Goal: Transaction & Acquisition: Purchase product/service

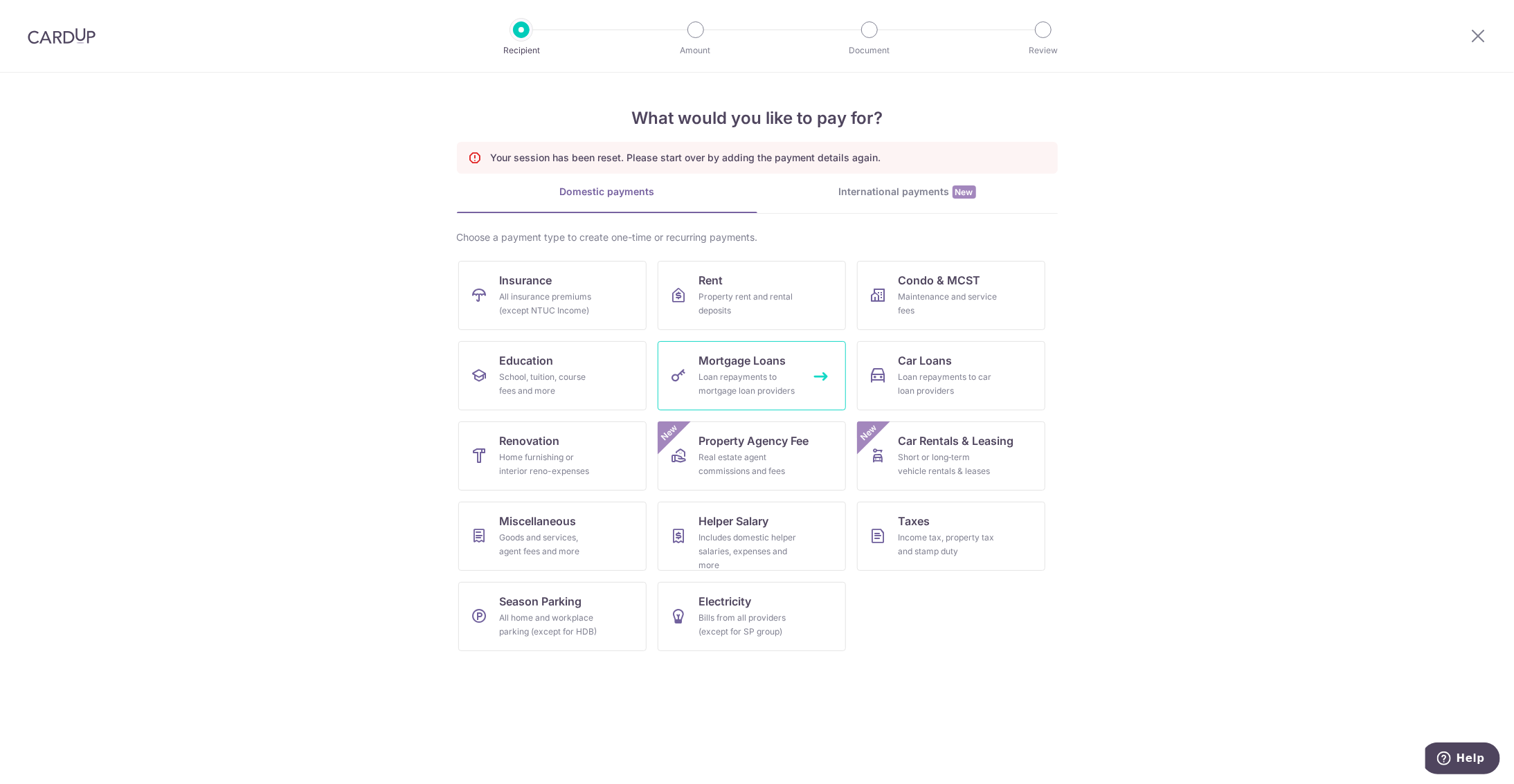
click at [743, 367] on span "Mortgage Loans" at bounding box center [742, 361] width 87 height 16
click at [746, 295] on div "Property rent and rental deposits" at bounding box center [749, 304] width 100 height 28
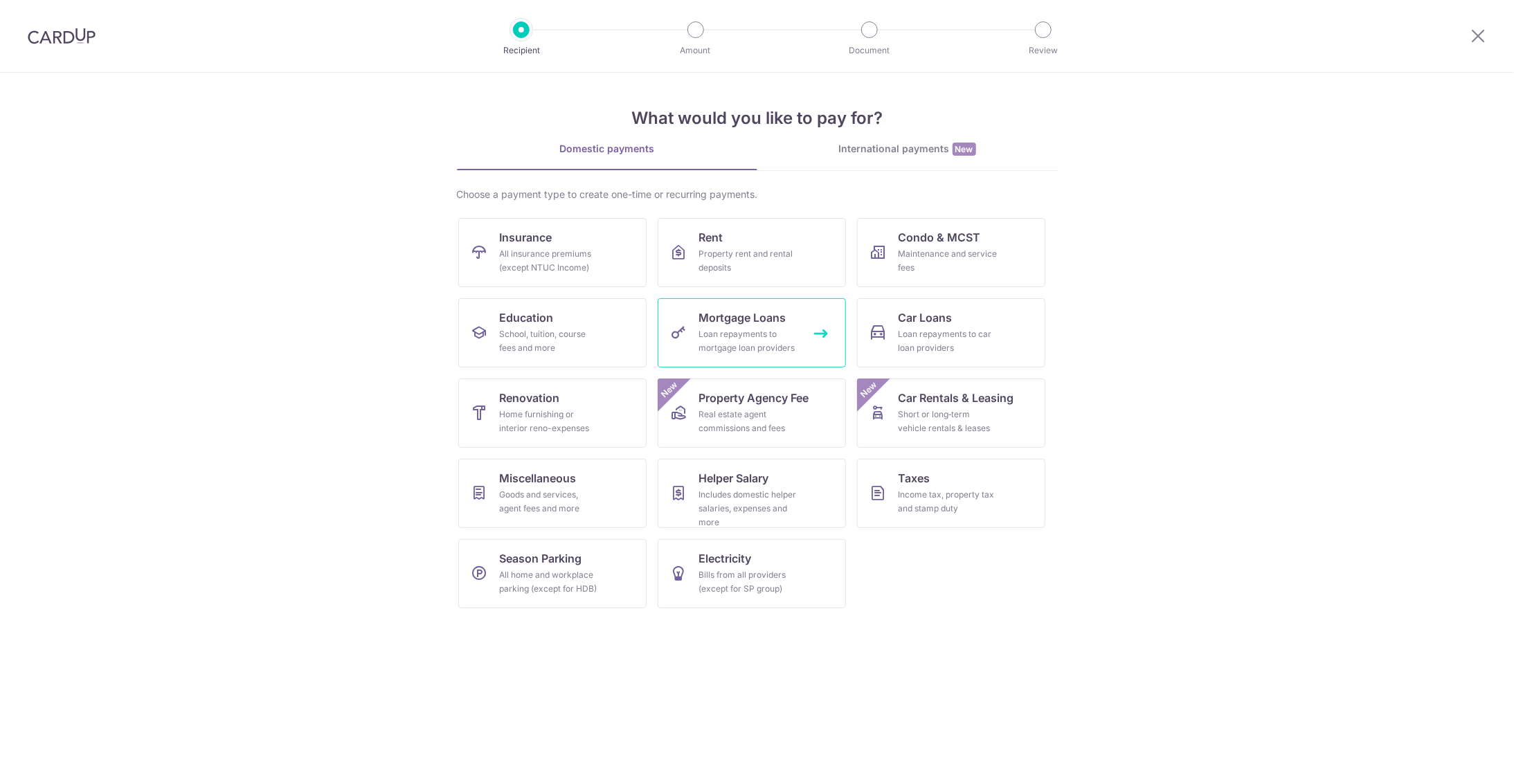
click at [737, 335] on div "Loan repayments to mortgage loan providers" at bounding box center [749, 341] width 100 height 28
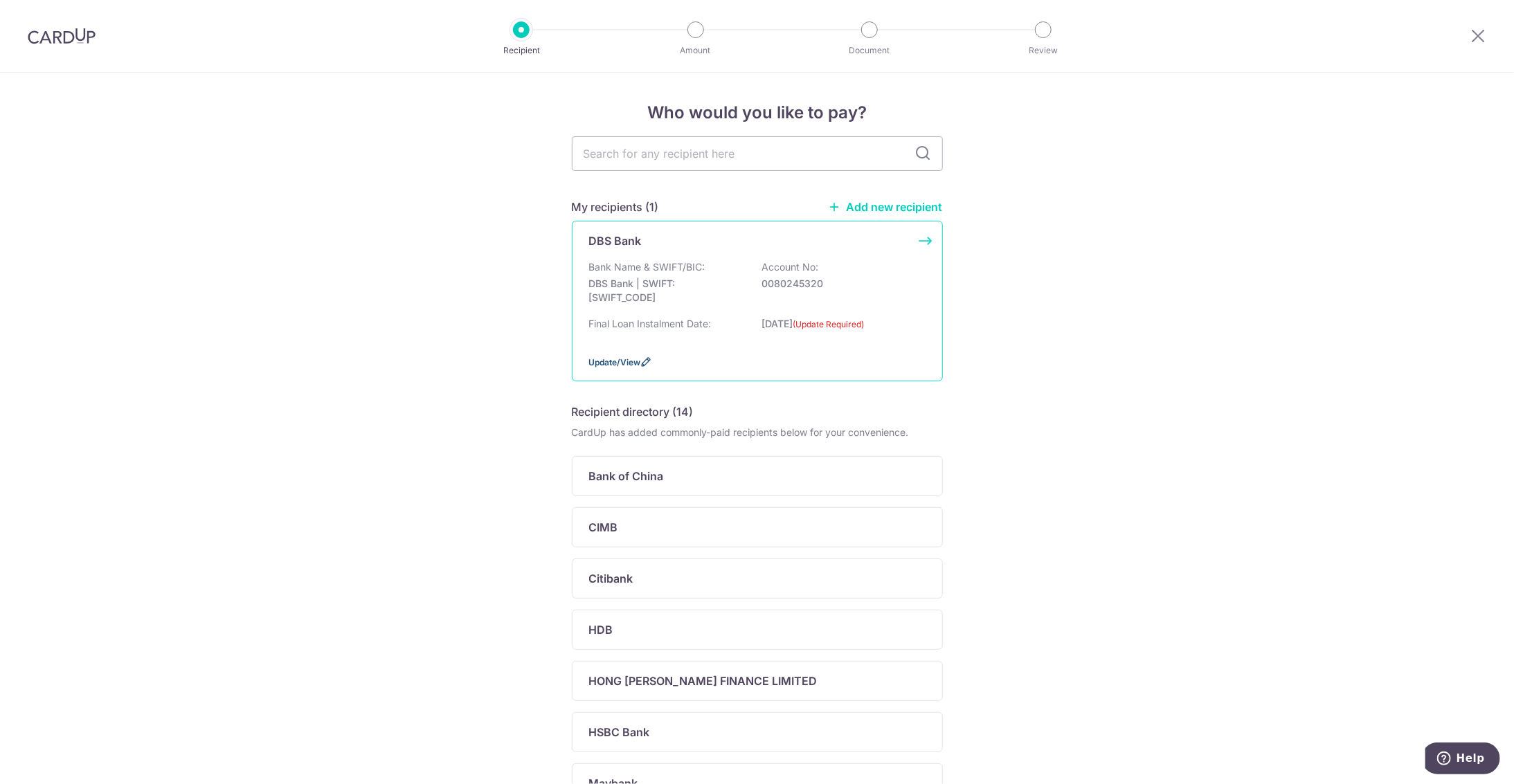
click at [611, 359] on span "Update/View" at bounding box center [615, 362] width 52 height 10
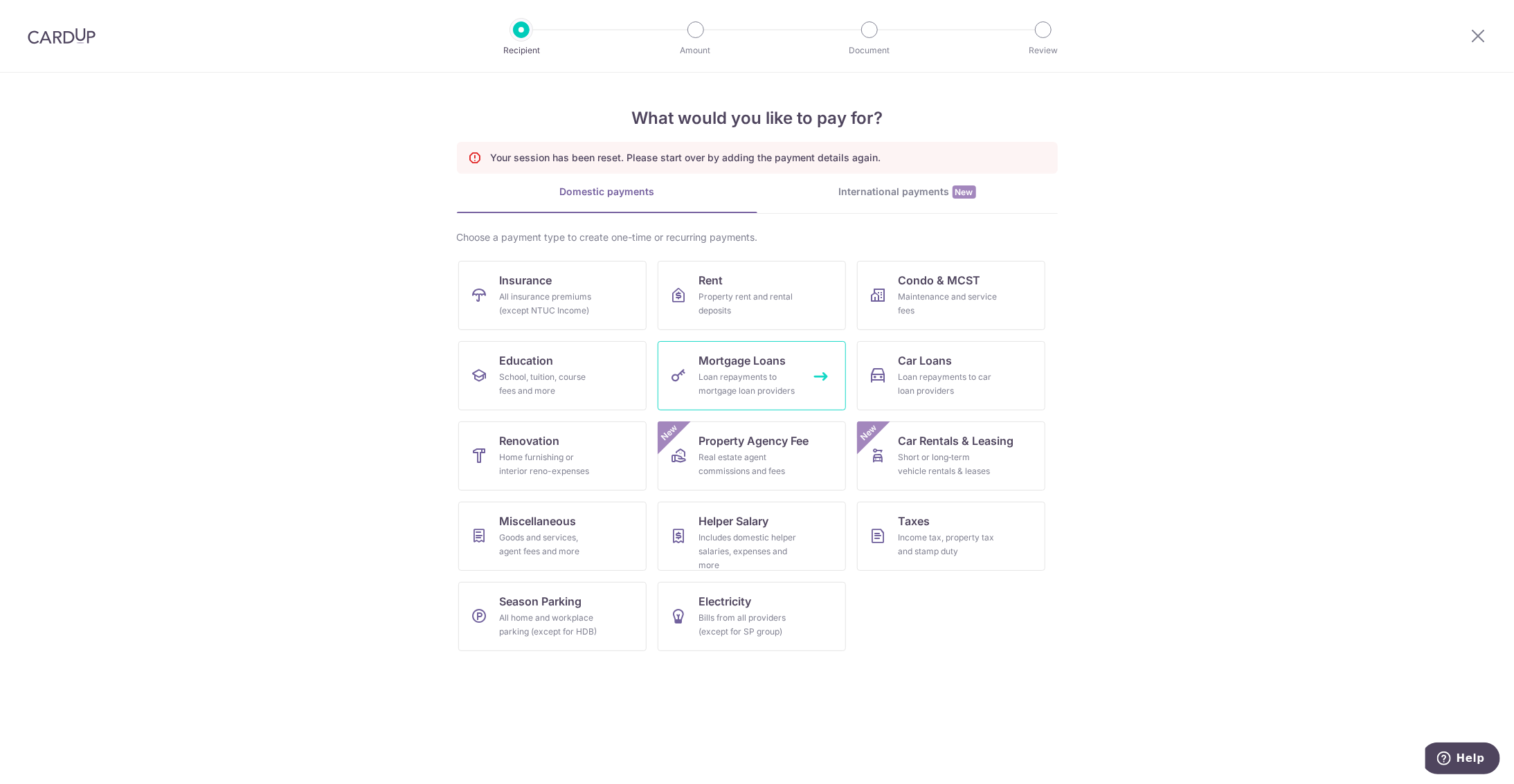
click at [742, 379] on div "Loan repayments to mortgage loan providers" at bounding box center [749, 384] width 100 height 28
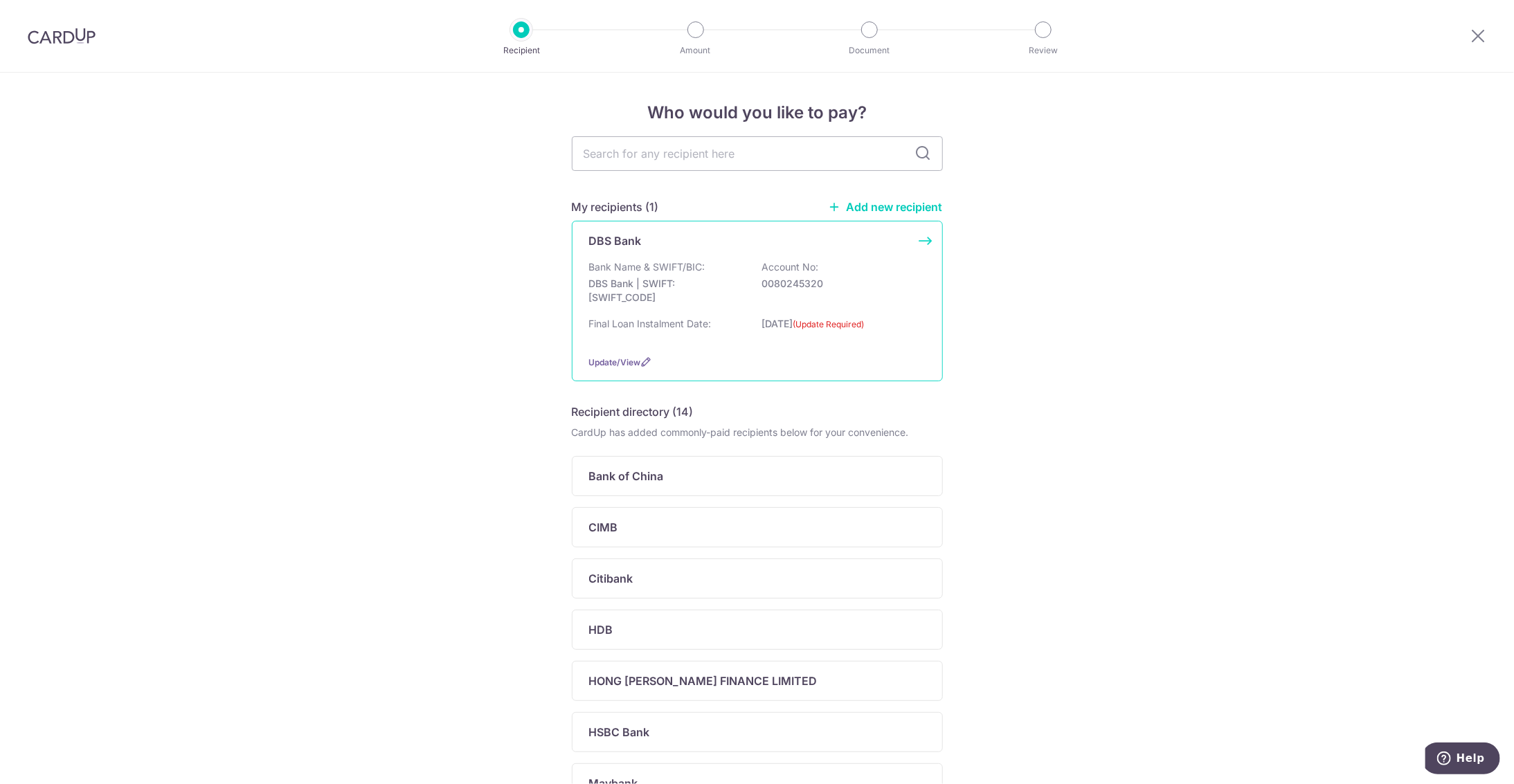
click at [924, 238] on div "DBS Bank Bank Name & SWIFT/BIC: DBS Bank | SWIFT: DBSSSGSGXXX Account No: 00802…" at bounding box center [757, 301] width 371 height 160
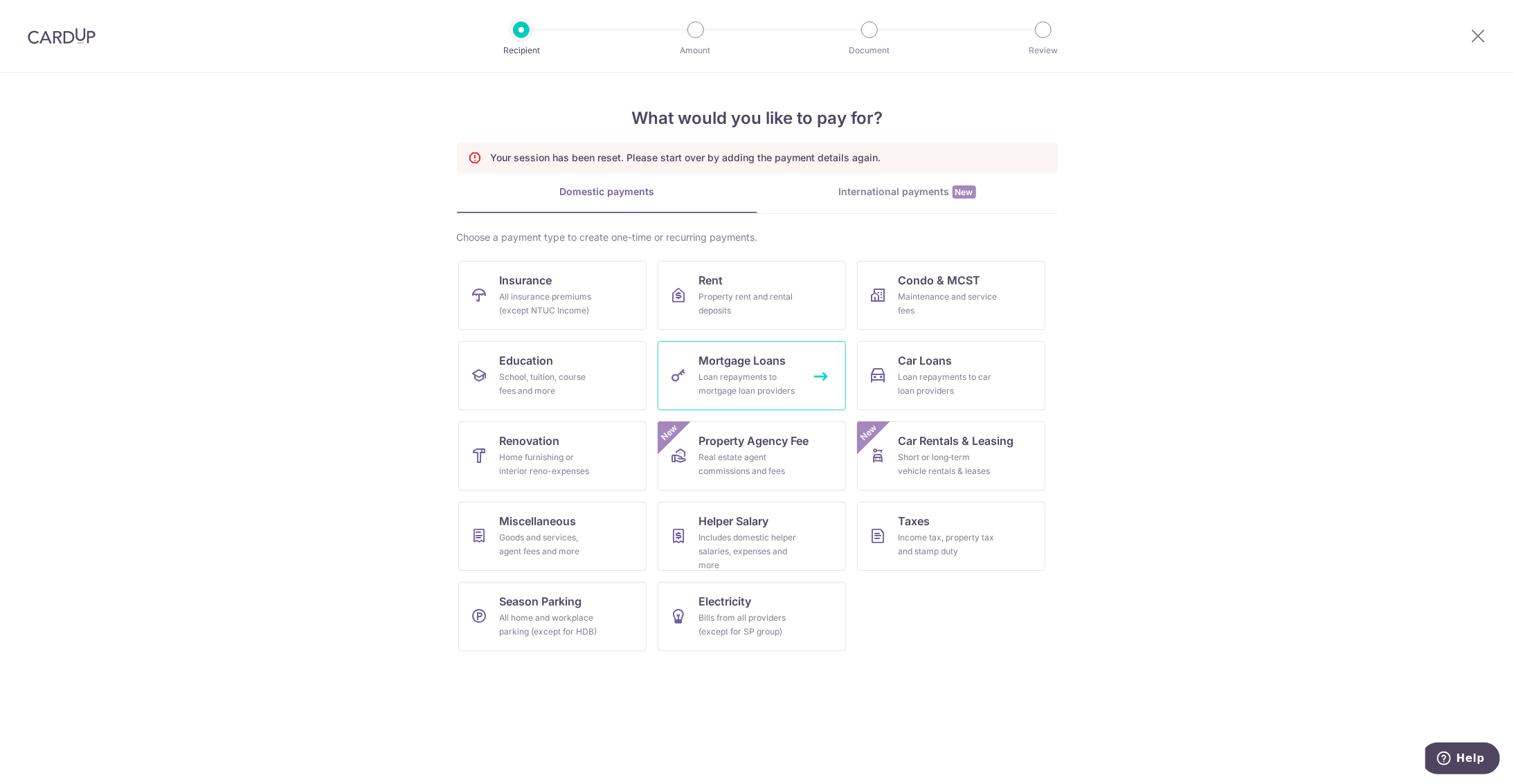
click at [733, 371] on div "Loan repayments to mortgage loan providers" at bounding box center [749, 384] width 100 height 28
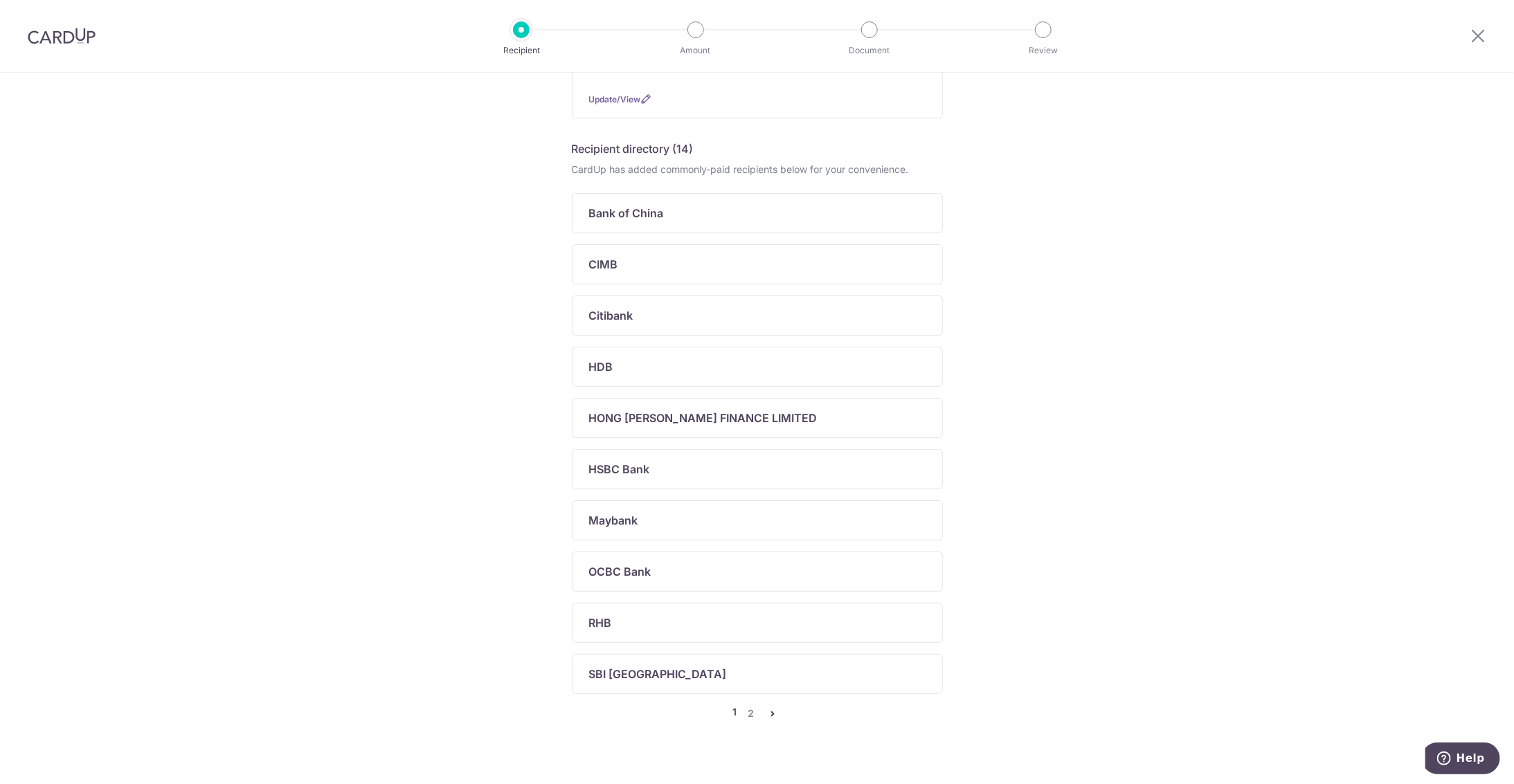
scroll to position [275, 0]
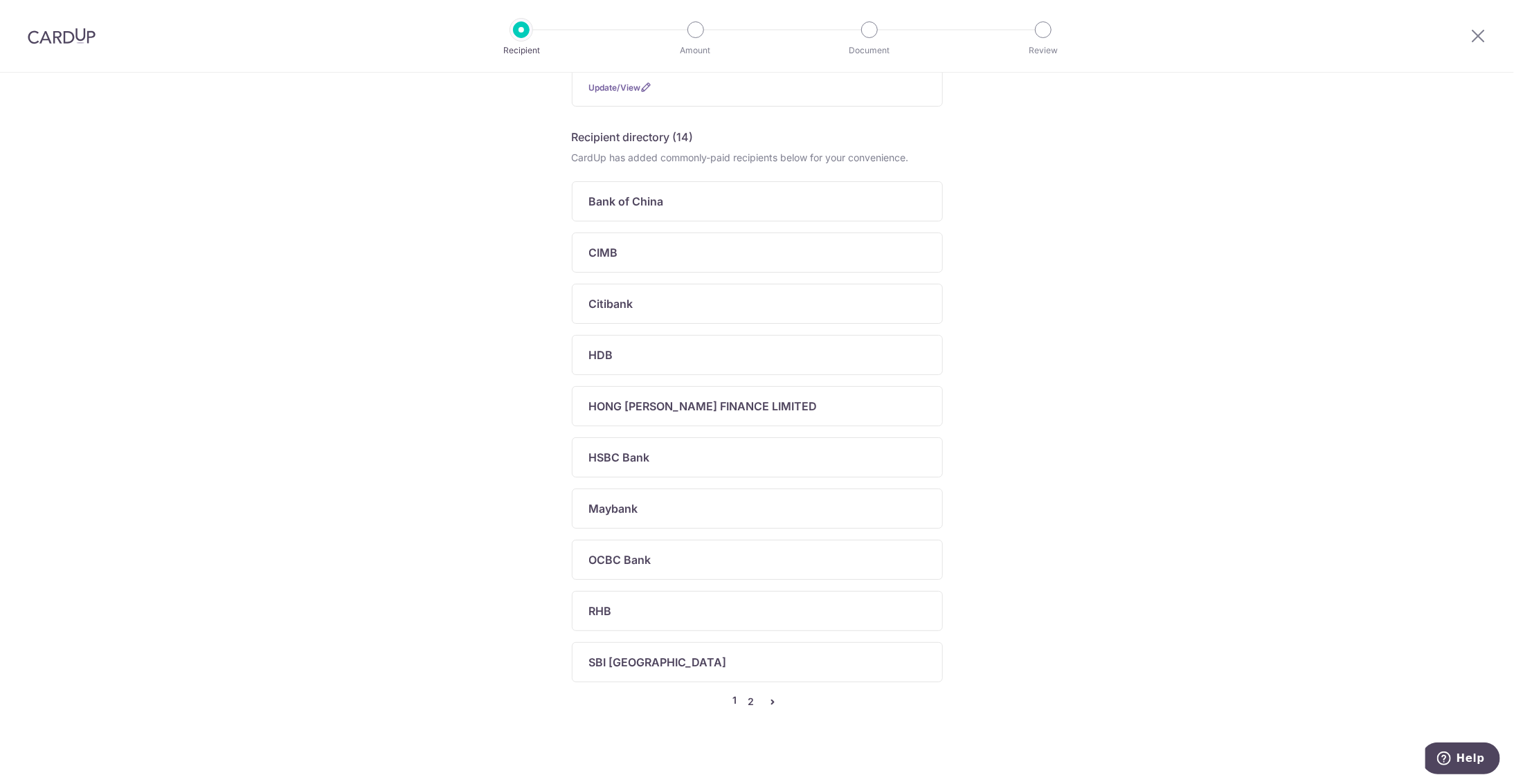
click at [750, 693] on link "2" at bounding box center [751, 702] width 16 height 16
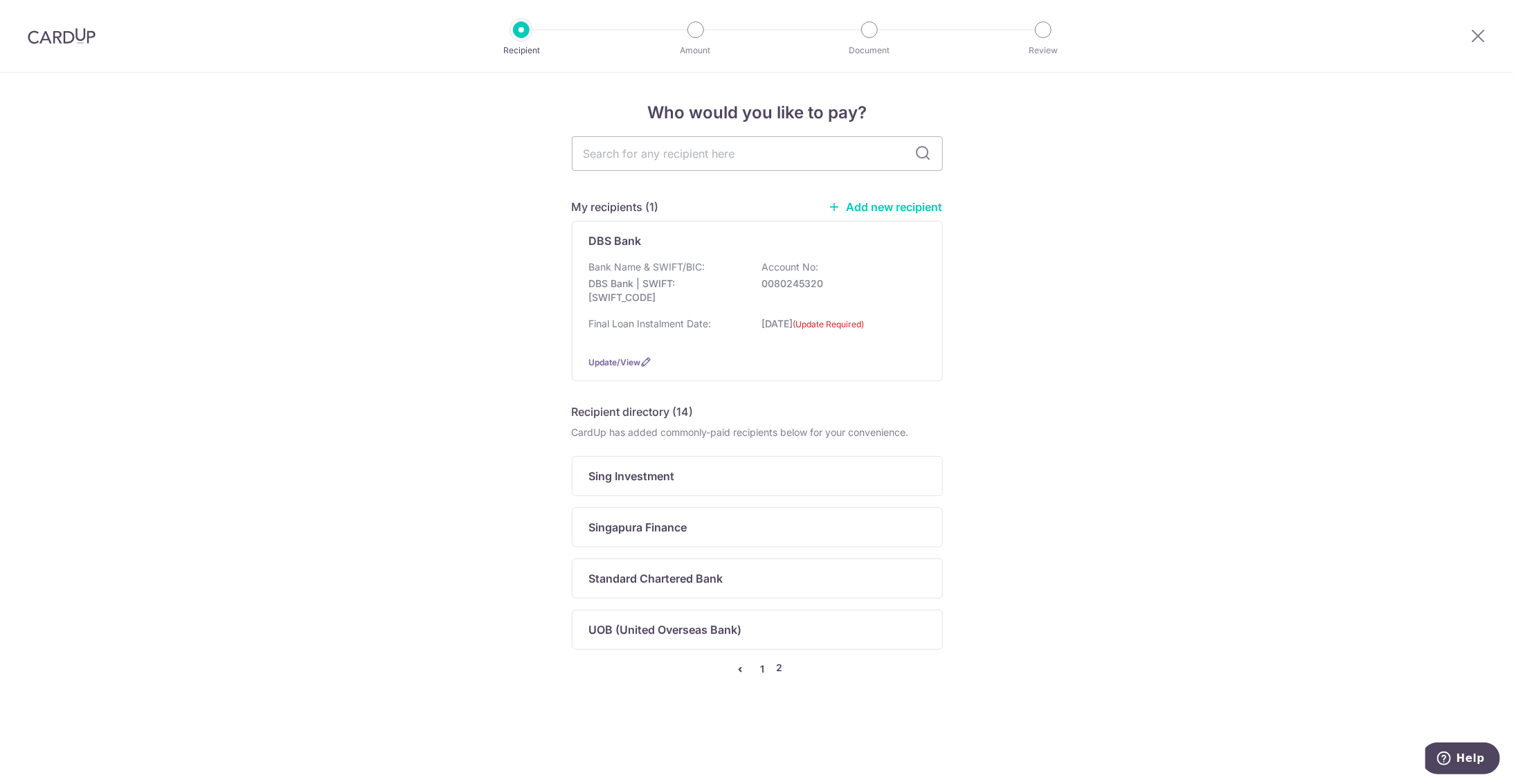
click at [762, 666] on link "1" at bounding box center [762, 669] width 16 height 16
click at [899, 209] on link "Add new recipient" at bounding box center [886, 207] width 114 height 14
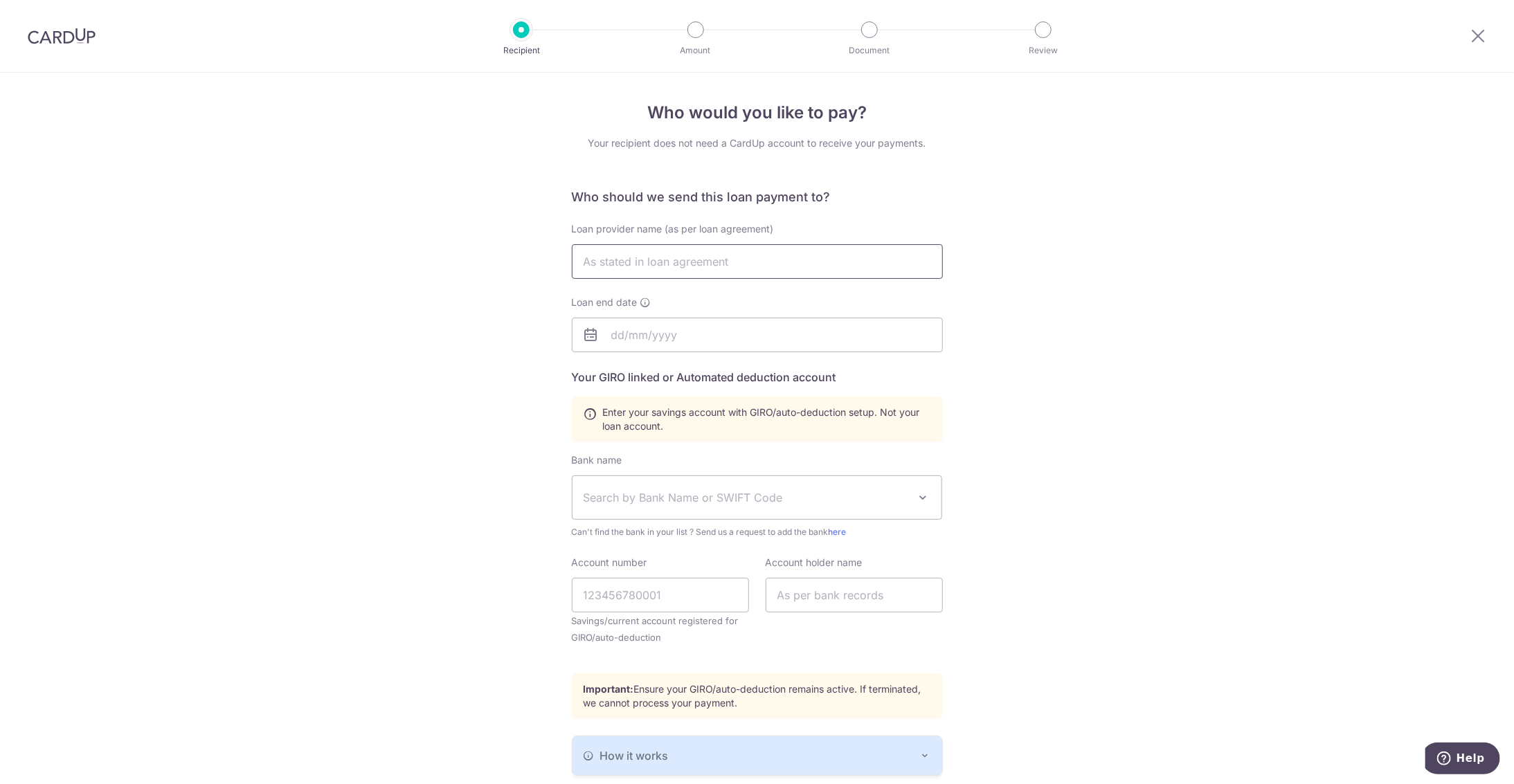
click at [710, 253] on input "text" at bounding box center [757, 262] width 371 height 34
type input "Shum [PERSON_NAME]"
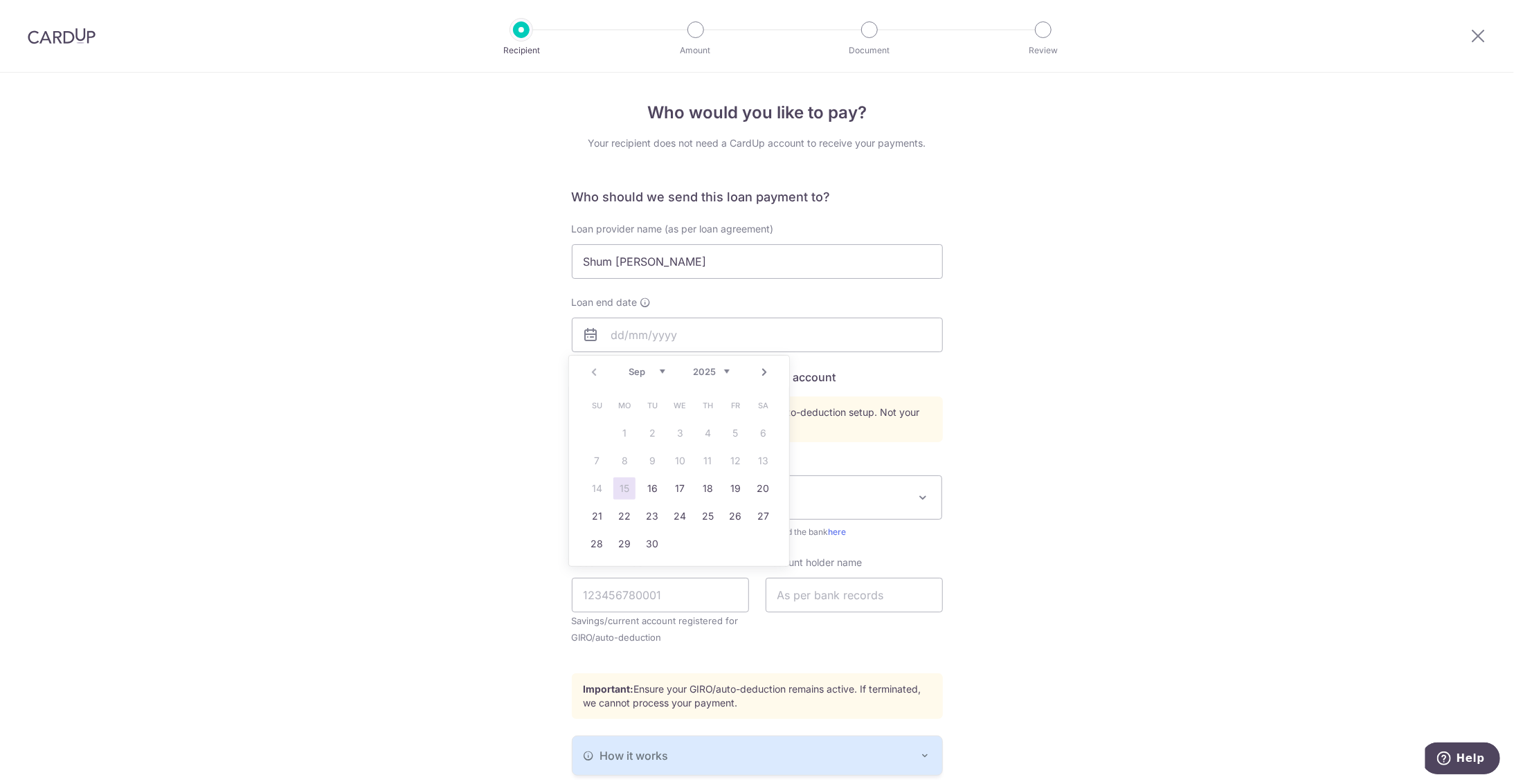
click at [459, 523] on div "Who would you like to pay? Your recipient does not need a CardUp account to rec…" at bounding box center [757, 482] width 1514 height 819
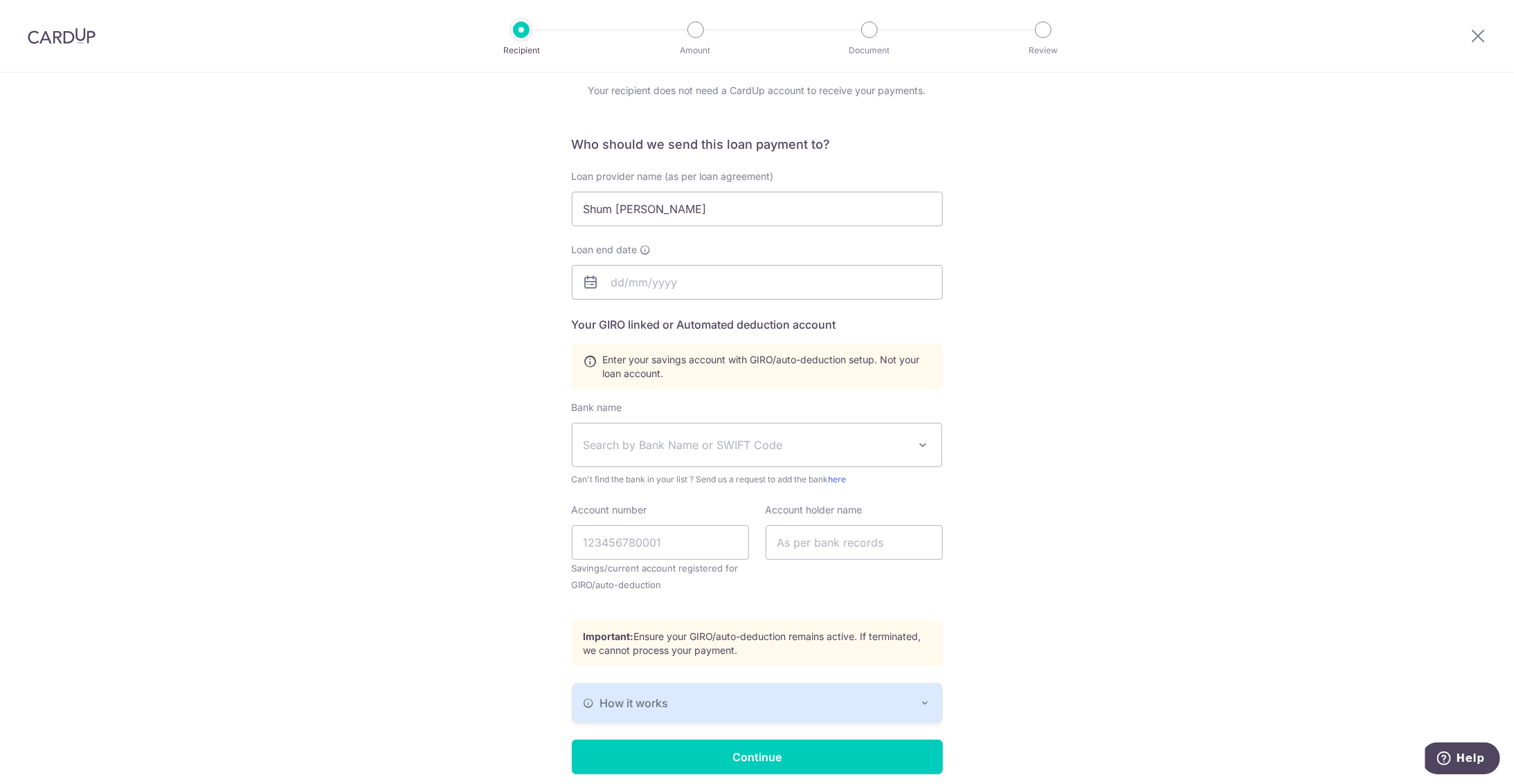
scroll to position [105, 0]
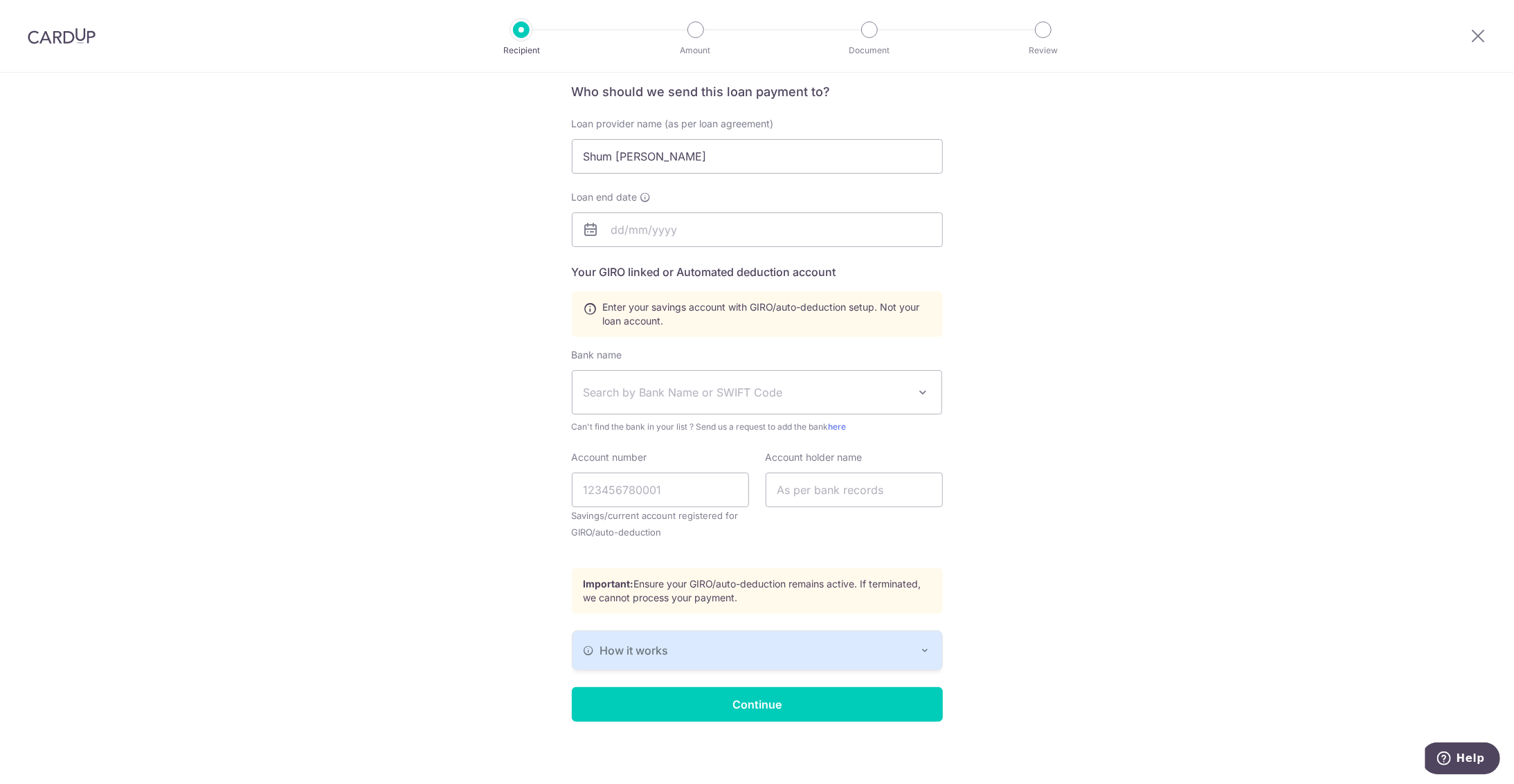
click at [842, 402] on span "Search by Bank Name or SWIFT Code" at bounding box center [758, 392] width 370 height 43
type input "dbs"
select select "6"
click at [691, 485] on input "Account number" at bounding box center [661, 490] width 178 height 34
click at [830, 489] on input "text" at bounding box center [855, 490] width 178 height 34
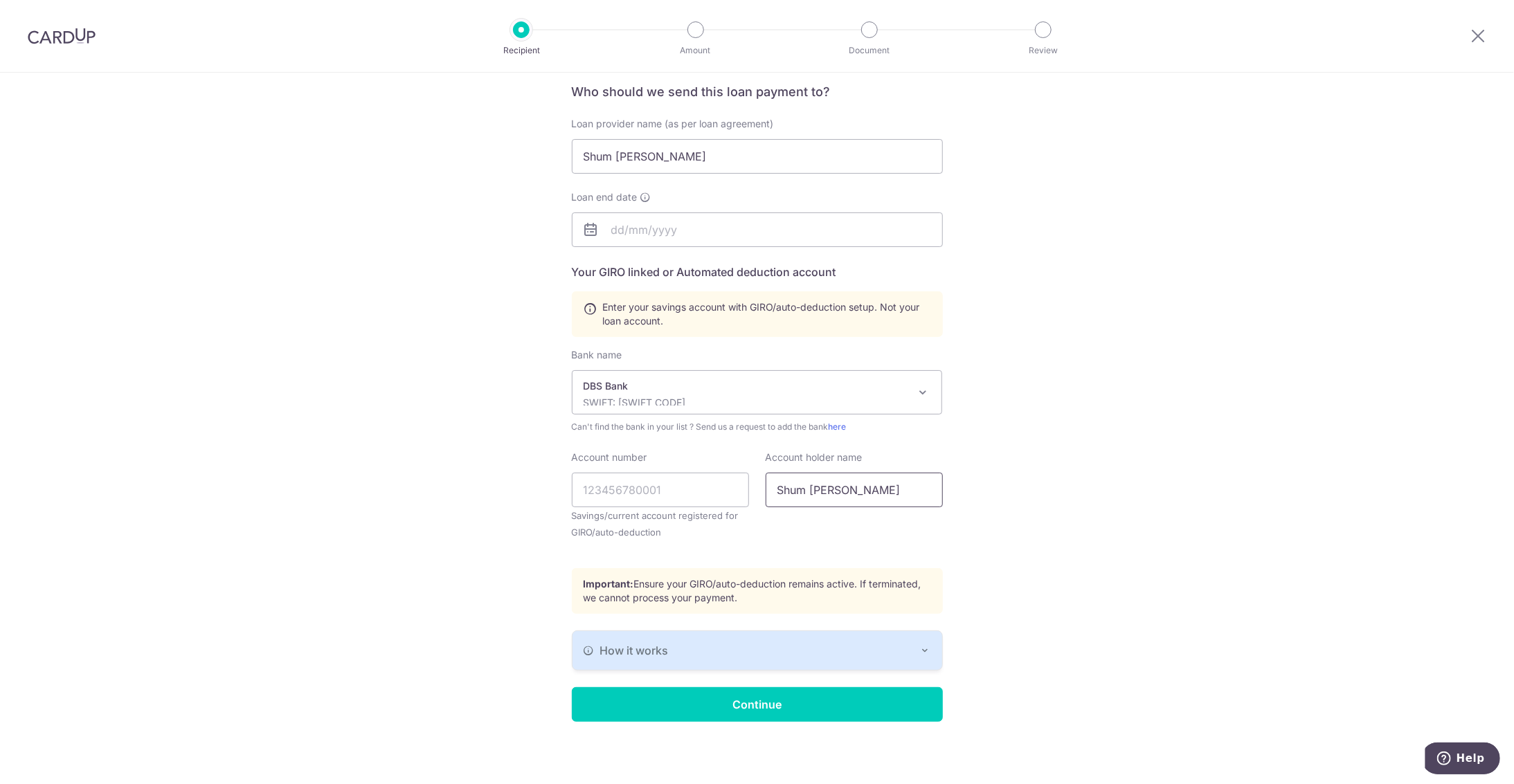
type input "Shum Koin Lon"
click at [916, 646] on div "How it works" at bounding box center [757, 651] width 347 height 16
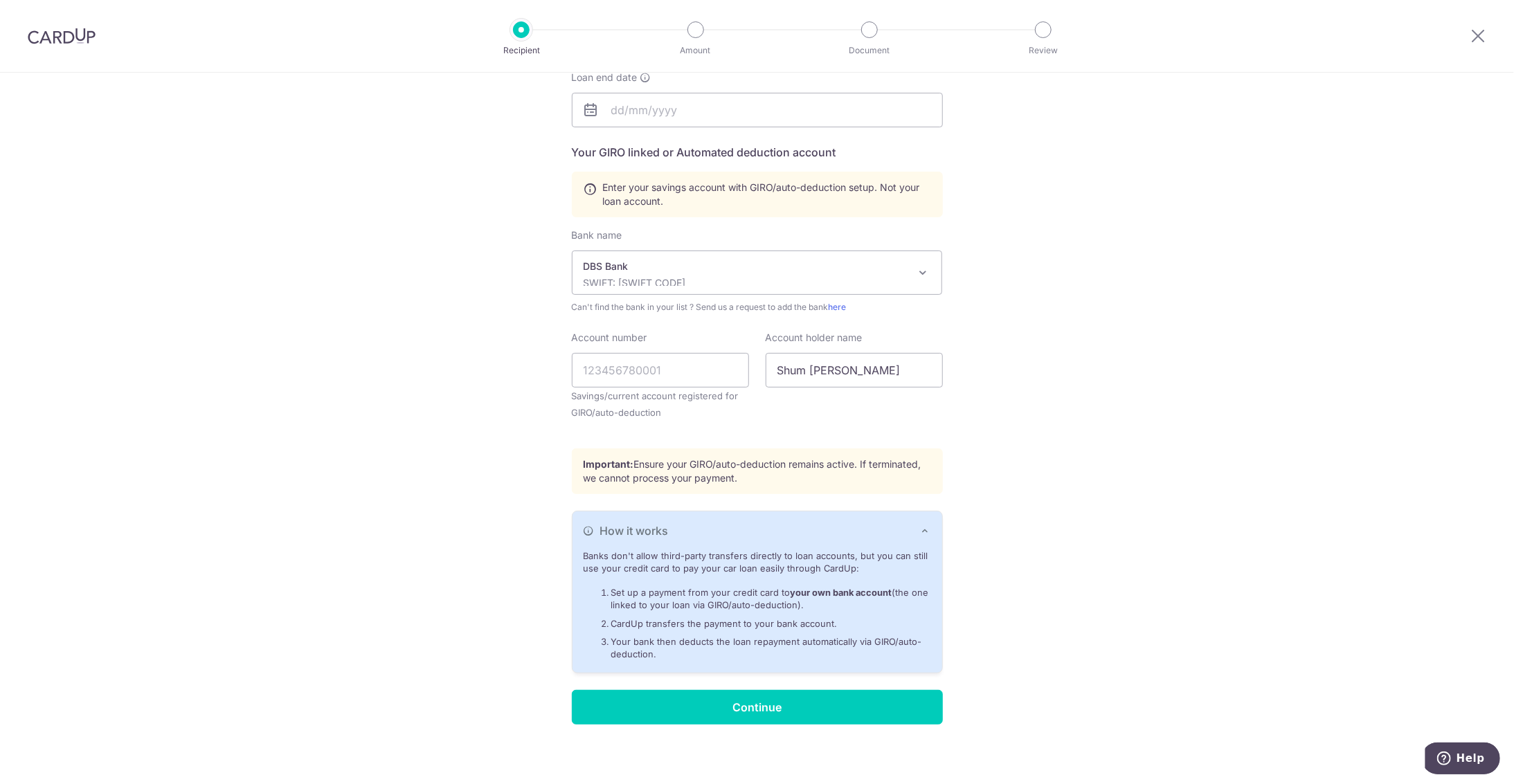
scroll to position [227, 0]
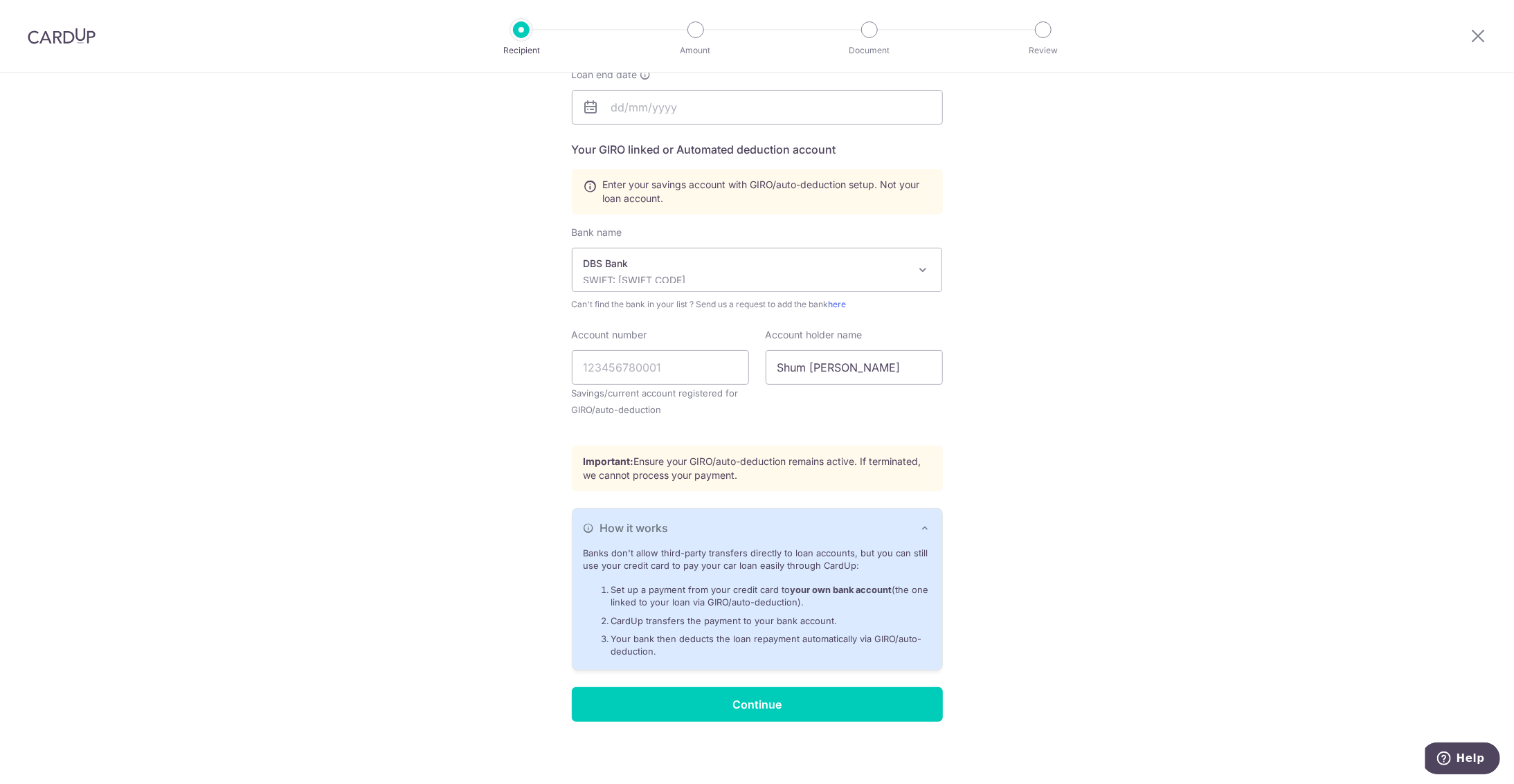
click at [928, 532] on button "How it works" at bounding box center [758, 528] width 370 height 39
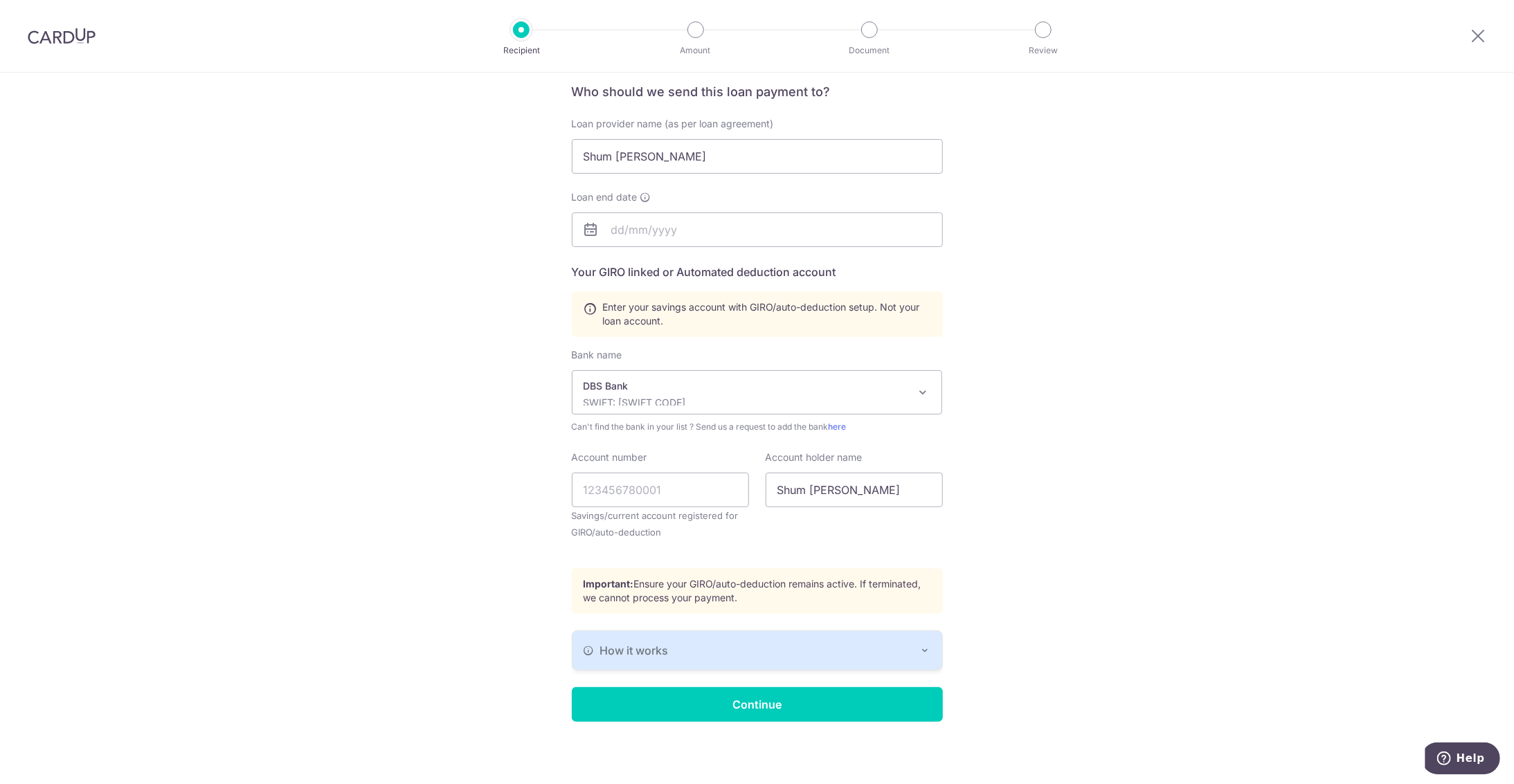
click at [920, 645] on icon "button" at bounding box center [926, 651] width 11 height 11
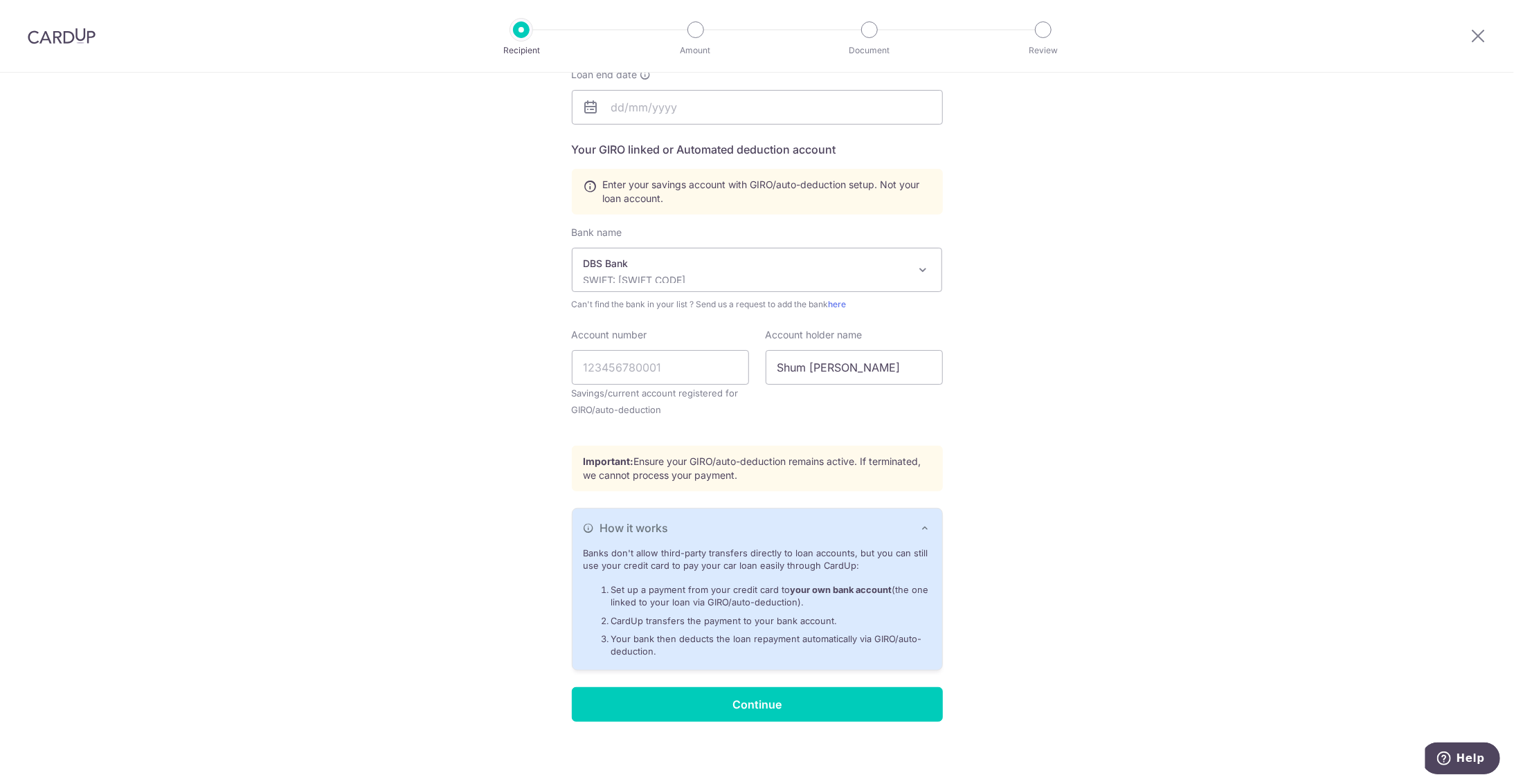
click at [925, 525] on icon "button" at bounding box center [926, 528] width 11 height 11
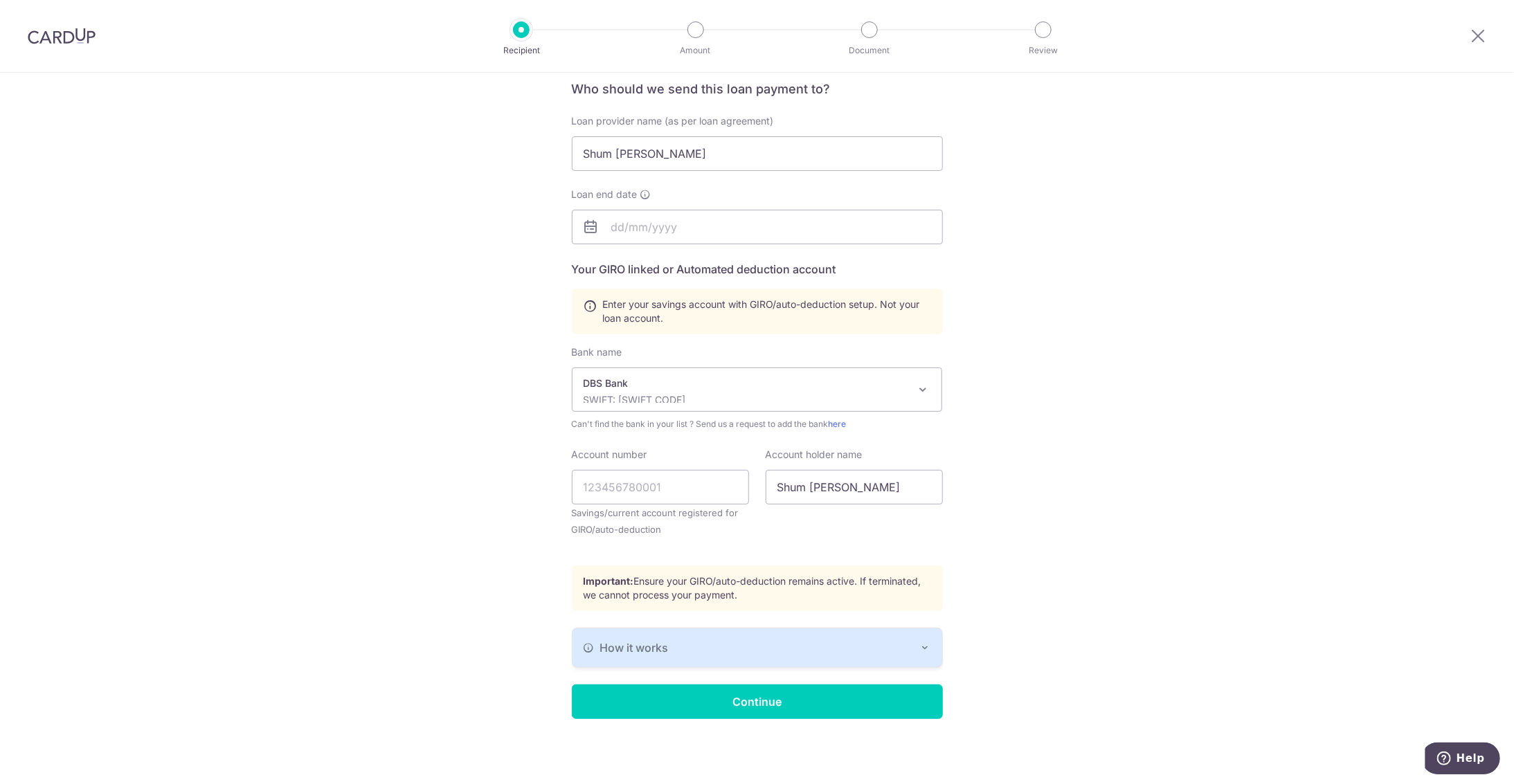
scroll to position [105, 0]
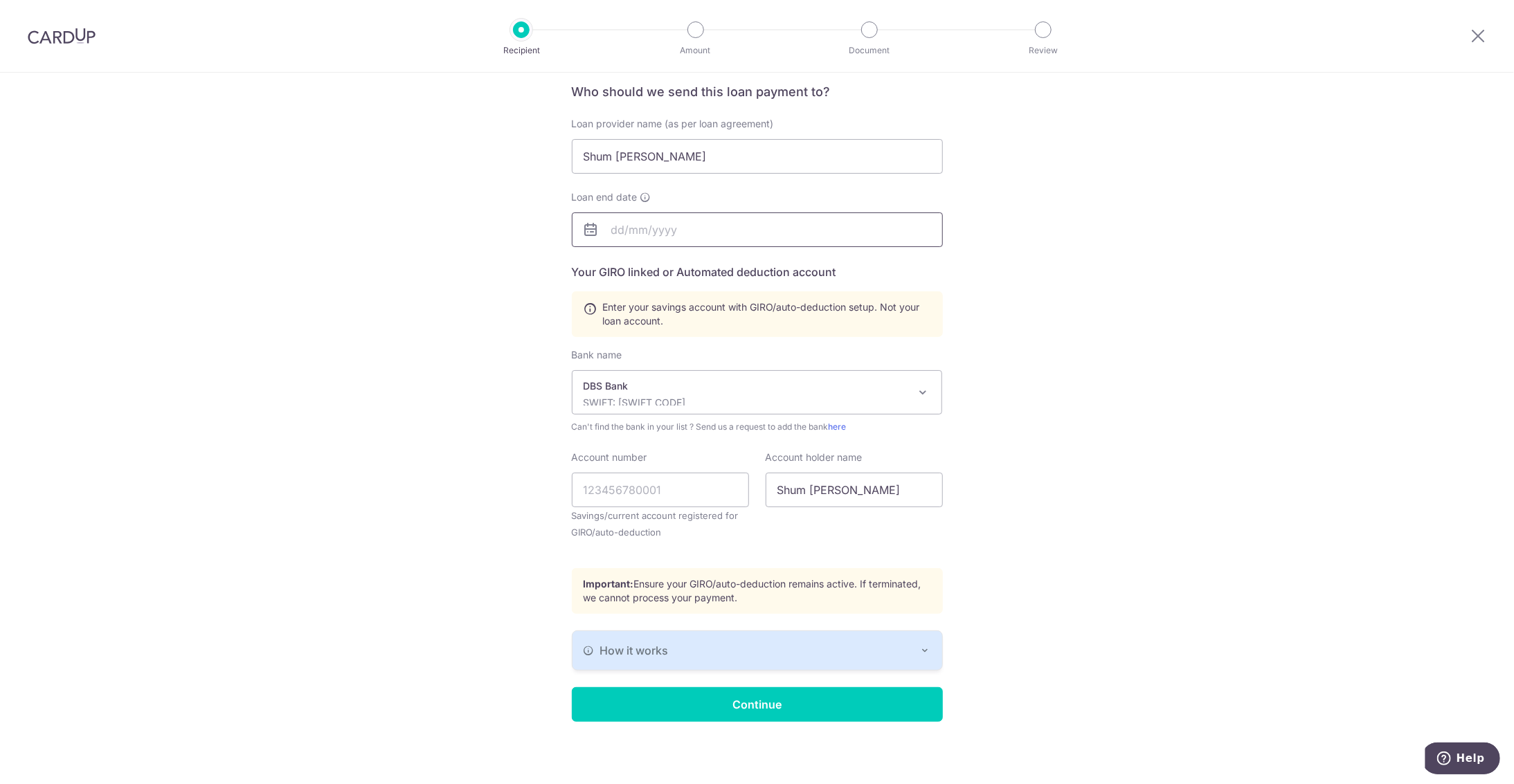
click at [655, 245] on input "text" at bounding box center [757, 229] width 371 height 34
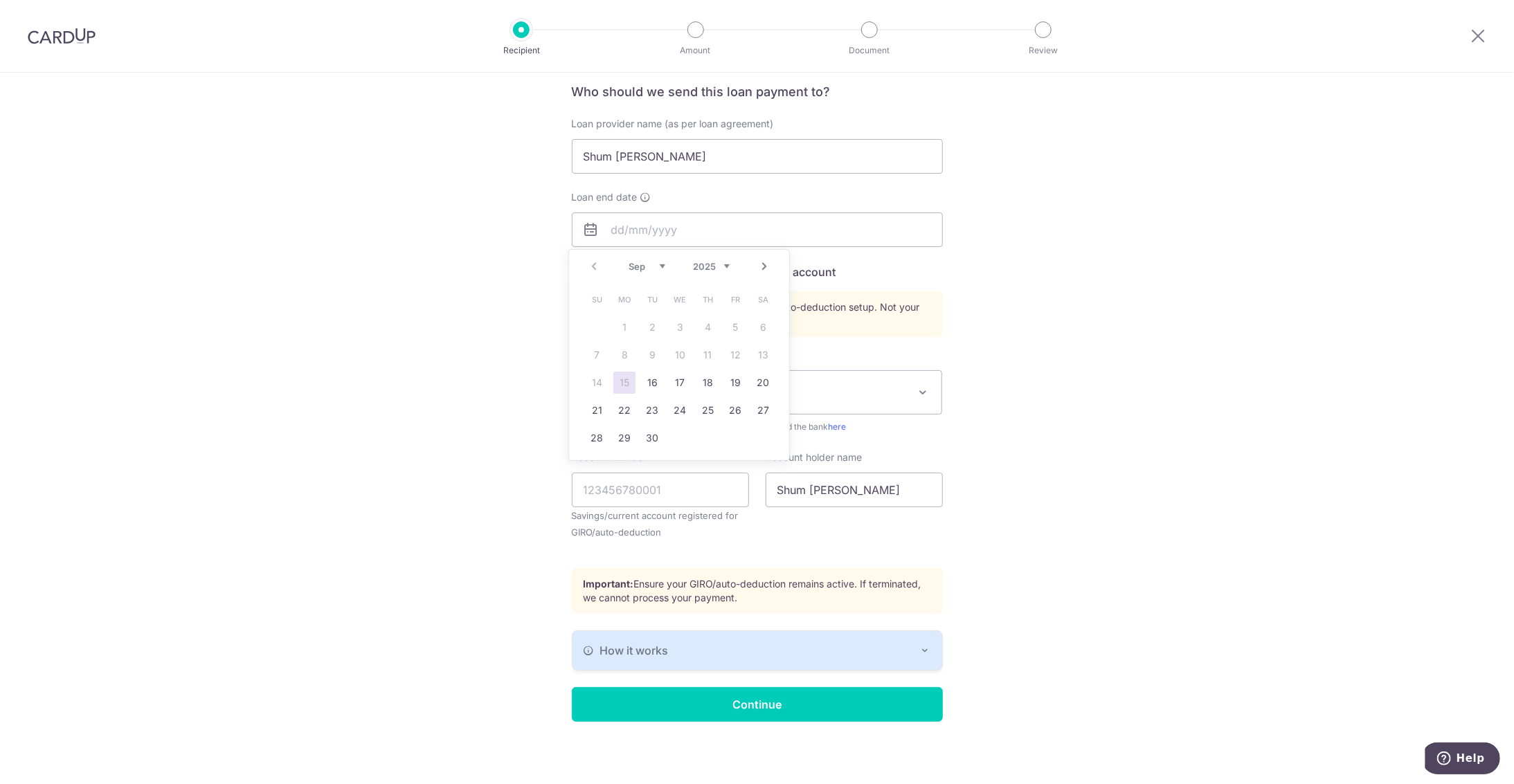
click at [641, 198] on icon at bounding box center [645, 198] width 11 height 11
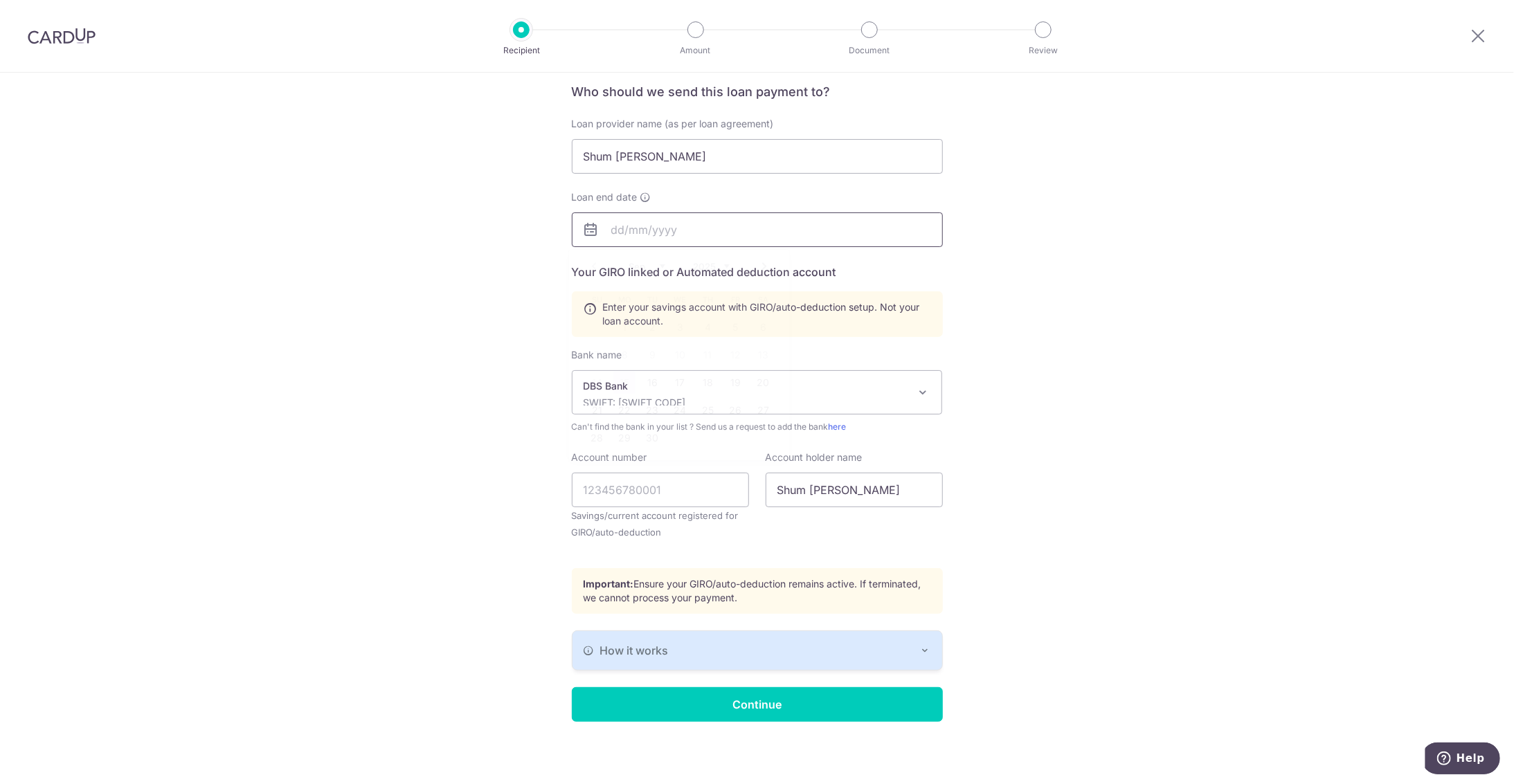
click at [652, 230] on input "text" at bounding box center [757, 229] width 371 height 34
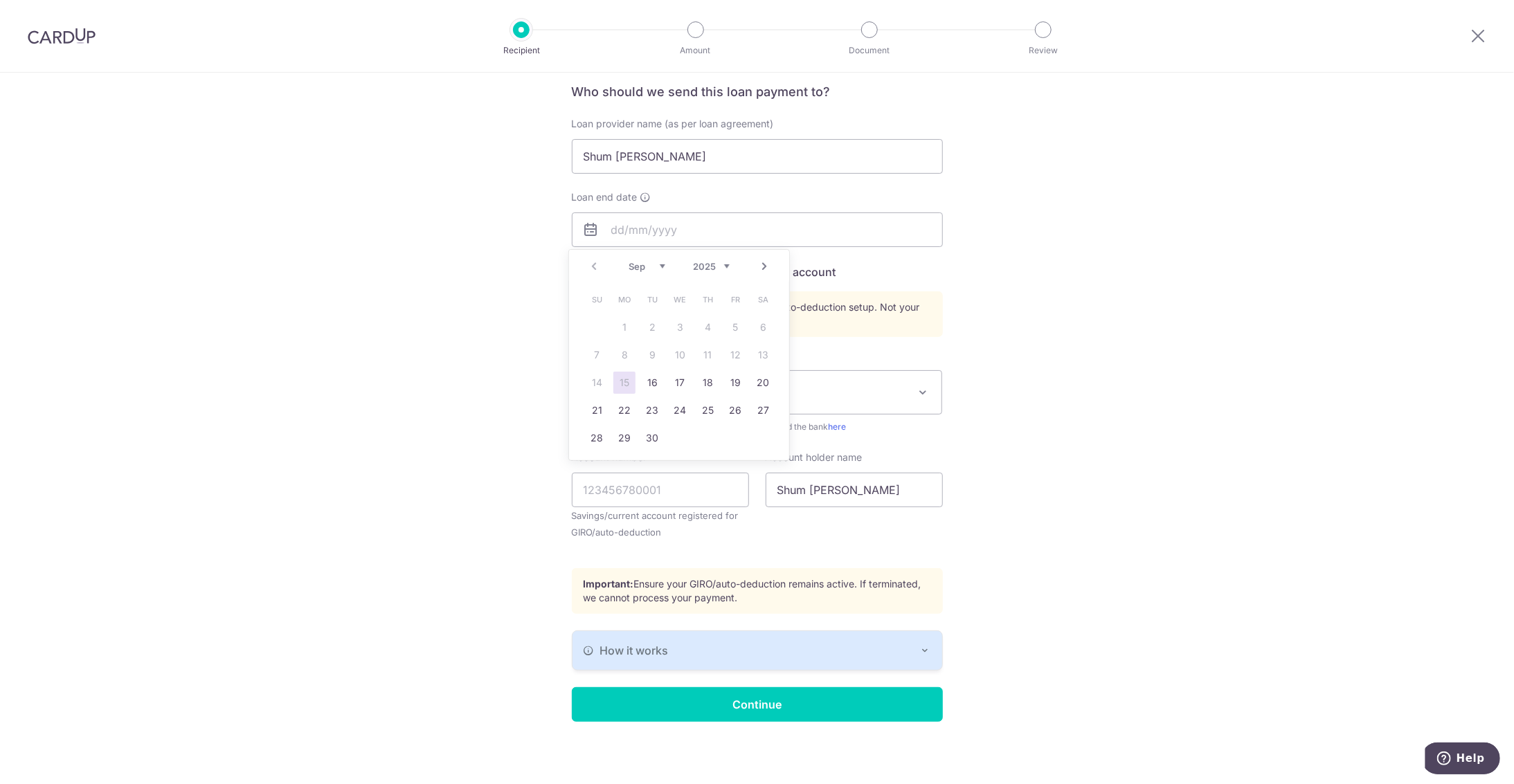
click at [723, 267] on select "2025 2026 2027 2028 2029 2030 2031 2032 2033 2034 2035" at bounding box center [711, 266] width 36 height 11
click at [655, 329] on link "1" at bounding box center [652, 327] width 22 height 22
type input "01/09/2026"
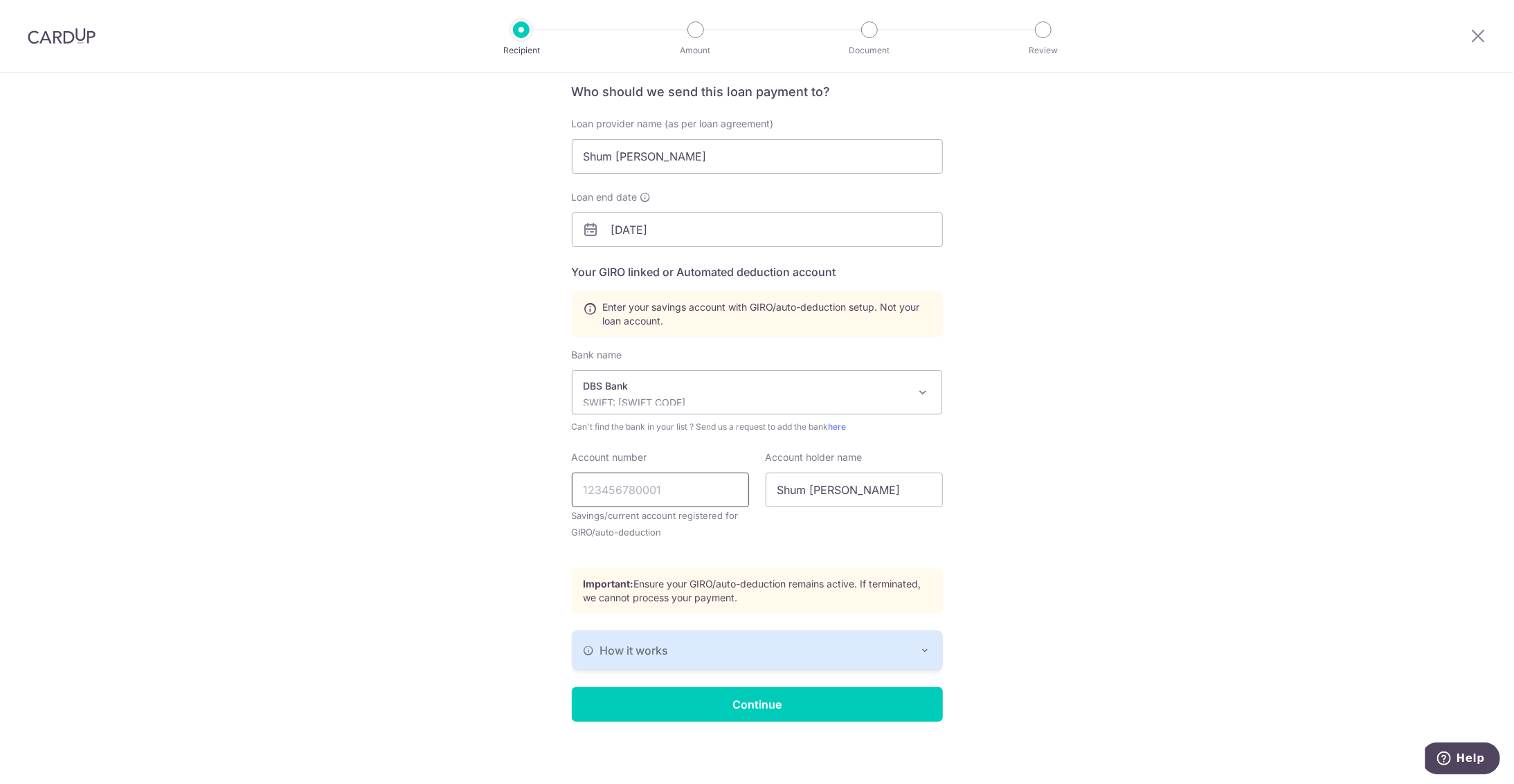
click at [619, 493] on input "Account number" at bounding box center [661, 490] width 178 height 34
paste input "0131606651"
type input "0131606651"
click at [735, 707] on input "Continue" at bounding box center [757, 704] width 371 height 34
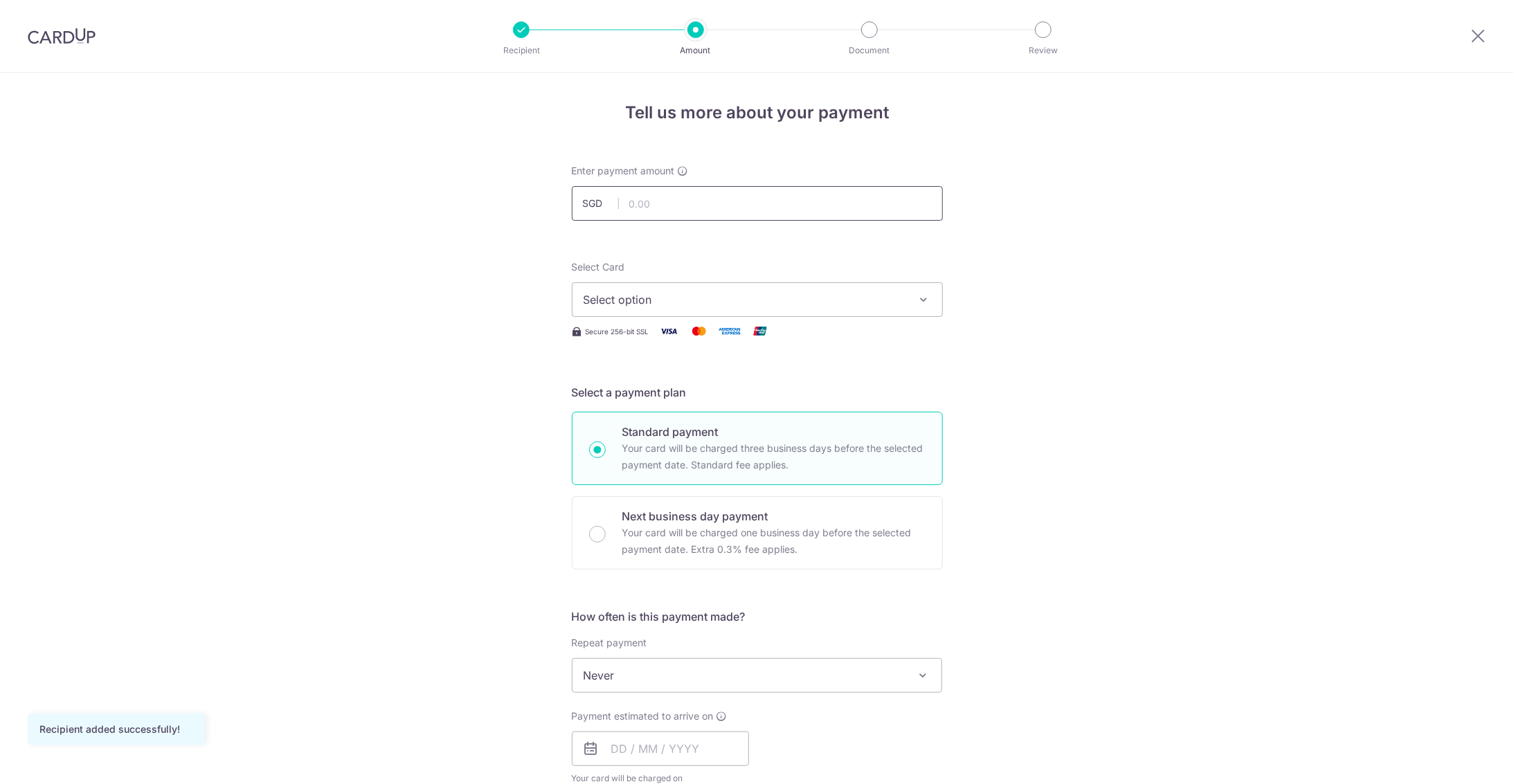
click at [652, 212] on input "text" at bounding box center [757, 203] width 371 height 34
click button "Add Card" at bounding box center [0, 0] width 0 height 0
type input "4,454.00"
click at [539, 408] on div "Tell us more about your payment Enter payment amount SGD 4,454.00 4454.00 Recip…" at bounding box center [757, 699] width 1514 height 1253
click at [624, 282] on div "Select Card Select option Add credit card Your Cards **** 1005 **** 4666" at bounding box center [757, 288] width 371 height 57
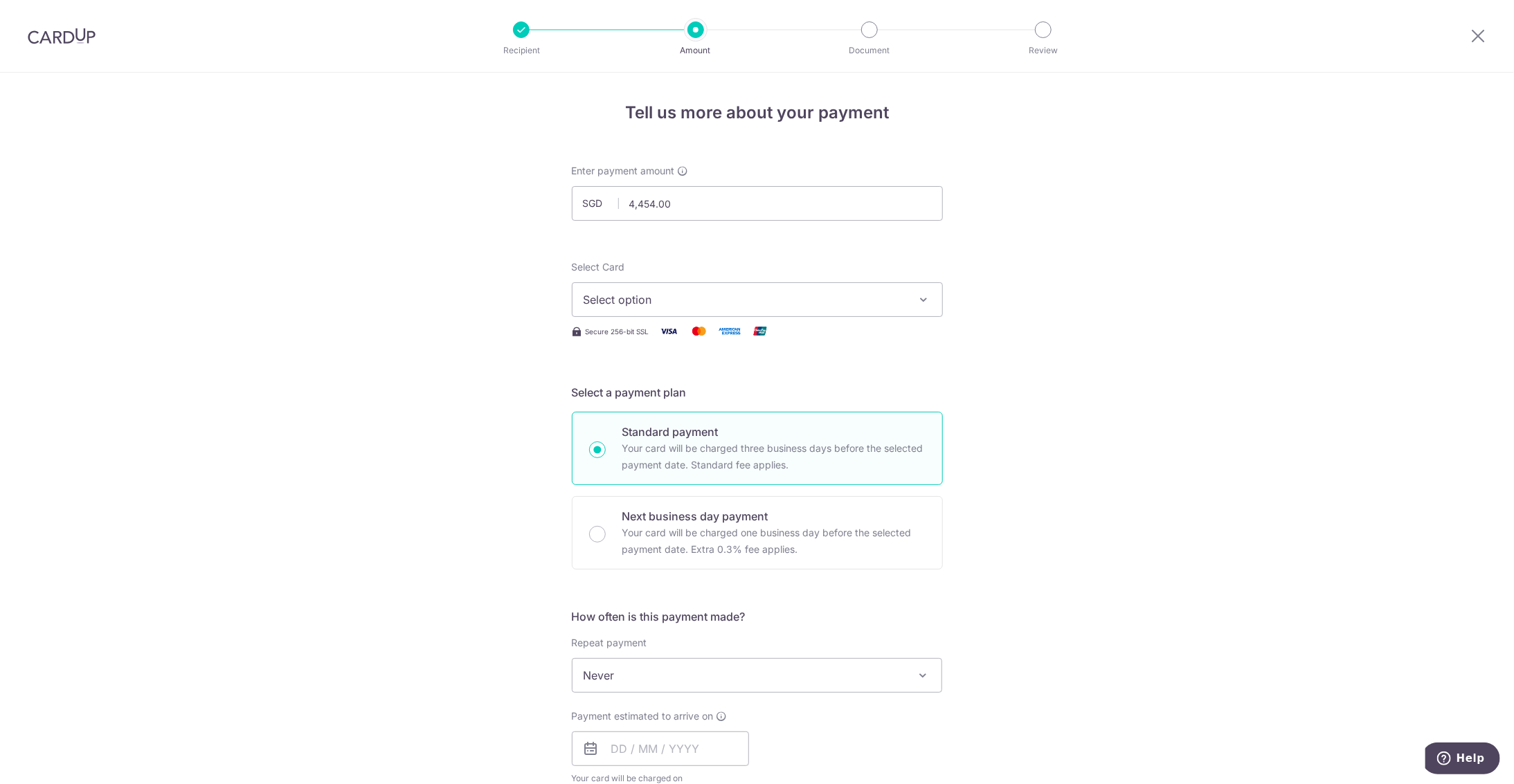
click at [627, 295] on span "Select option" at bounding box center [745, 300] width 323 height 16
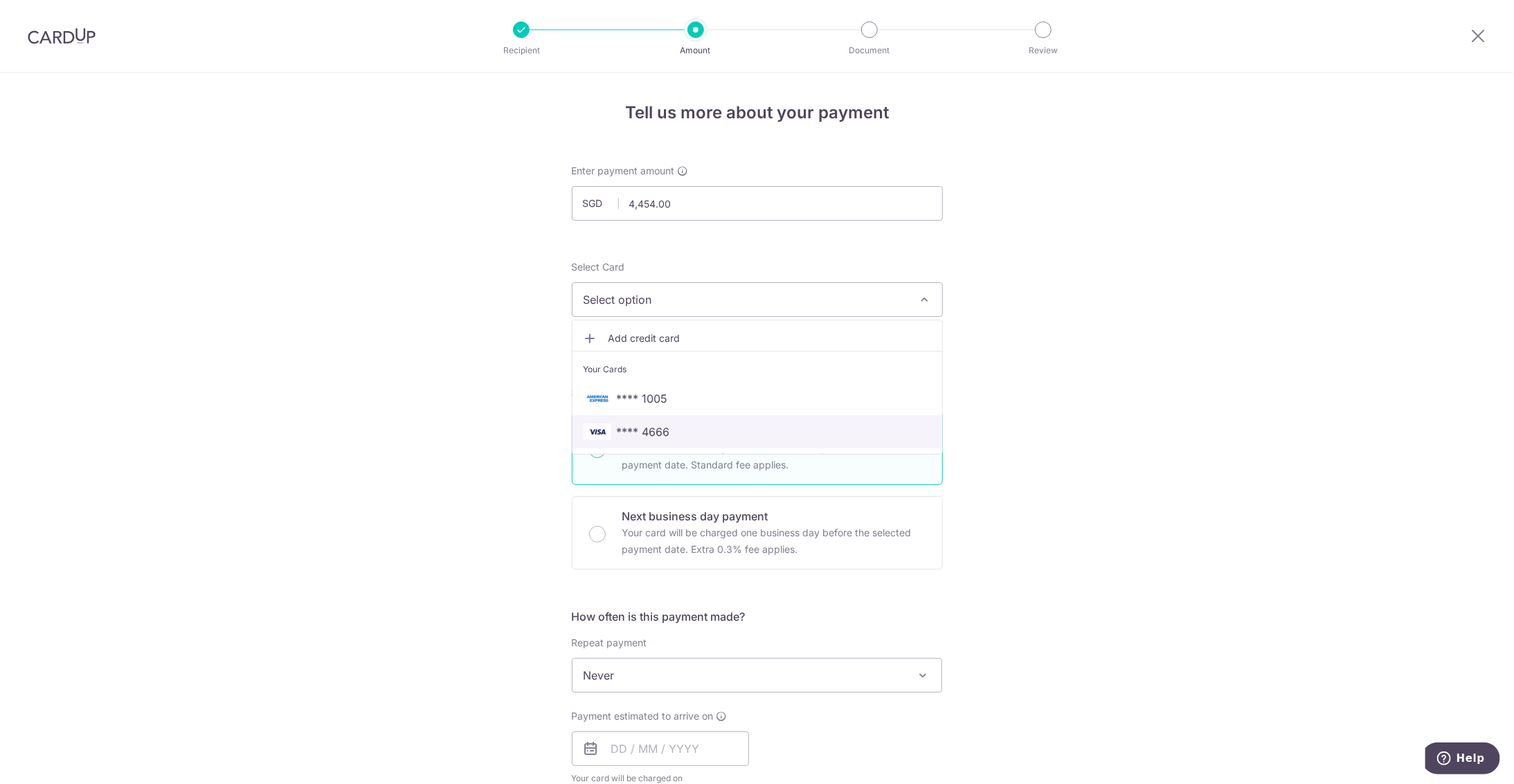
click at [639, 420] on link "**** 4666" at bounding box center [758, 431] width 370 height 34
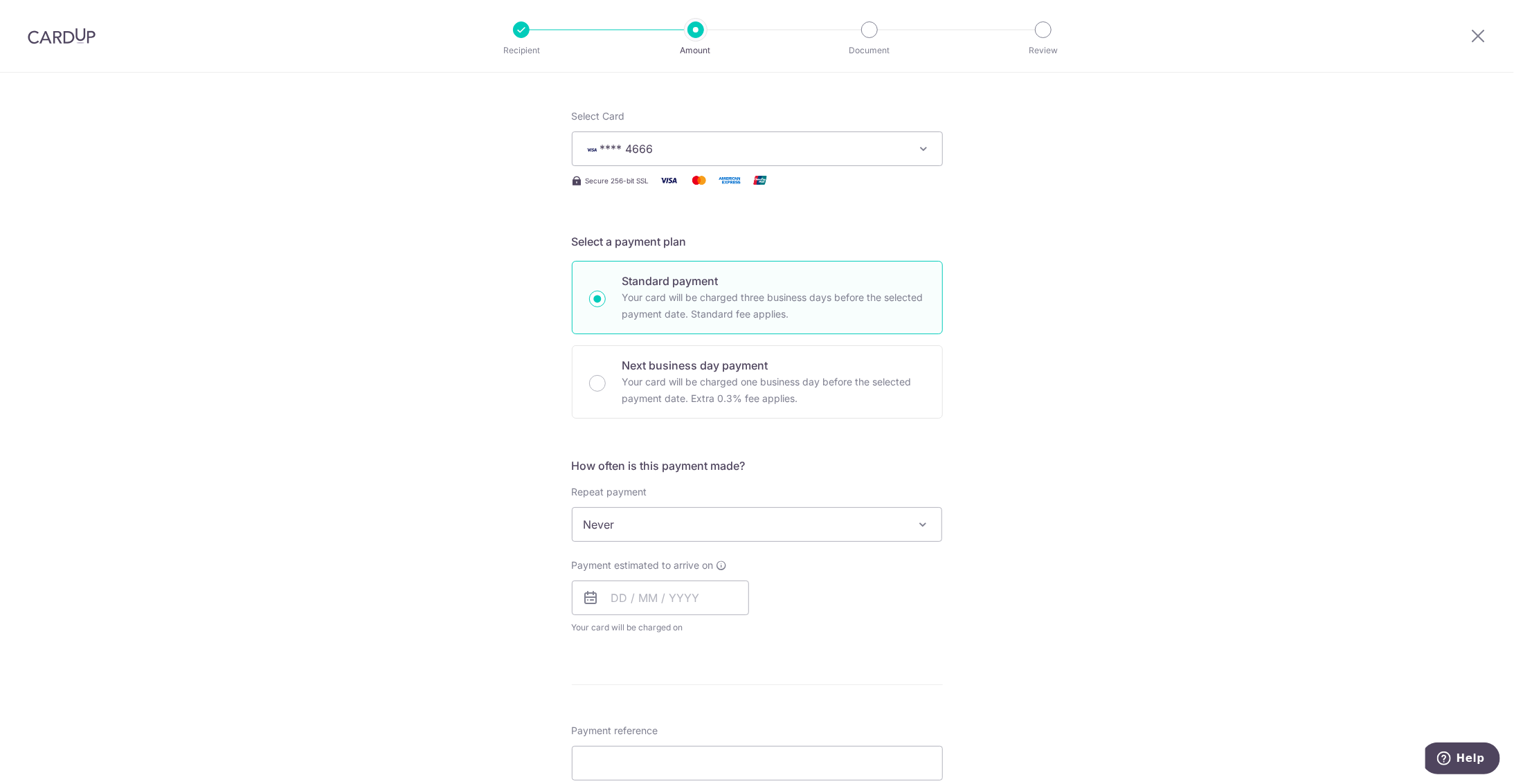
scroll to position [178, 0]
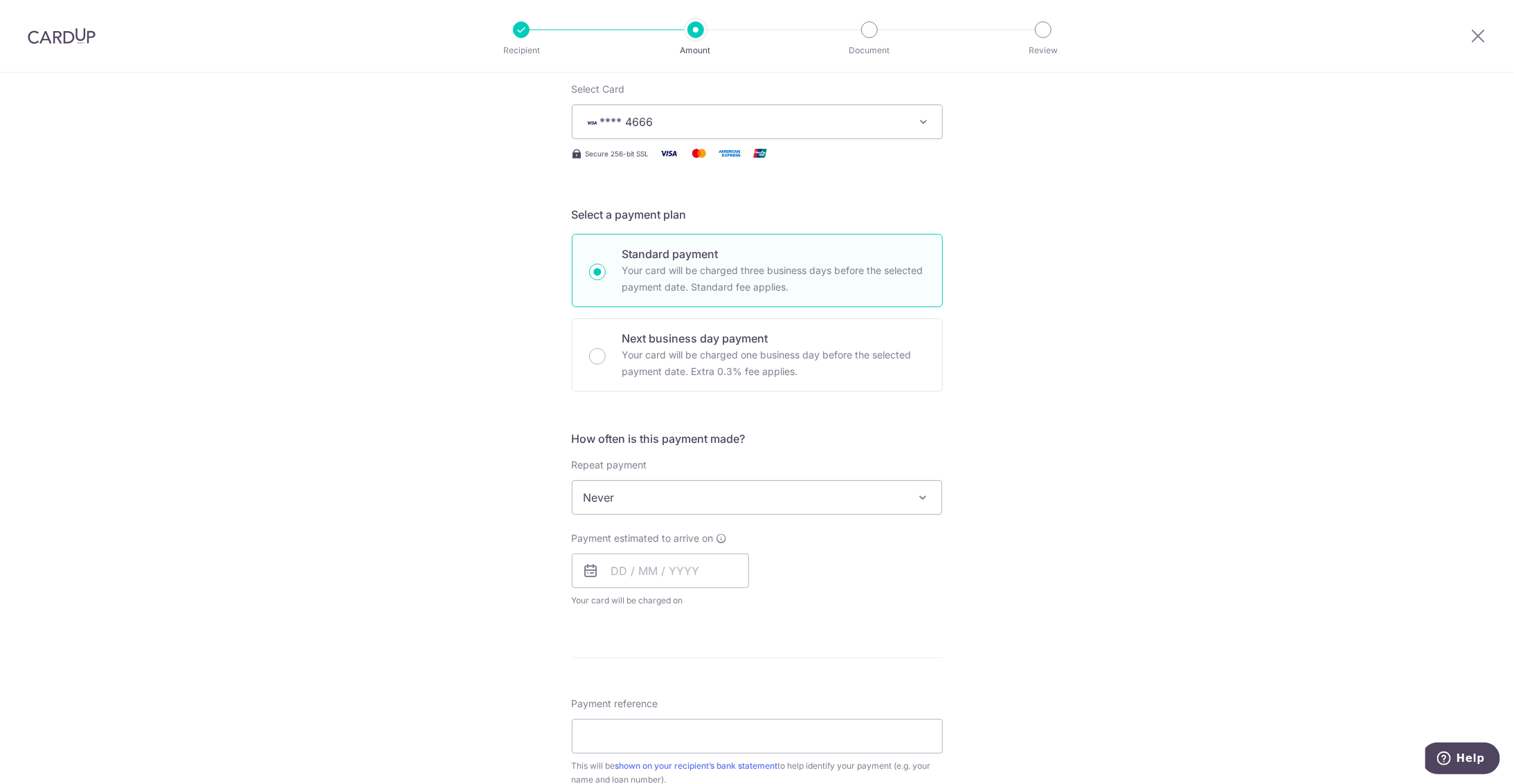
click at [684, 489] on span "Never" at bounding box center [758, 498] width 370 height 34
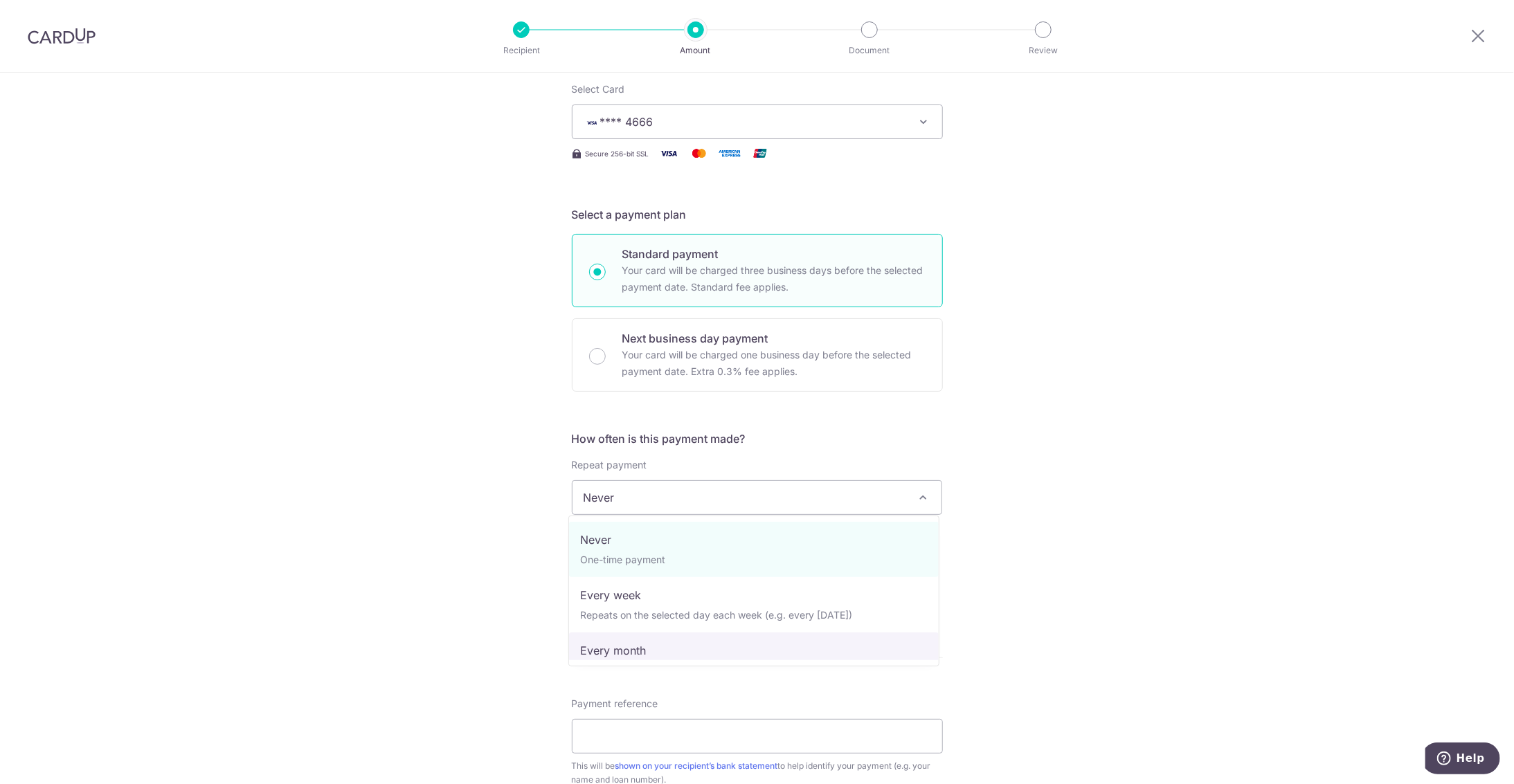
select select "3"
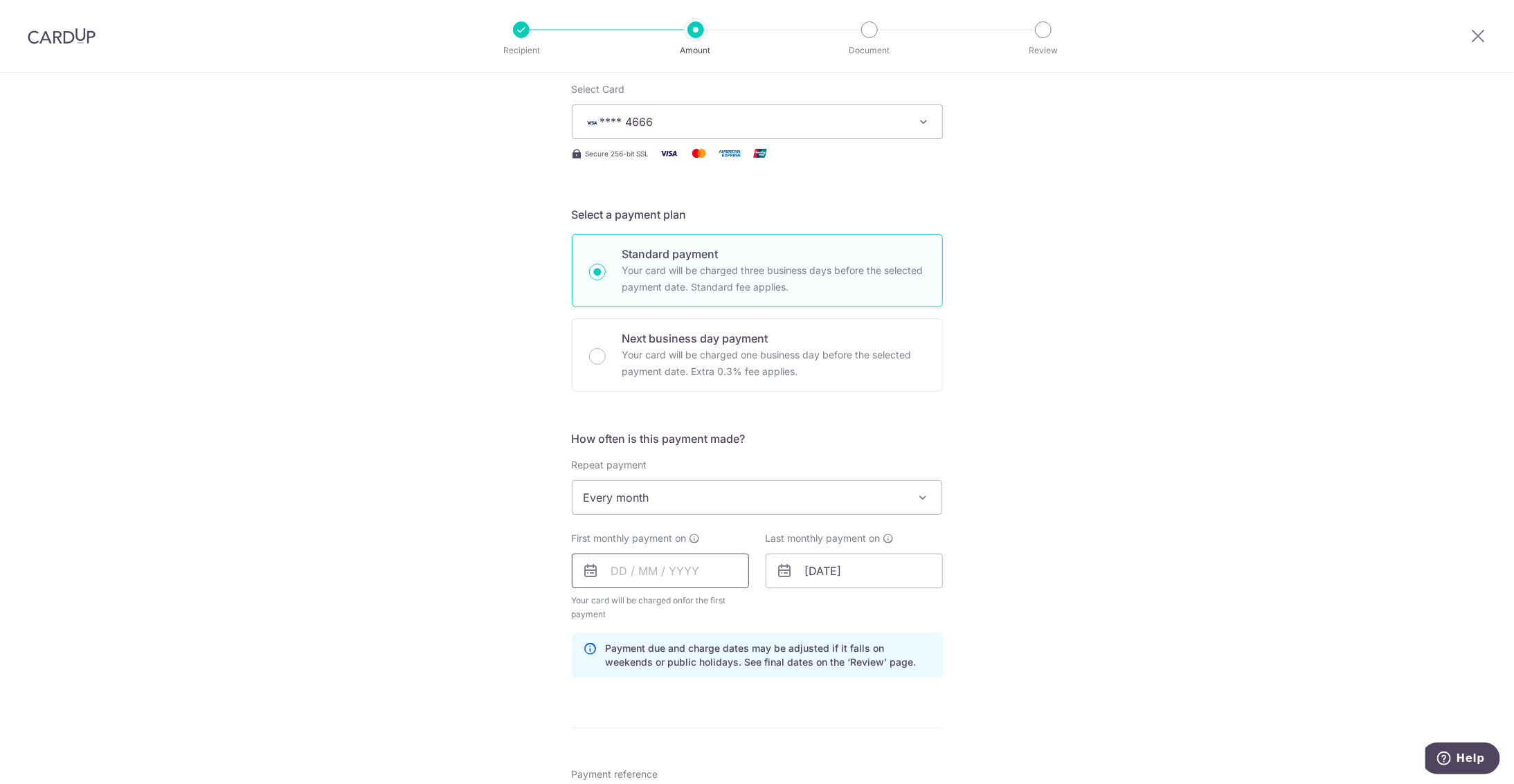
click at [685, 566] on input "text" at bounding box center [661, 571] width 178 height 34
click at [767, 608] on link "Next" at bounding box center [768, 608] width 16 height 16
click at [689, 665] on link "1" at bounding box center [684, 669] width 22 height 22
type input "01/10/2025"
click at [502, 605] on div "Tell us more about your payment Enter payment amount SGD 4,454.00 4454.00 Recip…" at bounding box center [757, 556] width 1514 height 1322
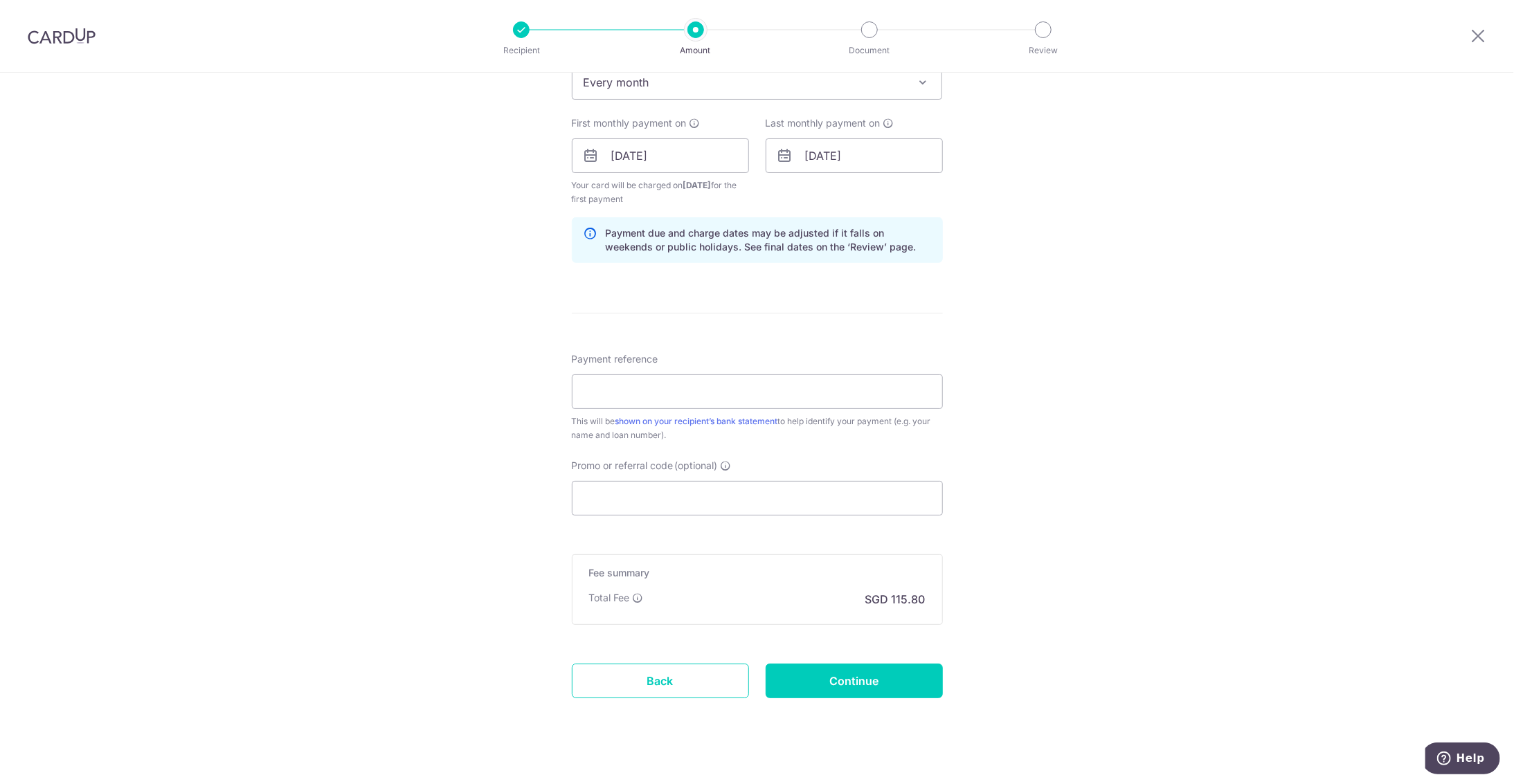
scroll to position [607, 0]
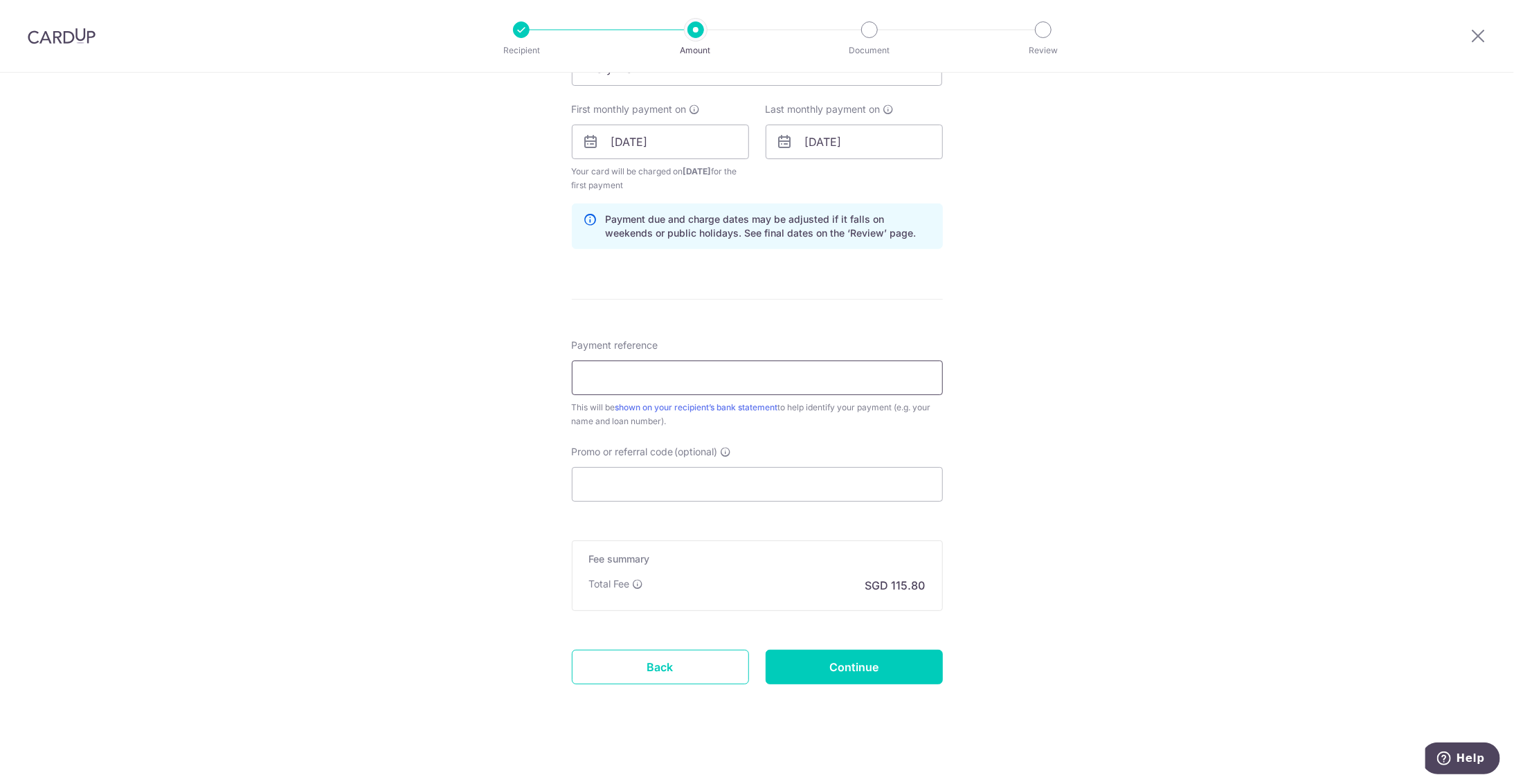
click at [599, 373] on input "Payment reference" at bounding box center [757, 378] width 371 height 34
paste input "SUO 0131606651 Shum Koin Lon"
type input "SUO 0131606651 Shum Koin Lon"
click at [626, 497] on input "Promo or referral code (optional)" at bounding box center [757, 484] width 371 height 34
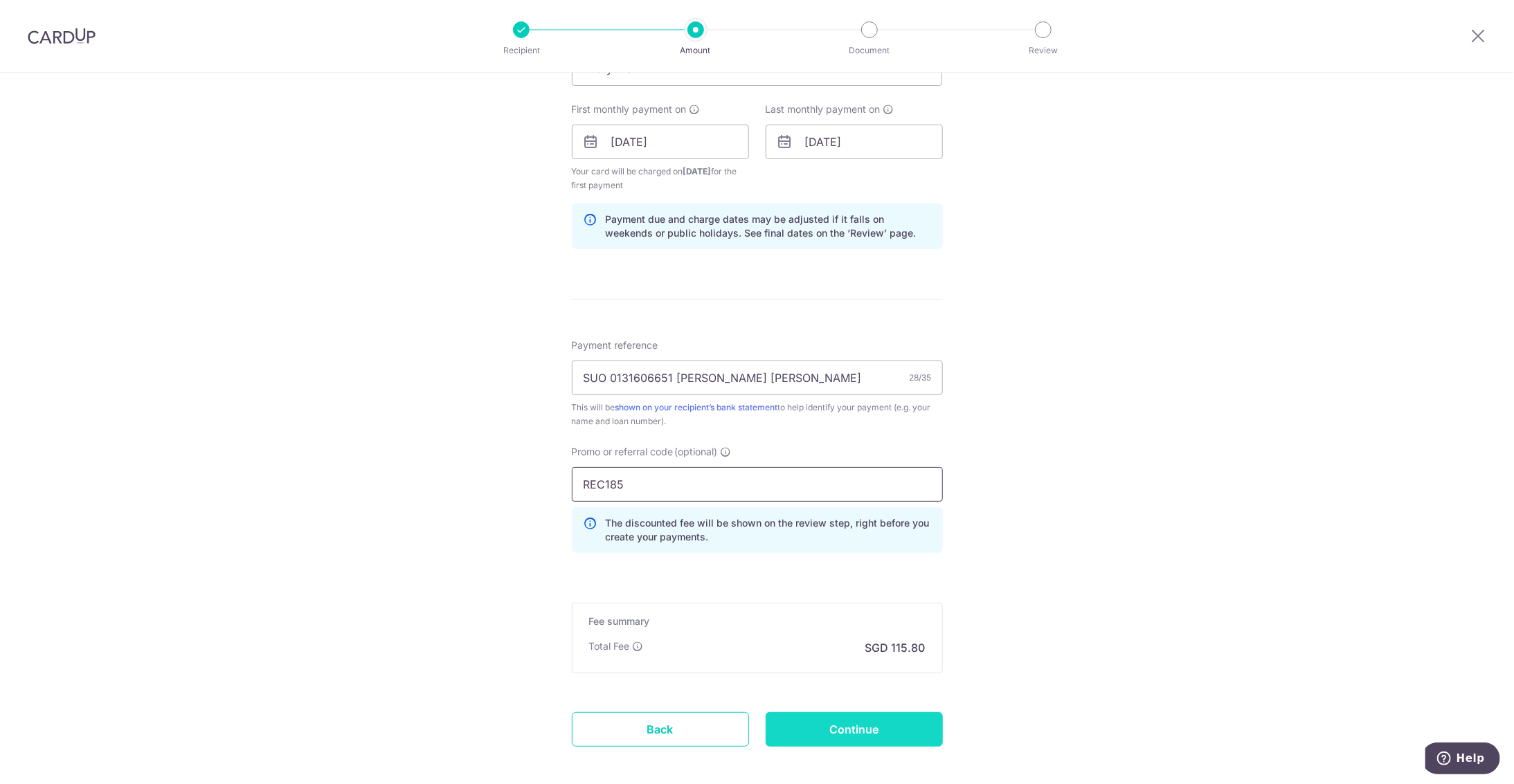
type input "REC185"
click at [821, 727] on input "Continue" at bounding box center [855, 730] width 178 height 34
type input "Create Schedule"
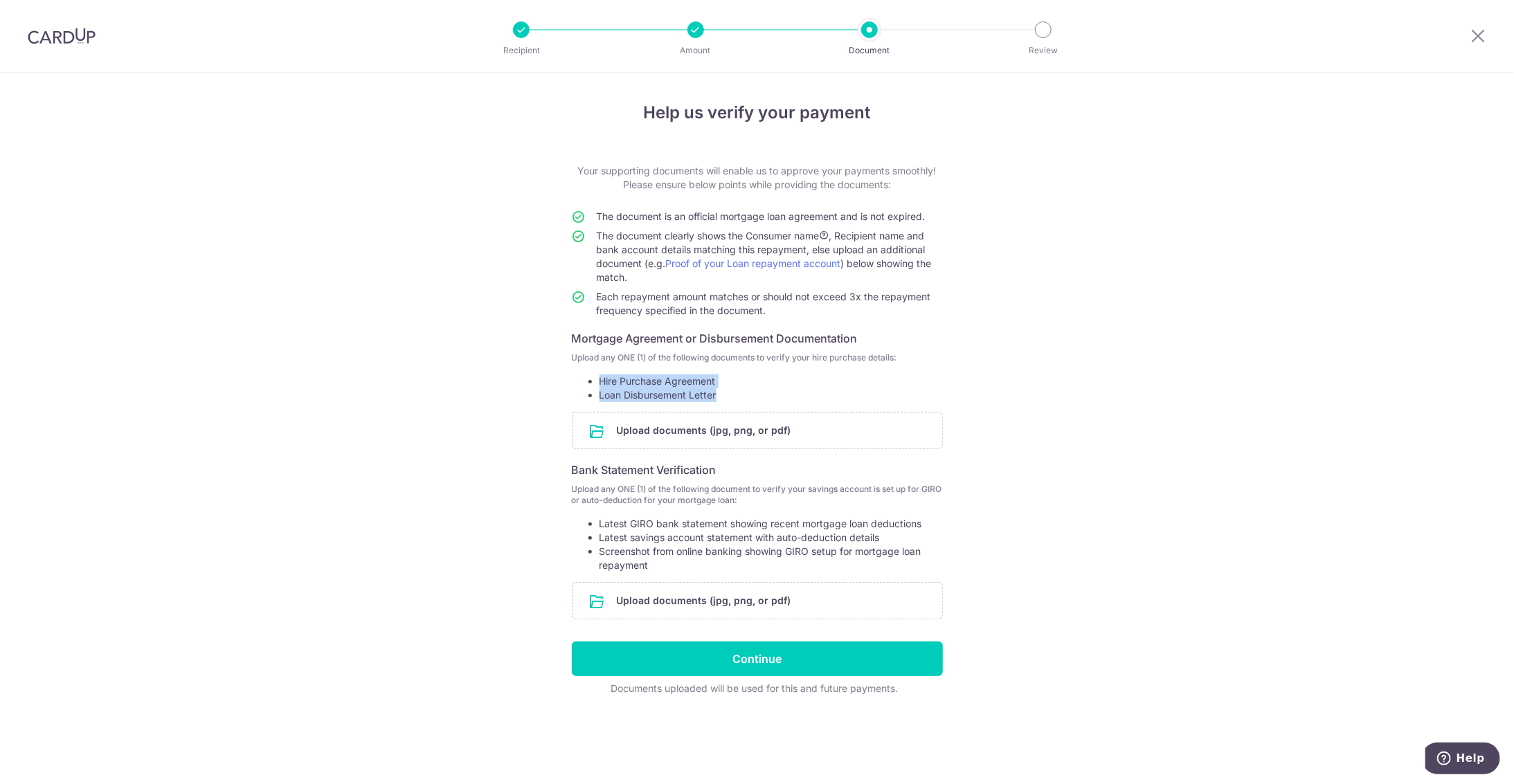
drag, startPoint x: 597, startPoint y: 382, endPoint x: 725, endPoint y: 397, distance: 128.9
click at [725, 397] on ul "Hire Purchase Agreement Loan Disbursement Letter" at bounding box center [757, 388] width 371 height 28
drag, startPoint x: 597, startPoint y: 521, endPoint x: 929, endPoint y: 520, distance: 332.0
click at [929, 520] on ul "Latest GIRO bank statement showing recent mortgage loan deductions Latest savin…" at bounding box center [757, 544] width 371 height 55
drag, startPoint x: 929, startPoint y: 520, endPoint x: 857, endPoint y: 530, distance: 72.7
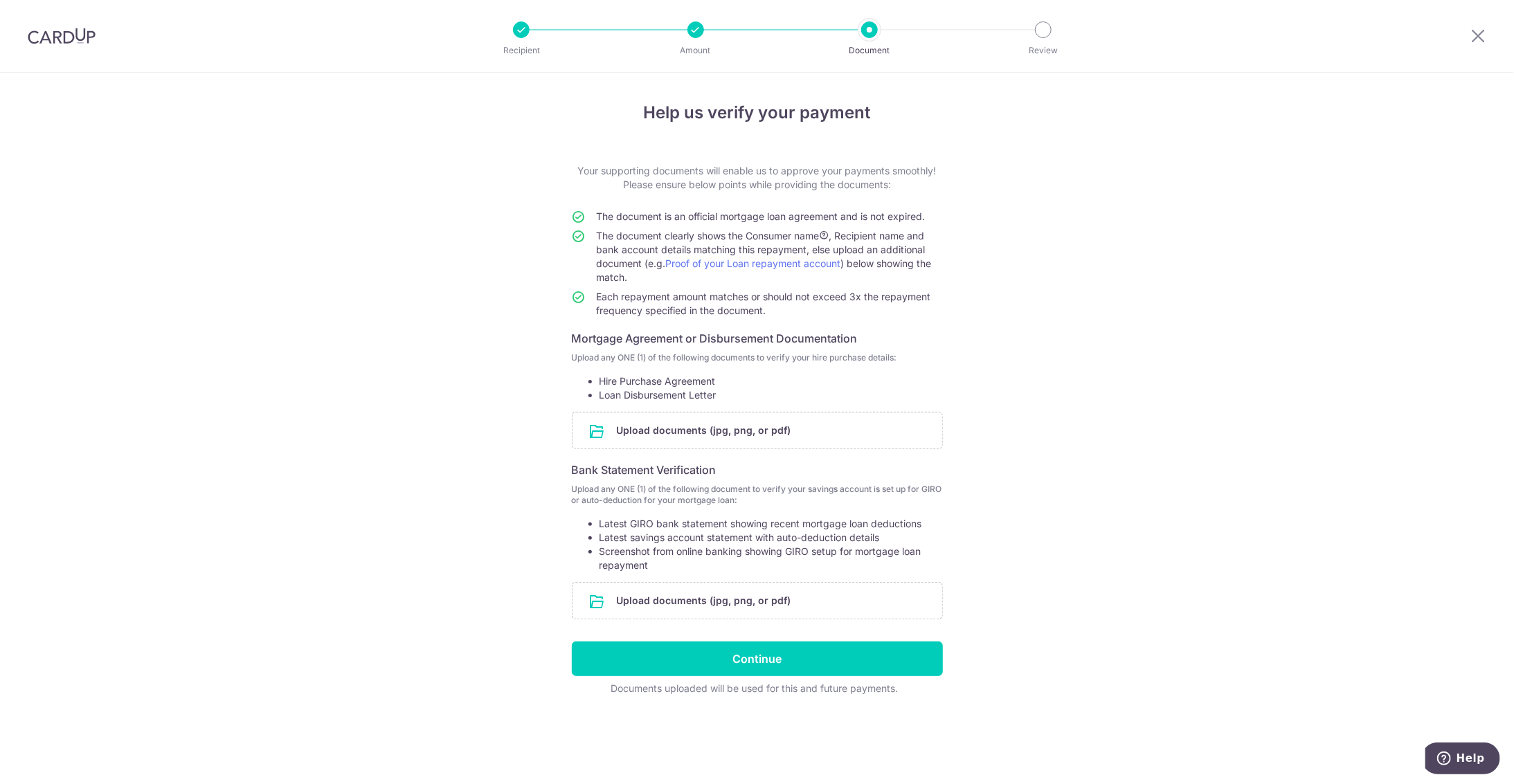
click at [857, 531] on li "Latest savings account statement with auto-deduction details" at bounding box center [771, 537] width 344 height 14
drag, startPoint x: 599, startPoint y: 537, endPoint x: 825, endPoint y: 537, distance: 226.0
click at [825, 537] on ul "Latest GIRO bank statement showing recent mortgage loan deductions Latest savin…" at bounding box center [757, 544] width 371 height 55
click at [666, 479] on form "Your supporting documents will enable us to approve your payments smoothly! Ple…" at bounding box center [757, 430] width 371 height 532
click at [707, 608] on input "file" at bounding box center [758, 601] width 370 height 36
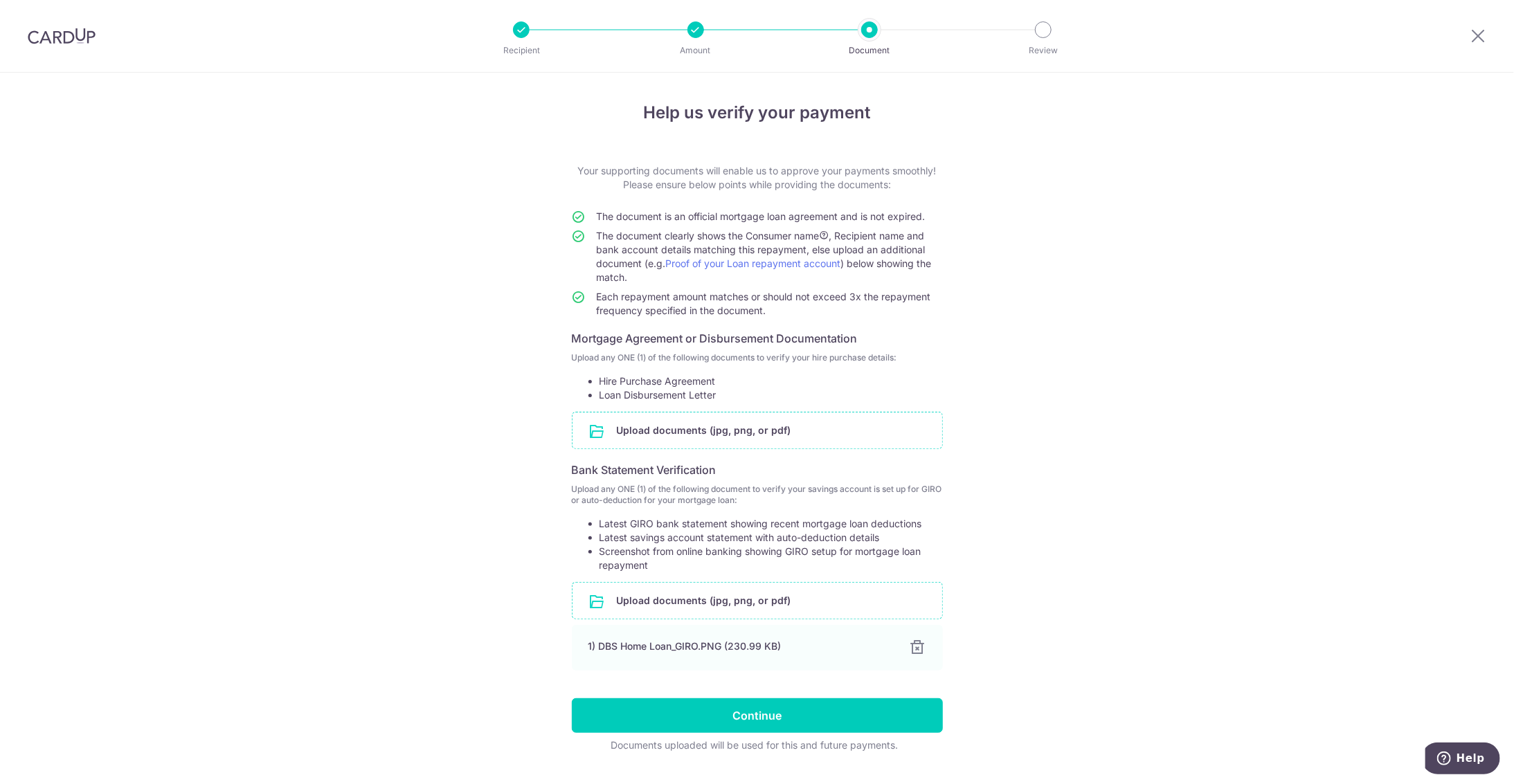
click at [687, 435] on input "file" at bounding box center [758, 431] width 370 height 36
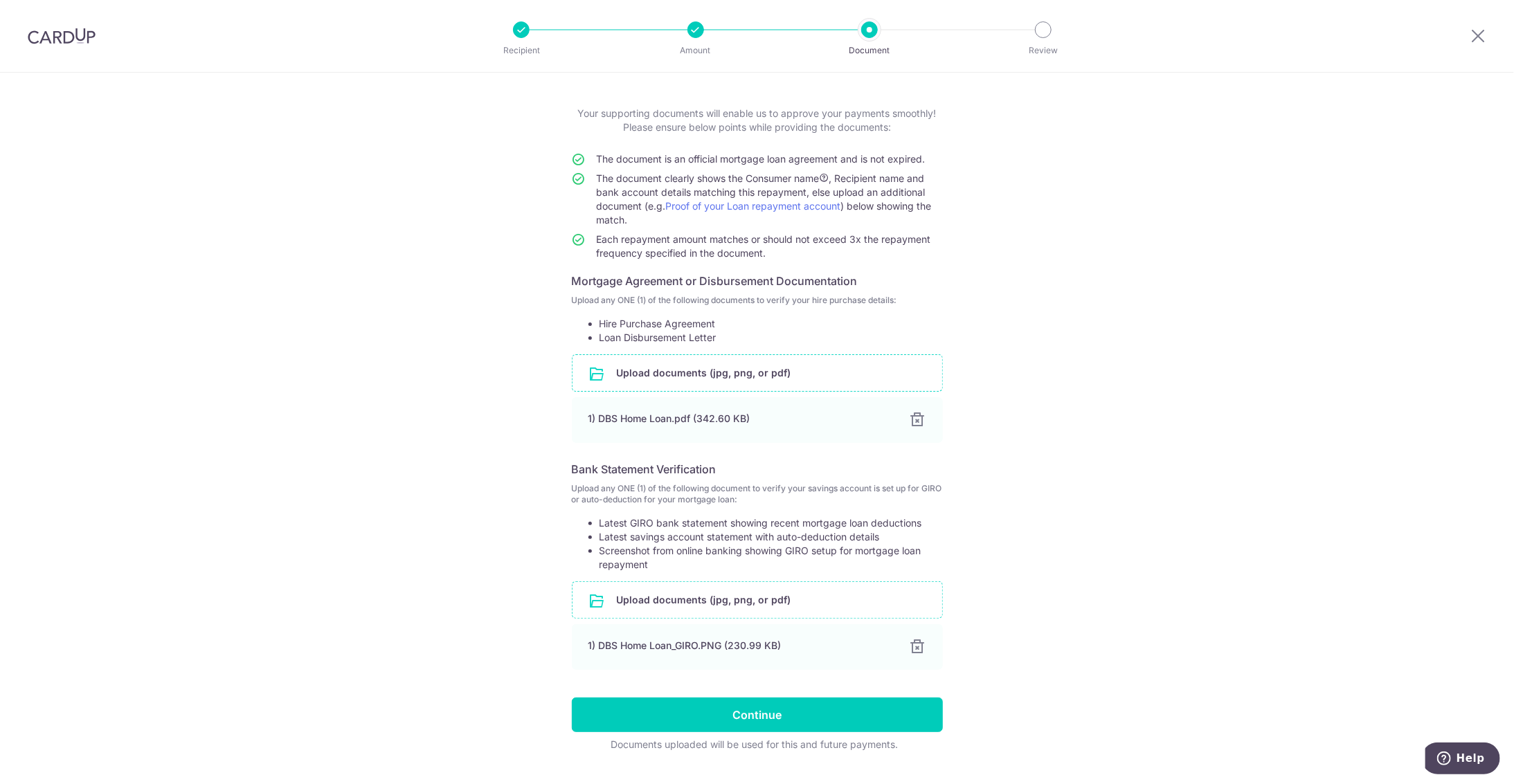
scroll to position [88, 0]
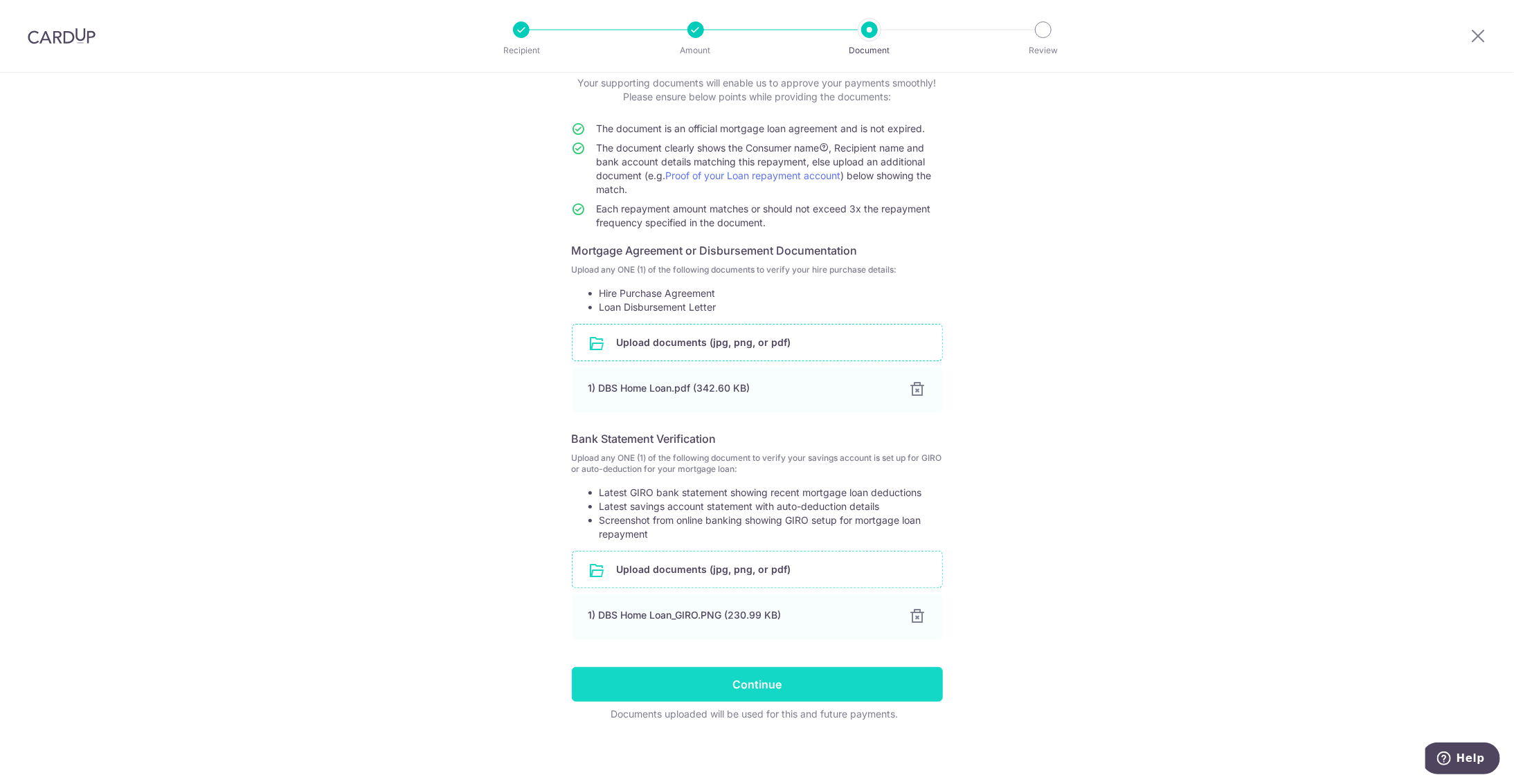
click at [718, 679] on input "Continue" at bounding box center [757, 684] width 371 height 34
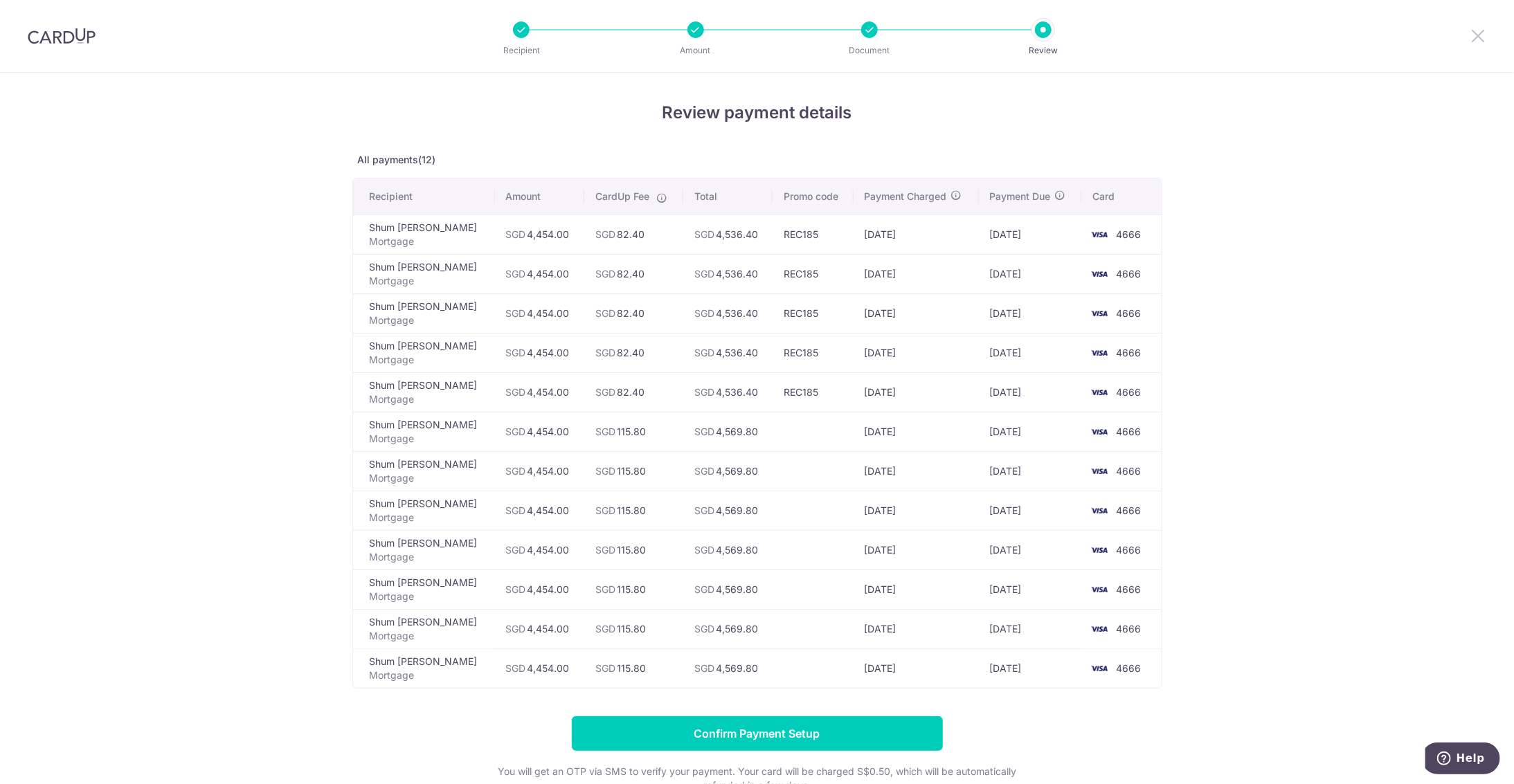
drag, startPoint x: 1477, startPoint y: 37, endPoint x: 802, endPoint y: 73, distance: 676.0
click at [1476, 38] on icon at bounding box center [1478, 35] width 16 height 17
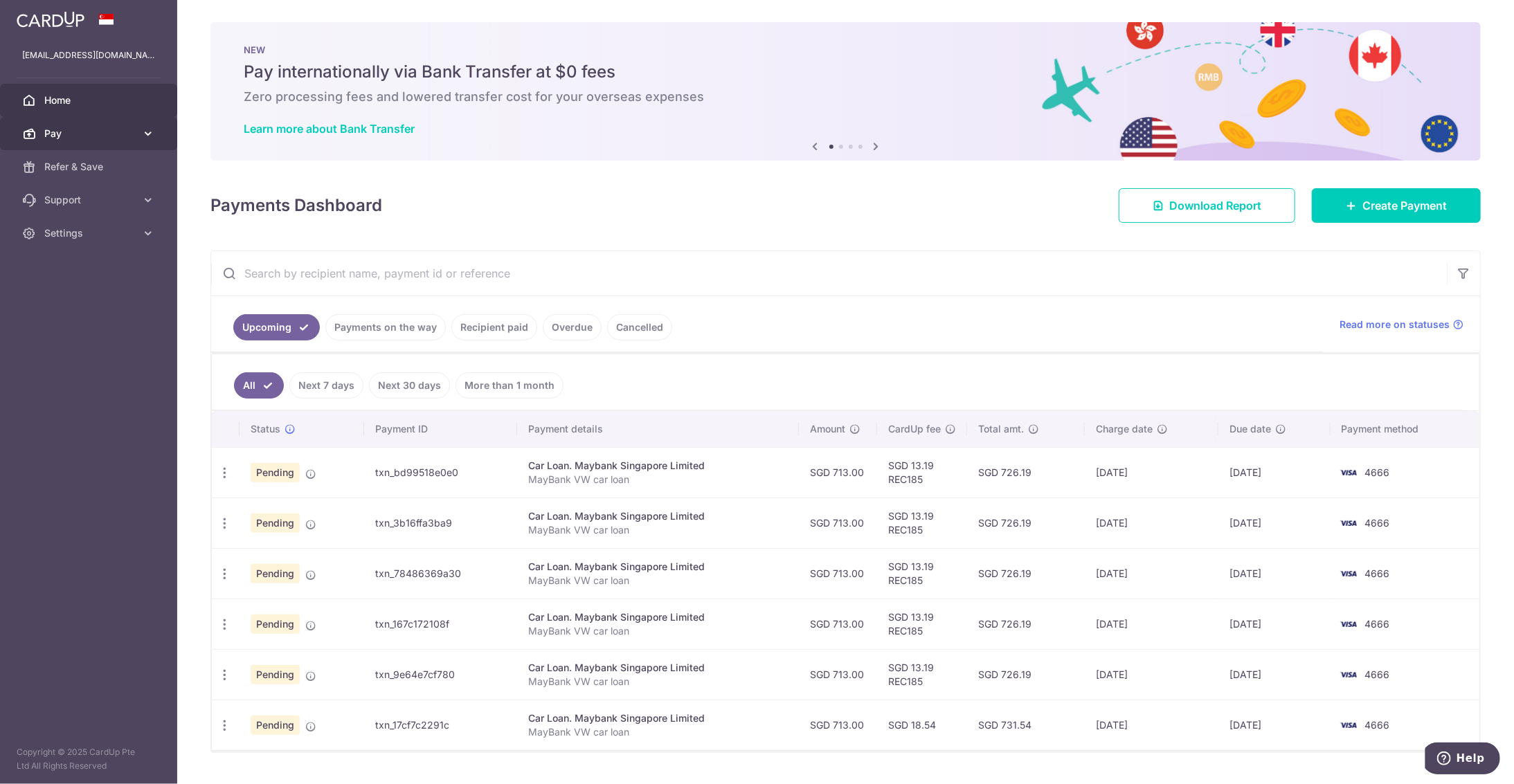
click at [96, 140] on span "Pay" at bounding box center [90, 133] width 92 height 14
click at [98, 171] on span "Payments" at bounding box center [90, 166] width 92 height 14
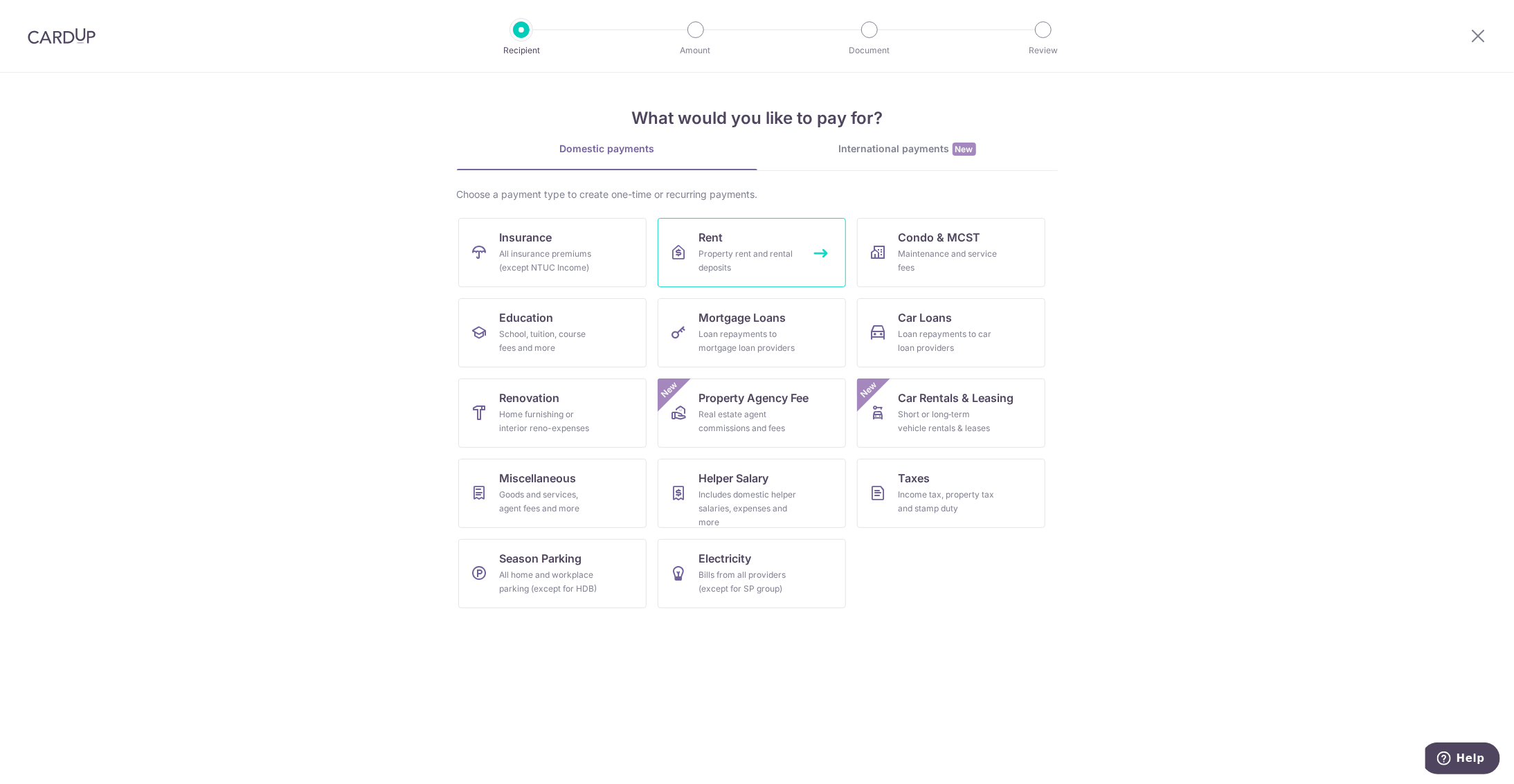
click at [740, 250] on div "Property rent and rental deposits" at bounding box center [749, 261] width 100 height 28
click at [727, 324] on span "Mortgage Loans" at bounding box center [742, 317] width 87 height 16
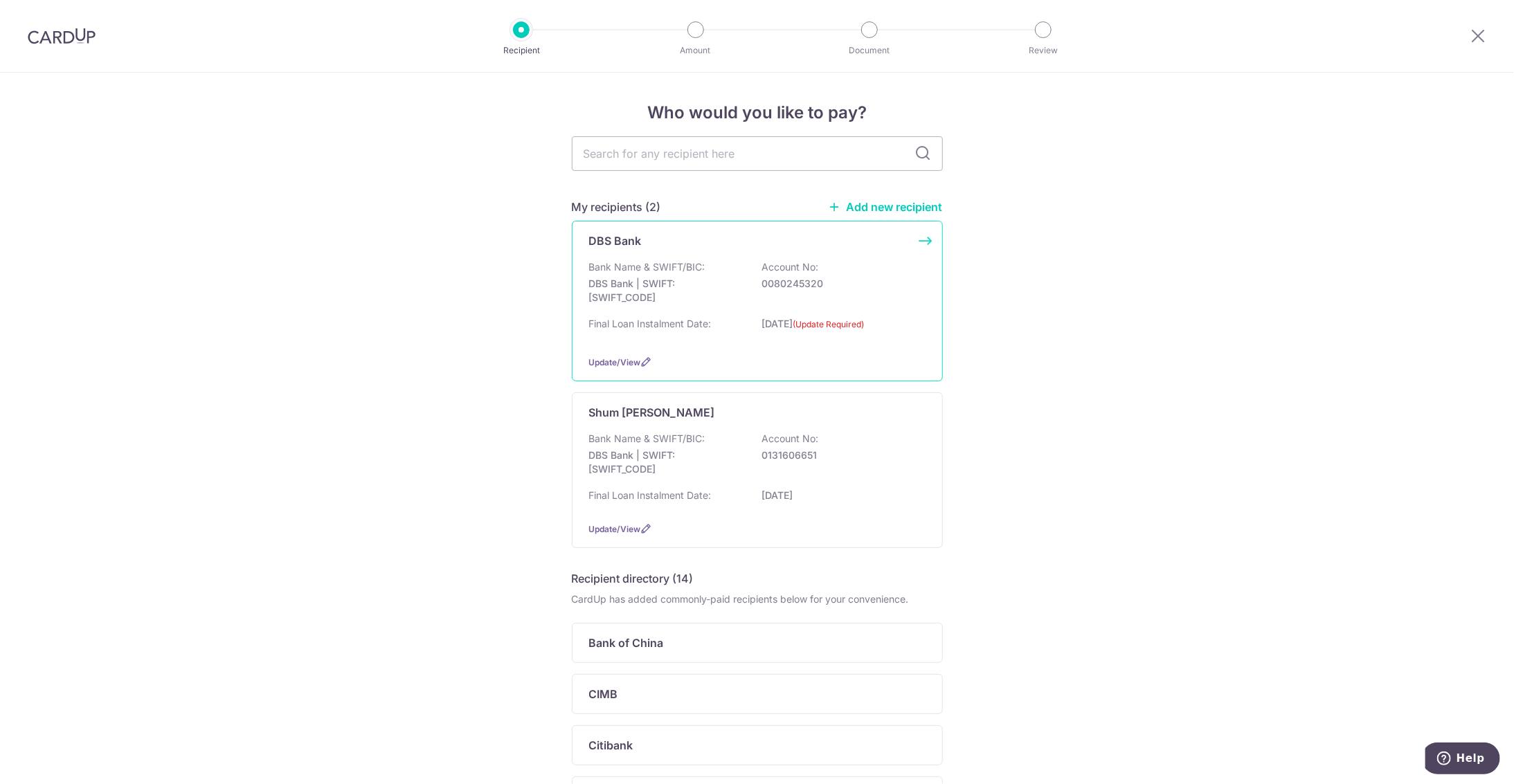
click at [799, 322] on p "01/09/2025 (Update Required)" at bounding box center [839, 328] width 155 height 23
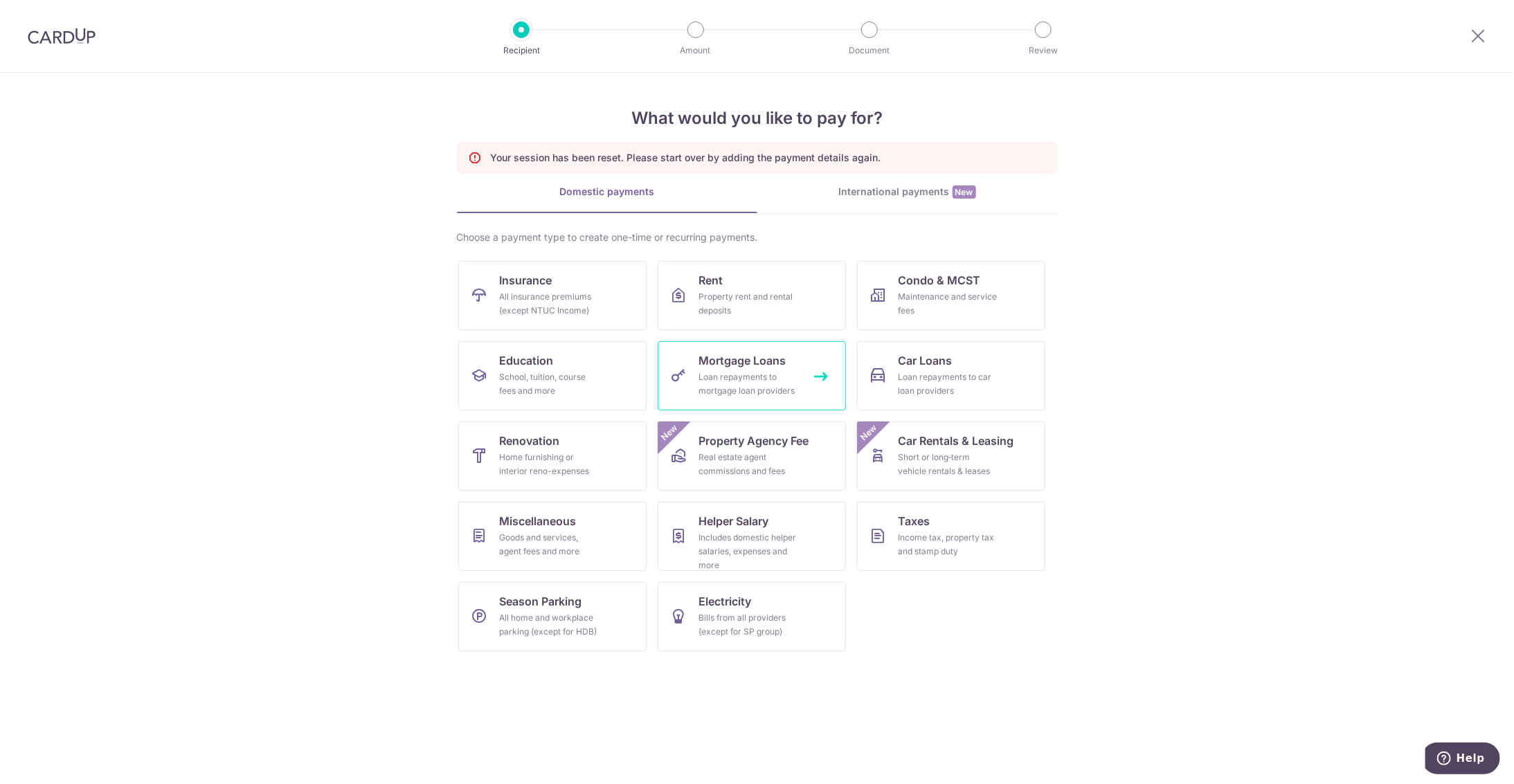
click at [754, 371] on div "Loan repayments to mortgage loan providers" at bounding box center [749, 384] width 100 height 28
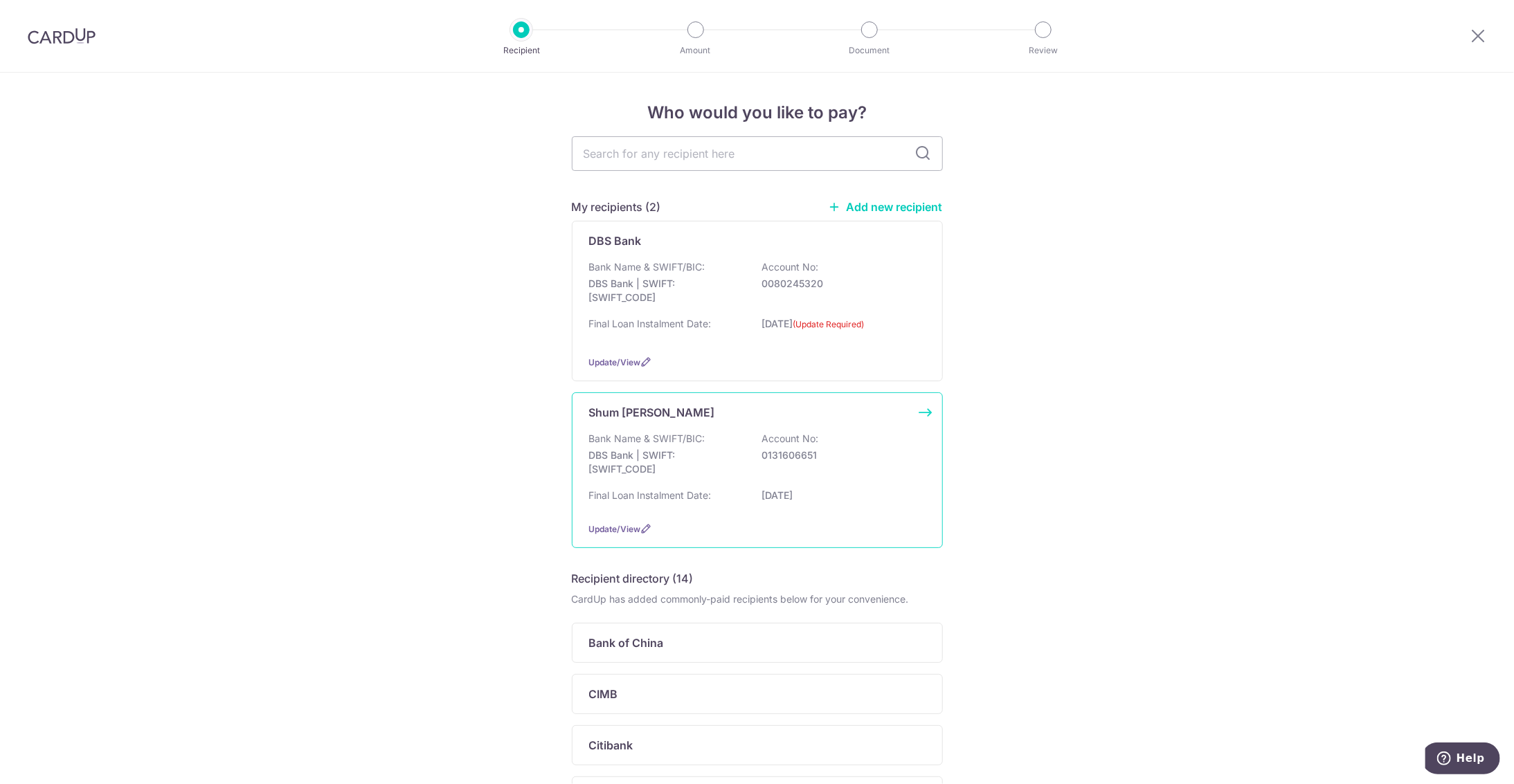
click at [763, 453] on p "0131606651" at bounding box center [839, 455] width 155 height 14
click at [622, 528] on span "Update/View" at bounding box center [615, 528] width 52 height 10
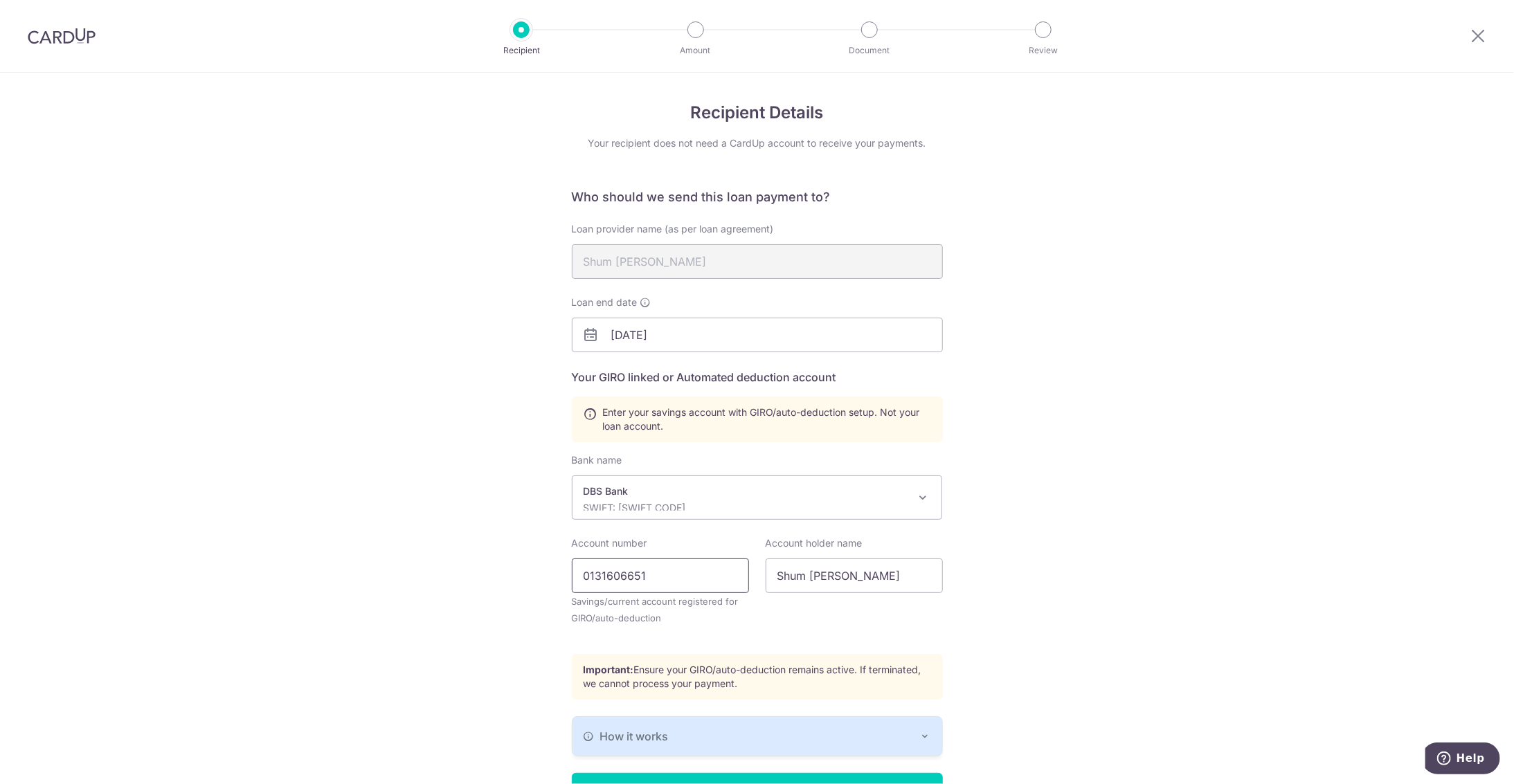
drag, startPoint x: 671, startPoint y: 583, endPoint x: 528, endPoint y: 570, distance: 143.6
click at [528, 570] on div "Recipient Details Your recipient does not need a CardUp account to receive your…" at bounding box center [757, 472] width 1514 height 800
type input "0080245320"
click at [525, 566] on div "Recipient Details Your recipient does not need a CardUp account to receive your…" at bounding box center [757, 472] width 1514 height 800
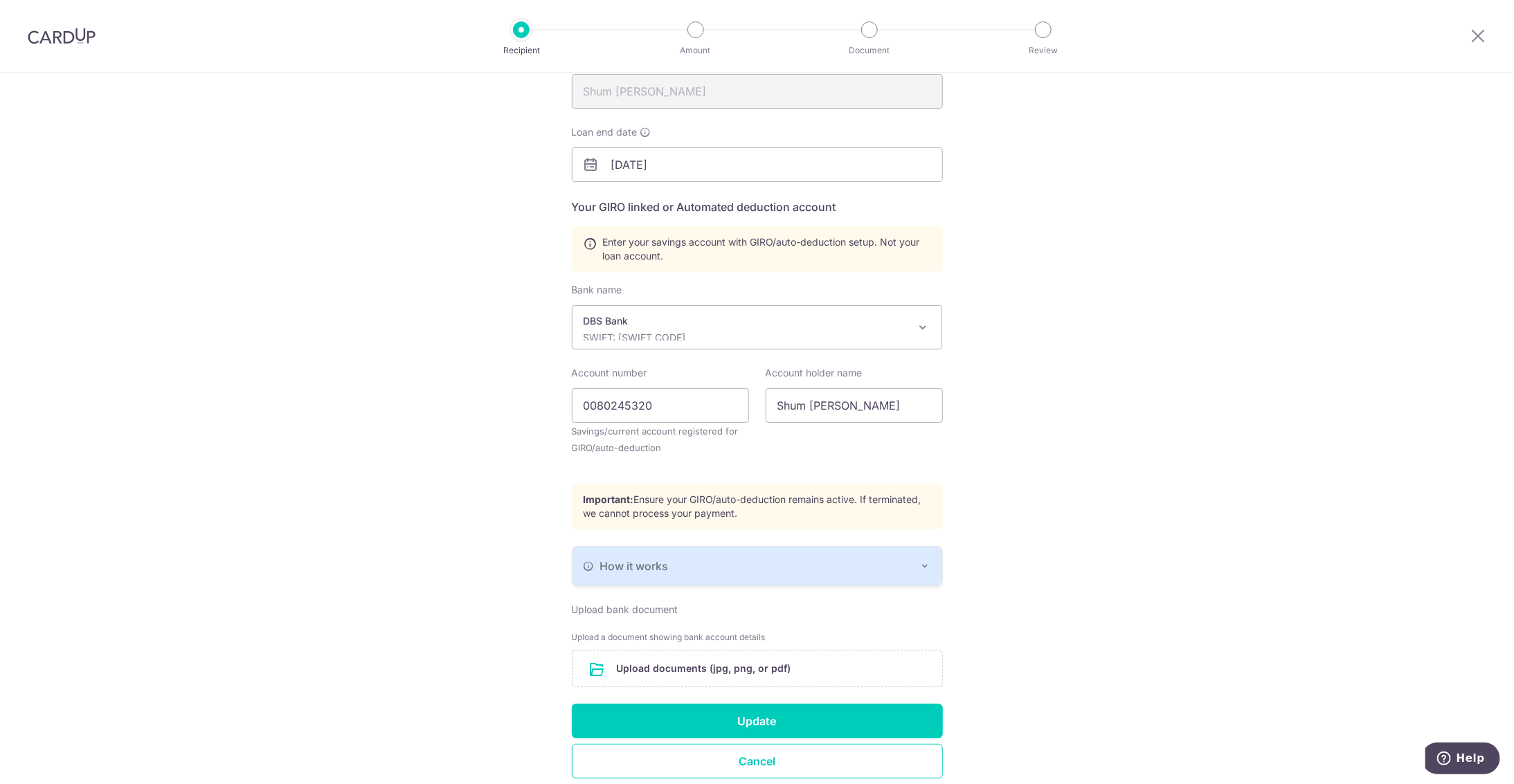
scroll to position [226, 0]
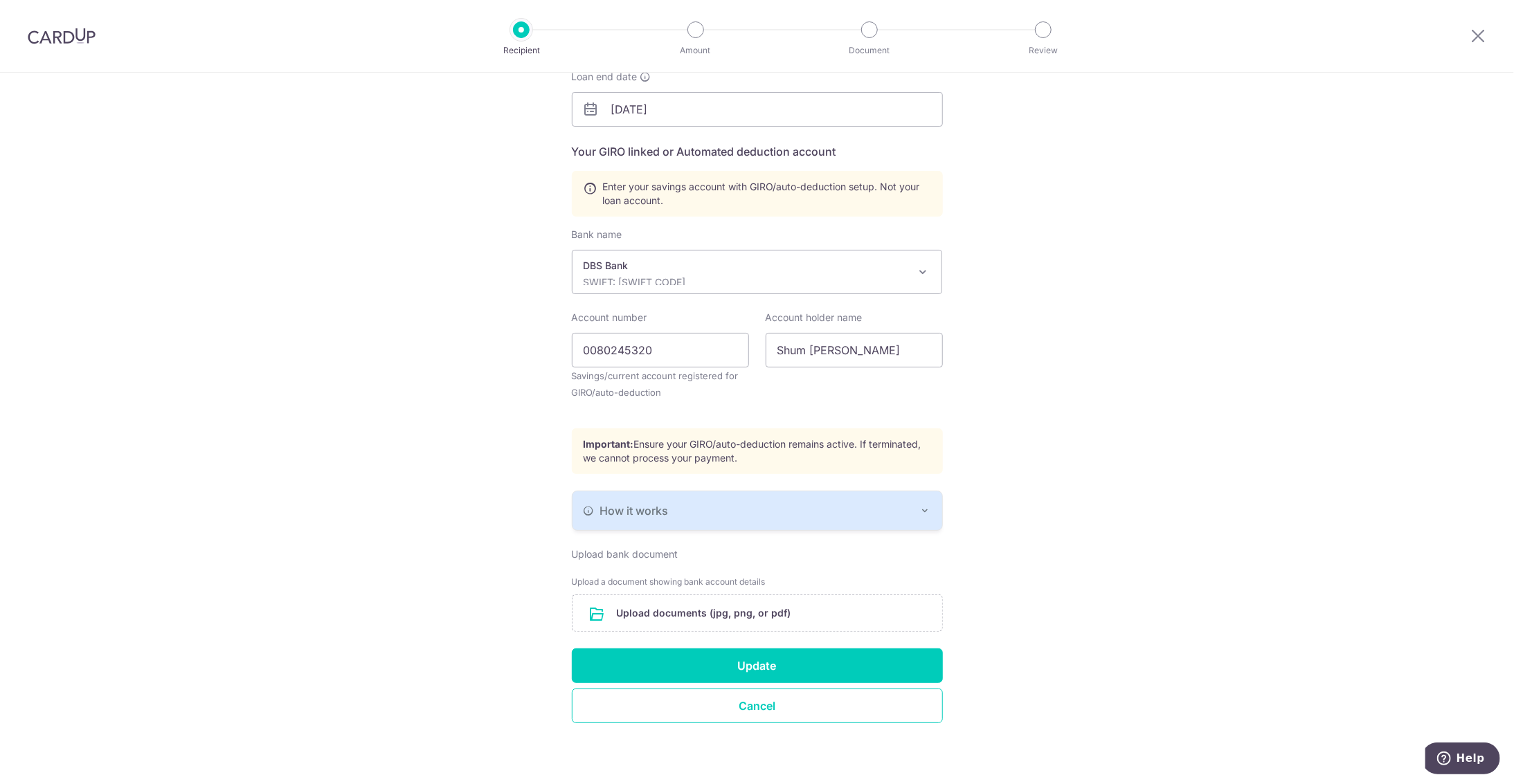
click at [852, 492] on button "How it works" at bounding box center [758, 510] width 370 height 39
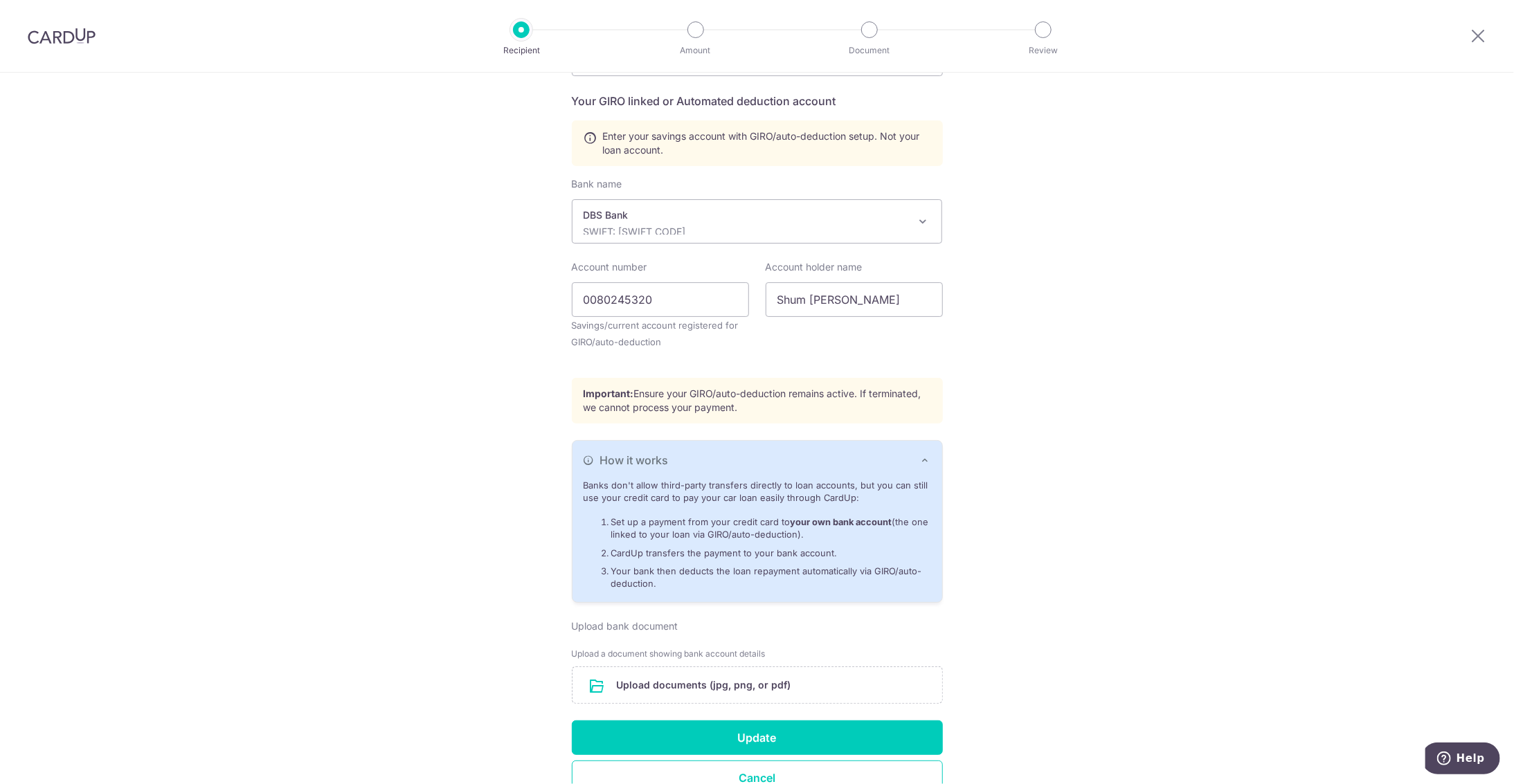
scroll to position [348, 0]
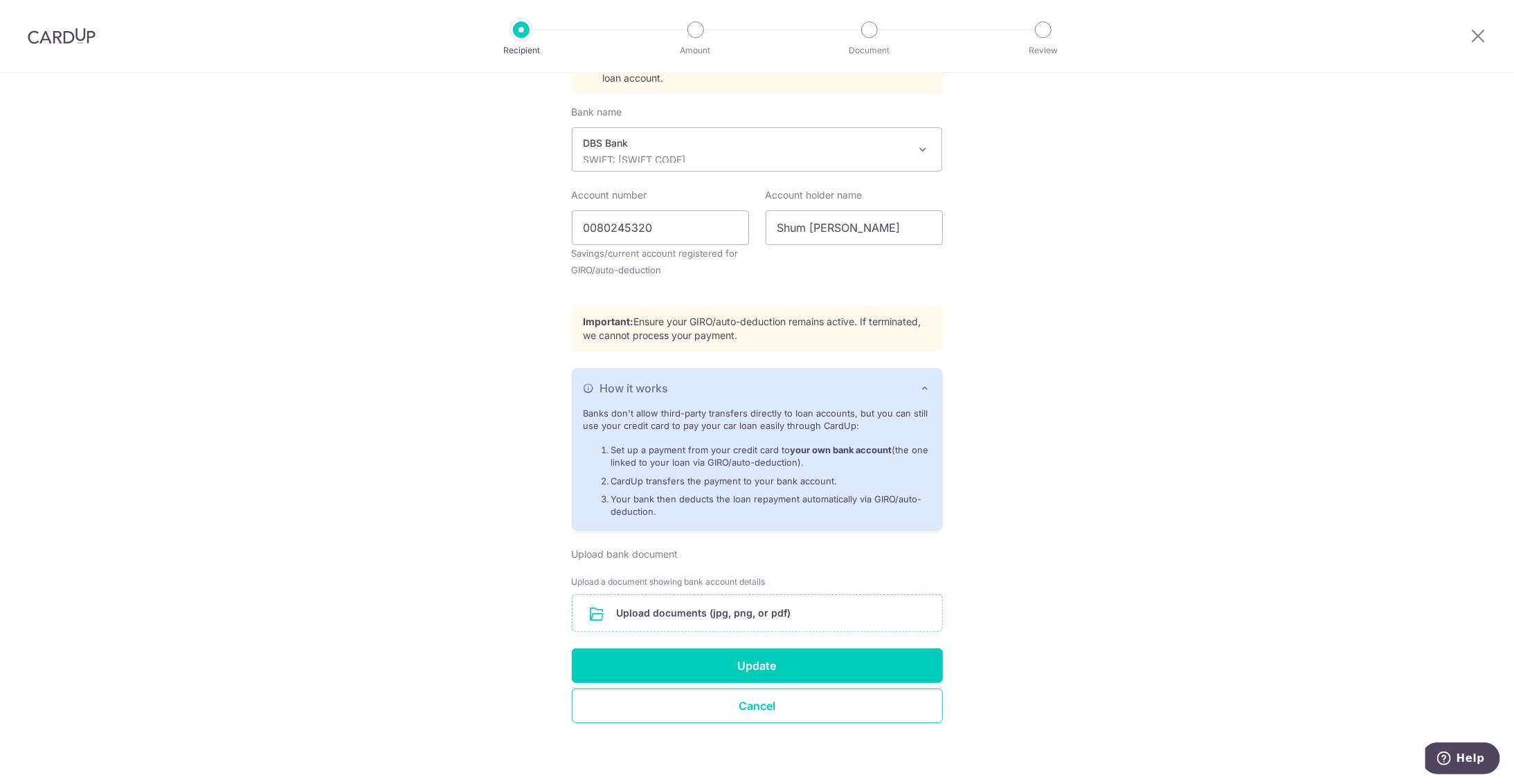
click at [682, 616] on input "file" at bounding box center [758, 614] width 370 height 36
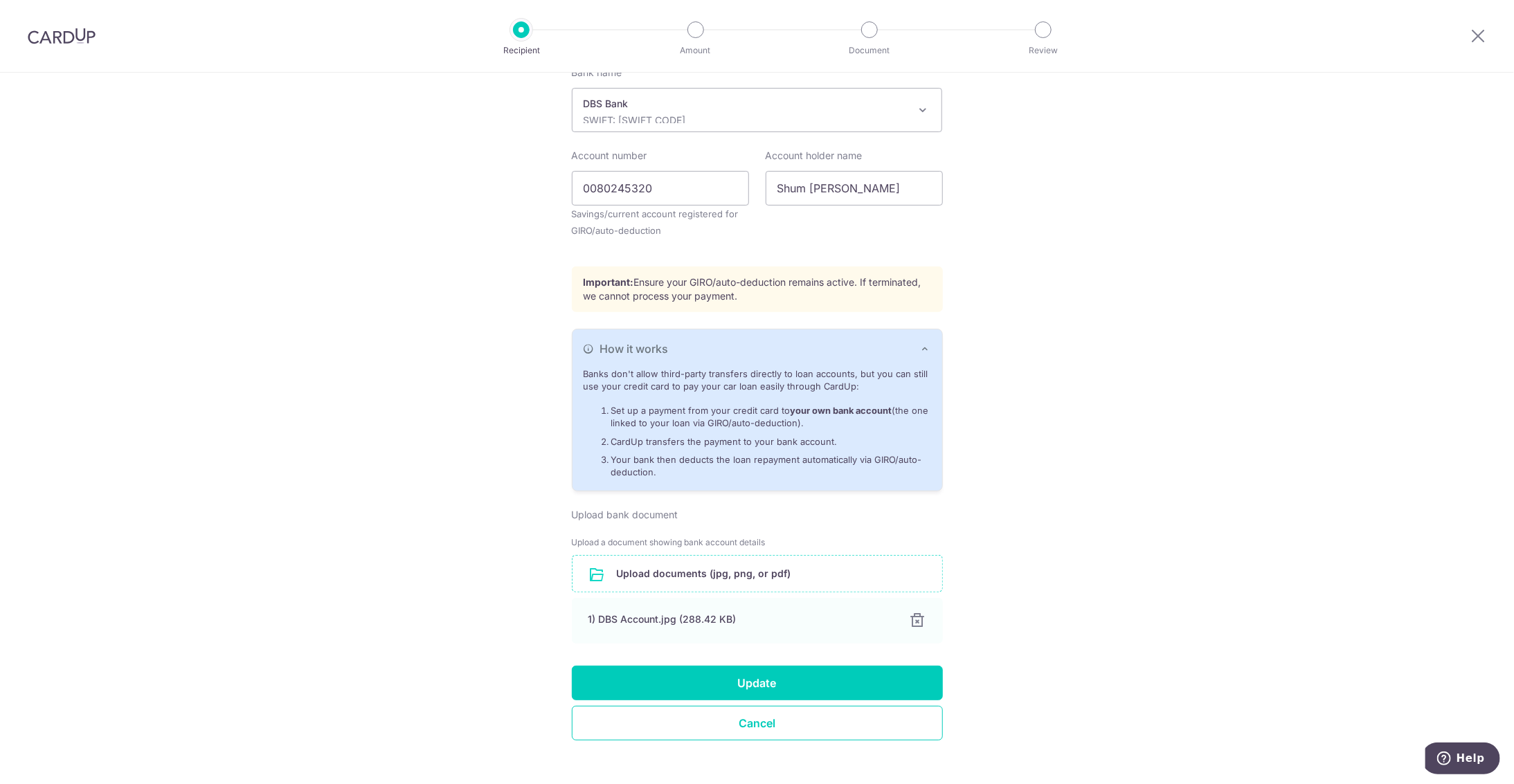
scroll to position [405, 0]
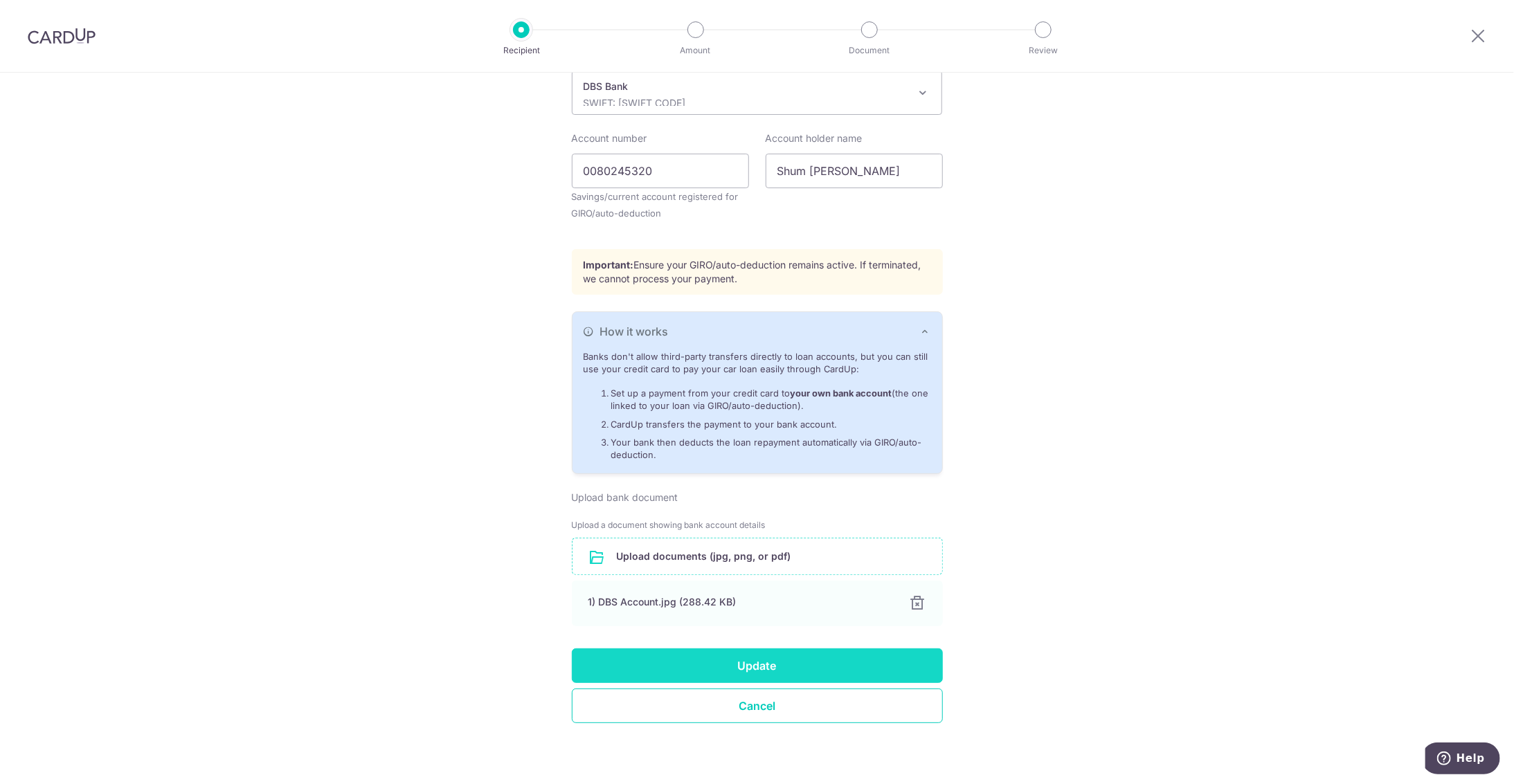
click at [700, 661] on button "Update" at bounding box center [757, 666] width 371 height 34
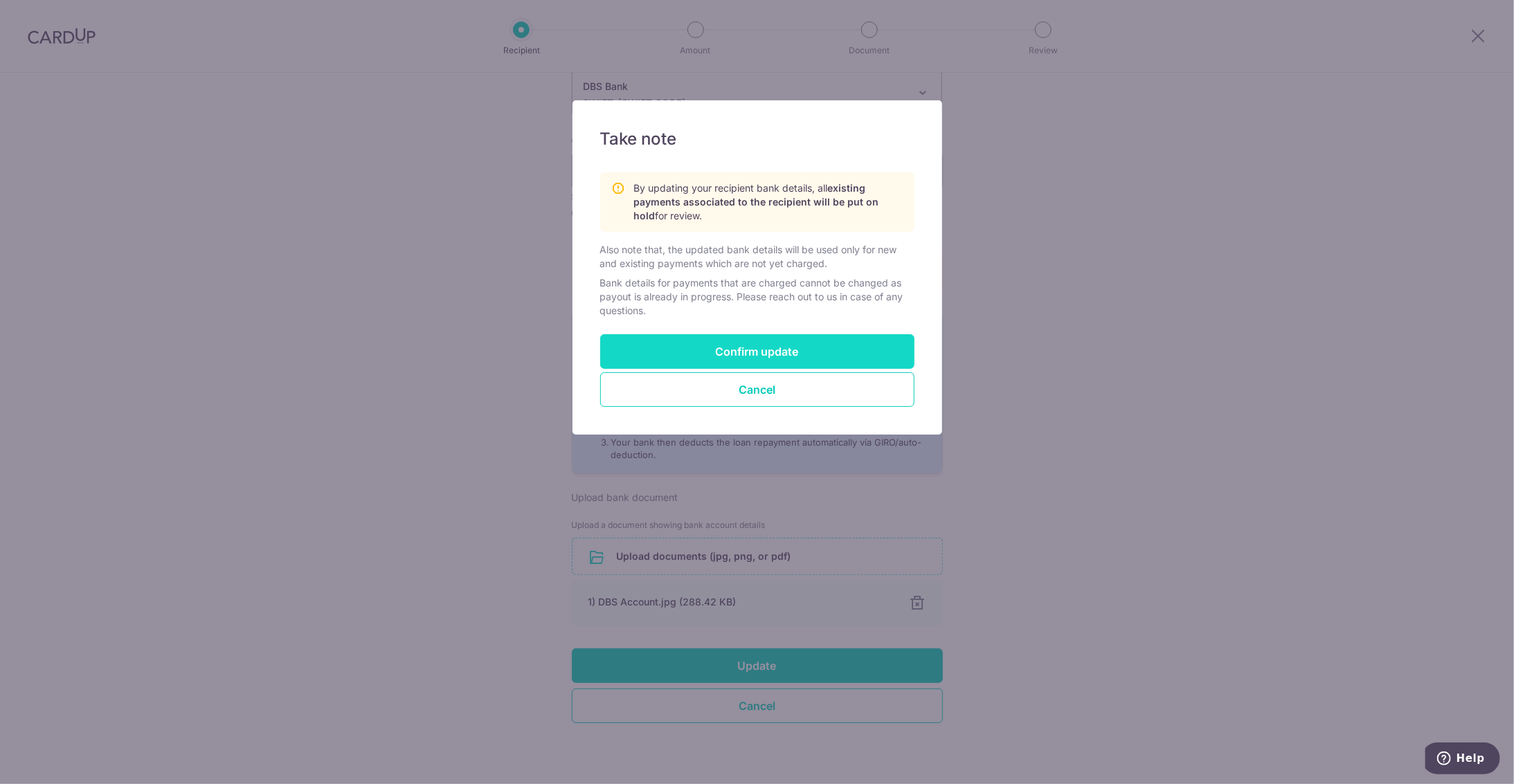
click at [723, 353] on button "Confirm update" at bounding box center [757, 352] width 315 height 34
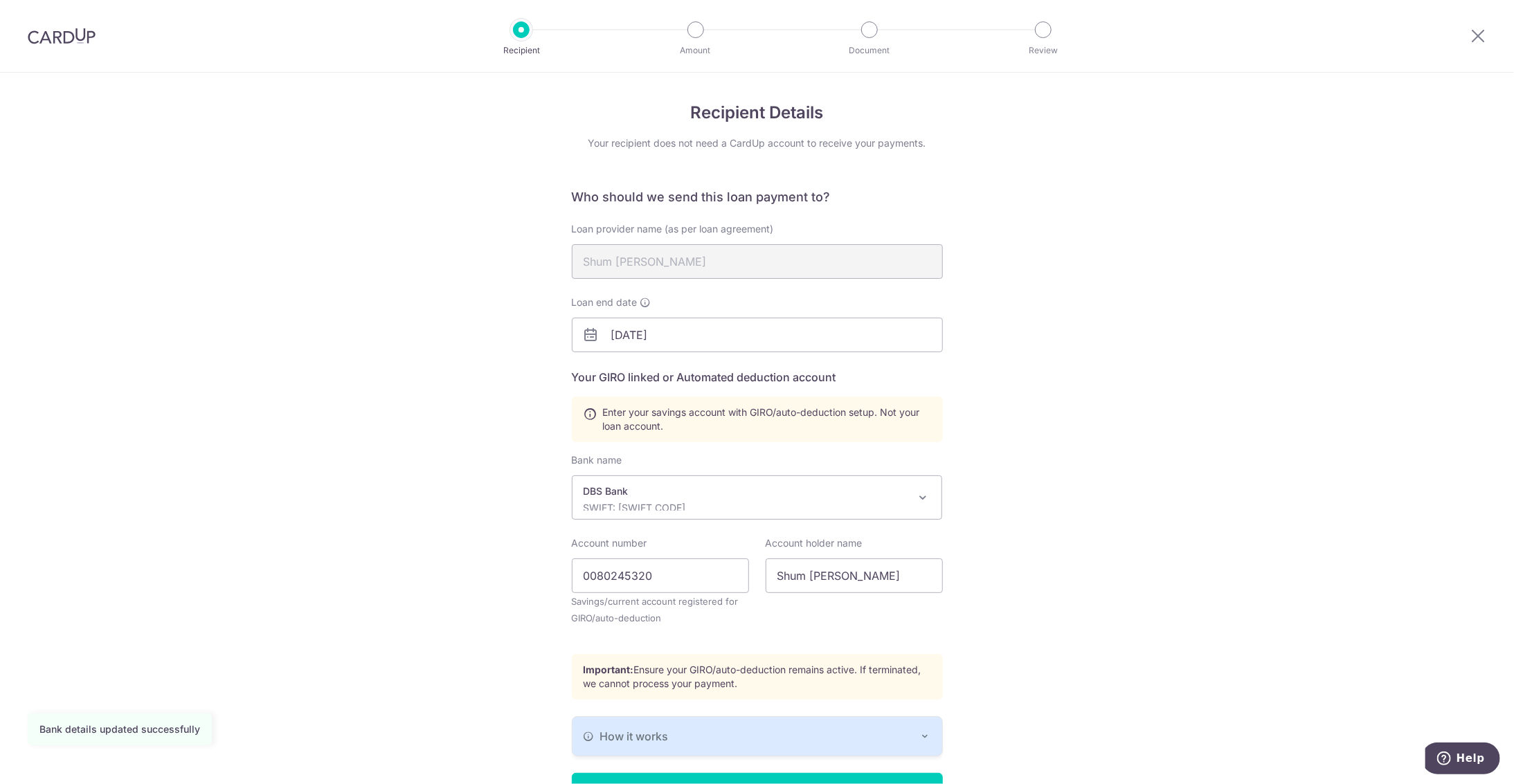
scroll to position [86, 0]
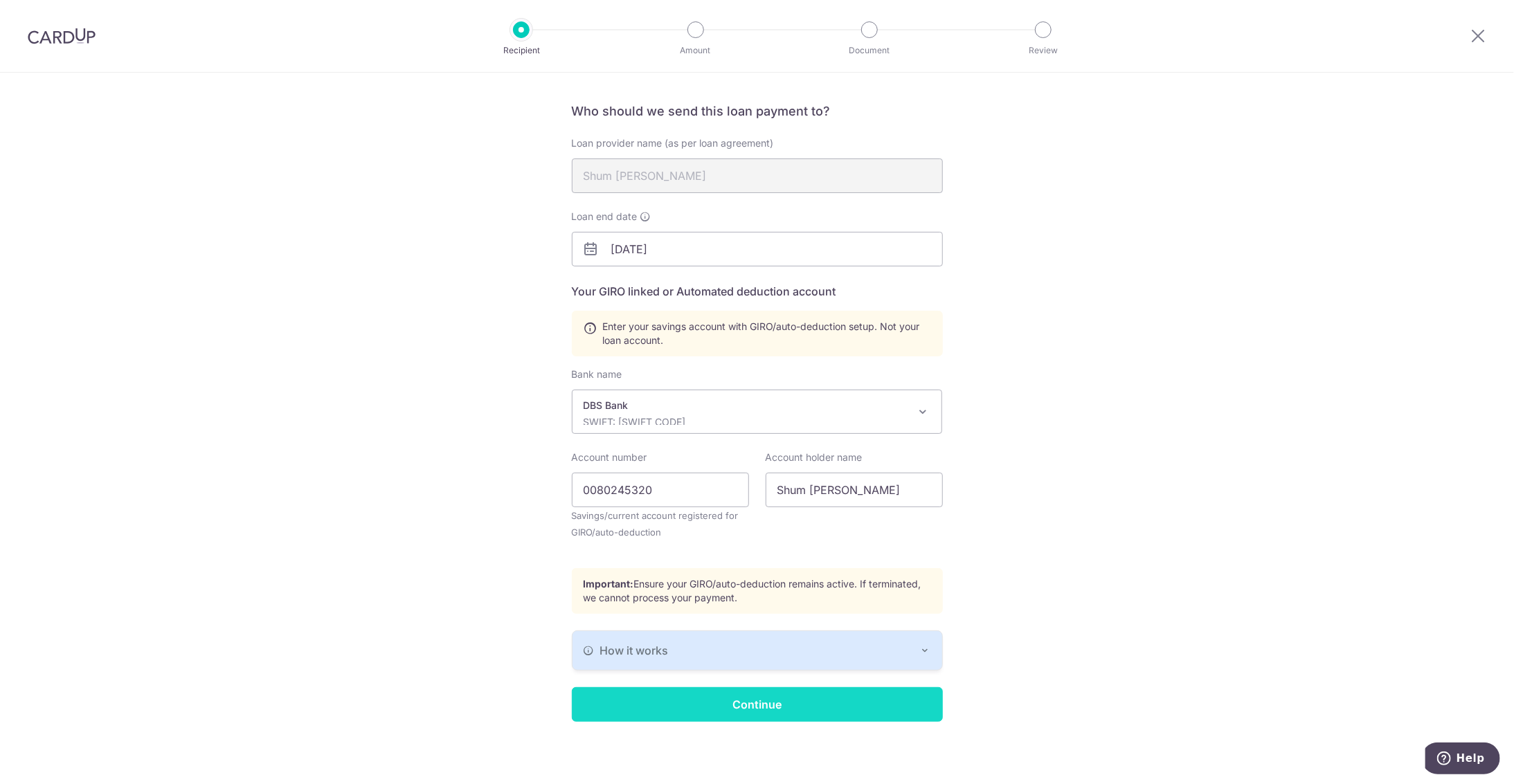
click at [704, 710] on input "Continue" at bounding box center [757, 704] width 371 height 34
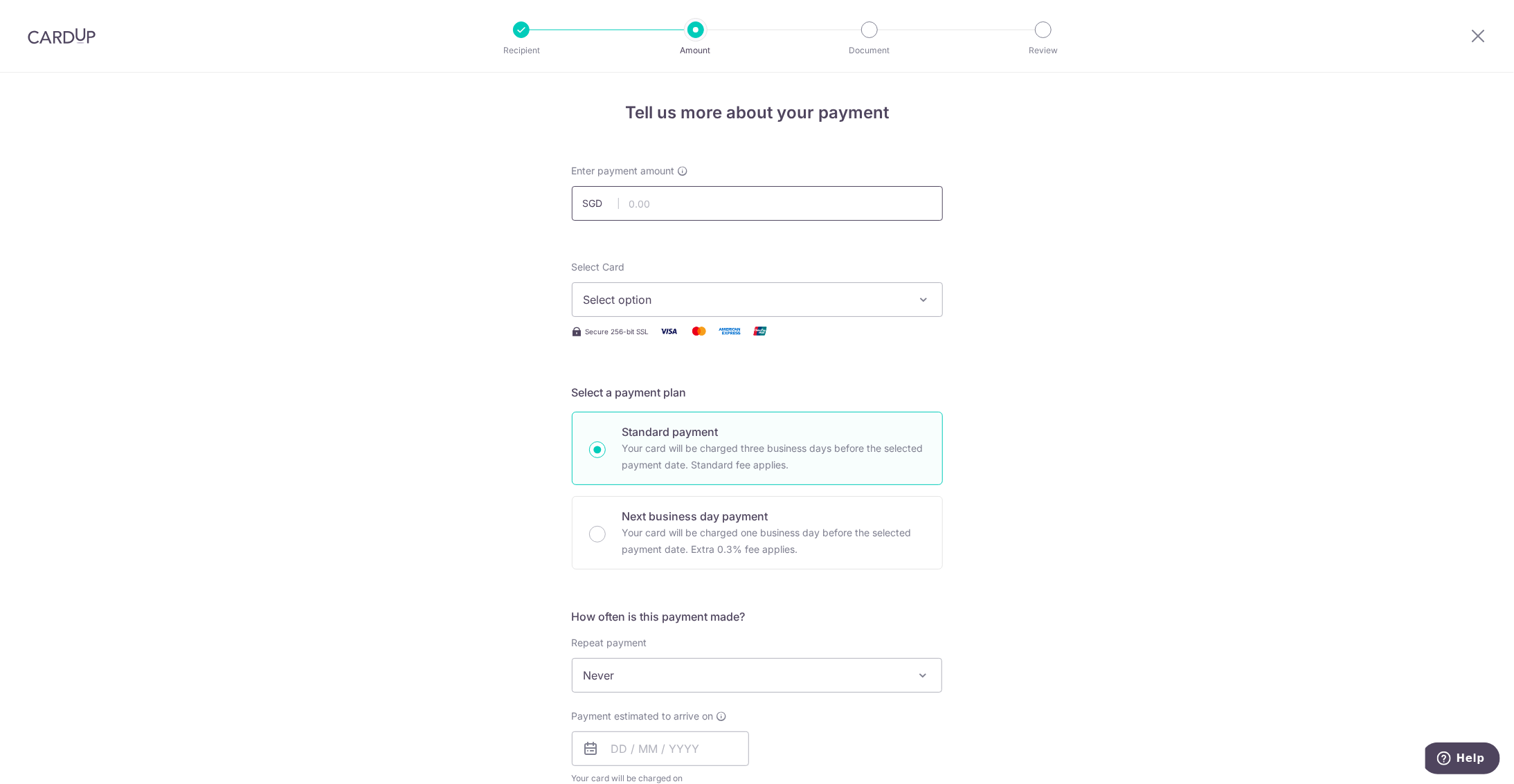
click at [690, 209] on input "text" at bounding box center [757, 203] width 371 height 34
type input "4,454.00"
type input "SUO 0131606651 Shum Koin Lon"
type input "REC185"
type input "4,454.00"
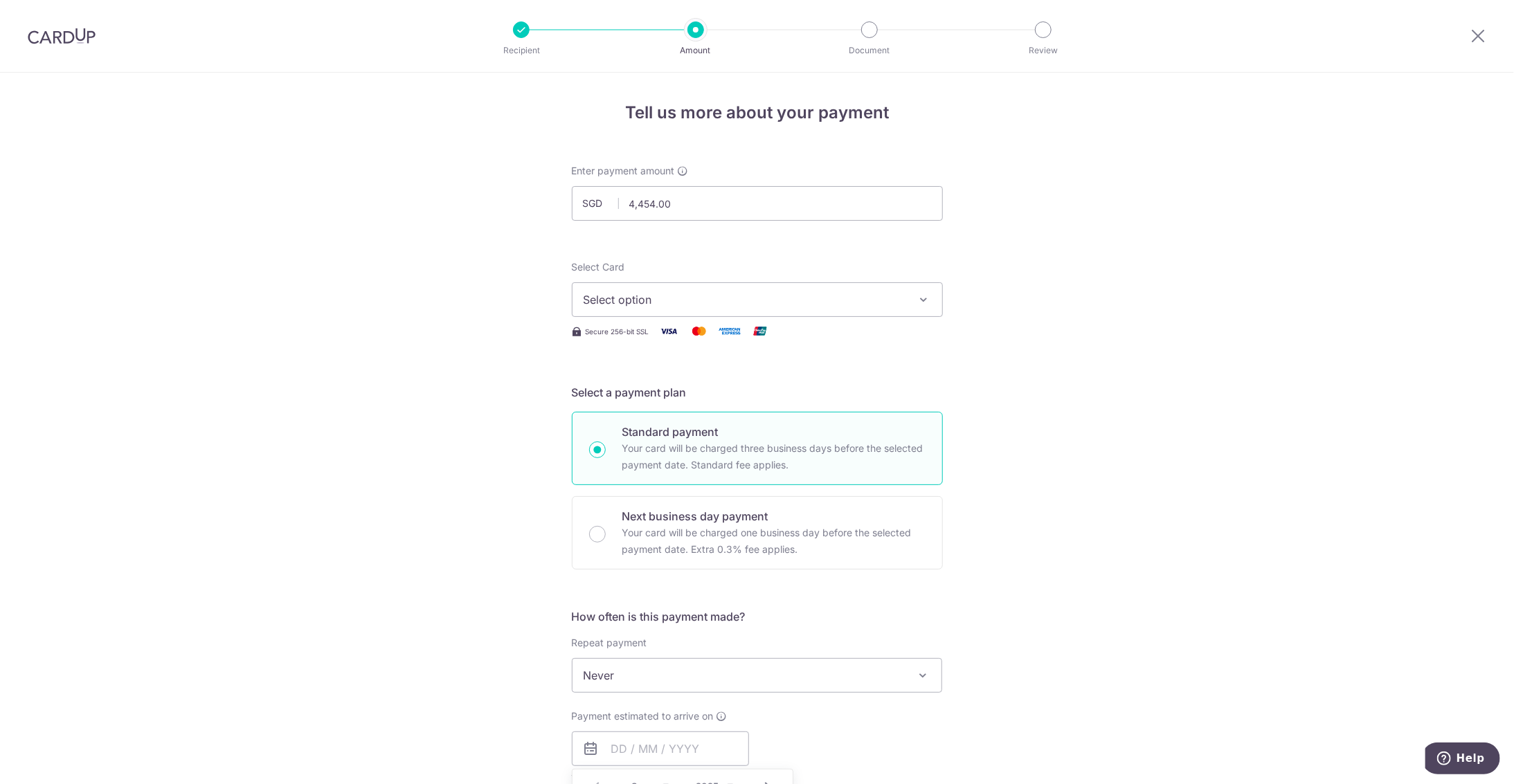
click at [662, 301] on span "Select option" at bounding box center [745, 300] width 323 height 16
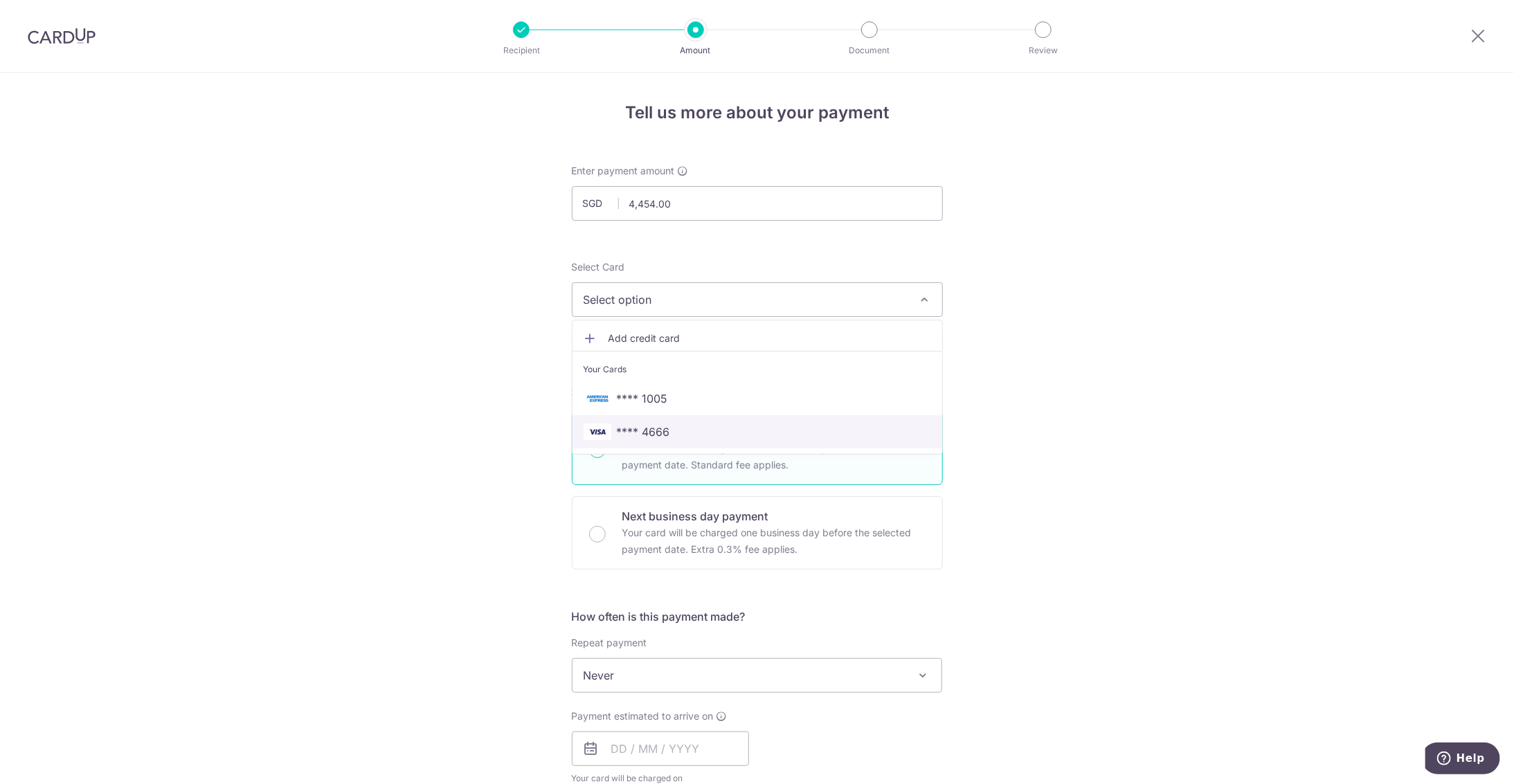
click at [652, 438] on span "**** 4666" at bounding box center [643, 431] width 53 height 16
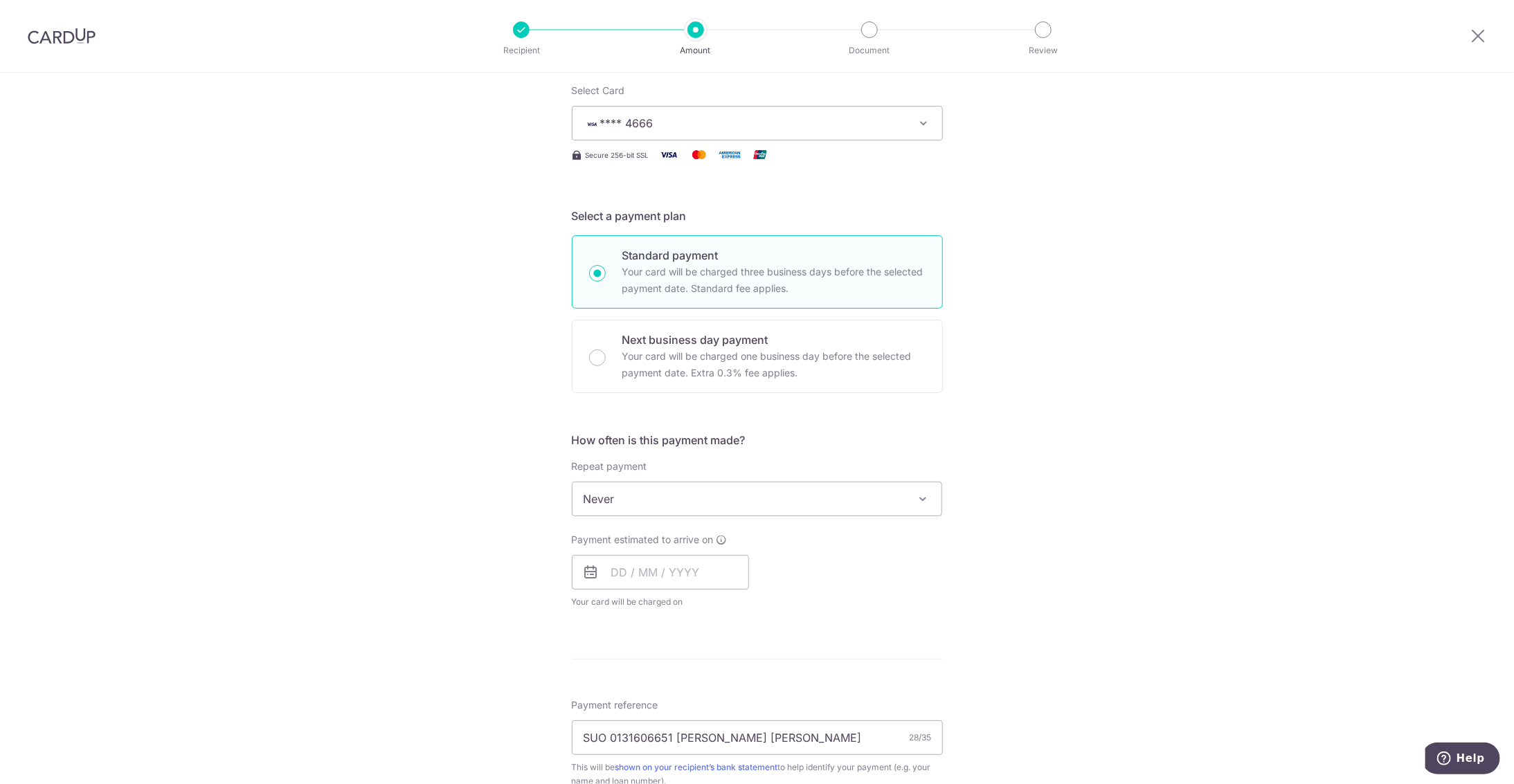
scroll to position [178, 0]
click at [710, 494] on span "Never" at bounding box center [758, 498] width 370 height 34
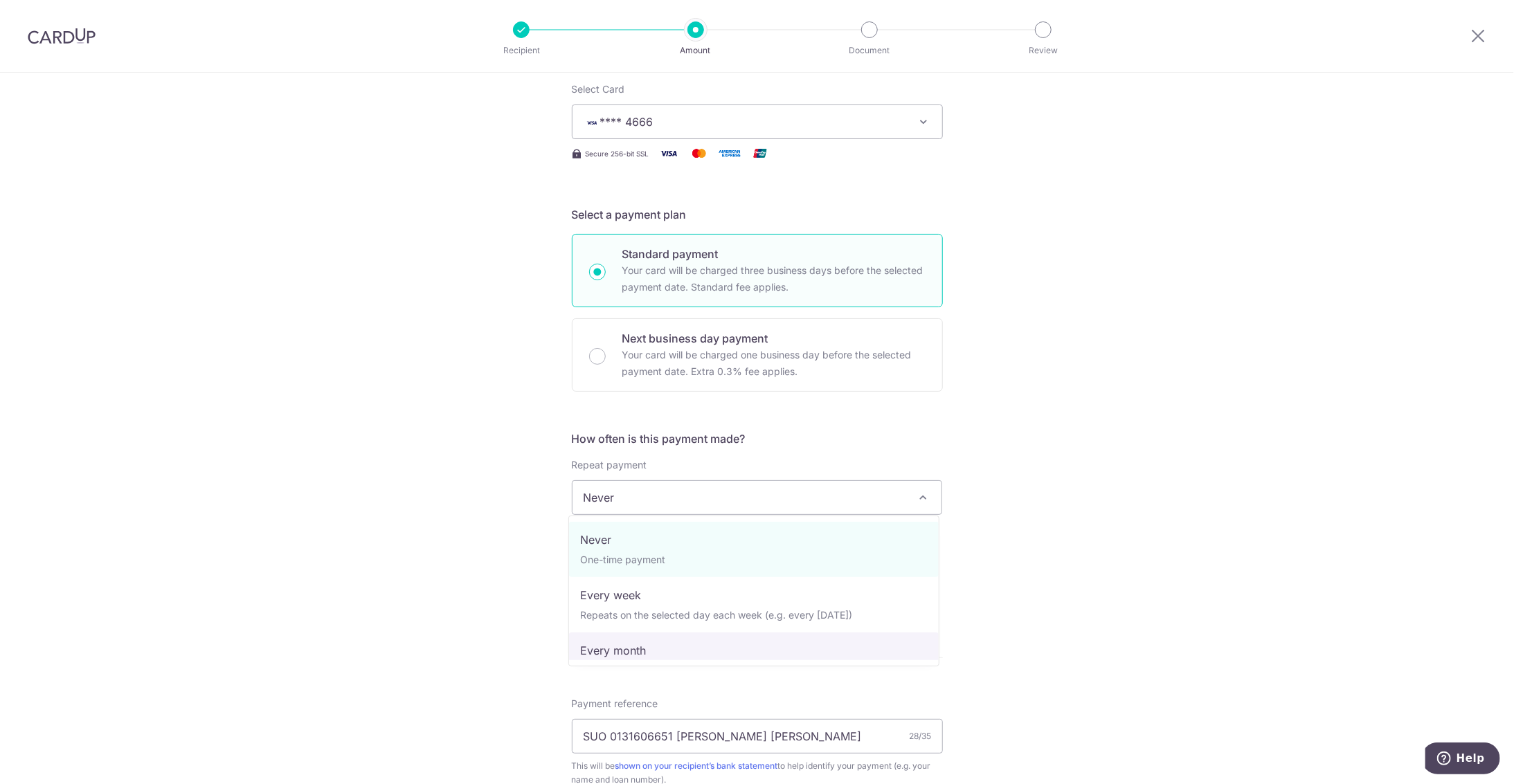
select select "3"
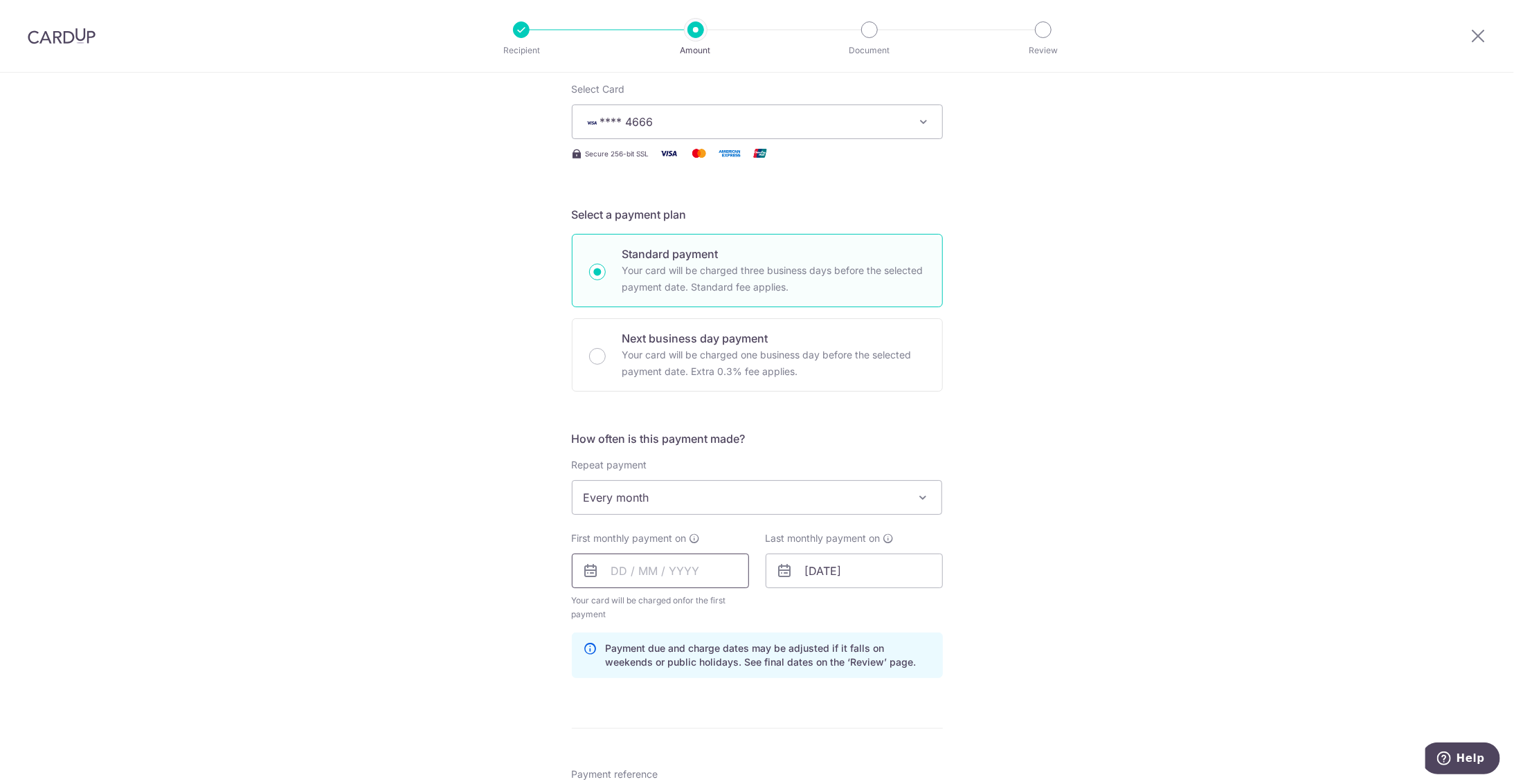
click at [672, 568] on input "text" at bounding box center [661, 571] width 178 height 34
click at [764, 610] on link "Next" at bounding box center [768, 608] width 16 height 16
click at [681, 672] on link "1" at bounding box center [684, 669] width 22 height 22
type input "[DATE]"
click at [502, 614] on div "Tell us more about your payment Enter payment amount SGD 4,454.00 4454.00 Selec…" at bounding box center [757, 587] width 1514 height 1385
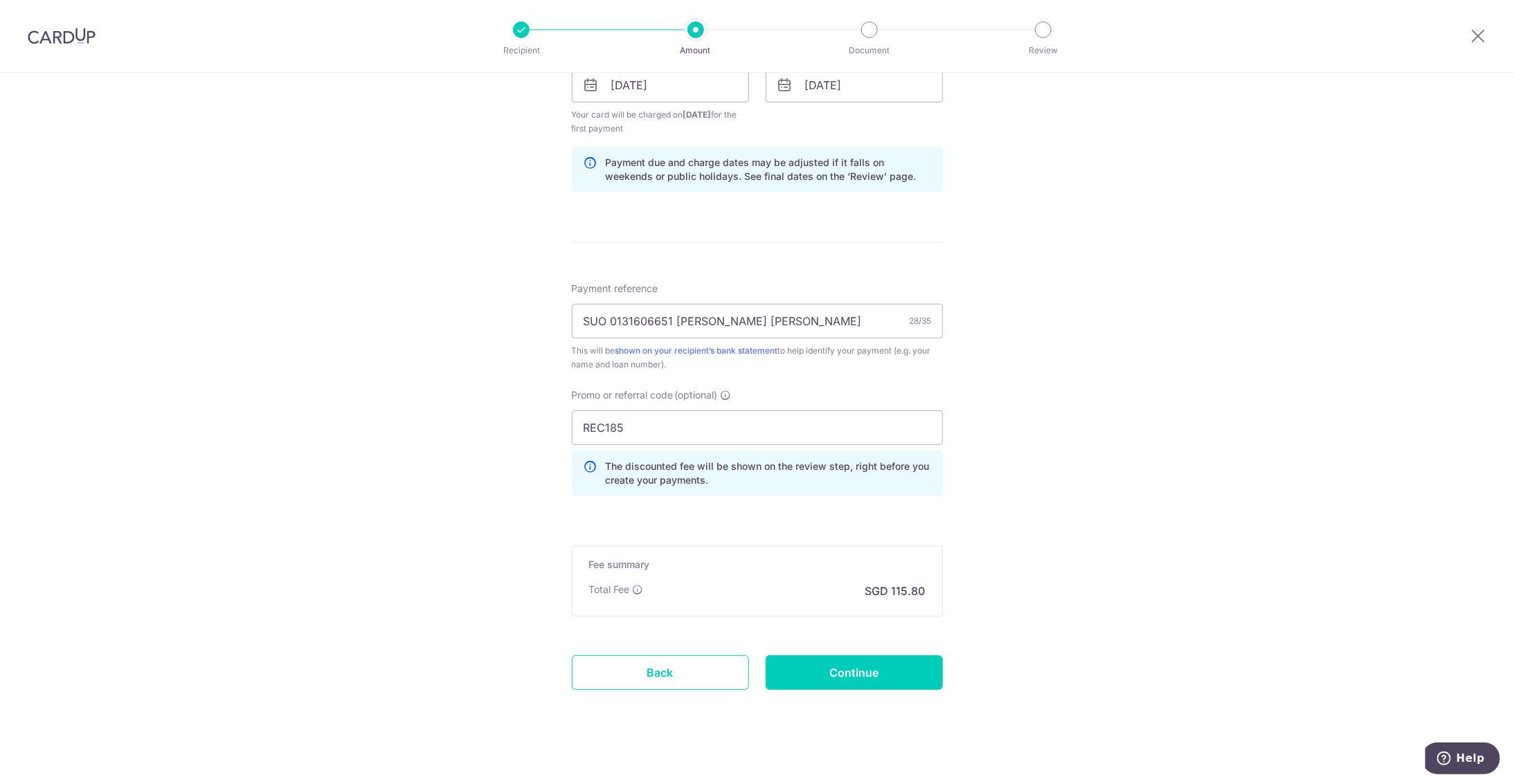
scroll to position [669, 0]
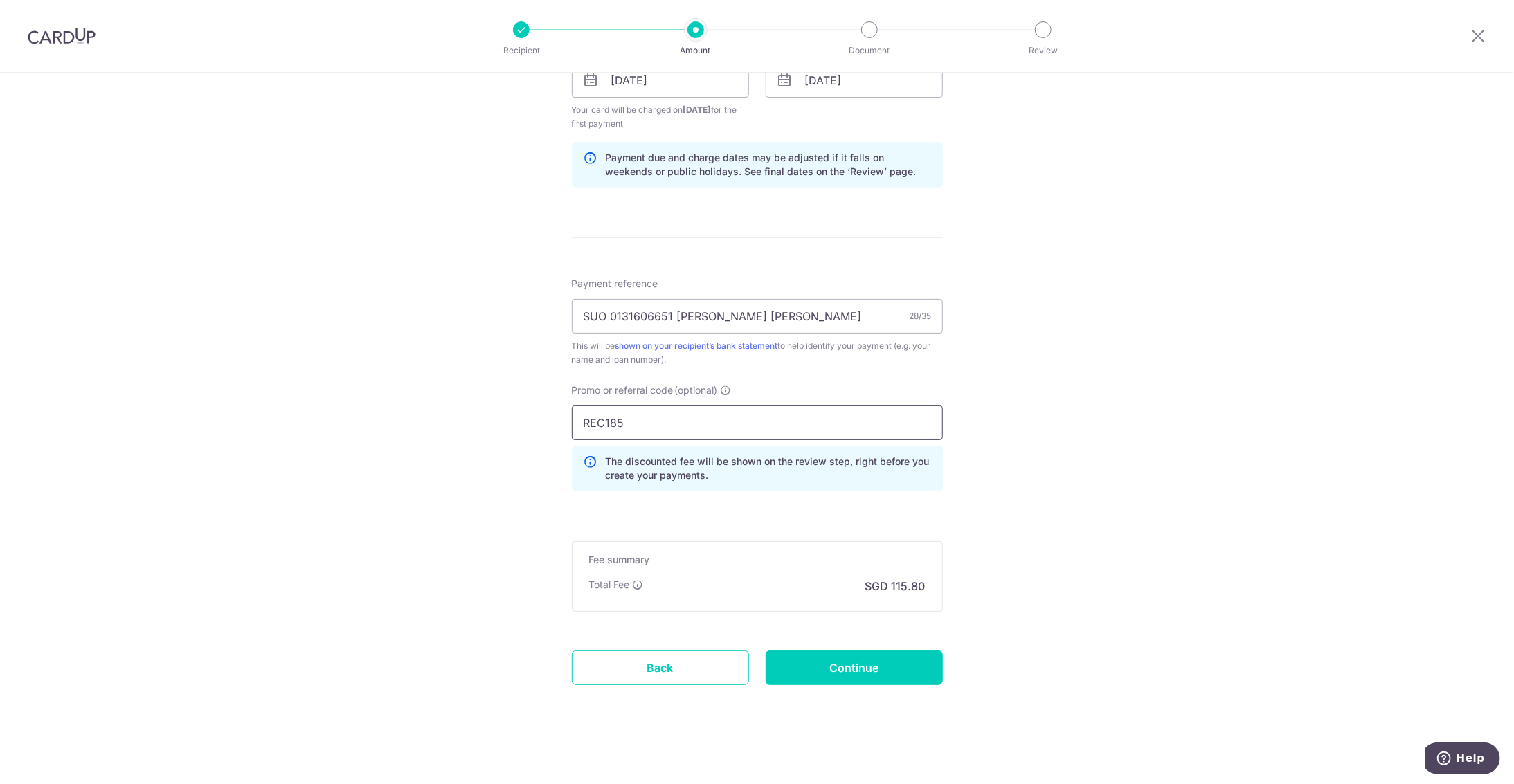
click at [634, 427] on input "REC185" at bounding box center [757, 423] width 371 height 34
click at [754, 333] on div "Payment reference SUO 0131606651 Shum Koin Lon 28/35 This will be shown on your…" at bounding box center [757, 321] width 371 height 90
click at [766, 318] on input "SUO 0131606651 [PERSON_NAME] [PERSON_NAME]" at bounding box center [757, 316] width 371 height 34
click at [852, 663] on input "Continue" at bounding box center [855, 668] width 178 height 34
type input "Create Schedule"
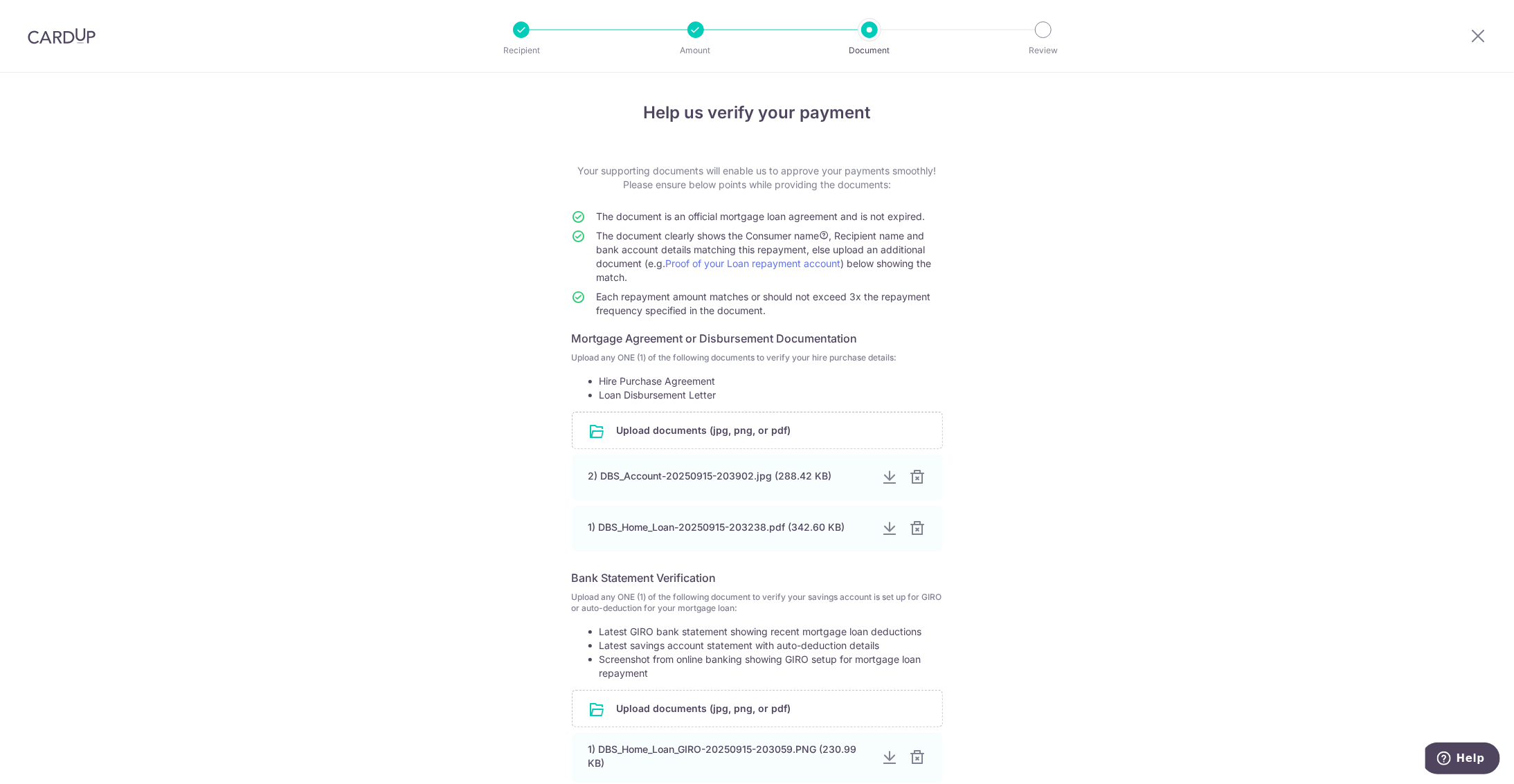
scroll to position [59, 0]
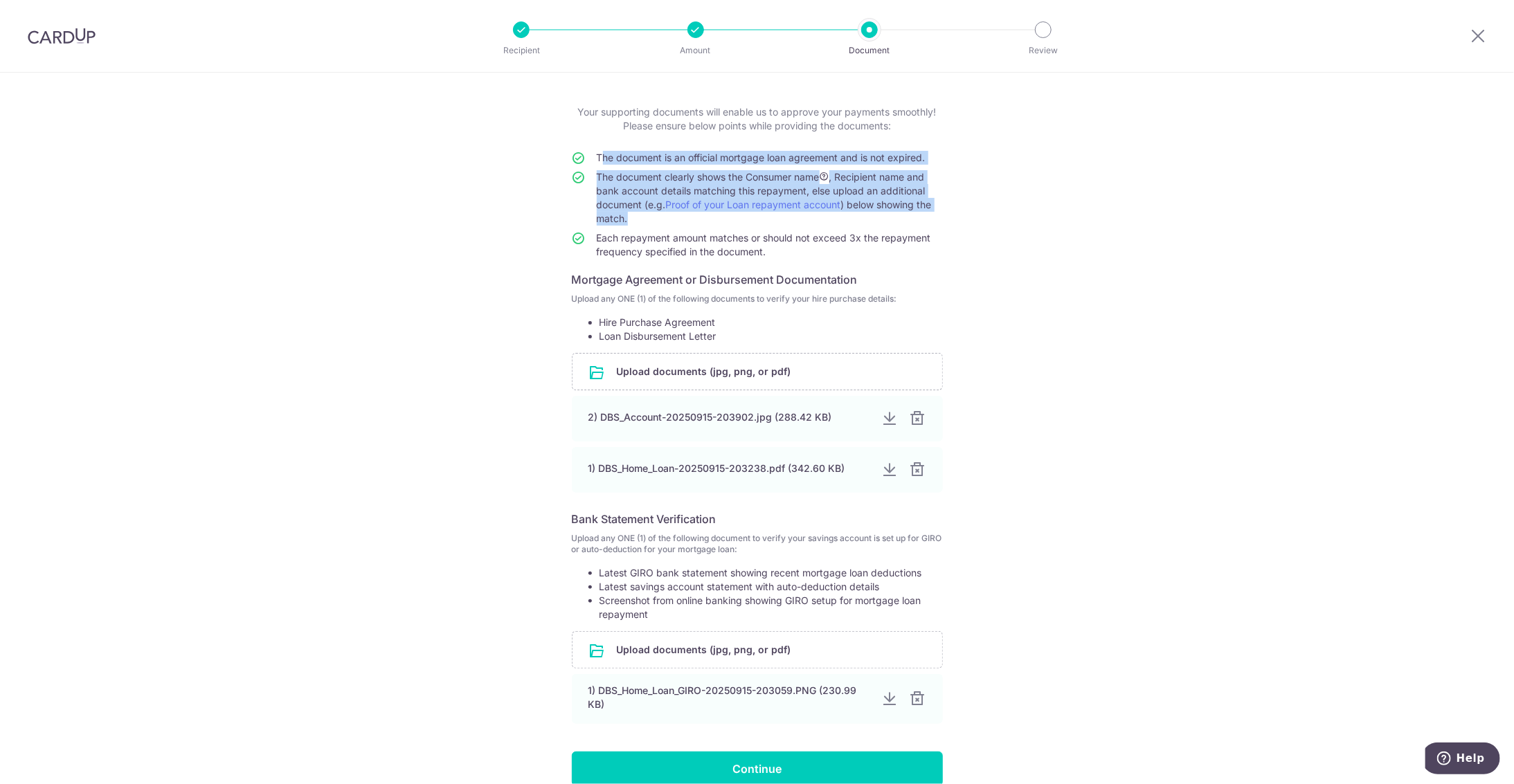
drag, startPoint x: 595, startPoint y: 157, endPoint x: 640, endPoint y: 226, distance: 82.4
click at [640, 226] on tbody "The document is an official mortgage loan agreement and is not expired. The doc…" at bounding box center [757, 207] width 371 height 113
click at [640, 226] on td "The document clearly shows the Consumer name , Recipient name and bank account …" at bounding box center [770, 200] width 346 height 61
click at [623, 219] on span "The document clearly shows the Consumer name , Recipient name and bank account …" at bounding box center [764, 198] width 335 height 53
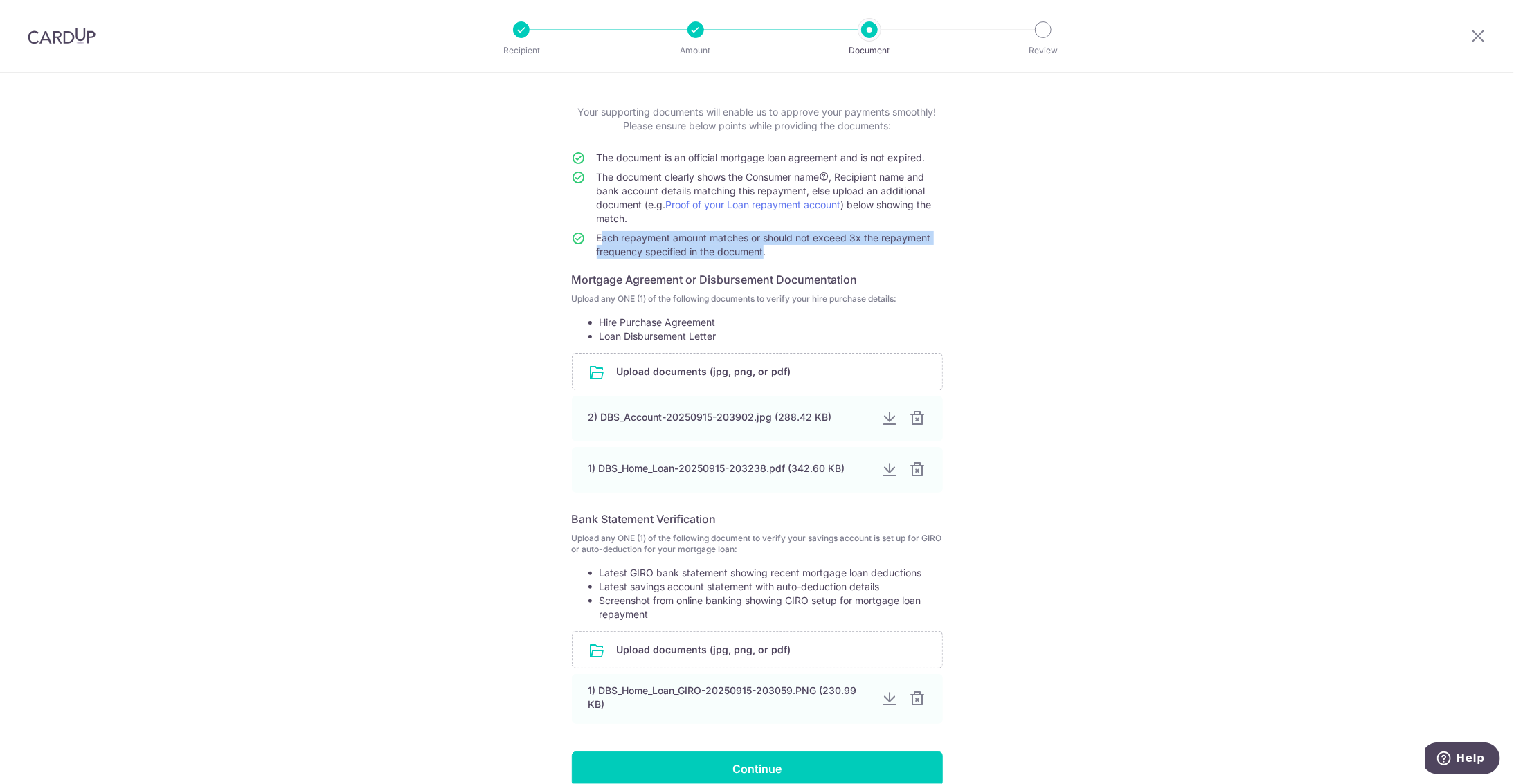
drag, startPoint x: 593, startPoint y: 238, endPoint x: 758, endPoint y: 248, distance: 165.3
click at [758, 248] on span "Each repayment amount matches or should not exceed 3x the repayment frequency s…" at bounding box center [763, 245] width 335 height 25
click at [759, 248] on span "Each repayment amount matches or should not exceed 3x the repayment frequency s…" at bounding box center [763, 245] width 335 height 25
click at [655, 262] on td "Each repayment amount matches or should not exceed 3x the repayment frequency s…" at bounding box center [770, 247] width 346 height 34
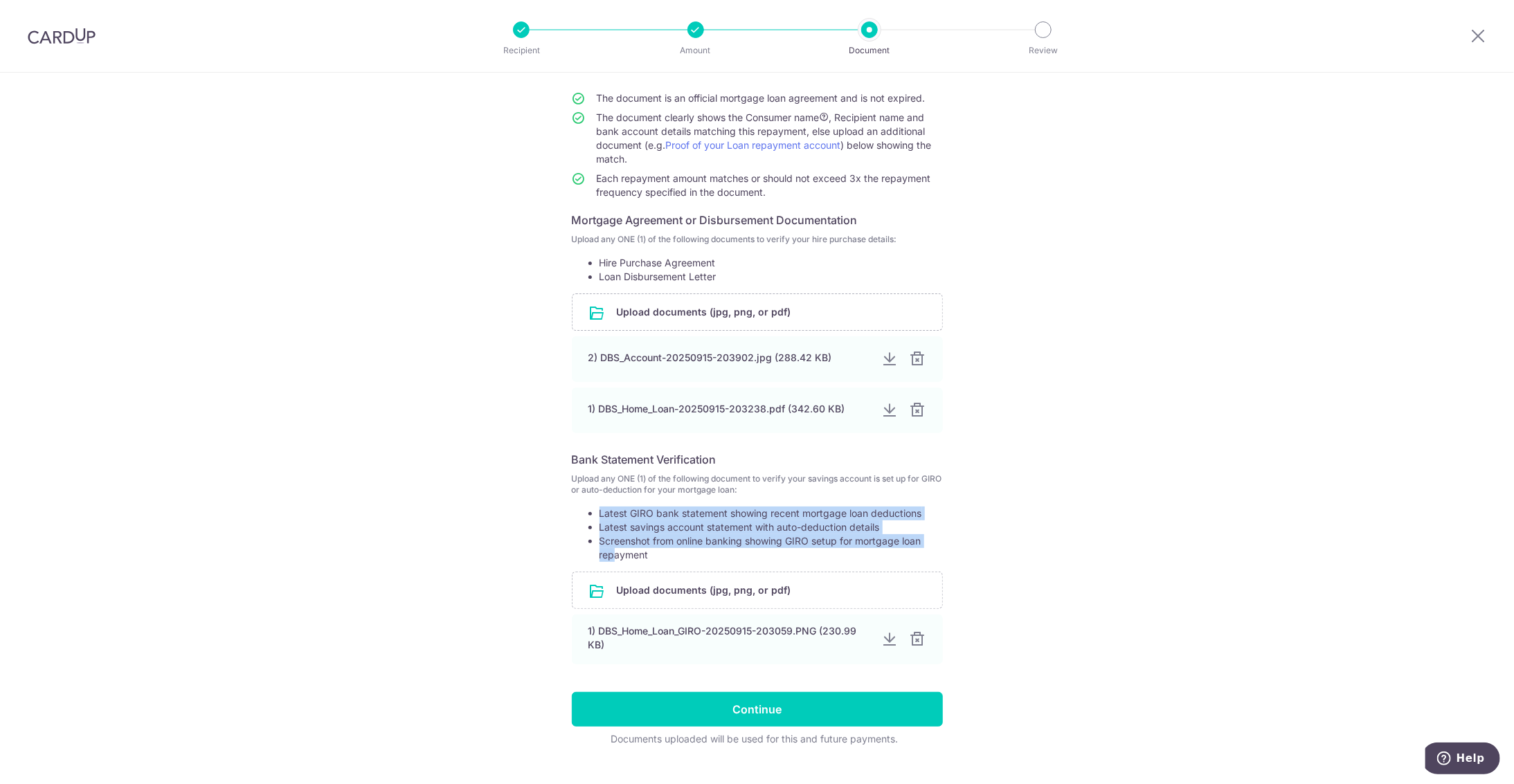
drag, startPoint x: 597, startPoint y: 514, endPoint x: 611, endPoint y: 561, distance: 49.0
click at [611, 561] on form "Your supporting documents will enable us to approve your payments smoothly! Ple…" at bounding box center [757, 395] width 371 height 701
click at [610, 555] on li "Screenshot from online banking showing GIRO setup for mortgage loan repayment" at bounding box center [771, 548] width 344 height 28
click at [618, 540] on li "Screenshot from online banking showing GIRO setup for mortgage loan repayment" at bounding box center [771, 548] width 344 height 28
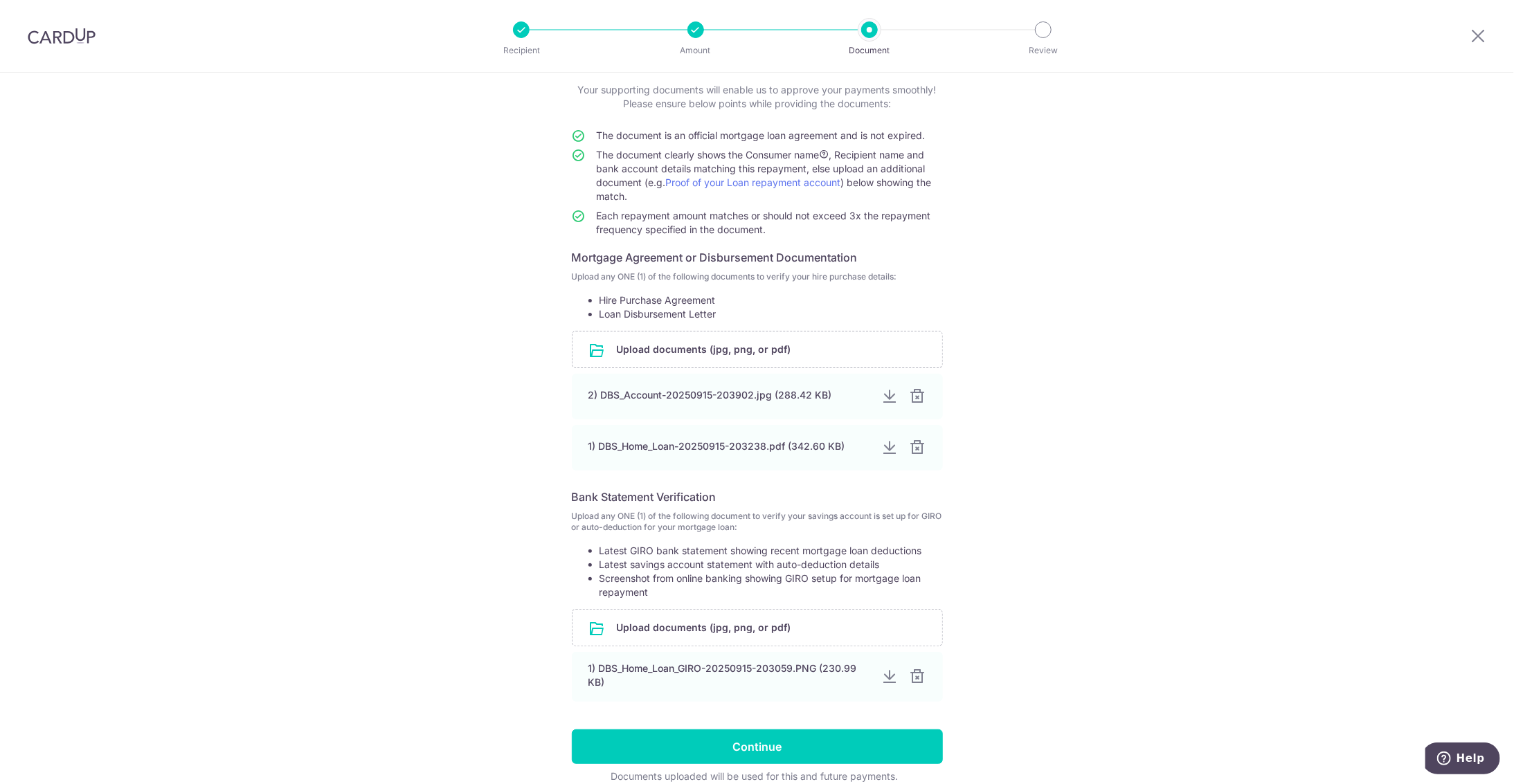
scroll to position [143, 0]
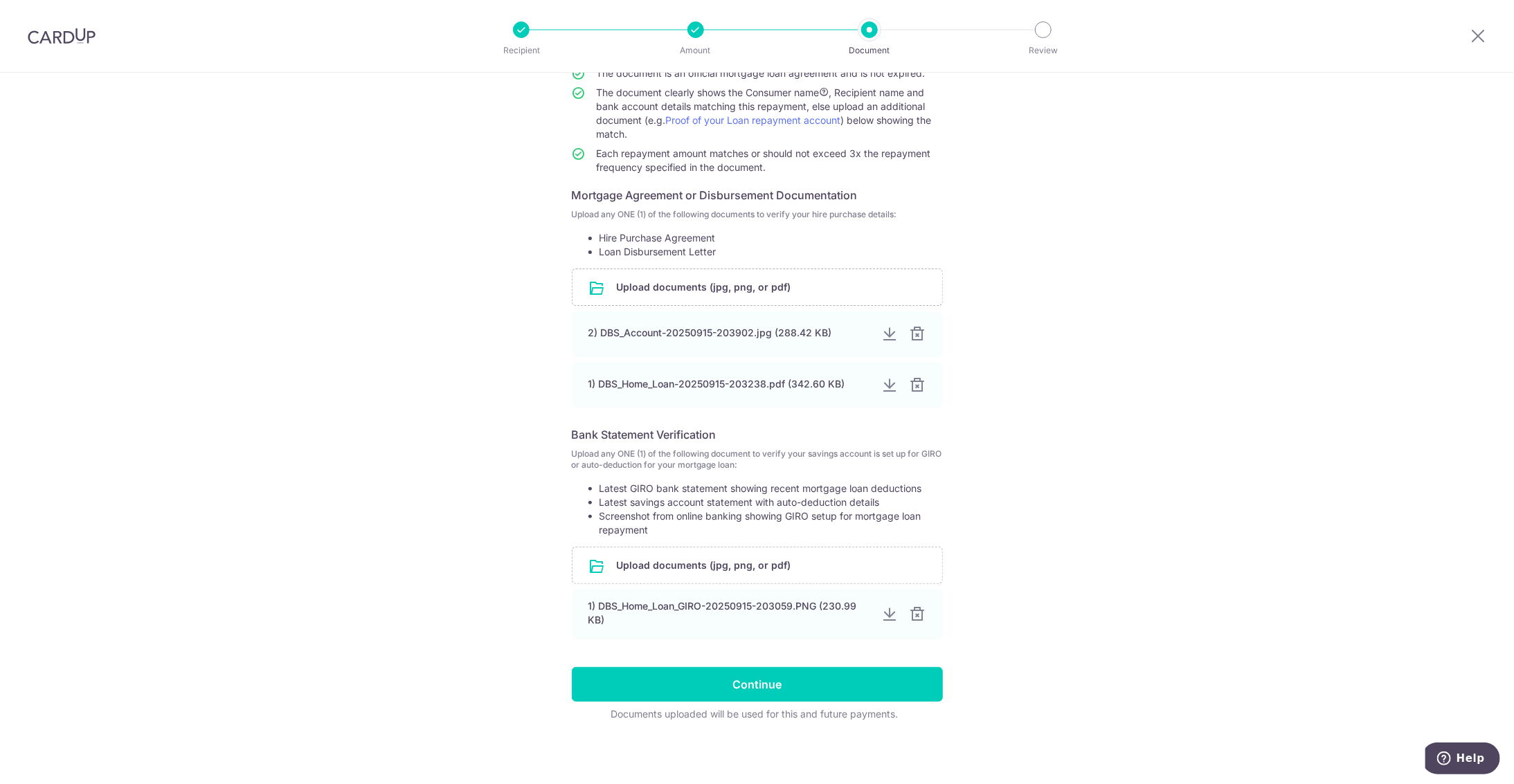
click at [482, 595] on div "Help us verify your payment Your supporting documents will enable us to approve…" at bounding box center [757, 357] width 1514 height 857
click at [726, 690] on input "Continue" at bounding box center [757, 684] width 371 height 34
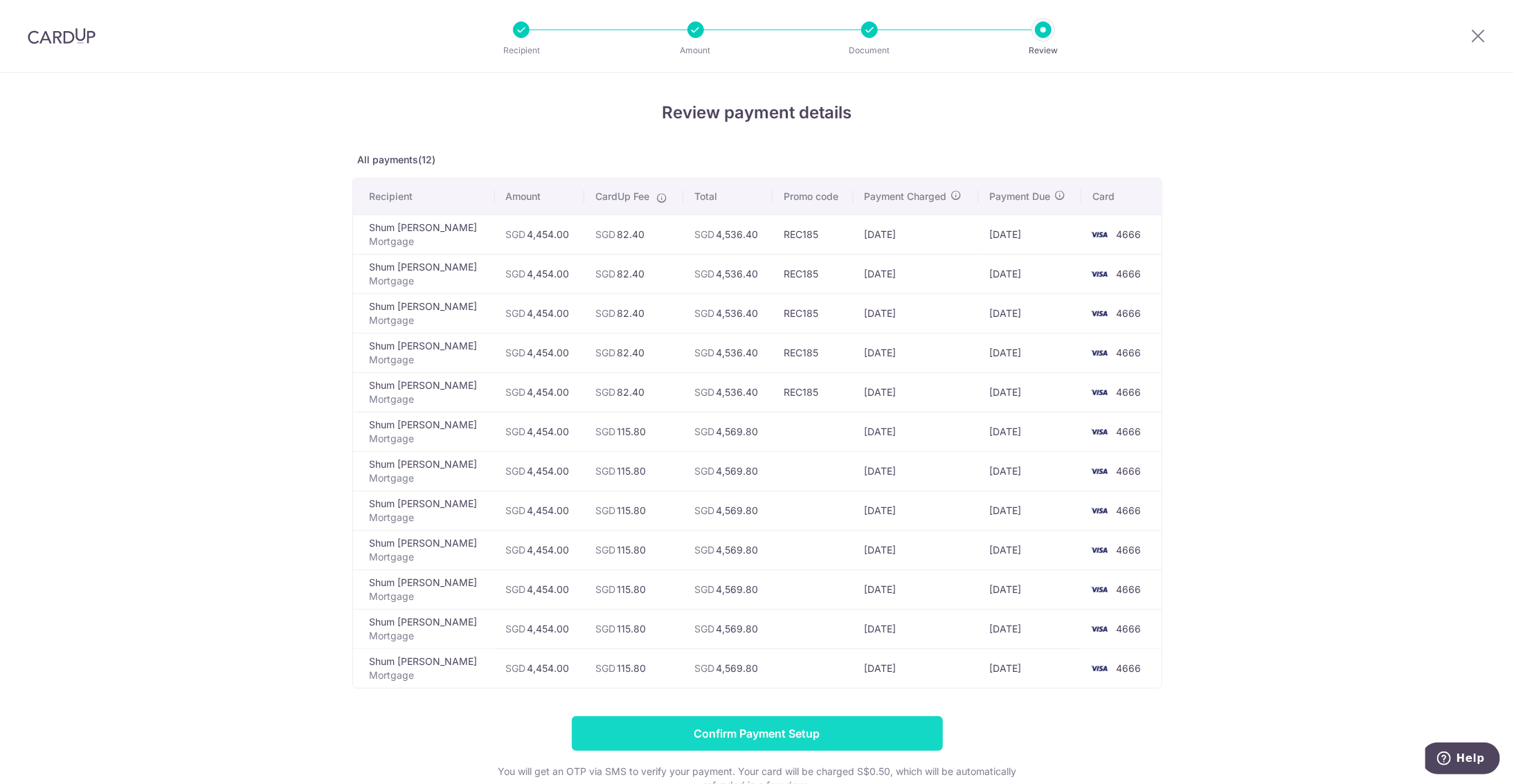
click at [707, 737] on input "Confirm Payment Setup" at bounding box center [757, 733] width 371 height 34
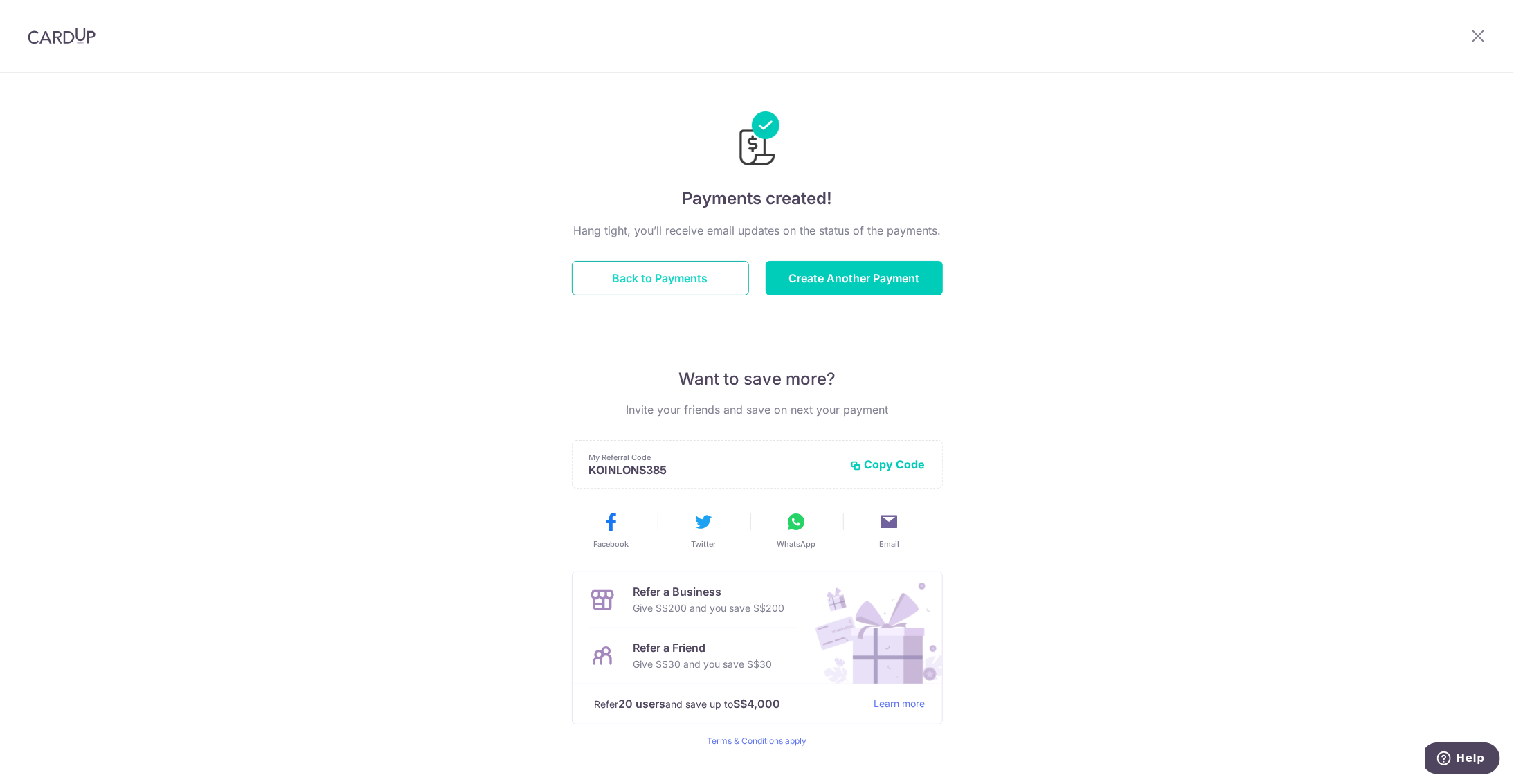
click at [657, 280] on button "Back to Payments" at bounding box center [661, 278] width 178 height 34
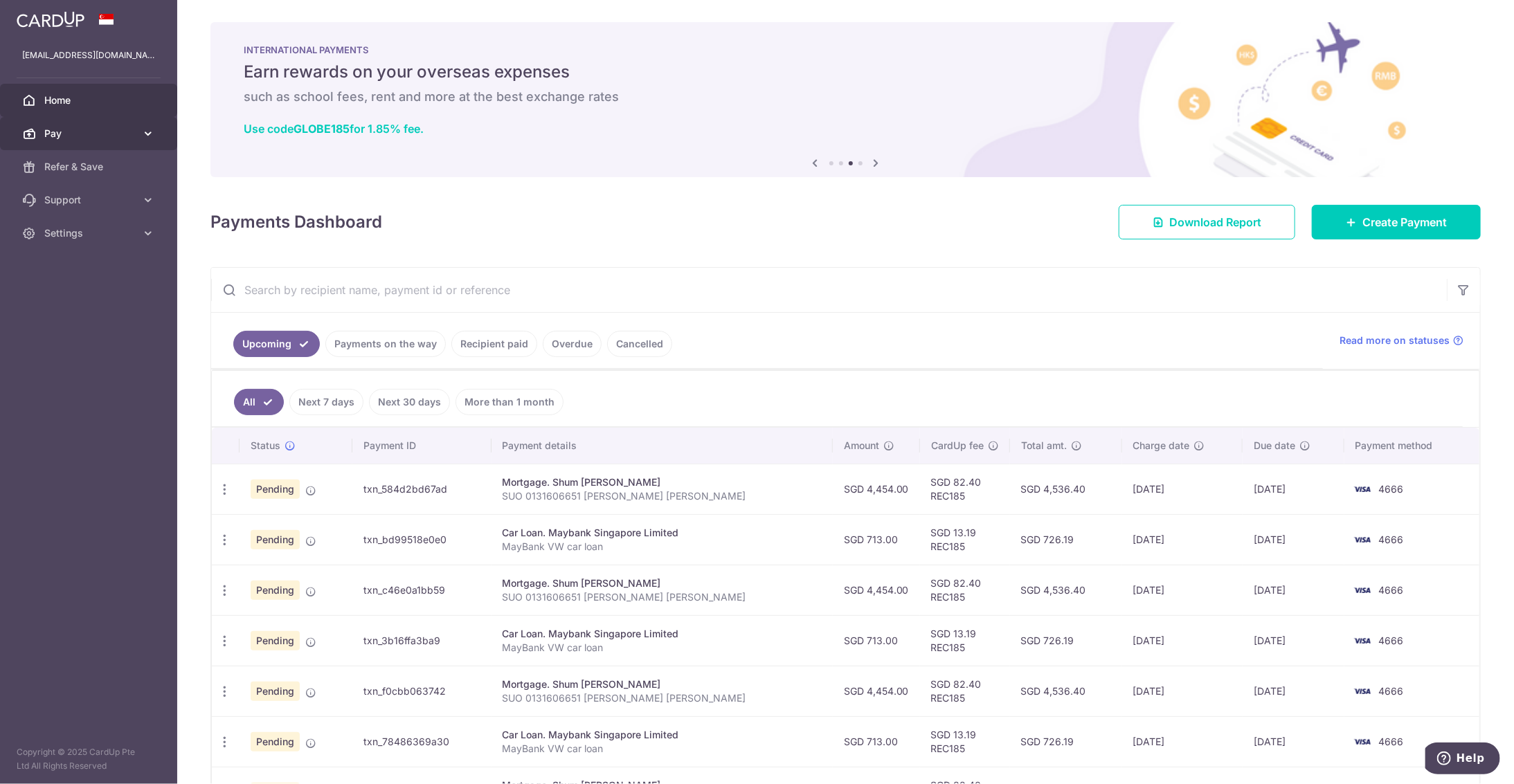
click at [112, 142] on link "Pay" at bounding box center [89, 133] width 178 height 34
click at [102, 160] on span "Payments" at bounding box center [90, 166] width 92 height 14
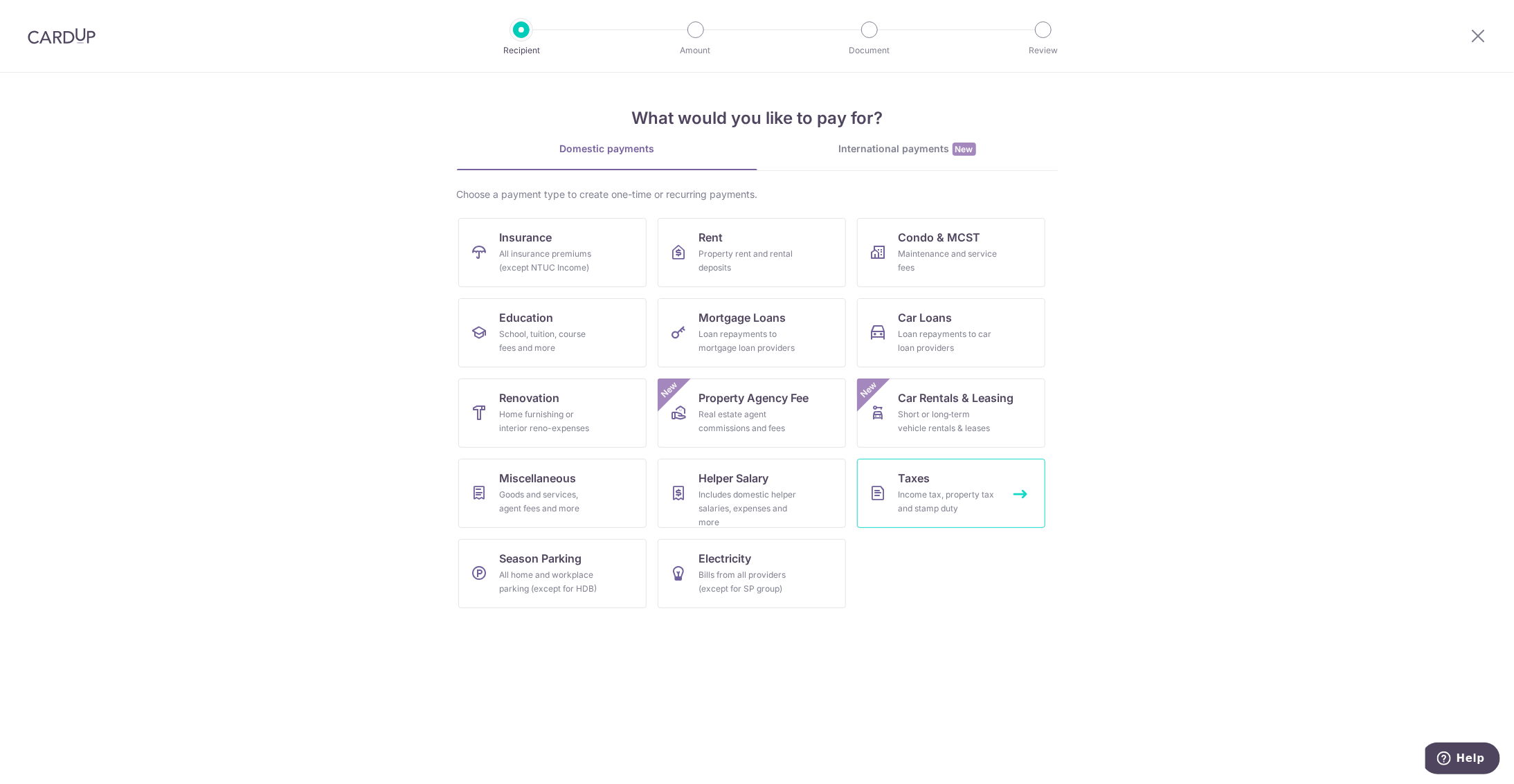
click at [945, 467] on link "Taxes Income tax, property tax and stamp duty" at bounding box center [951, 493] width 189 height 69
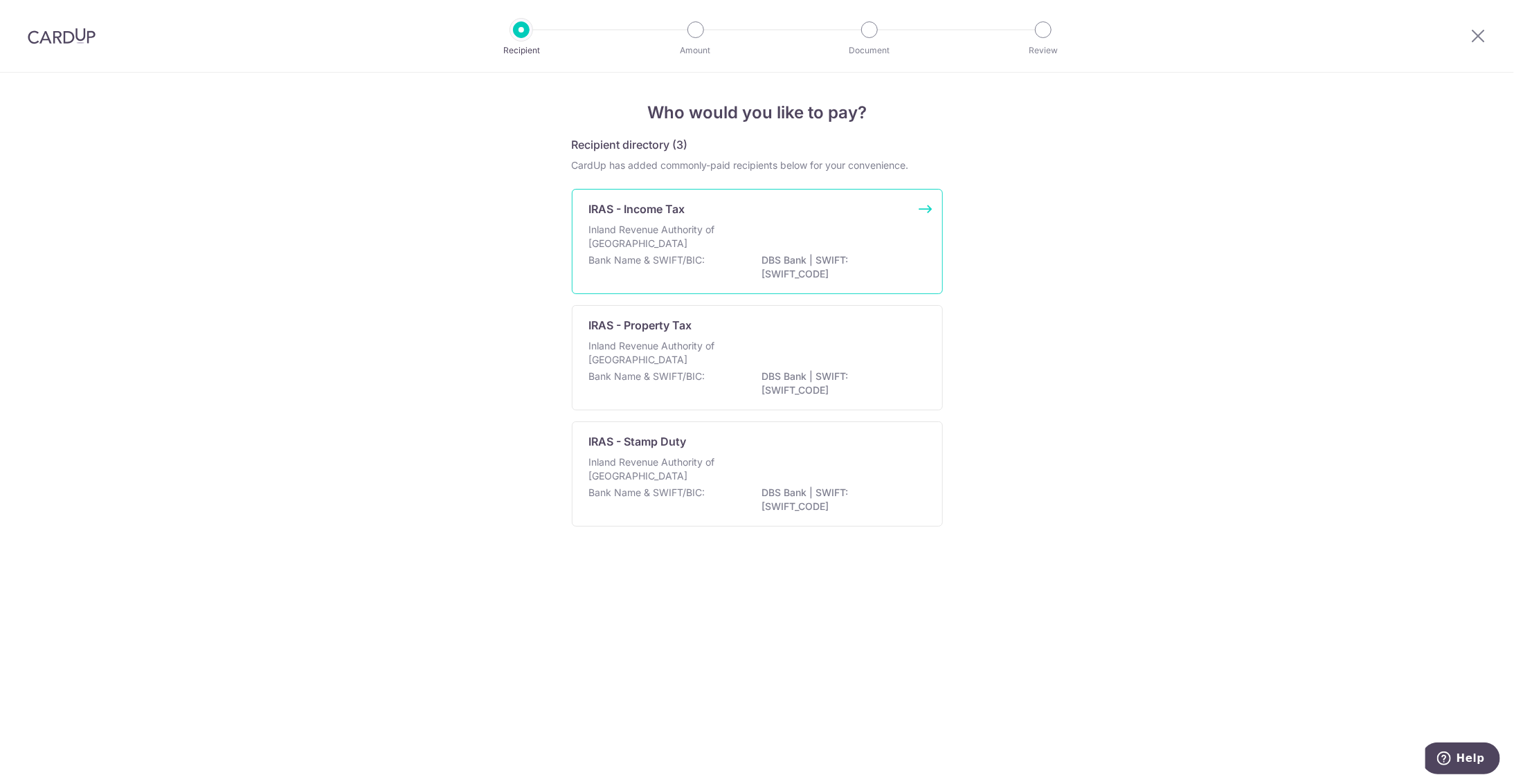
click at [678, 251] on div "Inland Revenue Authority of Singapore" at bounding box center [757, 238] width 336 height 31
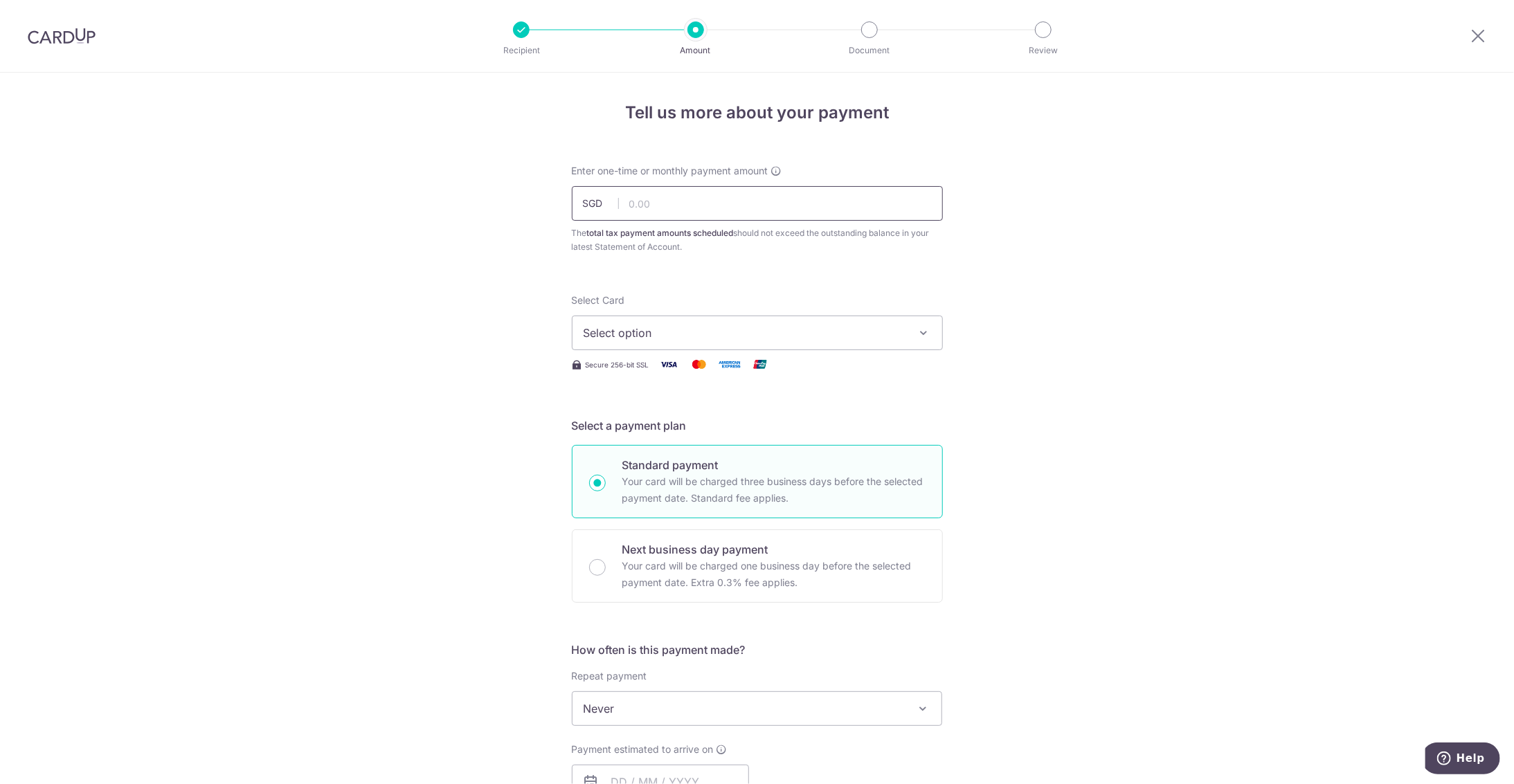
click at [724, 205] on input "text" at bounding box center [757, 203] width 371 height 34
click at [464, 272] on div "Tell us more about your payment Enter one-time or monthly payment amount SGD Th…" at bounding box center [757, 715] width 1514 height 1285
click at [667, 328] on span "Select option" at bounding box center [745, 333] width 323 height 16
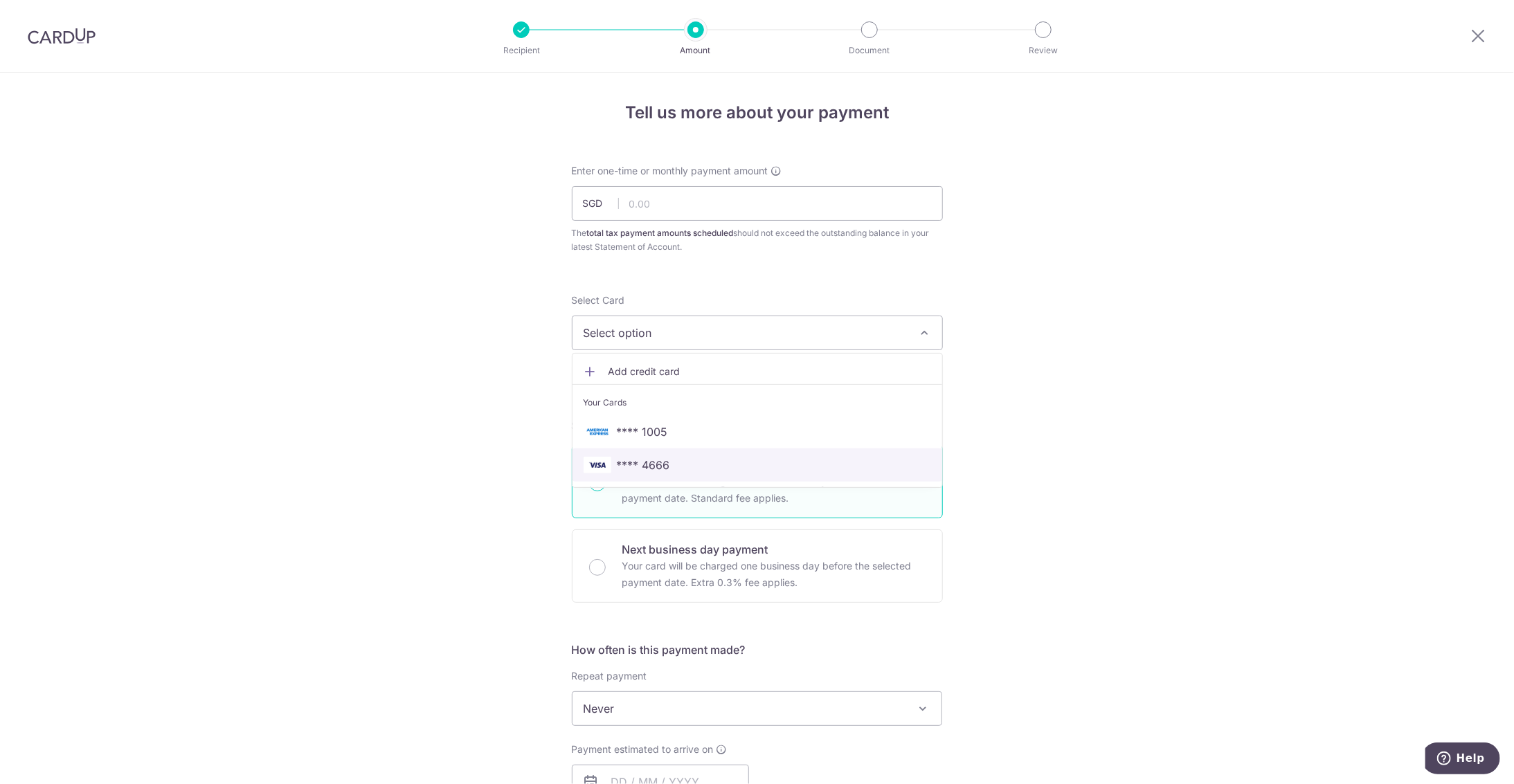
click at [707, 463] on span "**** 4666" at bounding box center [757, 465] width 347 height 16
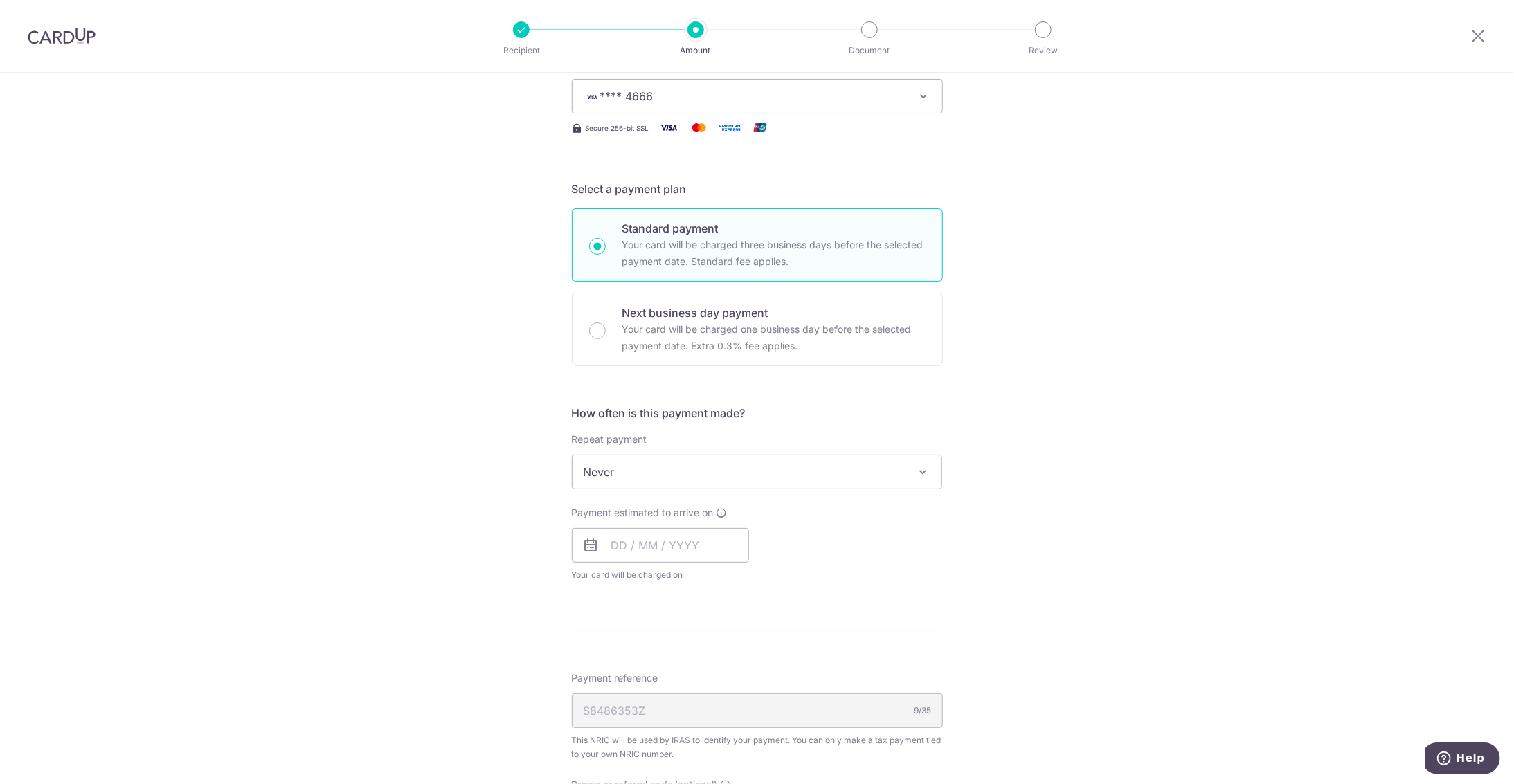
scroll to position [237, 0]
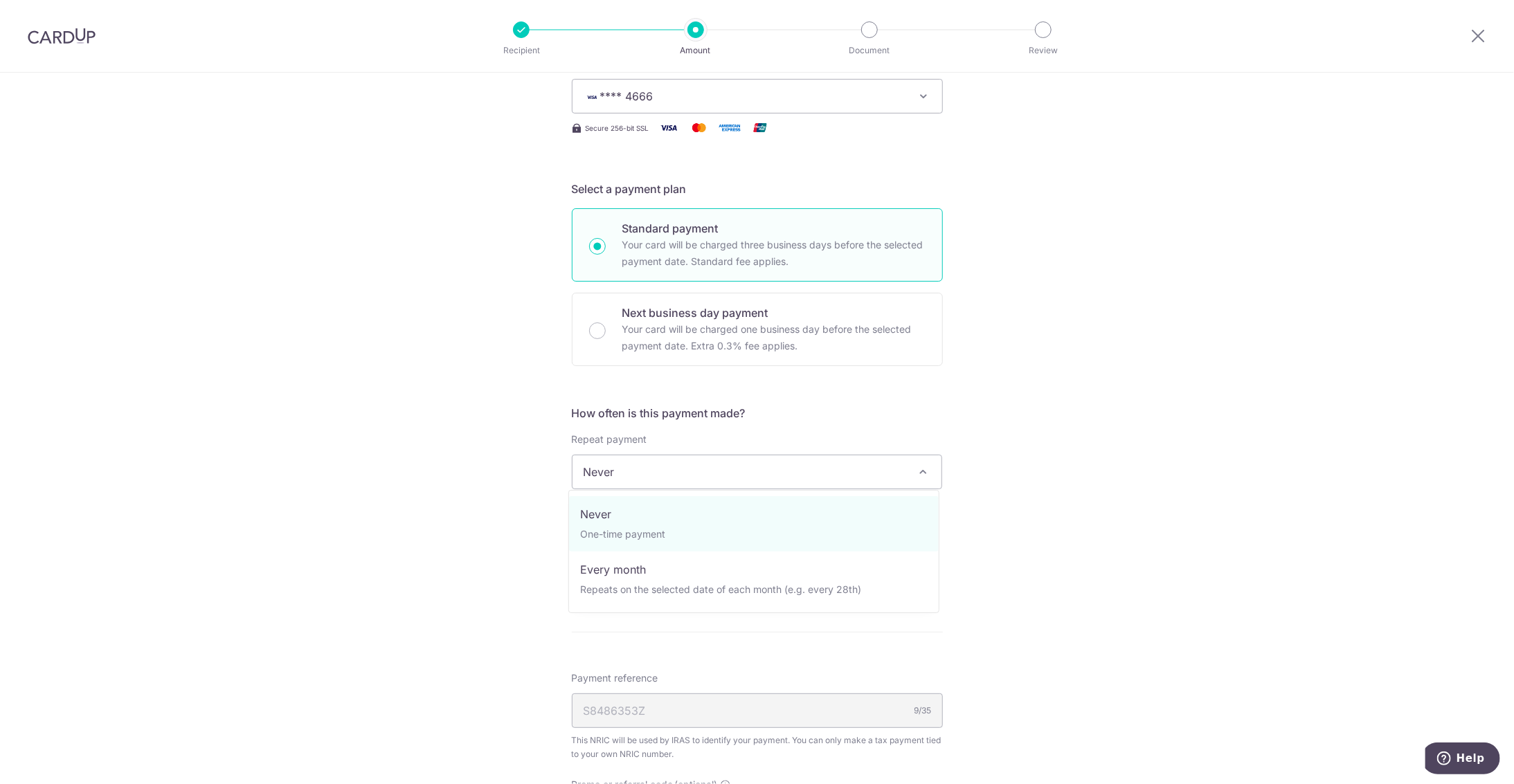
click at [684, 470] on span "Never" at bounding box center [758, 472] width 370 height 34
select select "3"
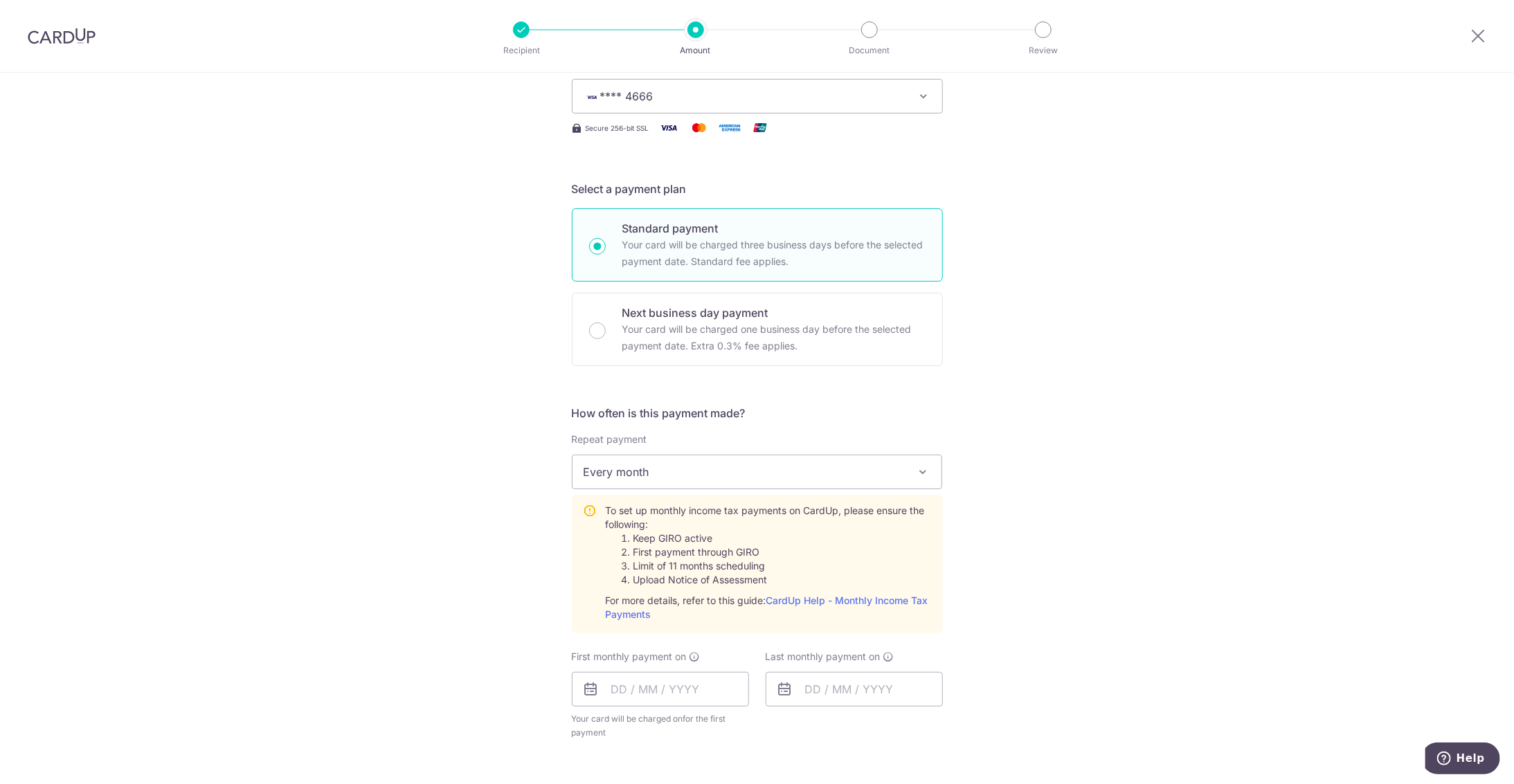
scroll to position [0, 0]
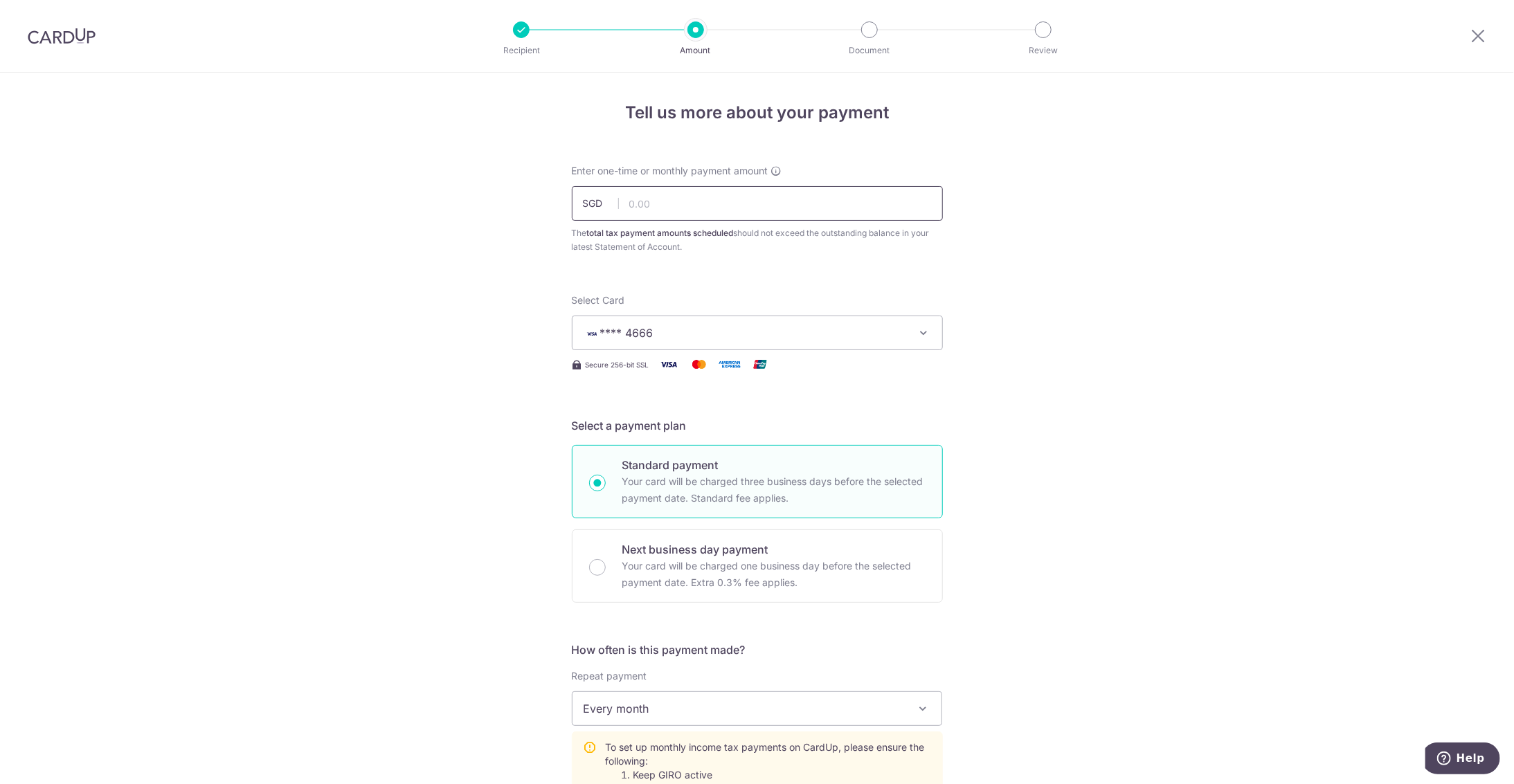
click at [689, 209] on input "text" at bounding box center [757, 203] width 371 height 34
click at [513, 268] on div "Tell us more about your payment Enter one-time or monthly payment amount SGD 44…" at bounding box center [757, 794] width 1514 height 1443
type input "4,495.63"
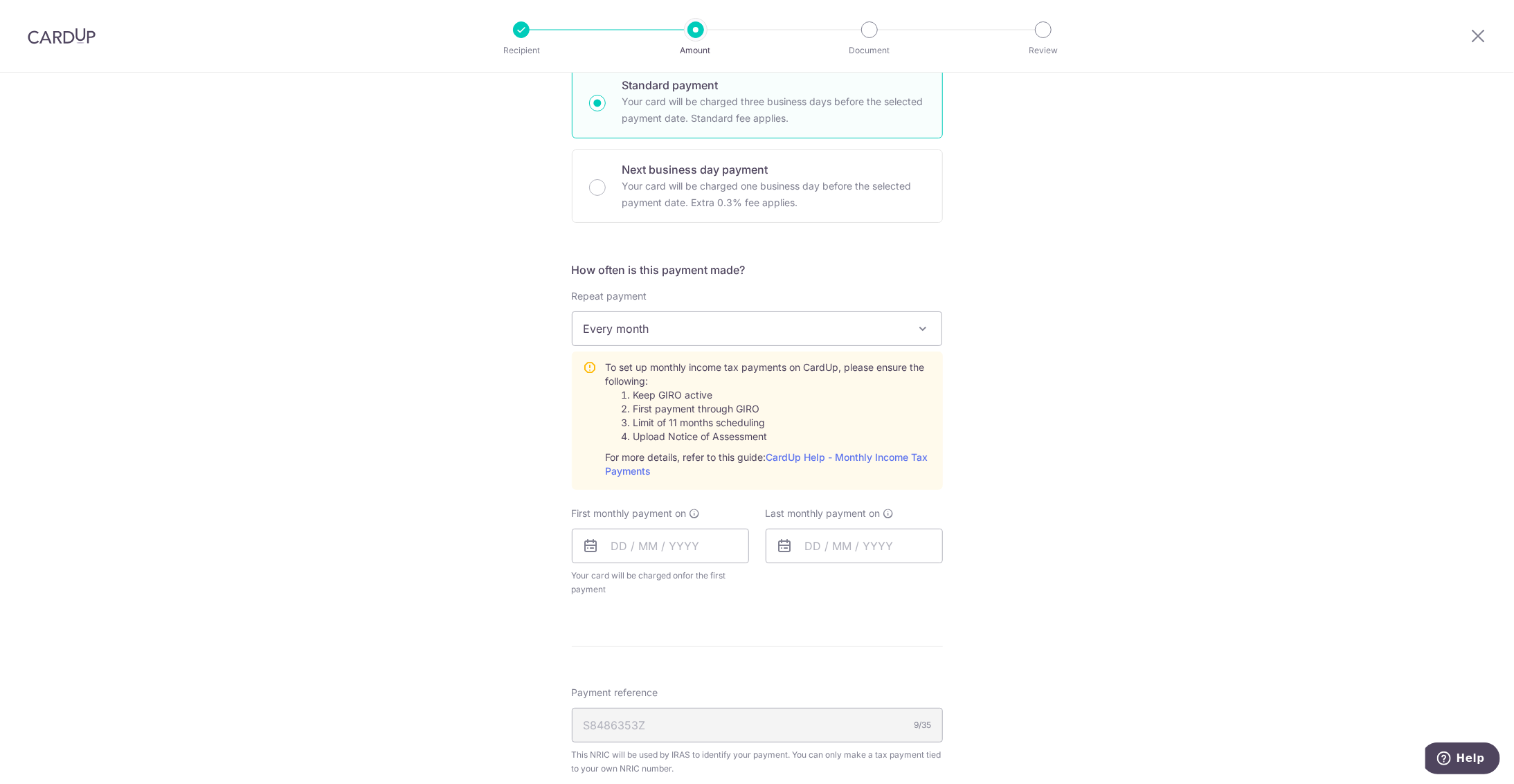
scroll to position [414, 0]
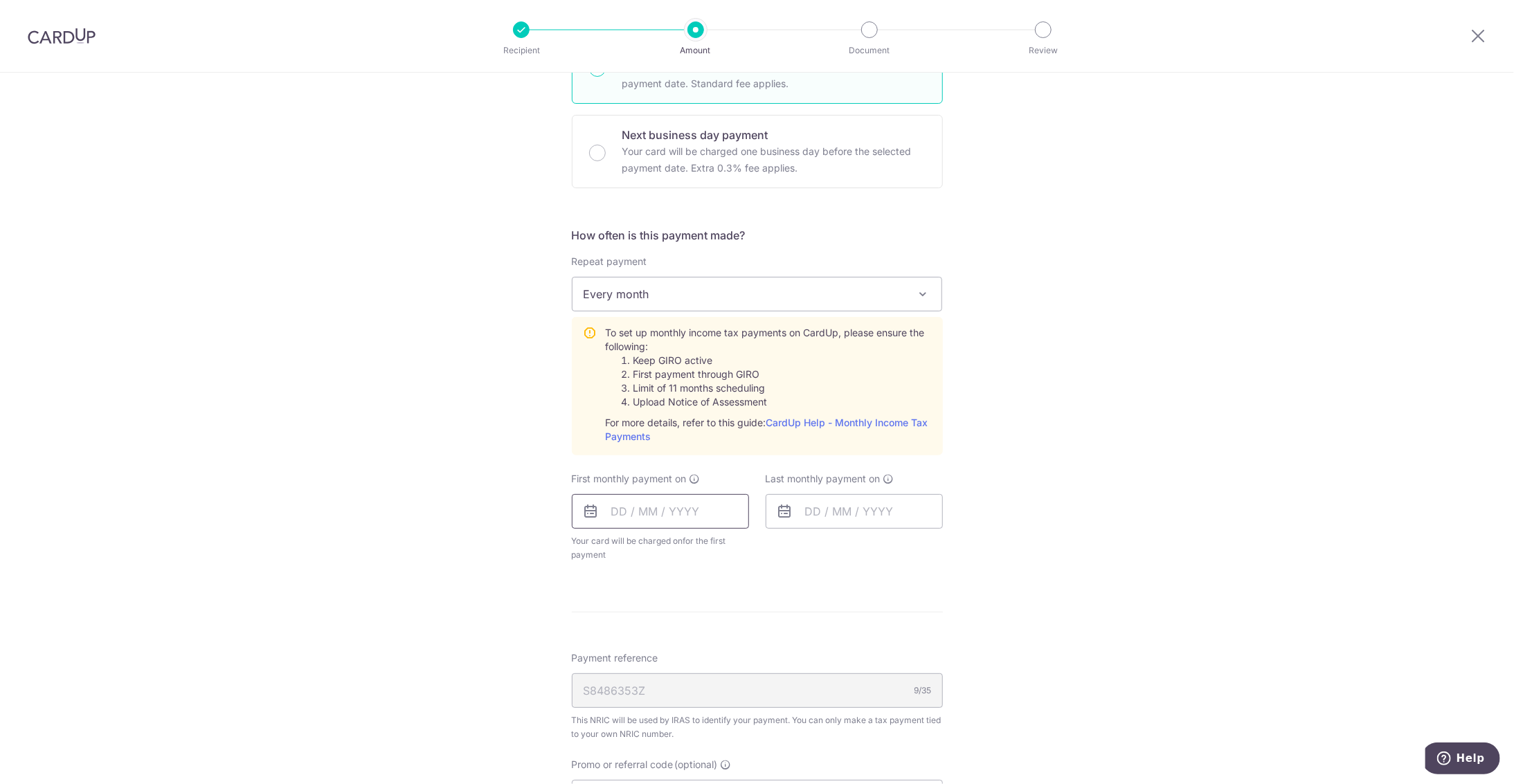
click at [628, 506] on input "text" at bounding box center [661, 511] width 178 height 34
click at [762, 665] on link "20" at bounding box center [766, 665] width 22 height 22
type input "20/09/2025"
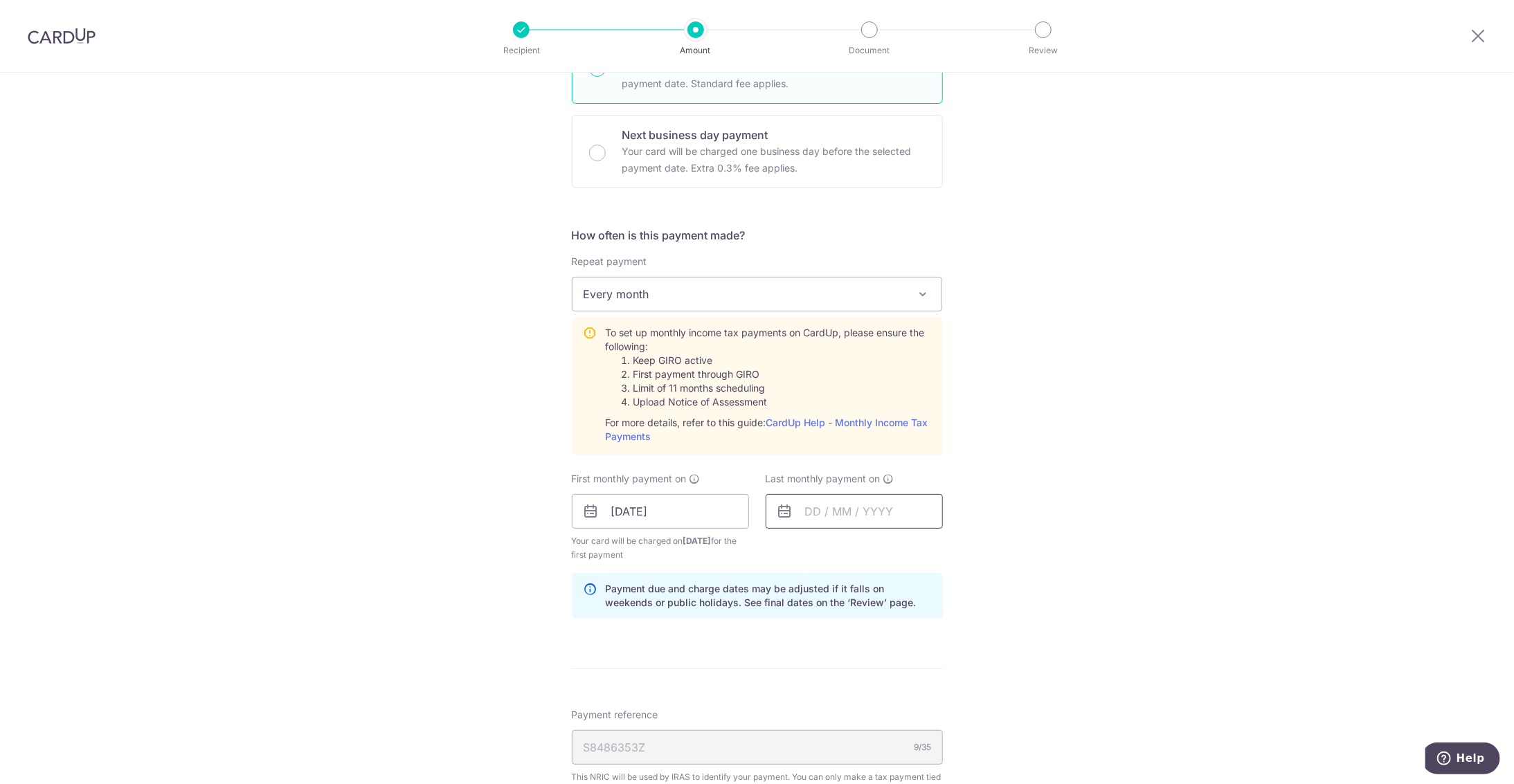
click at [827, 508] on input "text" at bounding box center [855, 511] width 178 height 34
click at [914, 543] on select "2025 2026" at bounding box center [908, 548] width 36 height 11
click at [857, 549] on select "Jan Feb Mar Apr May Jun [DATE] Aug Sep Oct" at bounding box center [844, 548] width 36 height 11
click at [932, 662] on link "20" at bounding box center [932, 665] width 22 height 22
type input "20/03/2026"
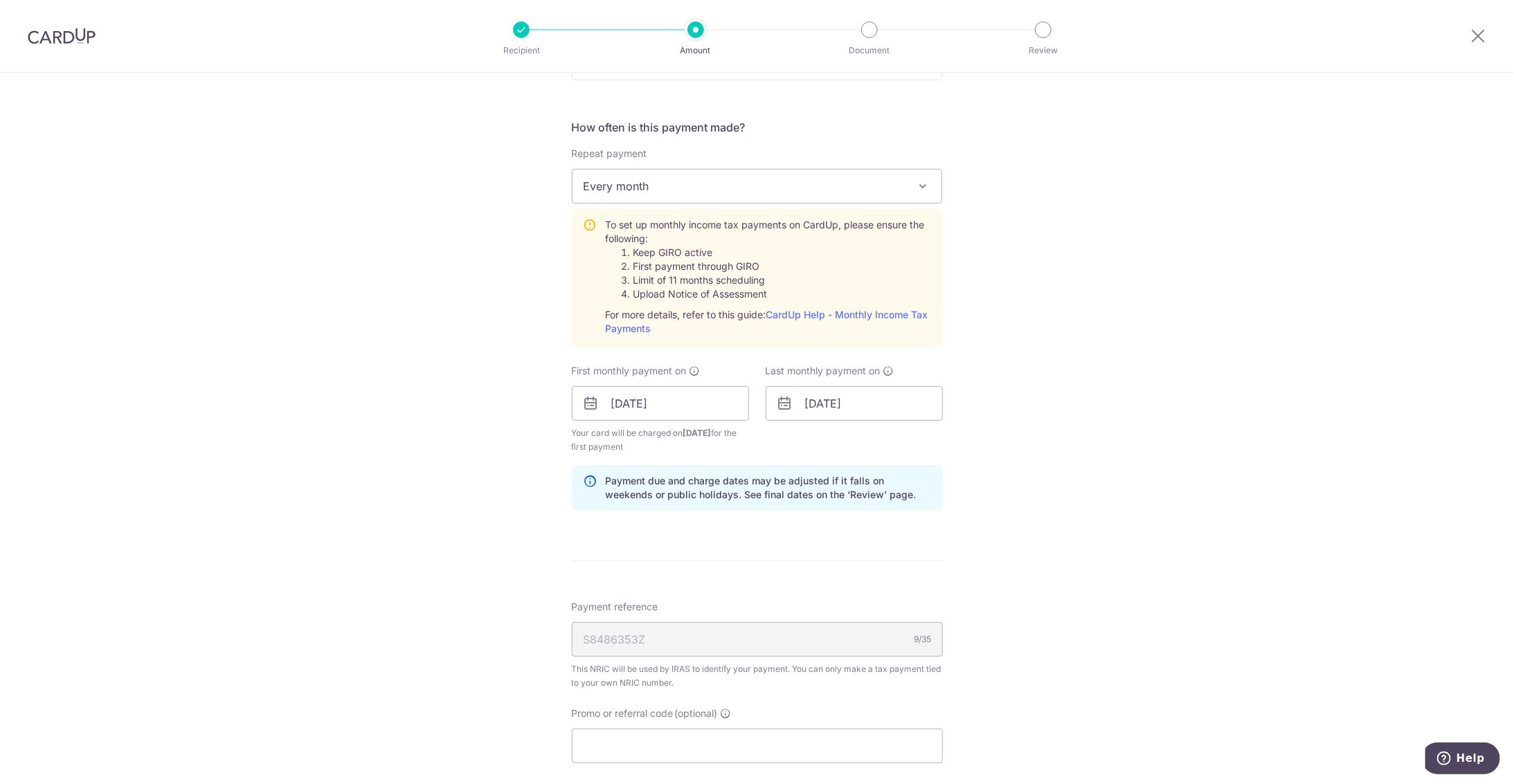
scroll to position [534, 0]
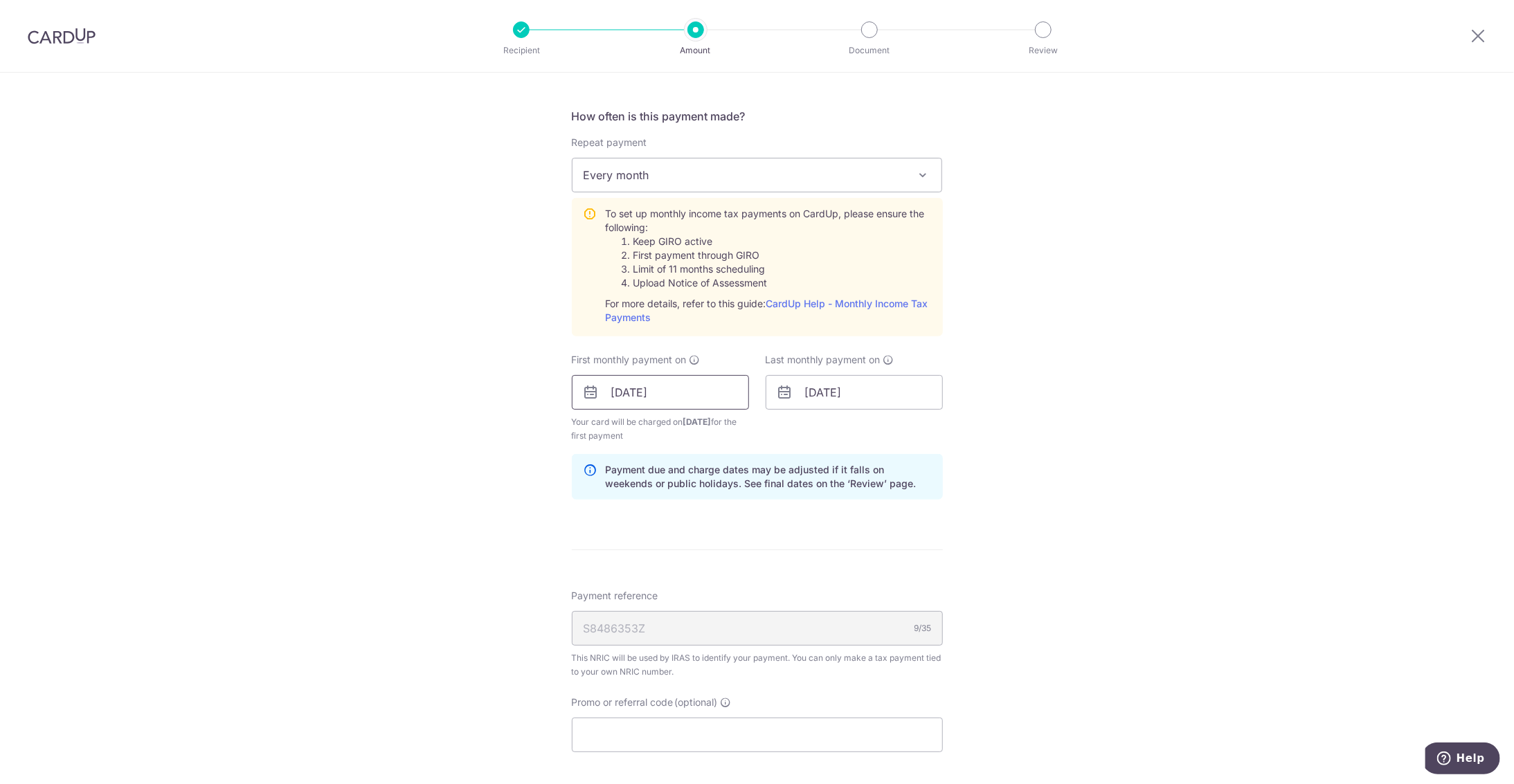
click at [653, 383] on input "20/09/2025" at bounding box center [661, 392] width 178 height 34
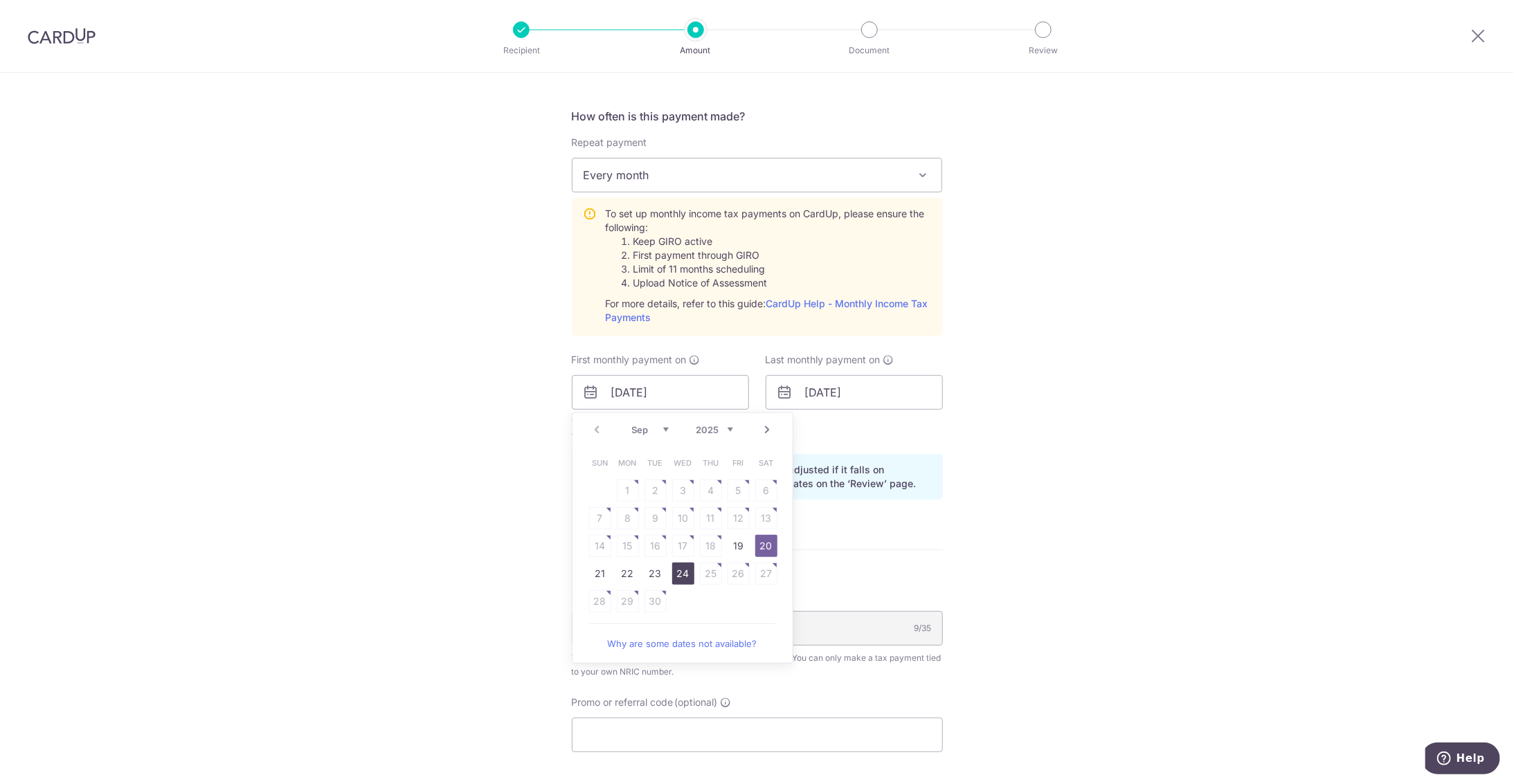
click at [684, 570] on link "24" at bounding box center [684, 574] width 22 height 22
type input "24/09/2025"
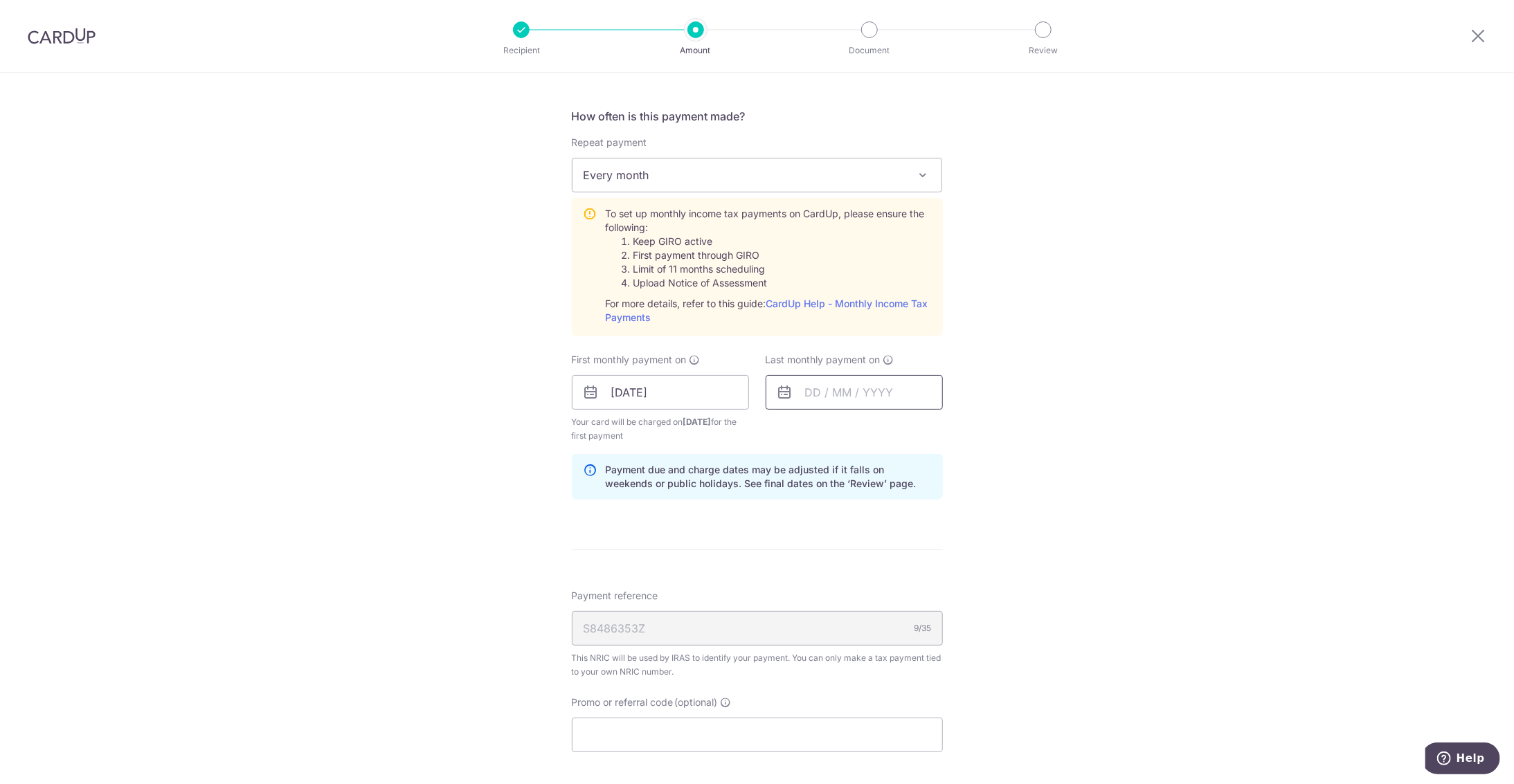
click at [831, 405] on input "text" at bounding box center [855, 392] width 178 height 34
click at [915, 424] on select "2025 2026" at bounding box center [908, 430] width 36 height 11
click at [857, 425] on select "Jan Feb Mar Apr May Jun Jul Aug Sep Oct" at bounding box center [844, 430] width 36 height 11
click at [873, 568] on link "25" at bounding box center [877, 574] width 22 height 22
type input "25/03/2026"
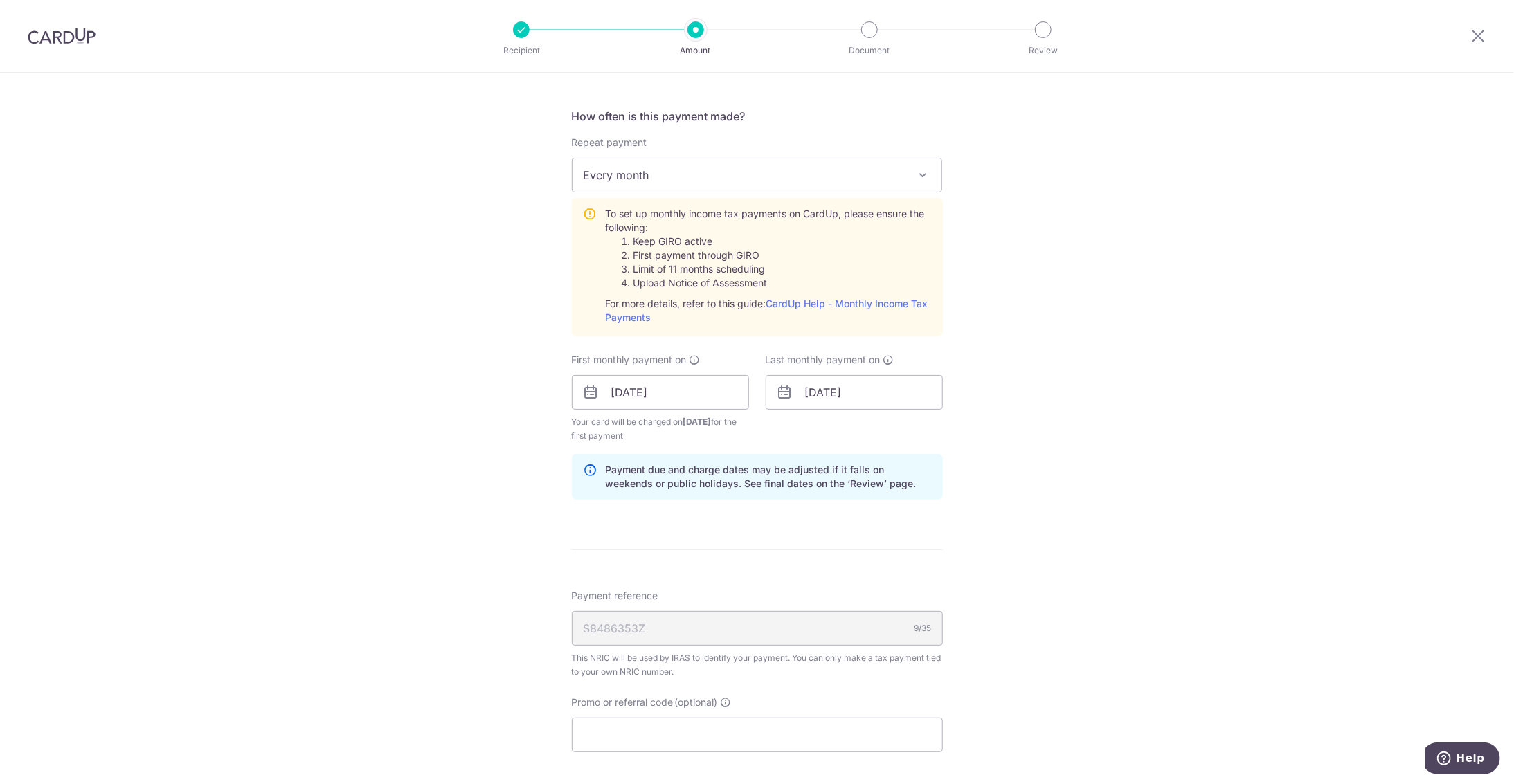
click at [529, 440] on div "Tell us more about your payment Enter one-time or monthly payment amount SGD 4,…" at bounding box center [757, 288] width 1514 height 1500
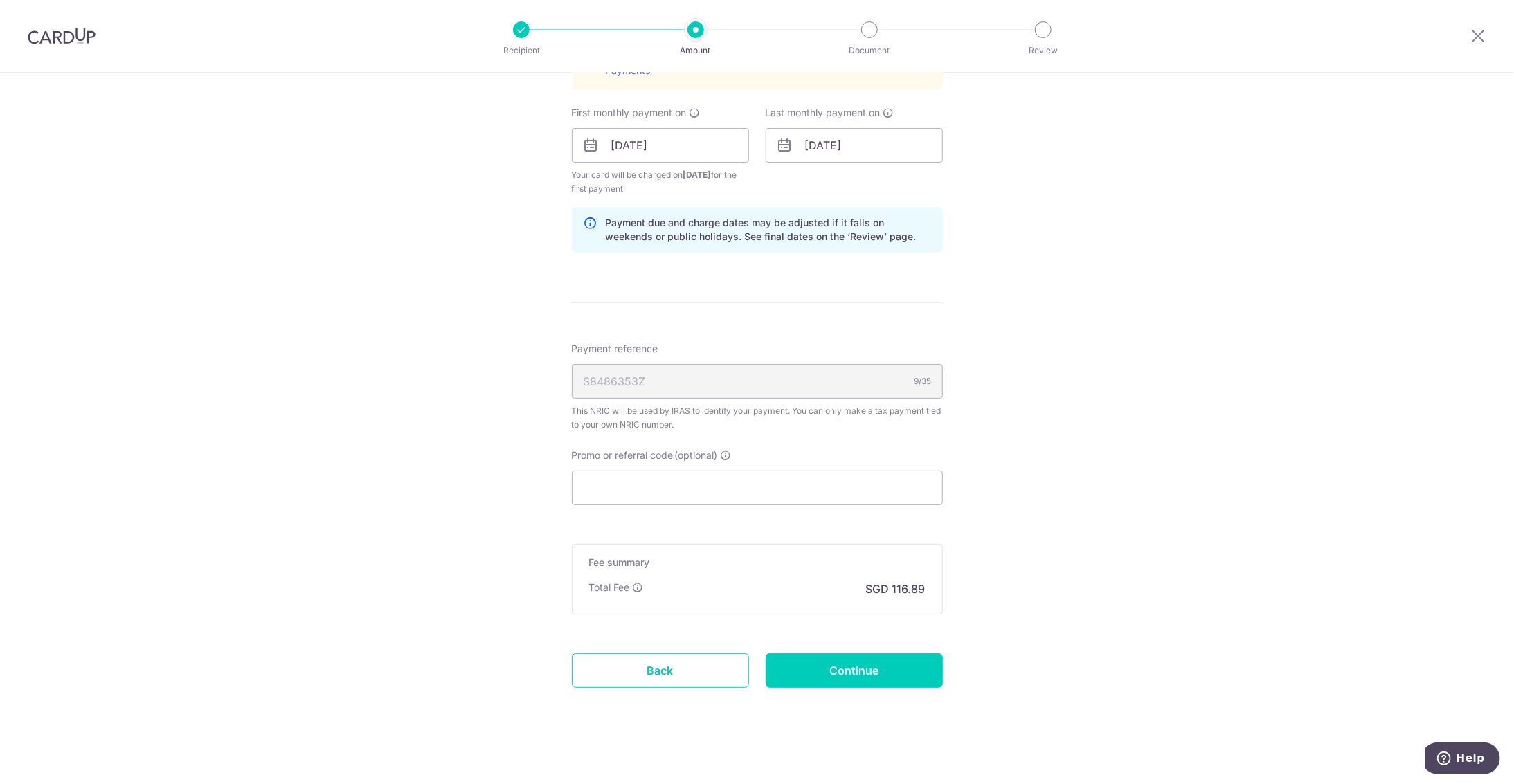
scroll to position [783, 0]
click at [724, 477] on input "Promo or referral code (optional)" at bounding box center [757, 485] width 371 height 34
paste input "VTAX25R"
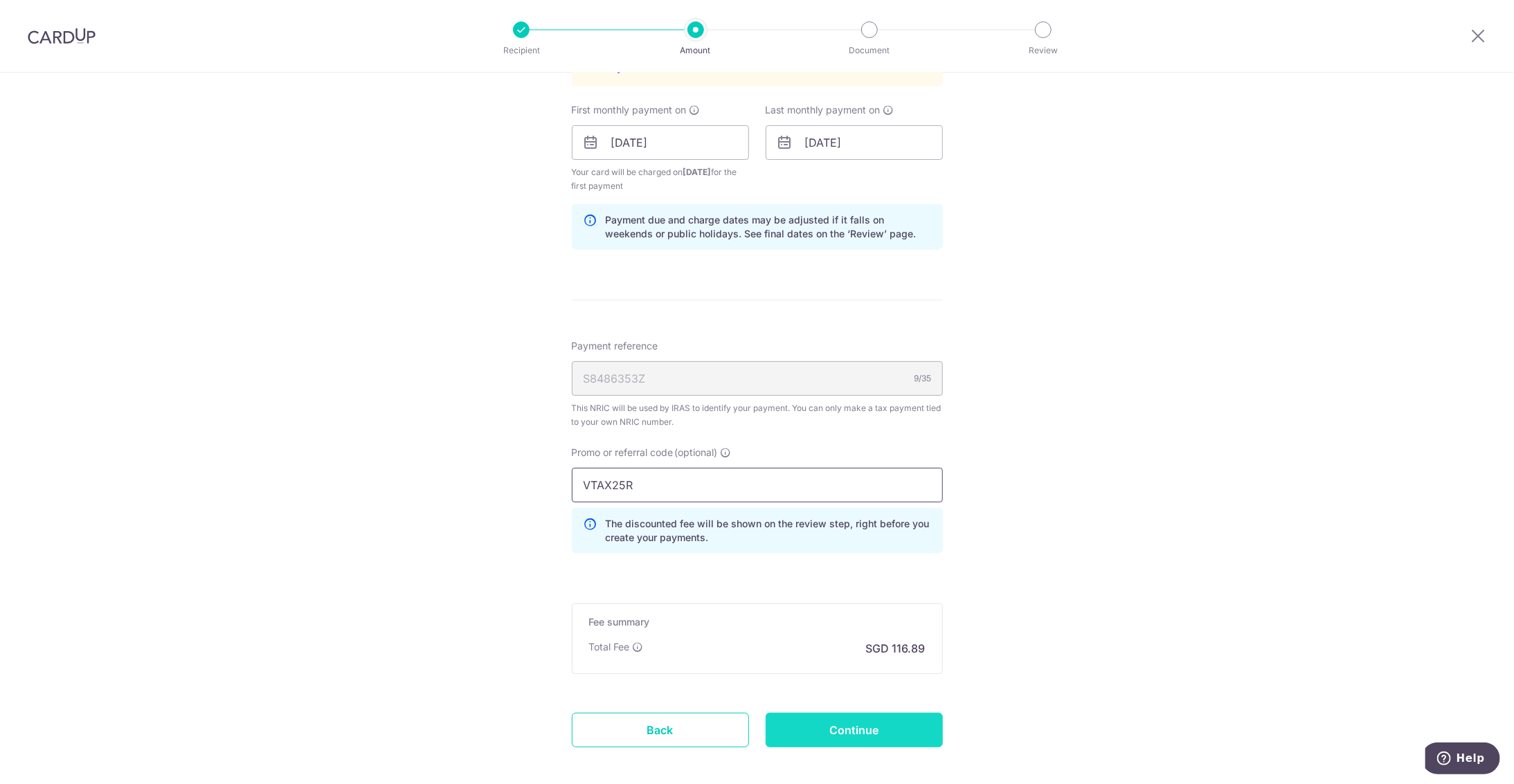
type input "VTAX25R"
click at [809, 721] on input "Continue" at bounding box center [855, 731] width 178 height 34
type input "Create Schedule"
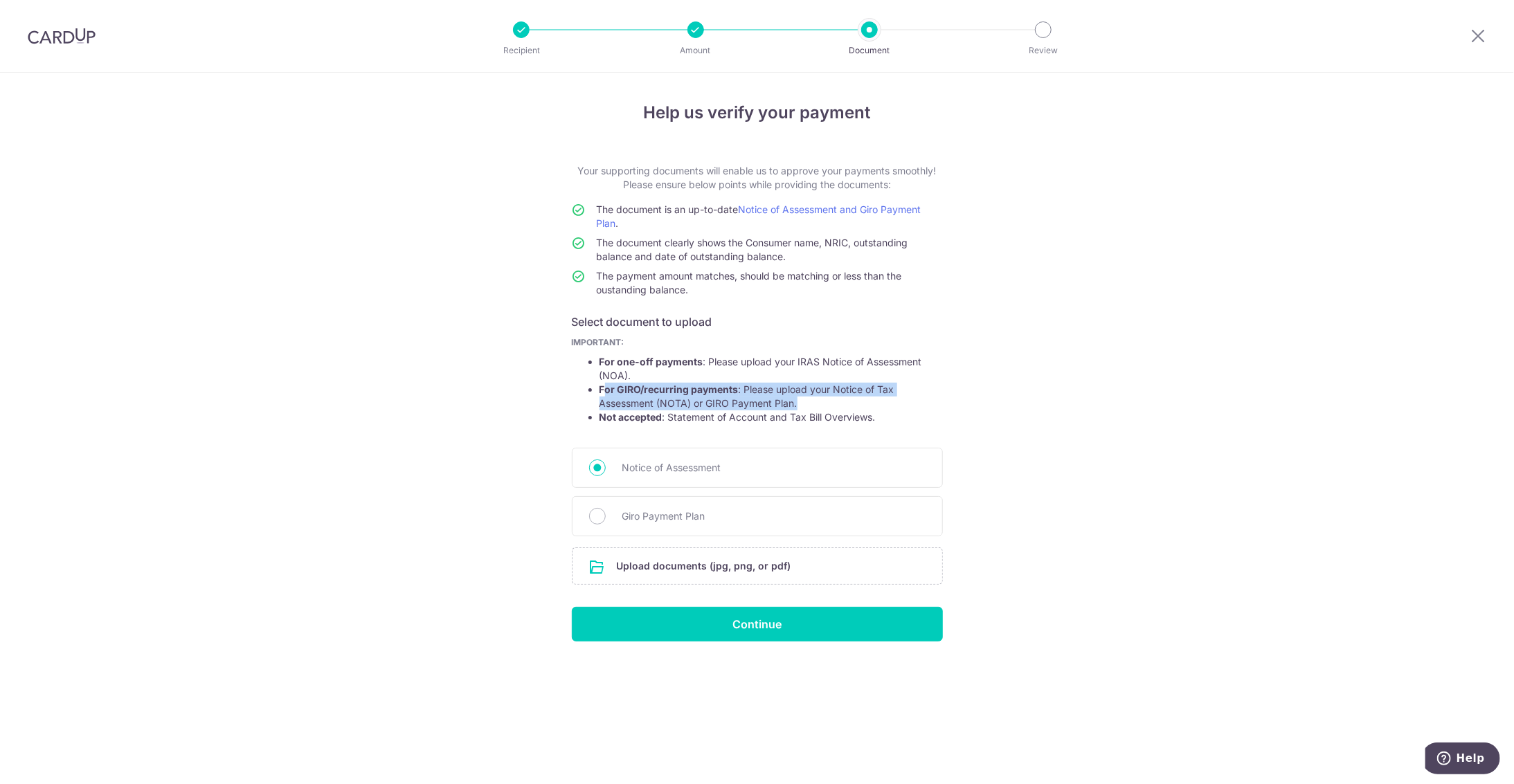
drag, startPoint x: 602, startPoint y: 390, endPoint x: 847, endPoint y: 406, distance: 245.5
click at [848, 406] on li "For GIRO/recurring payments : Please upload your Notice of Tax Assessment (NOTA…" at bounding box center [771, 396] width 344 height 28
click at [847, 406] on li "For GIRO/recurring payments : Please upload your Notice of Tax Assessment (NOTA…" at bounding box center [771, 396] width 344 height 28
click at [702, 411] on li "Not accepted : Statement of Account and Tax Bill Overviews." at bounding box center [771, 417] width 344 height 14
click at [623, 520] on span "Giro Payment Plan" at bounding box center [774, 517] width 303 height 16
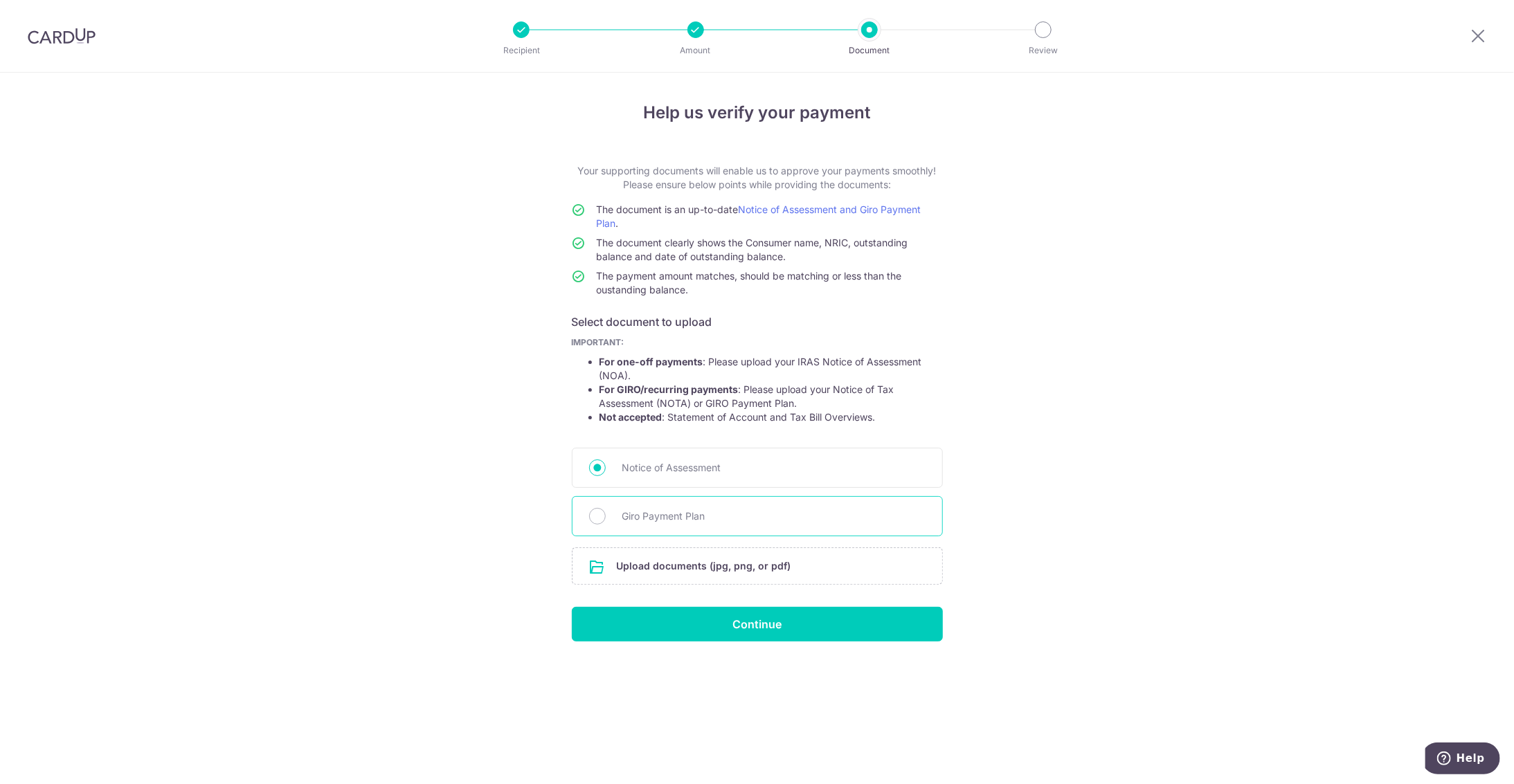
click at [606, 520] on input "Giro Payment Plan" at bounding box center [597, 517] width 16 height 16
radio input "true"
click at [690, 558] on input "file" at bounding box center [758, 566] width 370 height 36
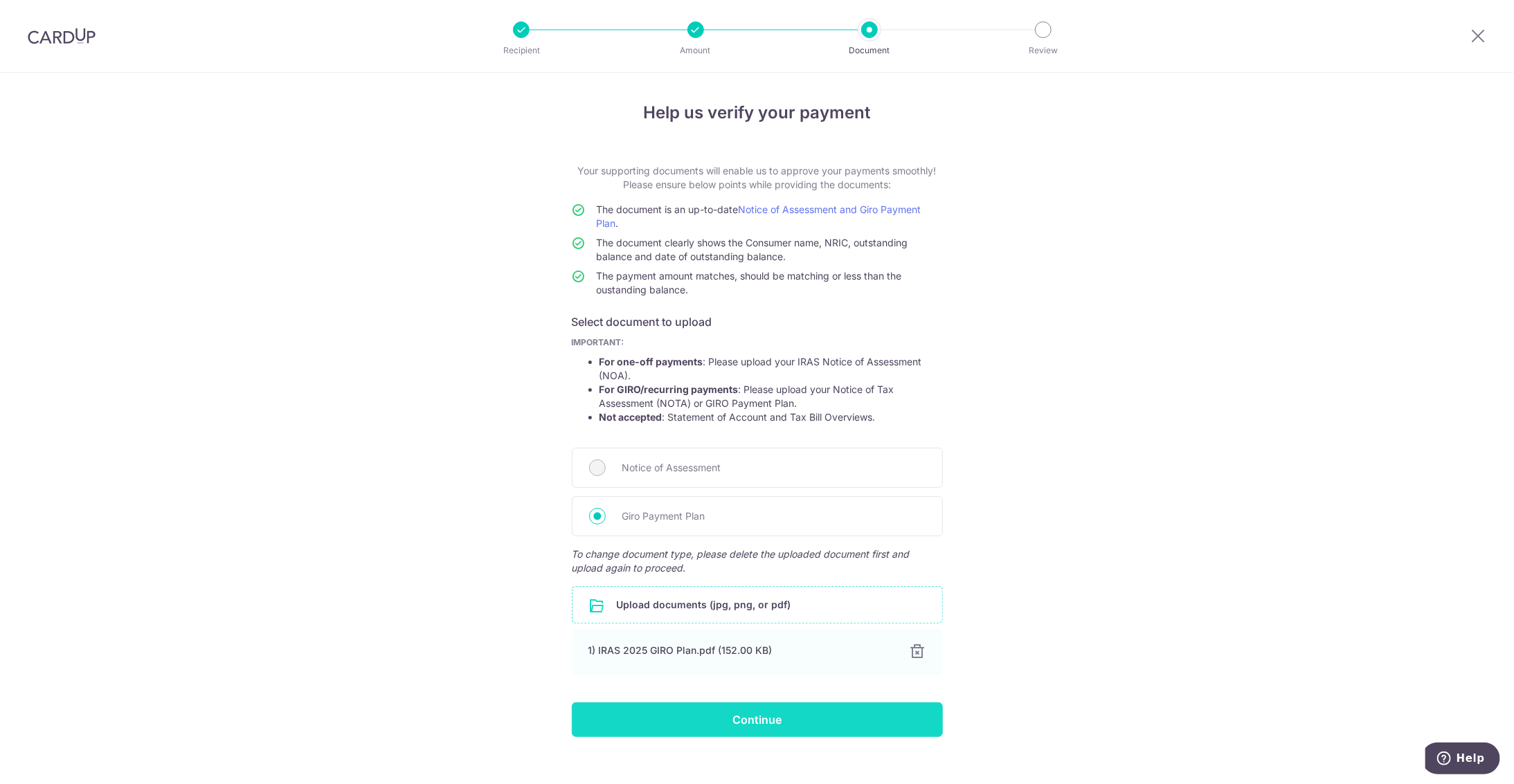
click at [710, 716] on input "Continue" at bounding box center [757, 720] width 371 height 34
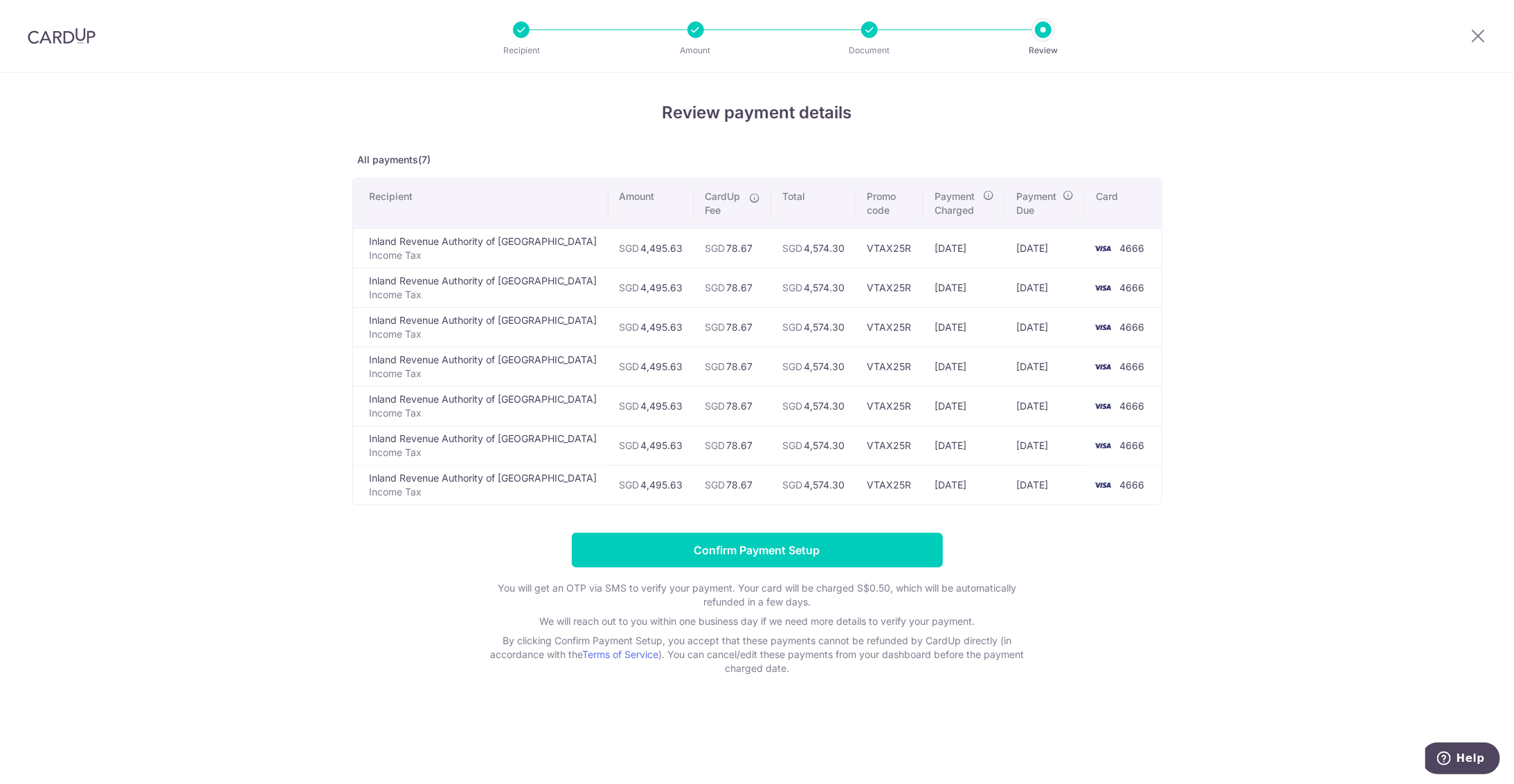
click at [873, 28] on div at bounding box center [869, 30] width 16 height 16
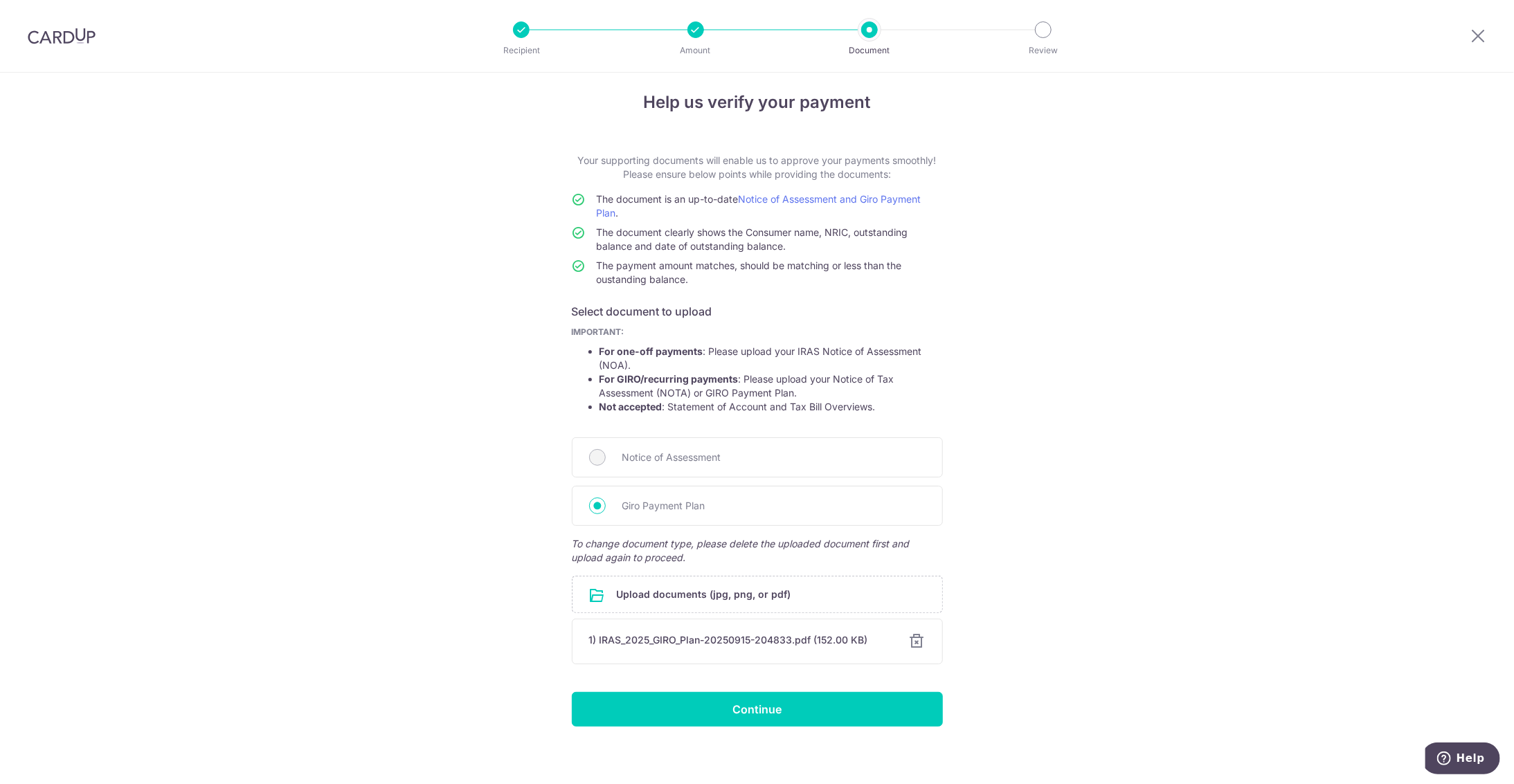
scroll to position [15, 0]
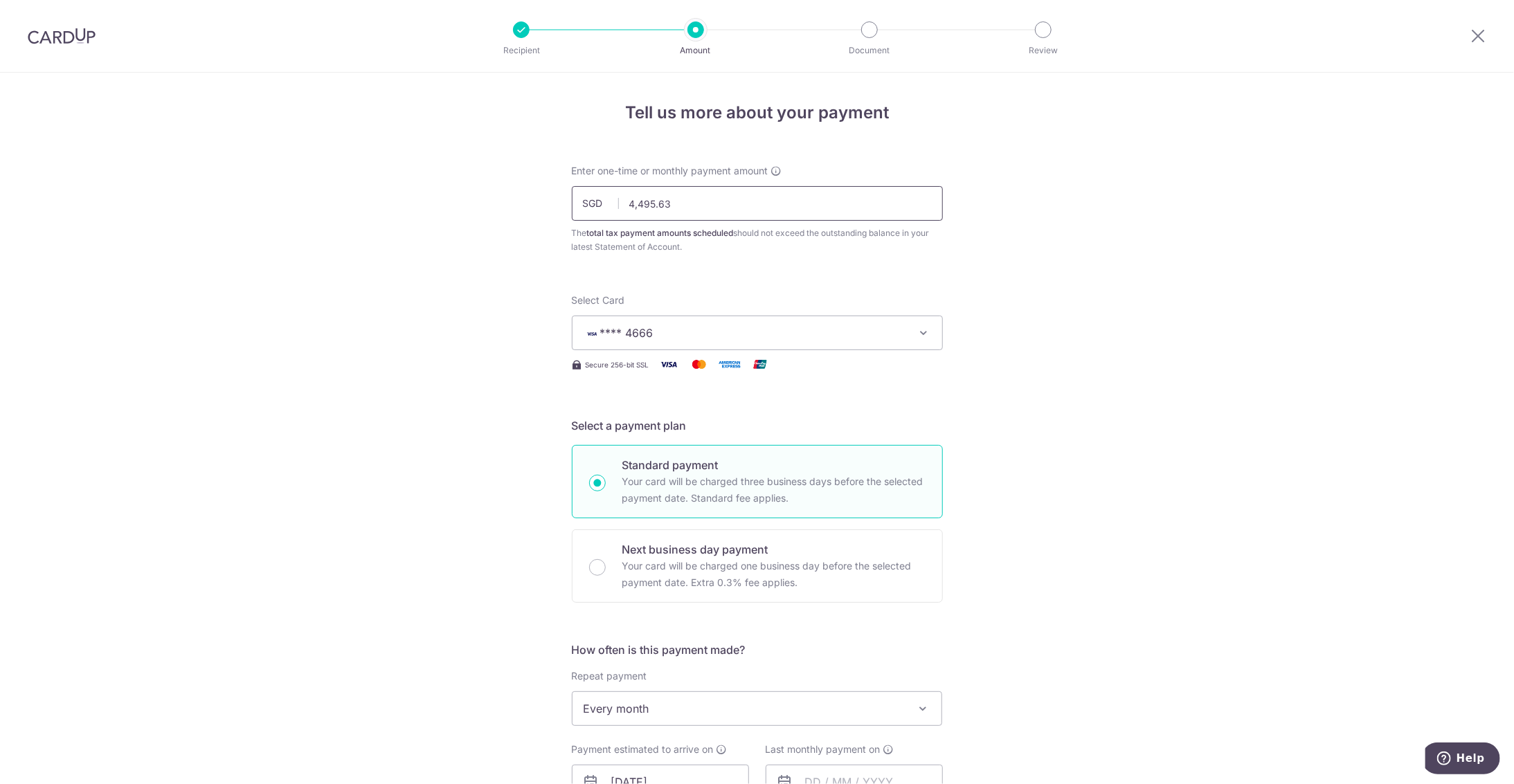
click at [642, 202] on input "4,495.63" at bounding box center [757, 203] width 371 height 34
click at [513, 261] on div "Tell us more about your payment Enter one-time or monthly payment amount SGD 49…" at bounding box center [757, 746] width 1514 height 1348
type input "4,995.63"
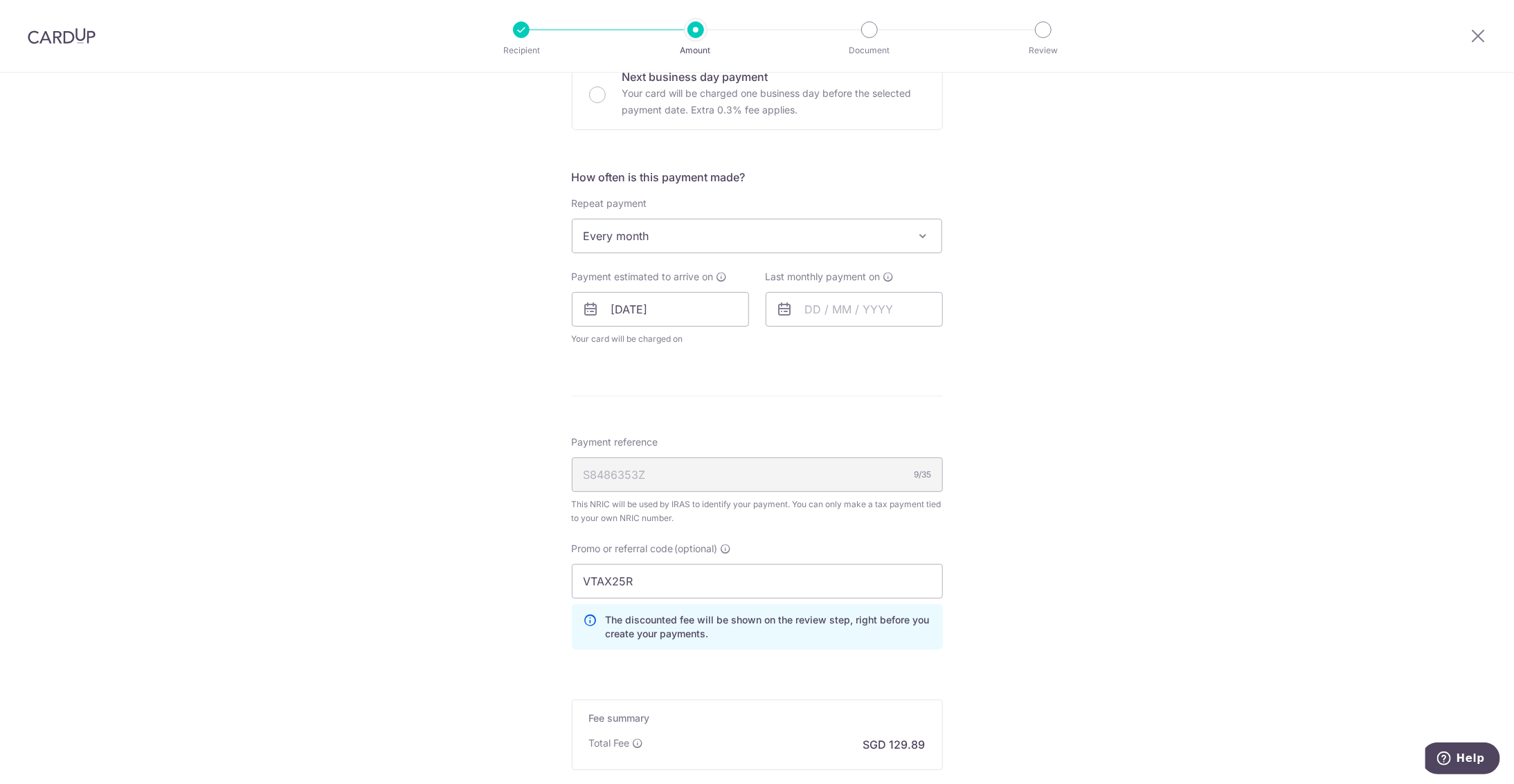
scroll to position [474, 0]
click at [825, 311] on input "text" at bounding box center [855, 308] width 178 height 34
click at [920, 344] on select "2025 2026" at bounding box center [908, 345] width 36 height 11
click at [857, 340] on select "Jan Feb Mar Apr May Jun Jul Aug Sep Oct" at bounding box center [844, 345] width 36 height 11
click at [871, 486] on link "25" at bounding box center [877, 489] width 22 height 22
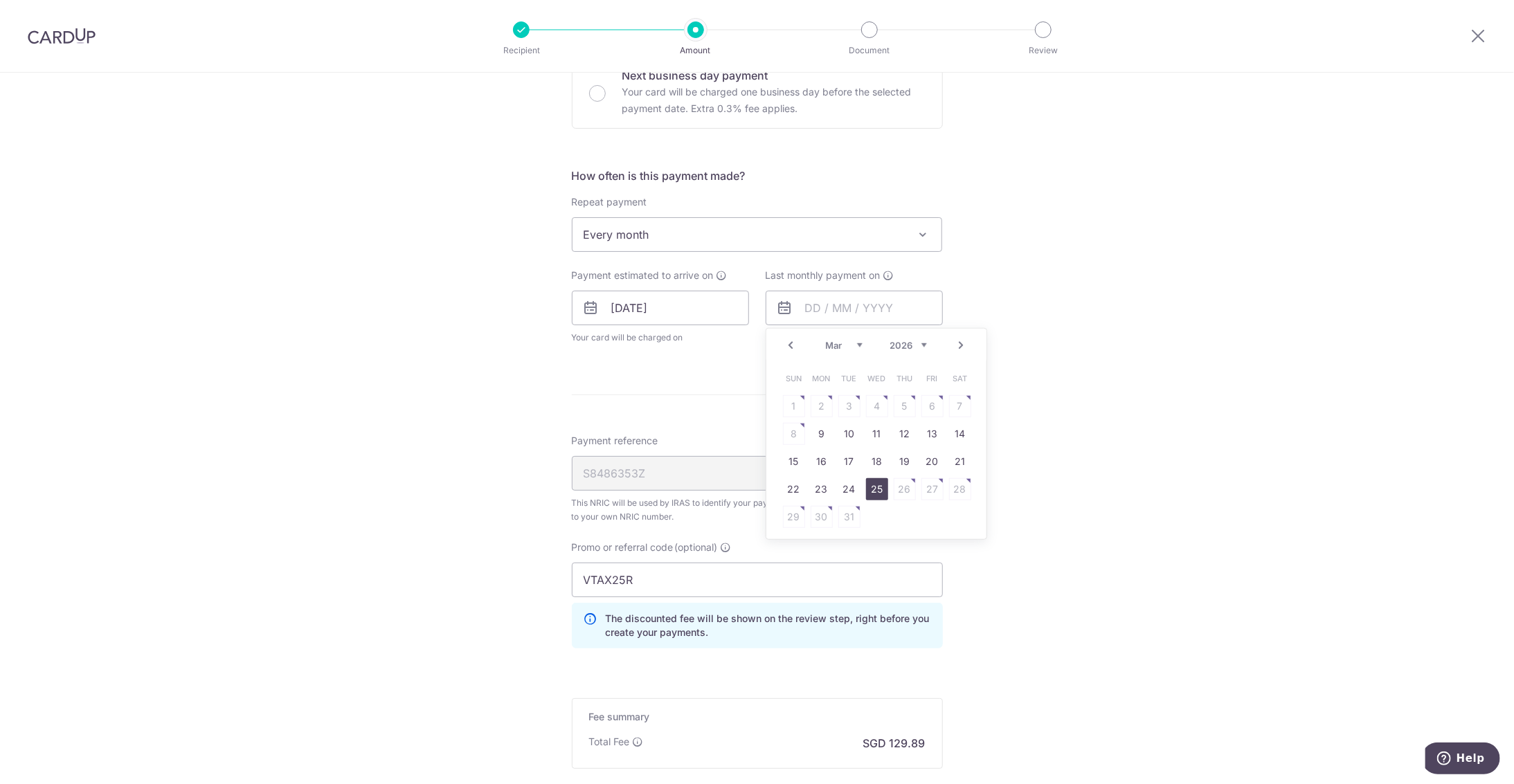
type input "25/03/2026"
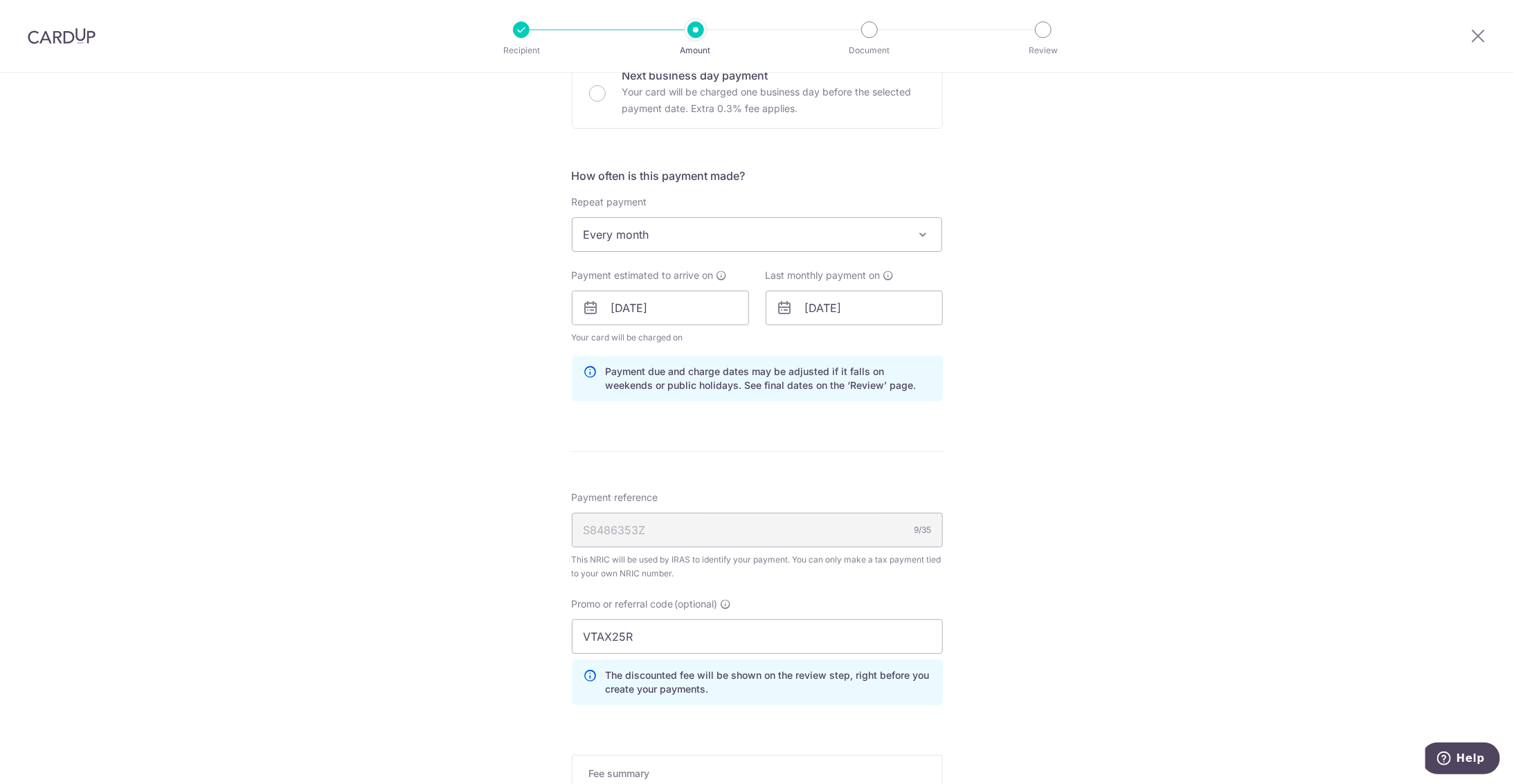
scroll to position [688, 0]
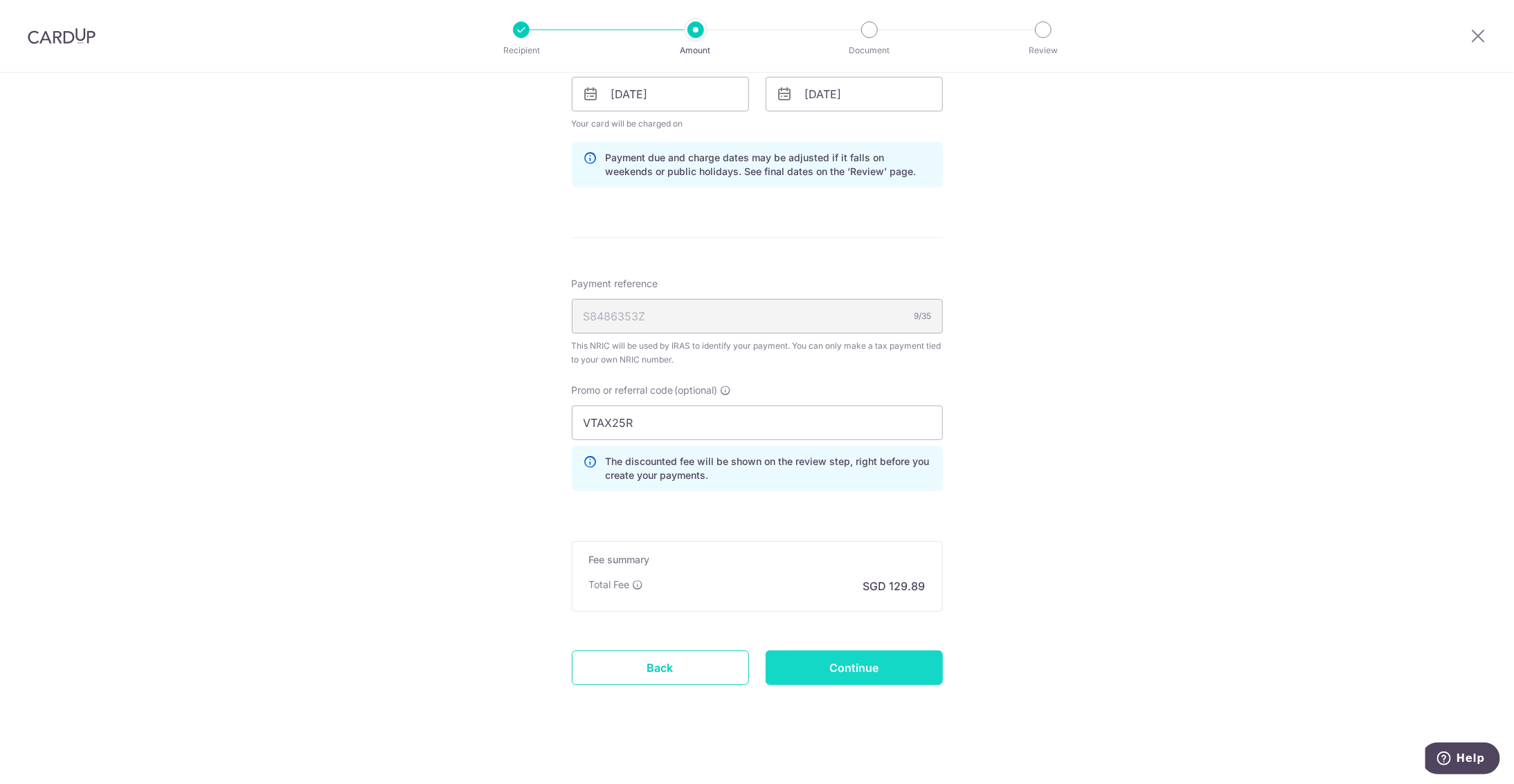
click at [790, 675] on input "Continue" at bounding box center [855, 668] width 178 height 34
type input "Update Schedule"
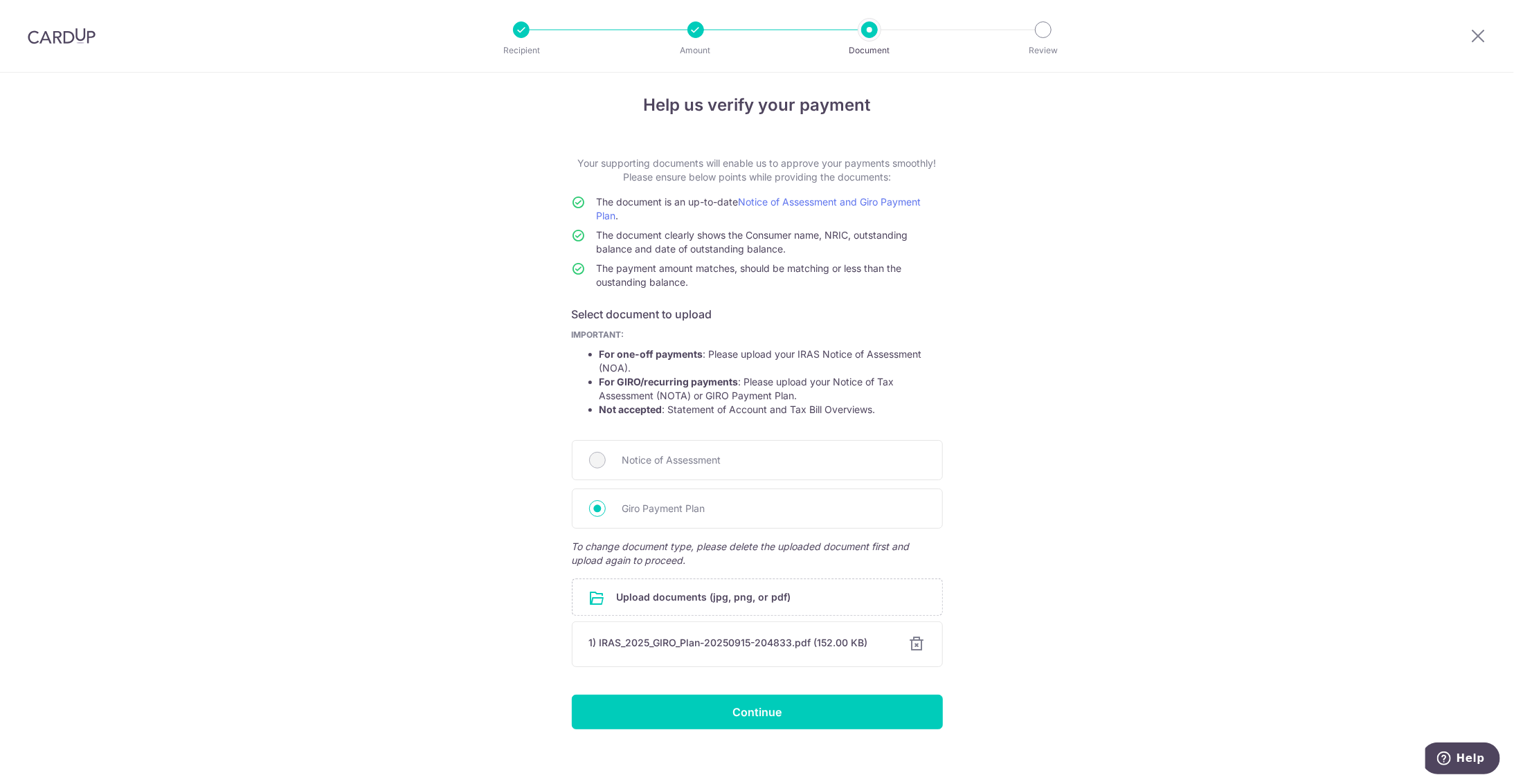
scroll to position [15, 0]
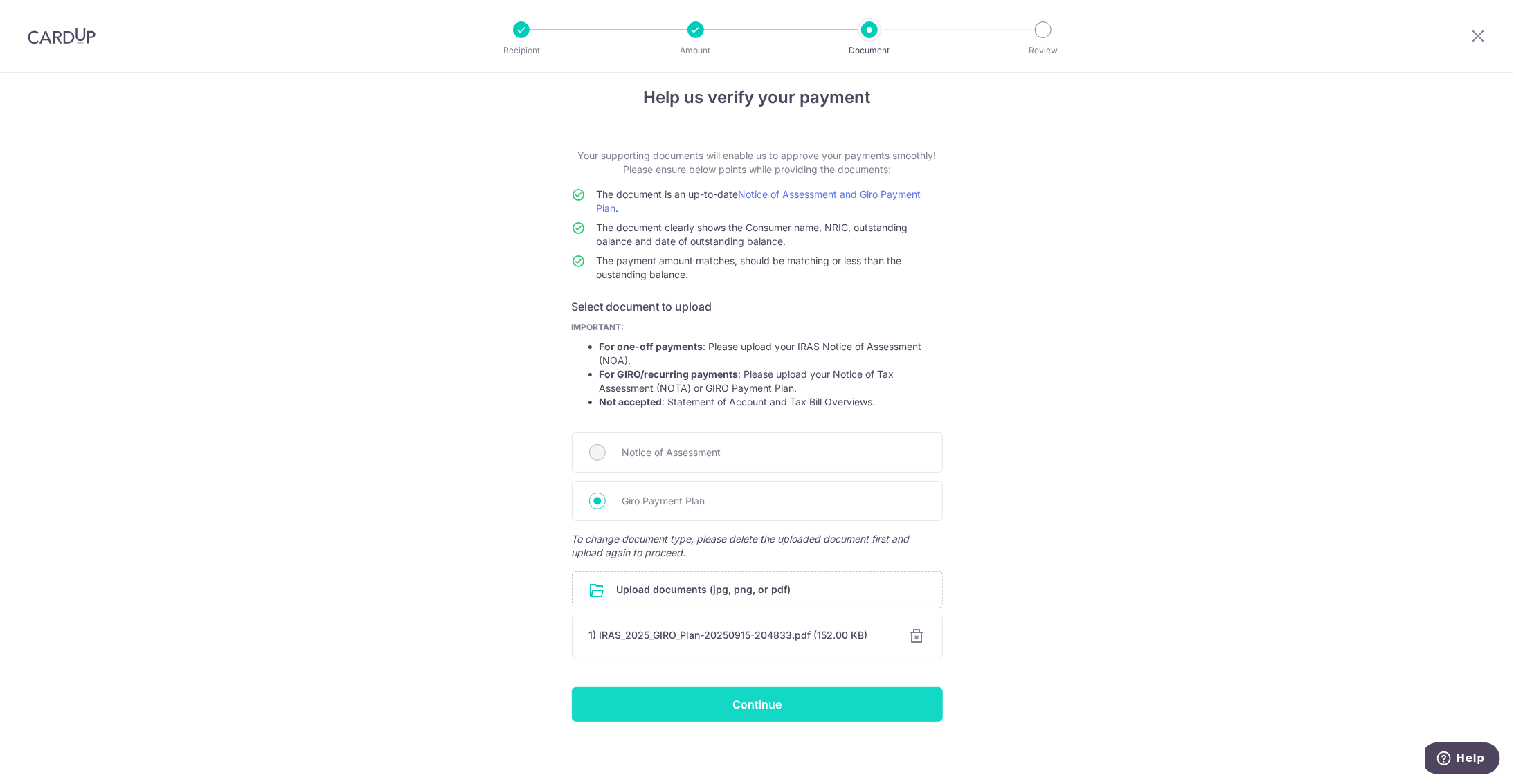
click at [739, 702] on input "Continue" at bounding box center [757, 704] width 371 height 34
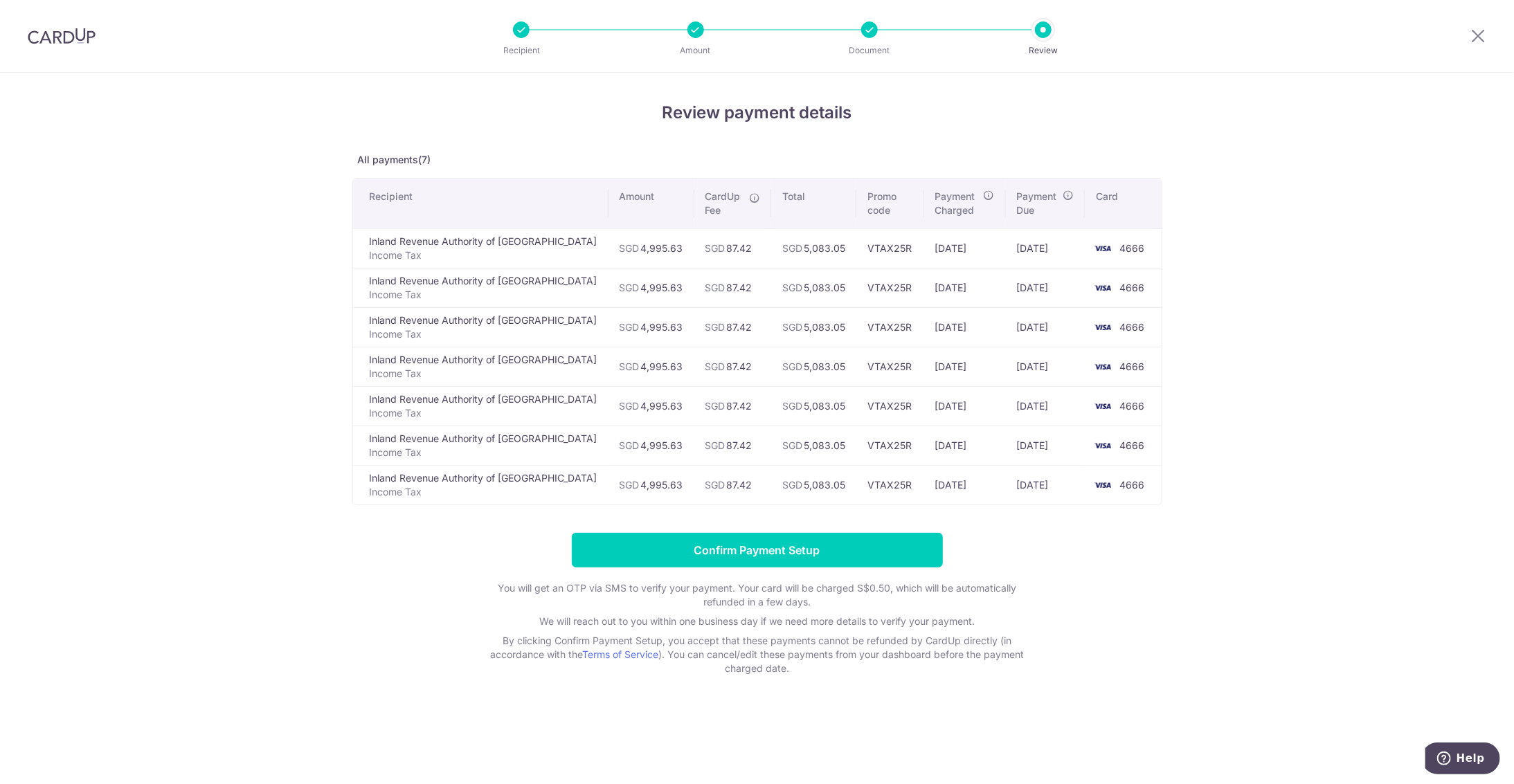
drag, startPoint x: 414, startPoint y: 523, endPoint x: 407, endPoint y: 528, distance: 8.6
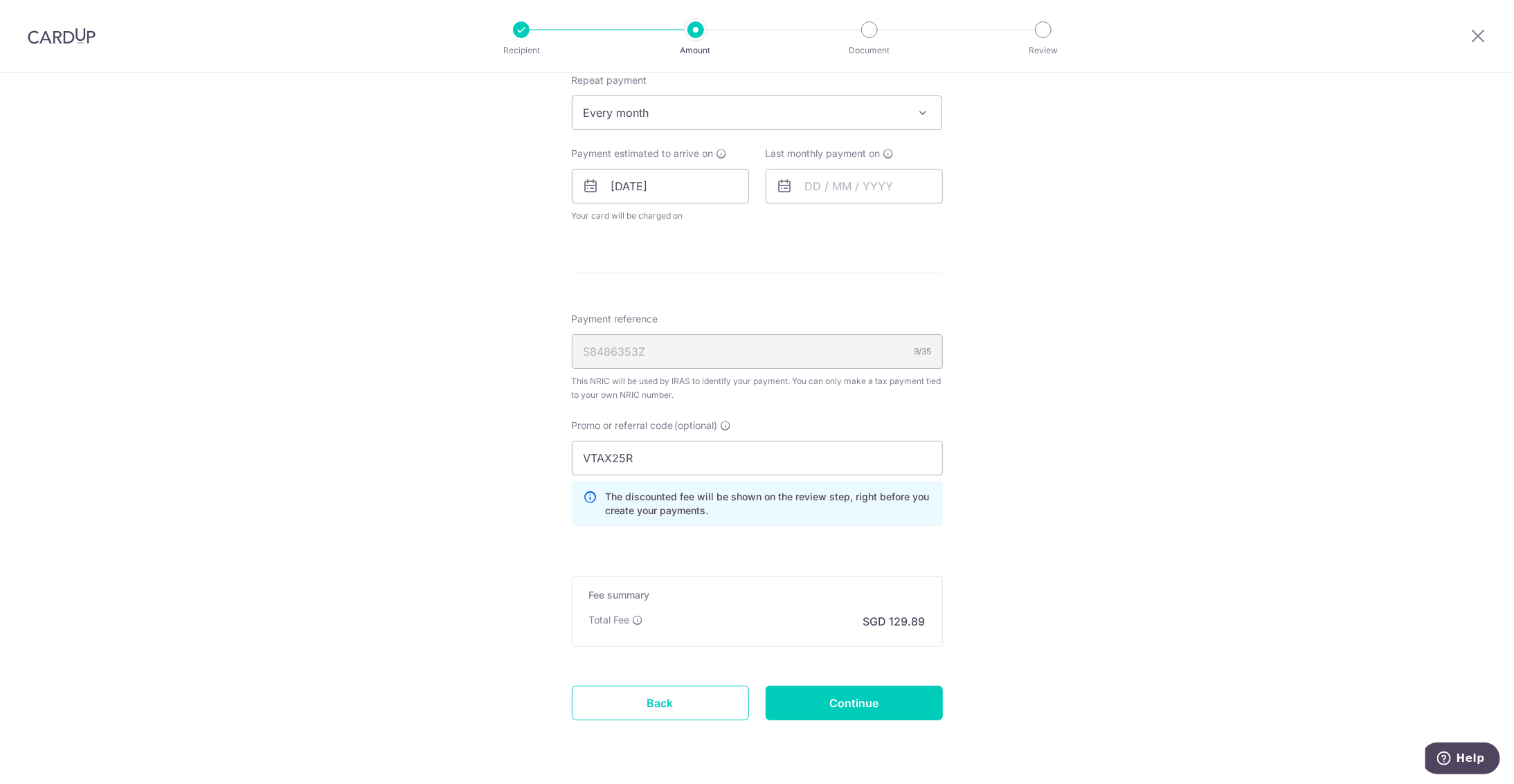
scroll to position [632, 0]
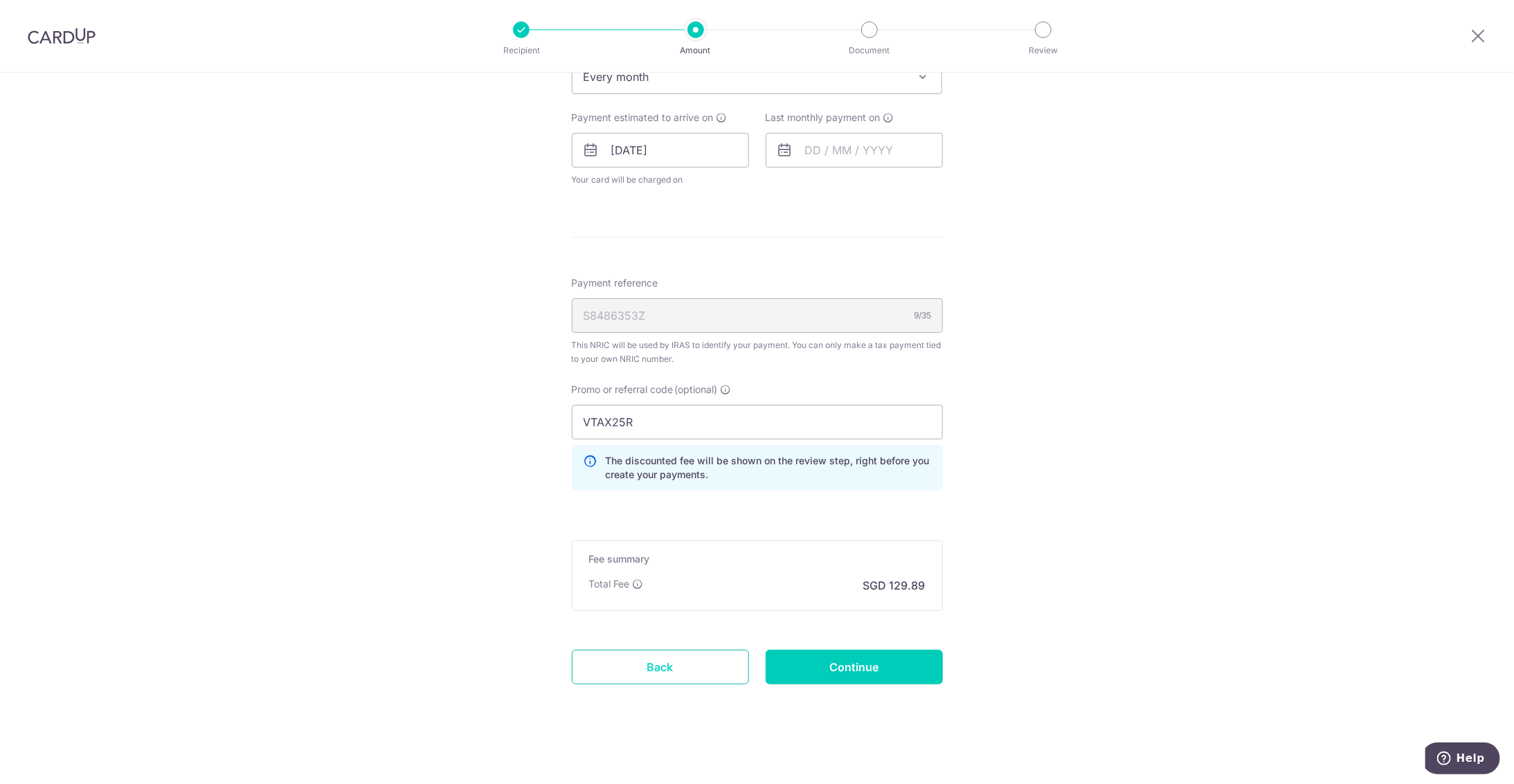
click at [681, 669] on link "Back" at bounding box center [661, 667] width 178 height 34
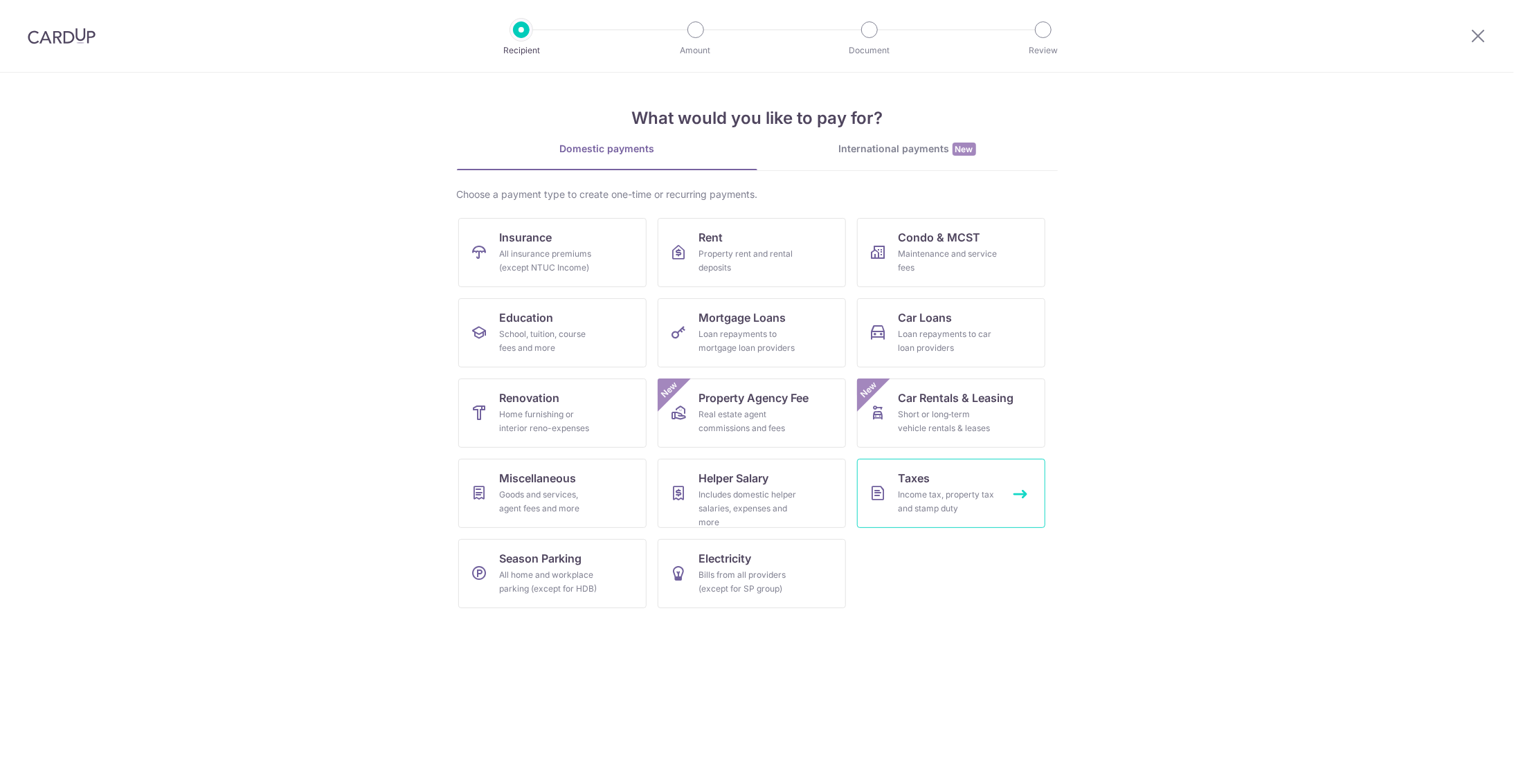
click at [919, 495] on div "Income tax, property tax and stamp duty" at bounding box center [948, 501] width 100 height 28
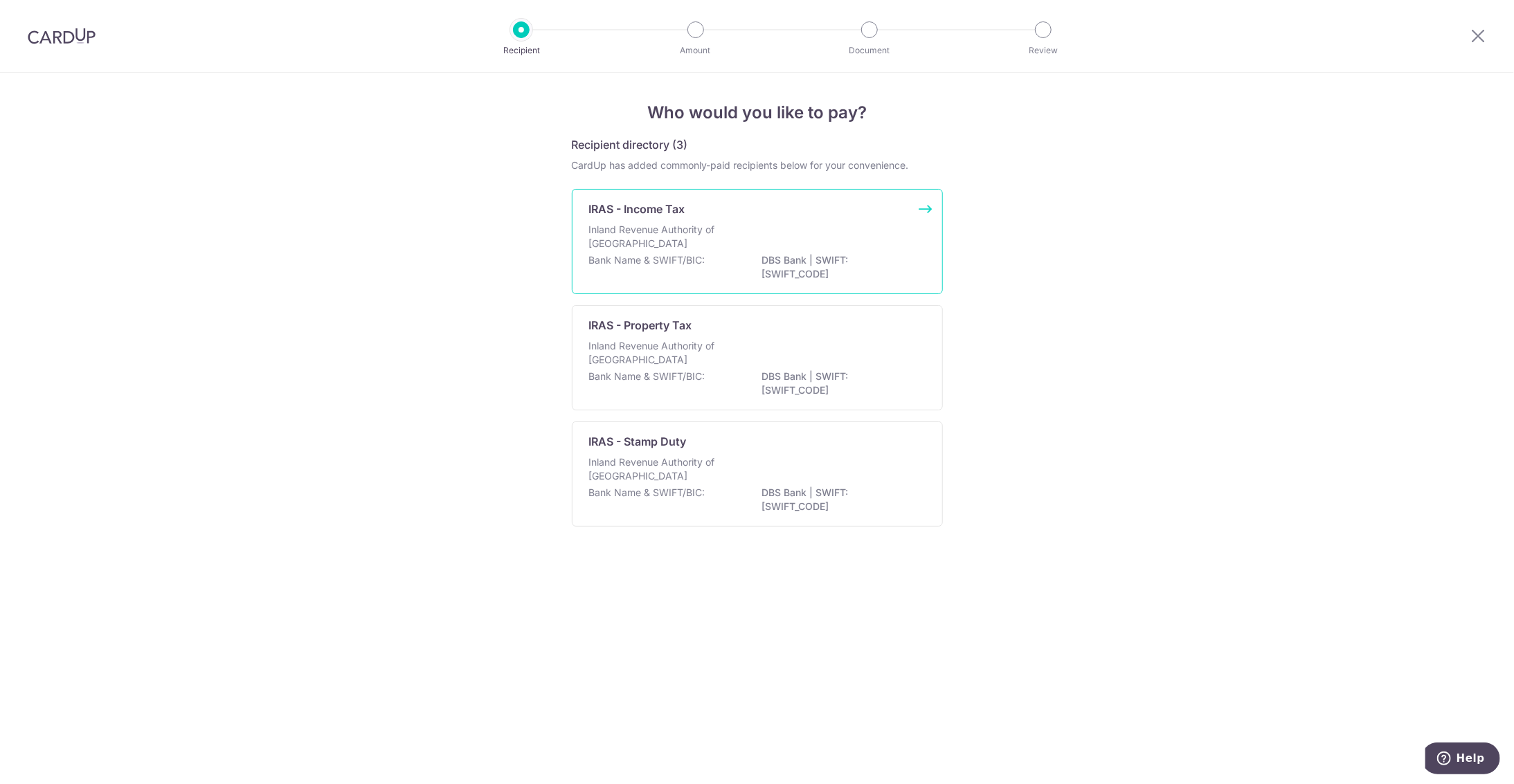
click at [692, 229] on p "Inland Revenue Authority of [GEOGRAPHIC_DATA]" at bounding box center [663, 237] width 147 height 28
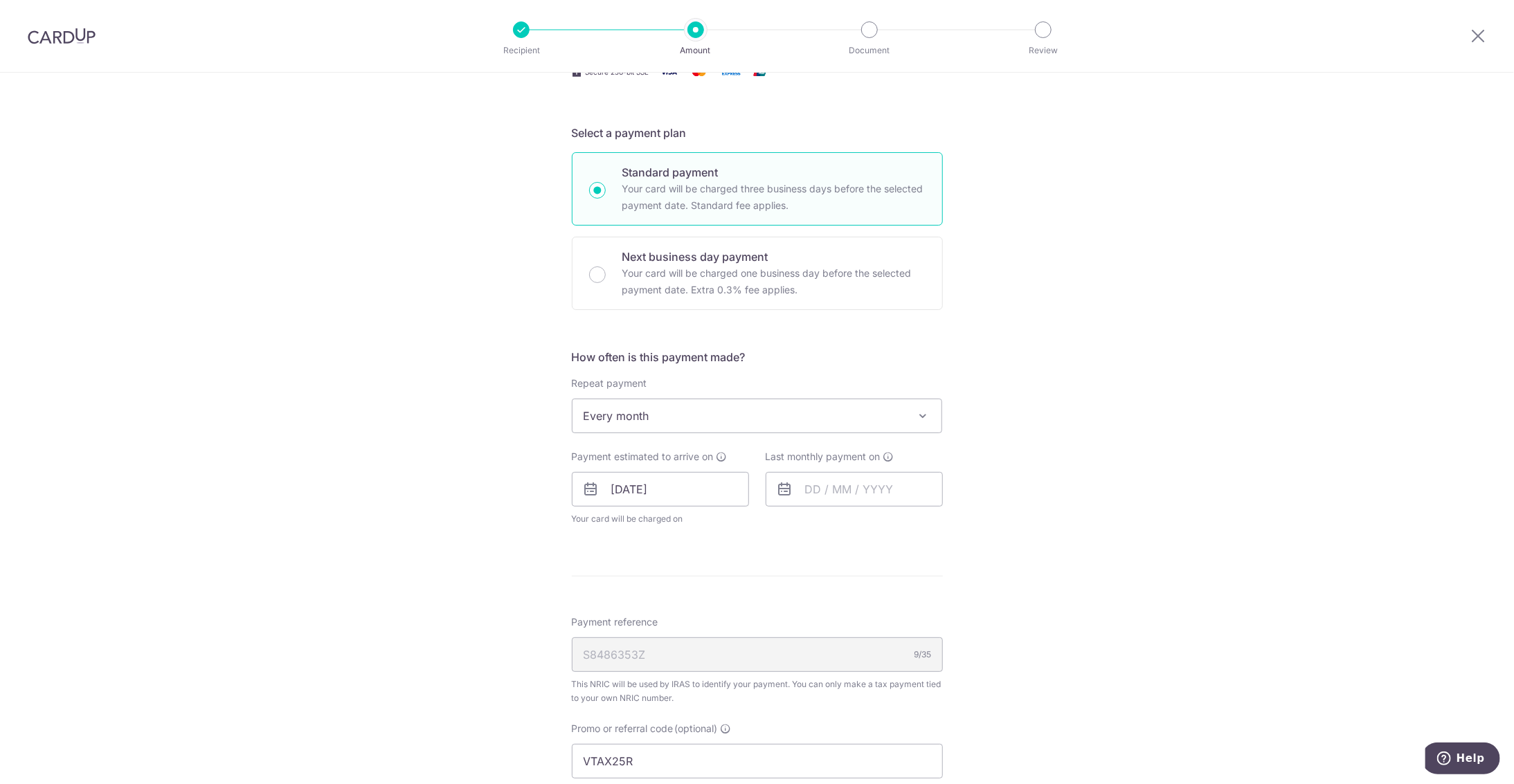
scroll to position [296, 0]
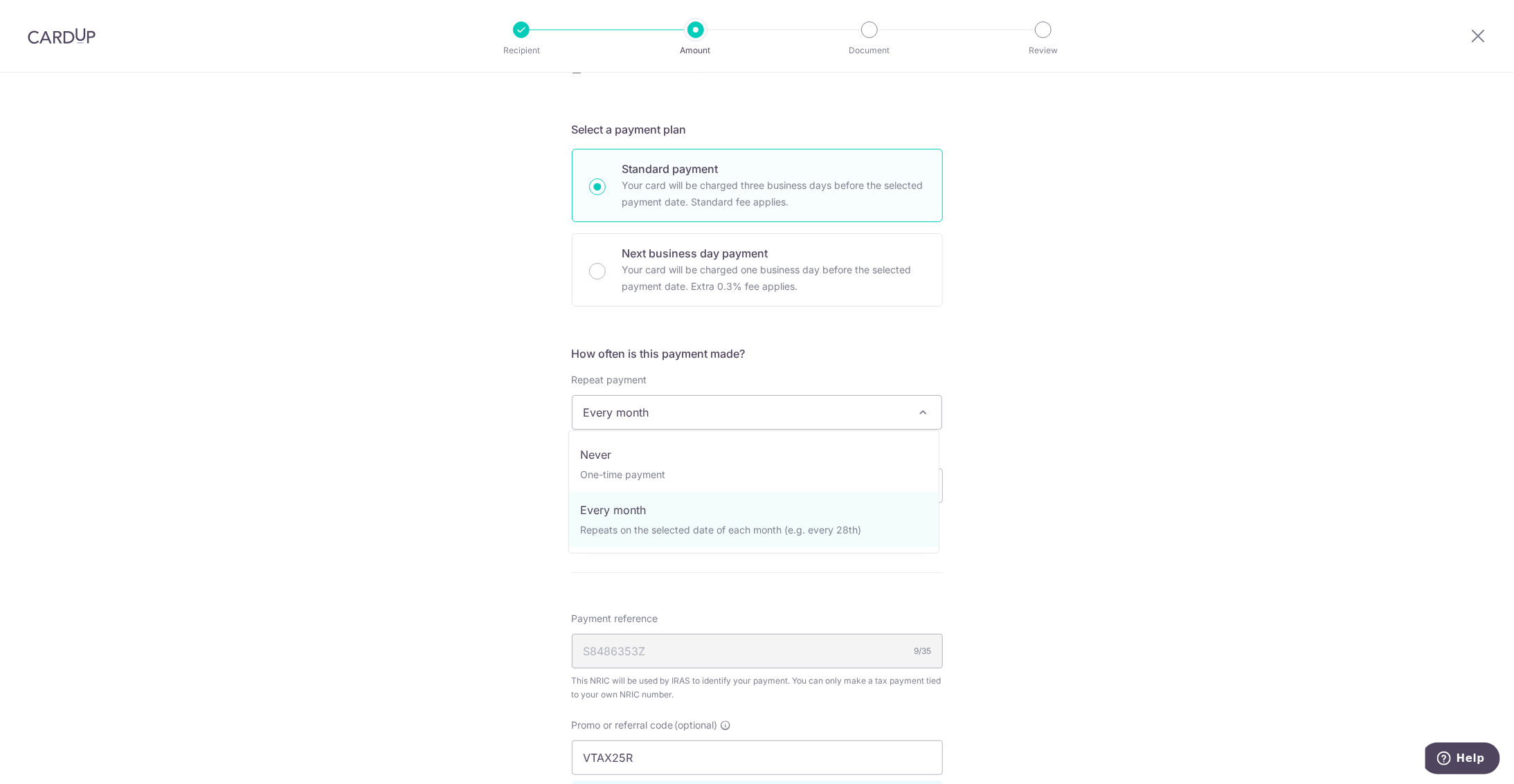
click at [692, 411] on span "Every month" at bounding box center [758, 412] width 370 height 34
click at [704, 417] on span "Every month" at bounding box center [758, 412] width 370 height 34
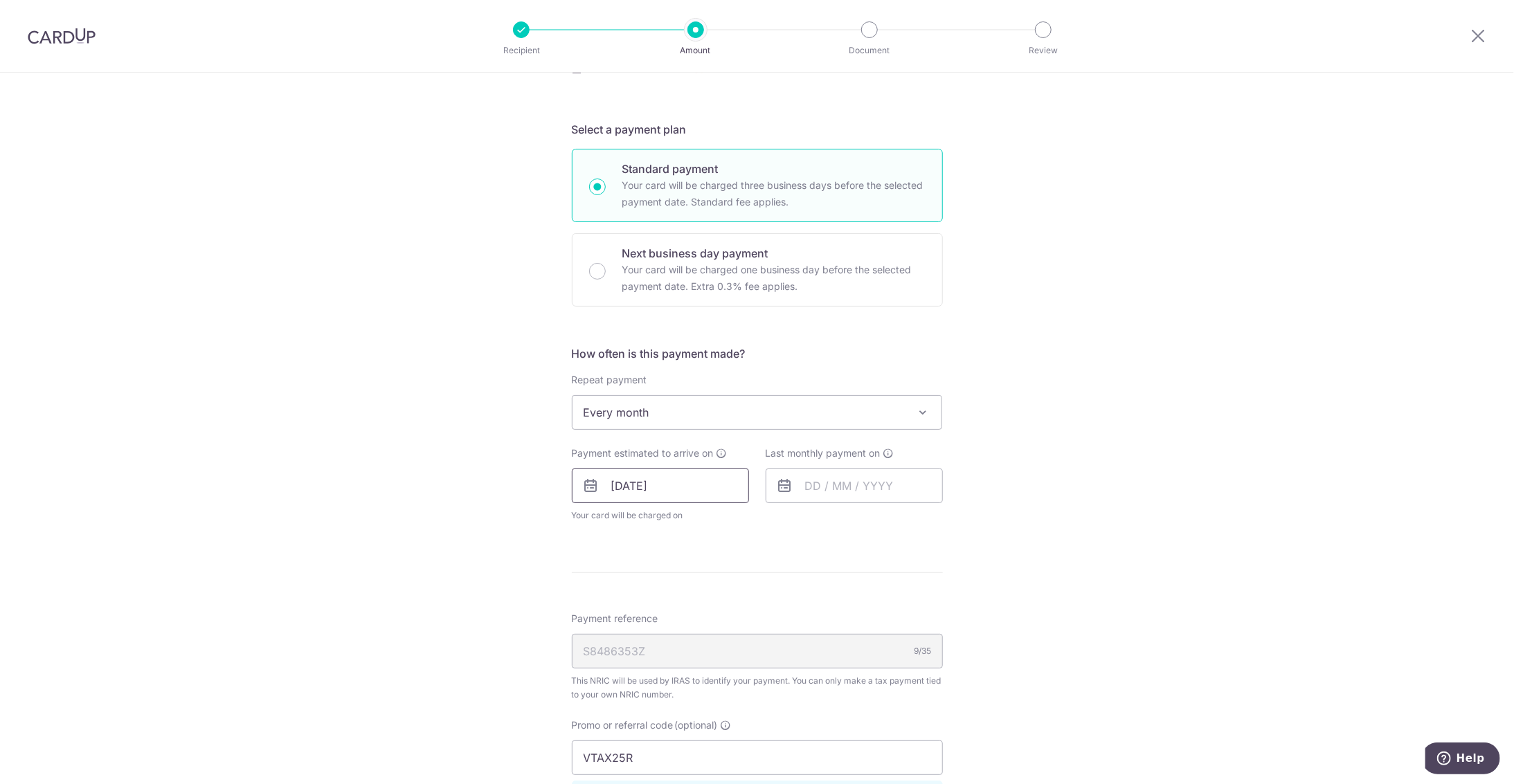
click at [701, 484] on input "24/09/2025" at bounding box center [661, 486] width 178 height 34
click at [801, 485] on input "text" at bounding box center [855, 486] width 178 height 34
click at [890, 518] on select "2025 2026" at bounding box center [908, 523] width 36 height 11
click at [839, 512] on div "Prev Next Jan Feb Mar Apr May Jun Jul Aug Sep Oct 2025 2026" at bounding box center [876, 523] width 220 height 34
click at [838, 521] on select "Jan Feb Mar Apr May Jun Jul Aug Sep Oct" at bounding box center [844, 523] width 36 height 11
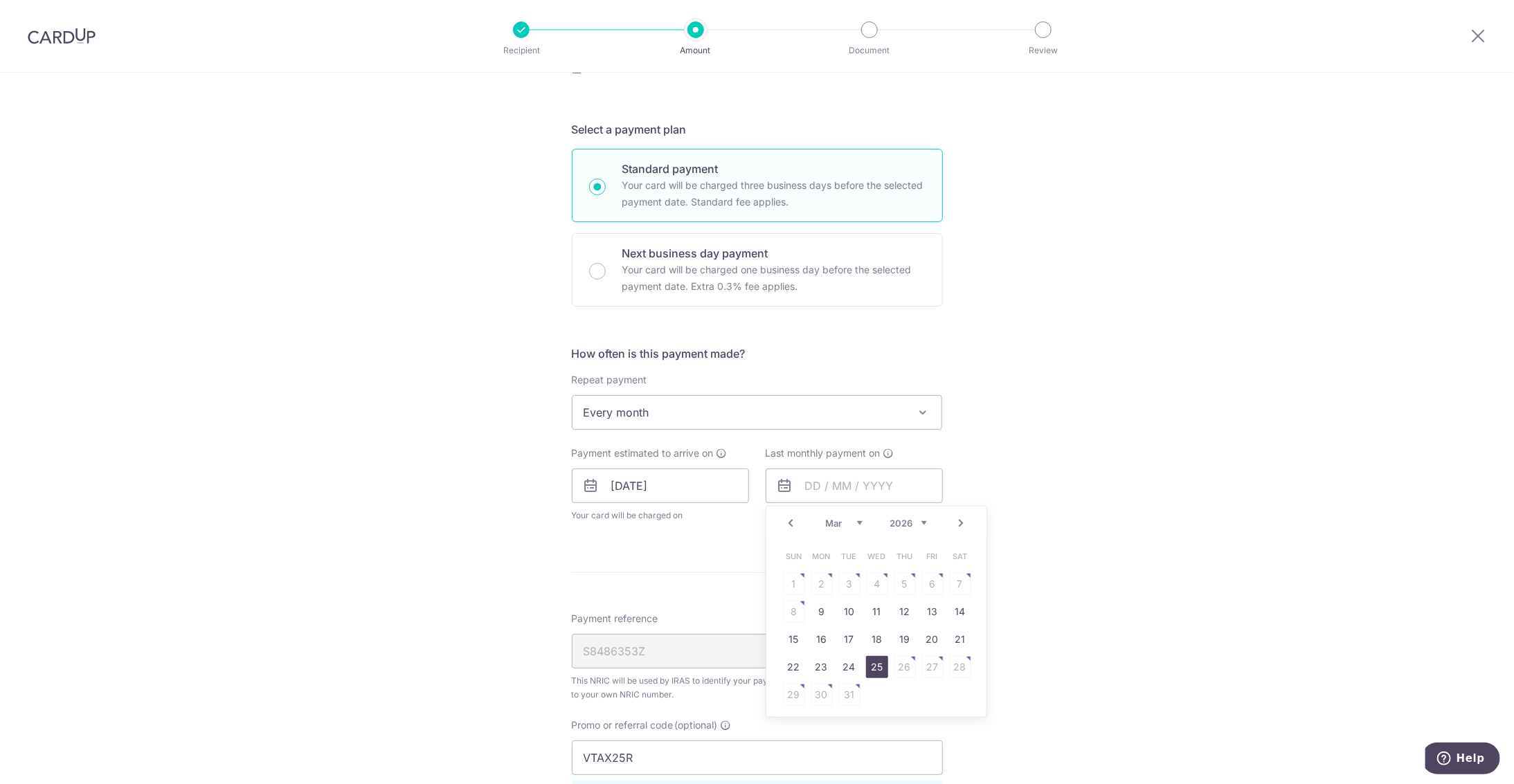
click at [868, 666] on link "25" at bounding box center [877, 667] width 22 height 22
type input "25/03/2026"
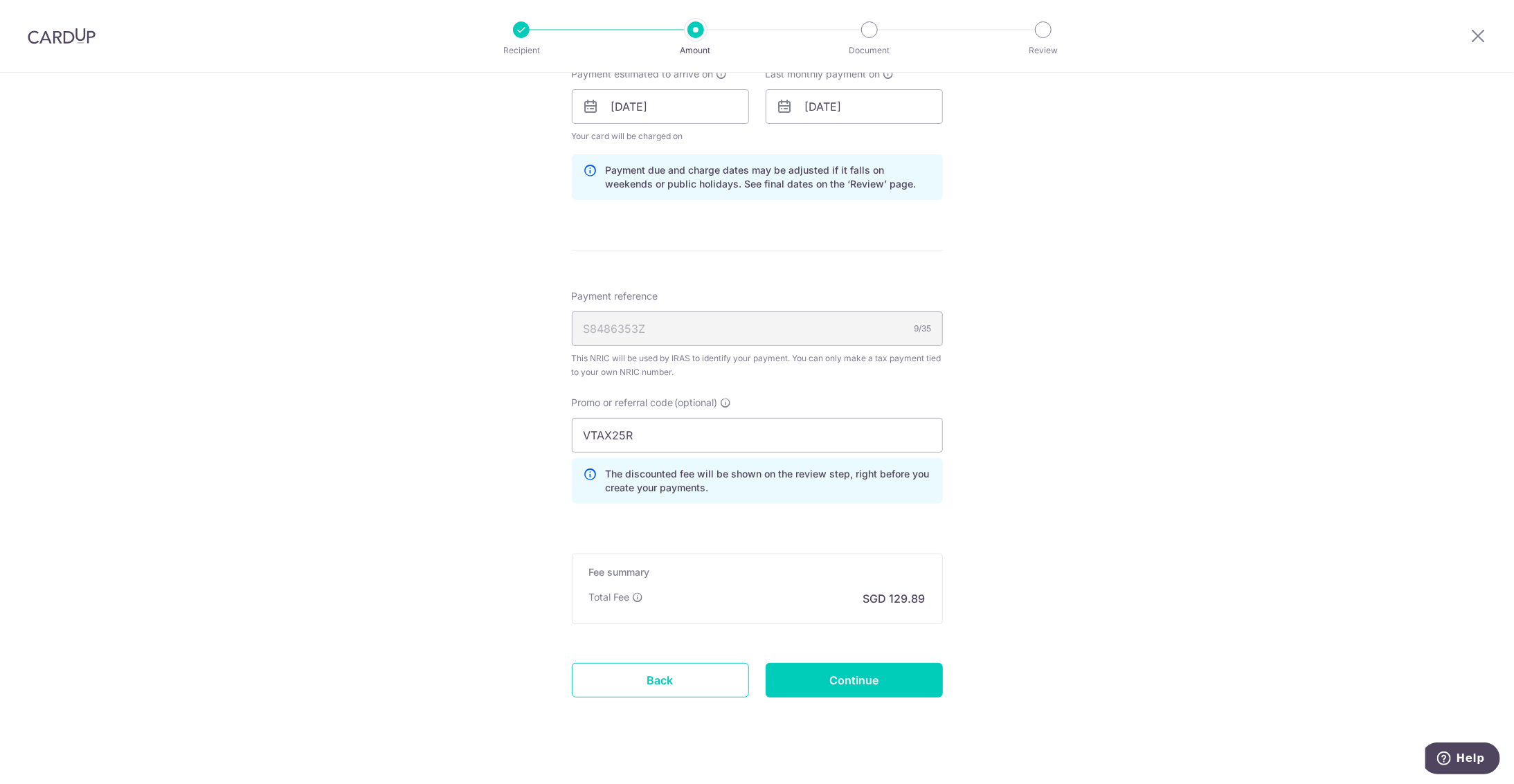
scroll to position [688, 0]
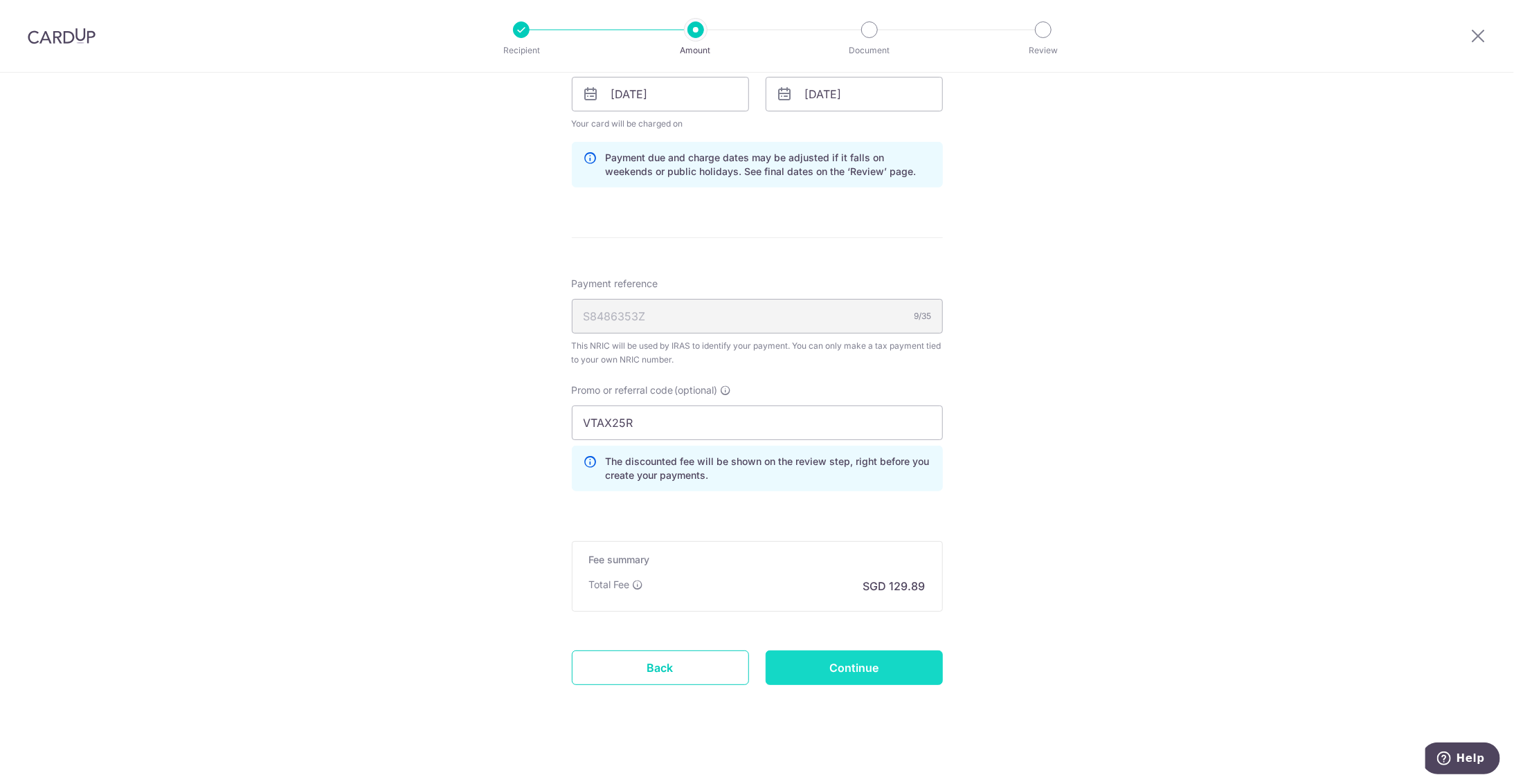
click at [849, 662] on input "Continue" at bounding box center [855, 668] width 178 height 34
type input "Update Schedule"
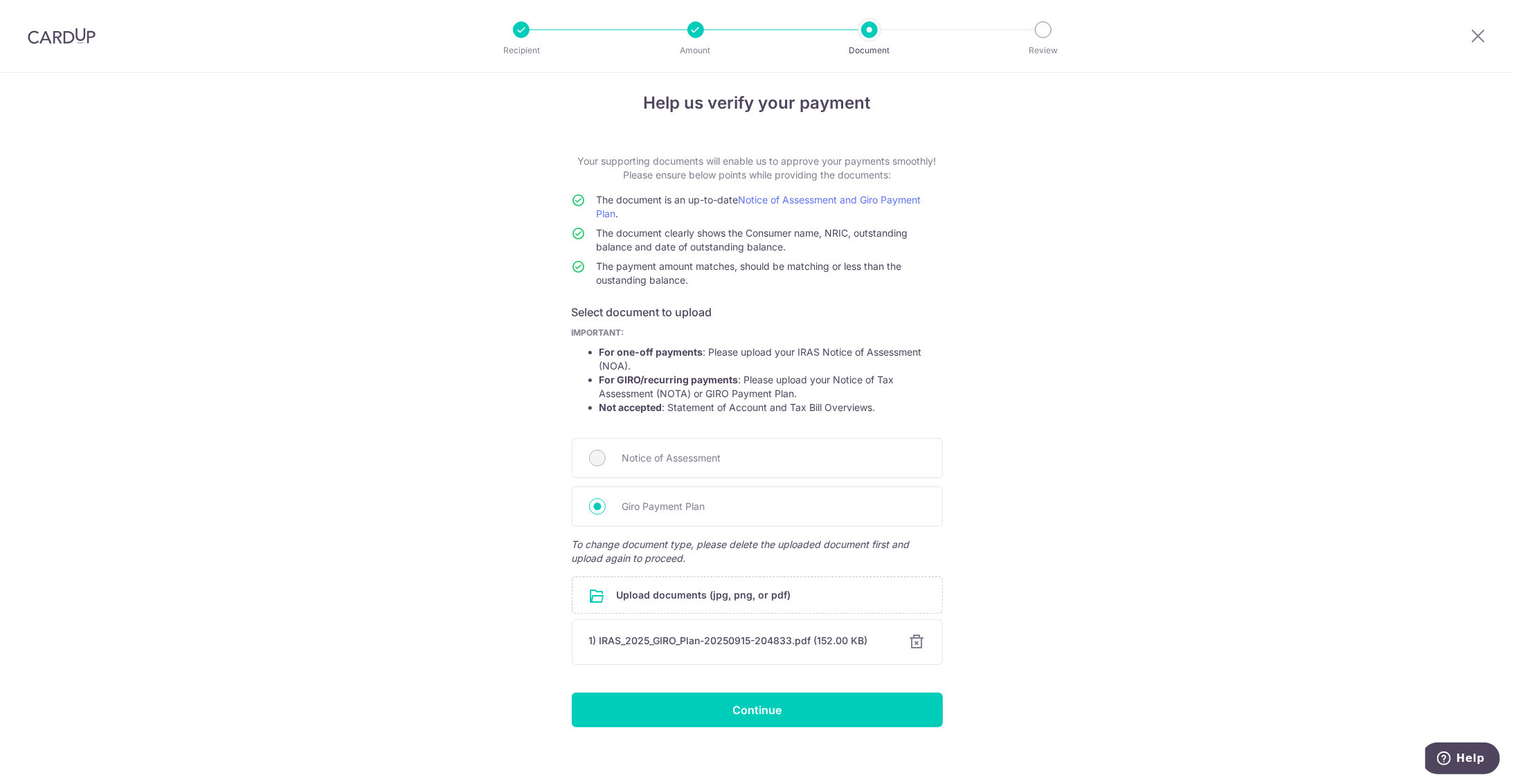
scroll to position [15, 0]
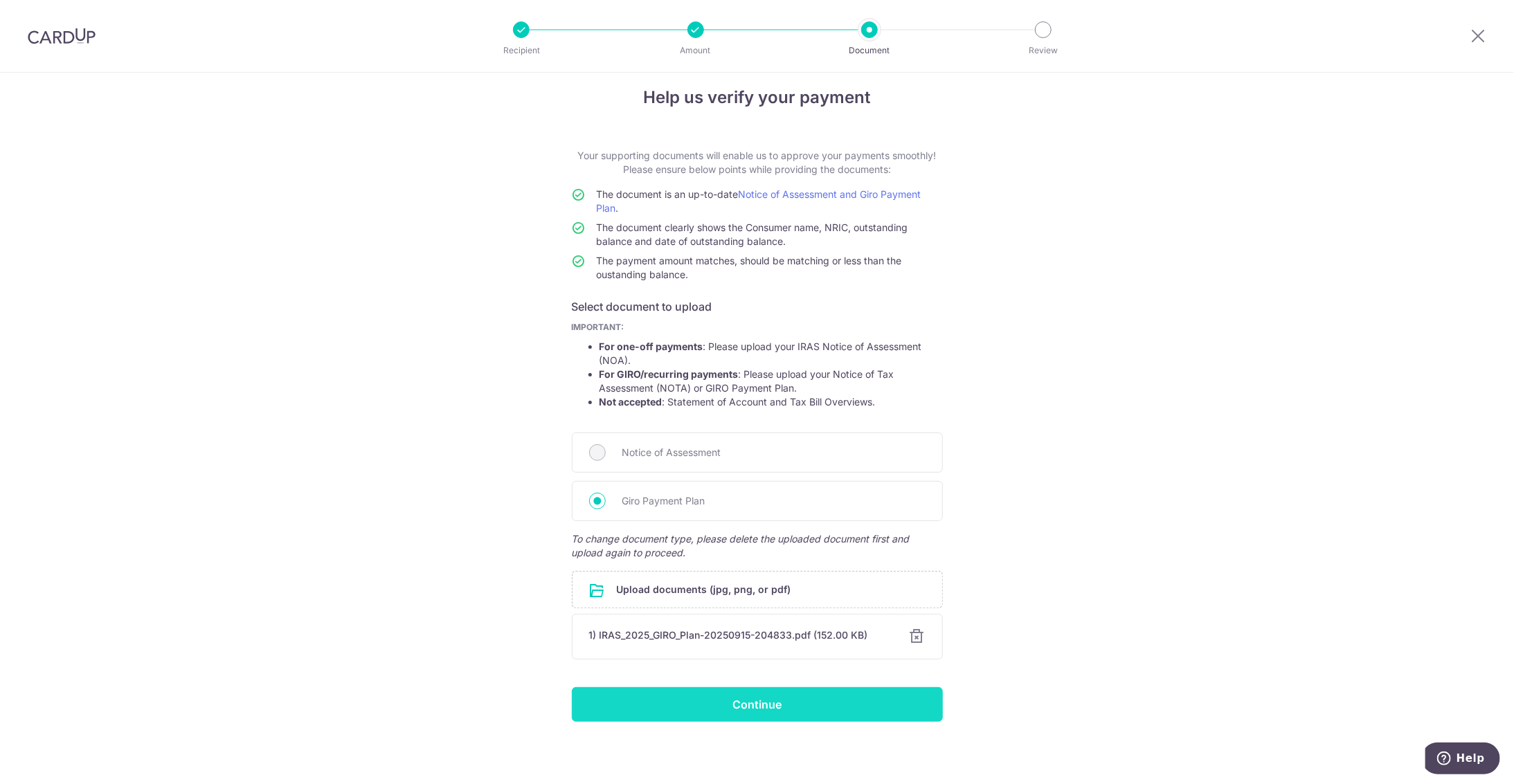
click at [699, 711] on input "Continue" at bounding box center [757, 704] width 371 height 34
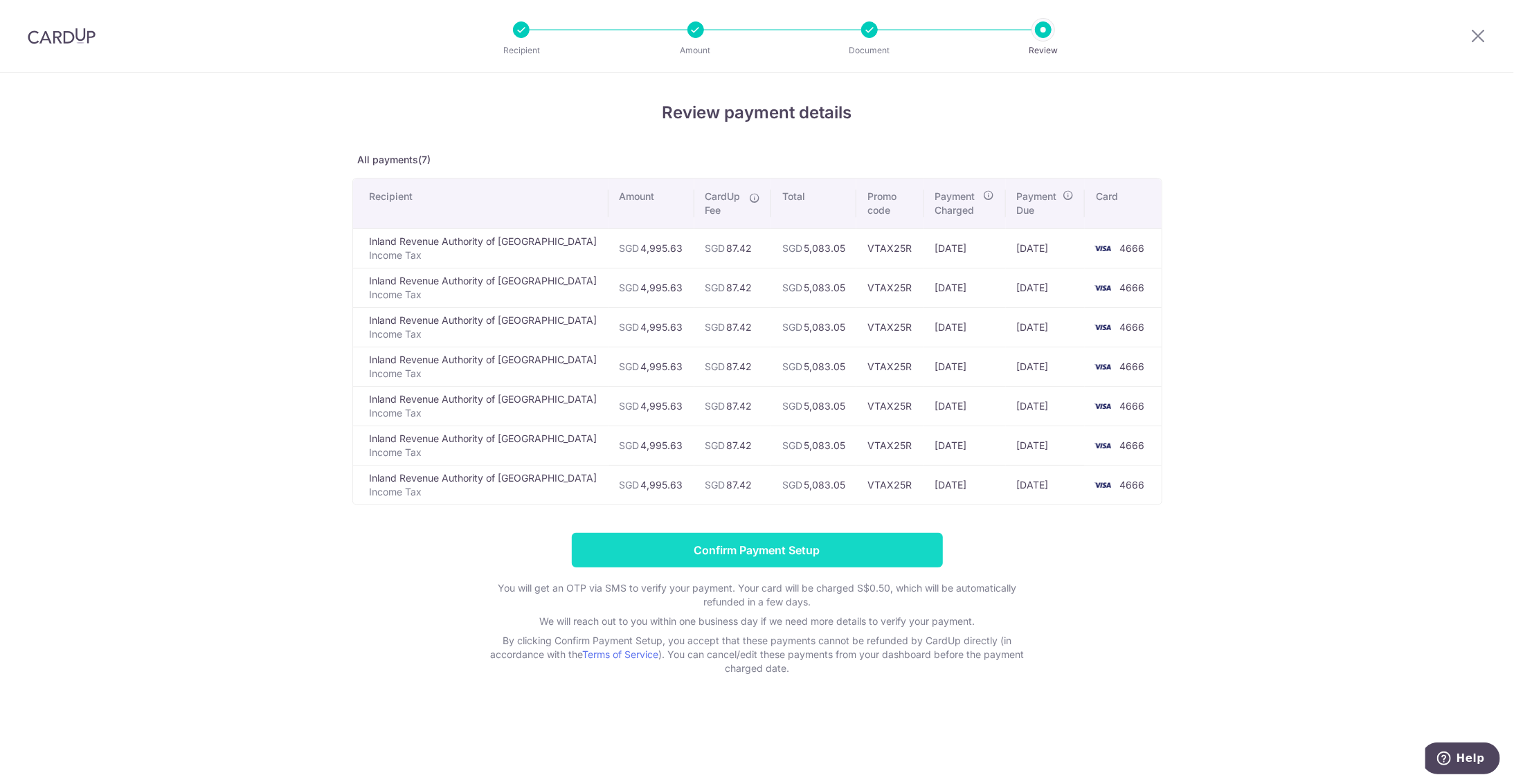
click at [741, 544] on input "Confirm Payment Setup" at bounding box center [757, 550] width 371 height 34
click at [741, 544] on form "Confirm Payment Setup You will get an OTP via SMS to verify your payment. Your …" at bounding box center [758, 604] width 810 height 142
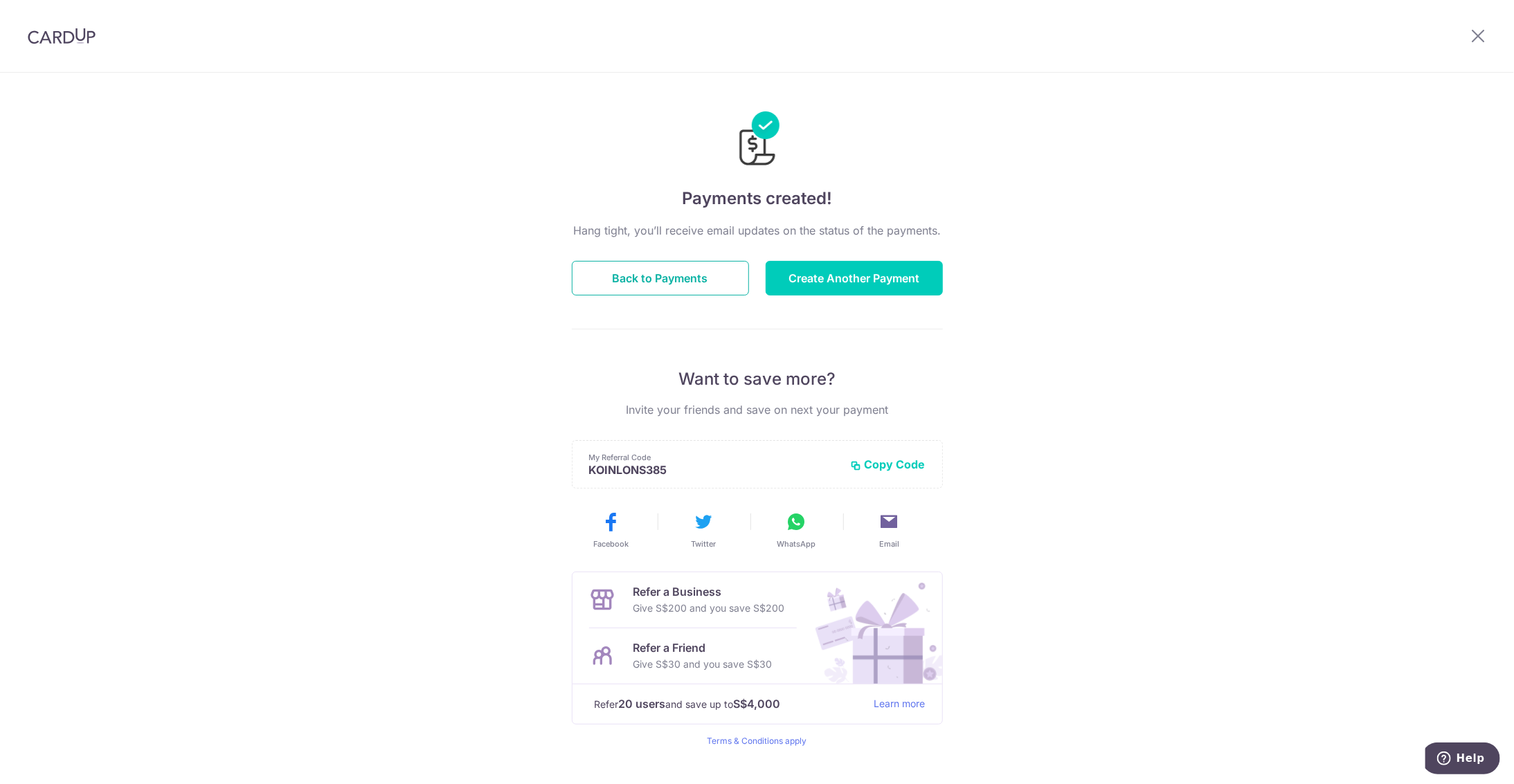
drag, startPoint x: 671, startPoint y: 276, endPoint x: 611, endPoint y: 248, distance: 66.2
click at [674, 276] on button "Back to Payments" at bounding box center [661, 278] width 178 height 34
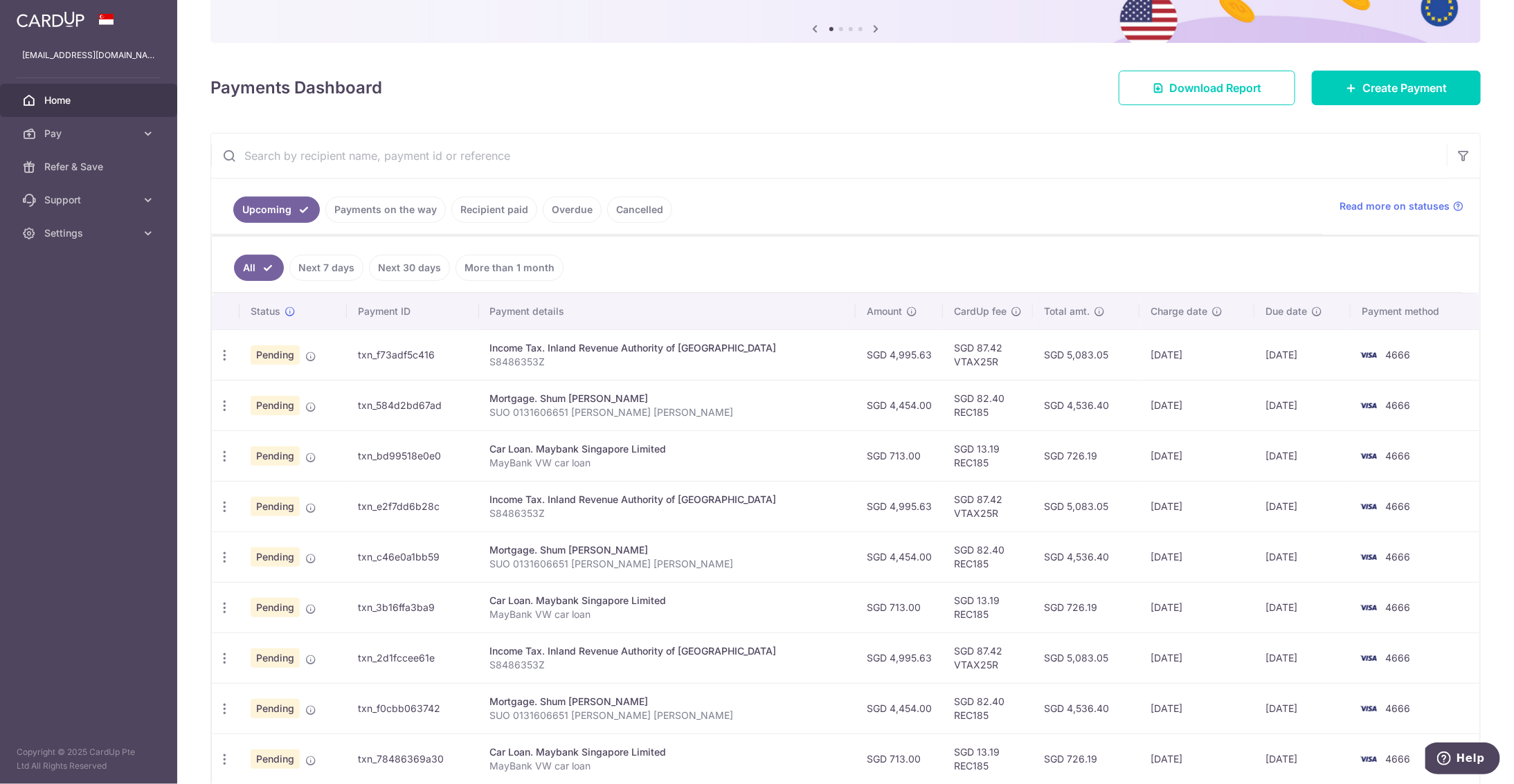
scroll to position [276, 0]
